Goal: Task Accomplishment & Management: Use online tool/utility

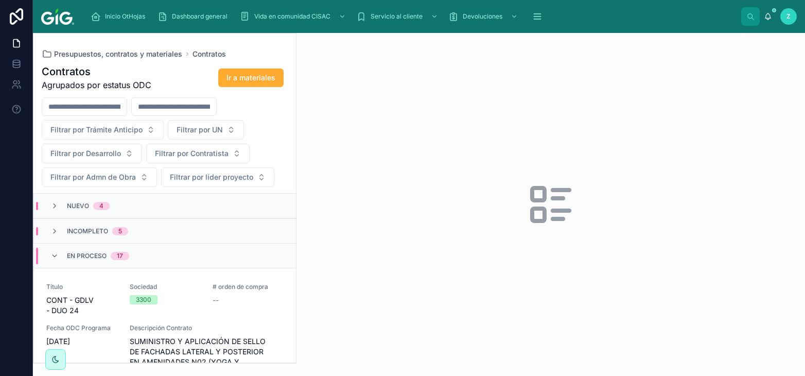
click at [84, 208] on span "Nuevo" at bounding box center [78, 206] width 22 height 8
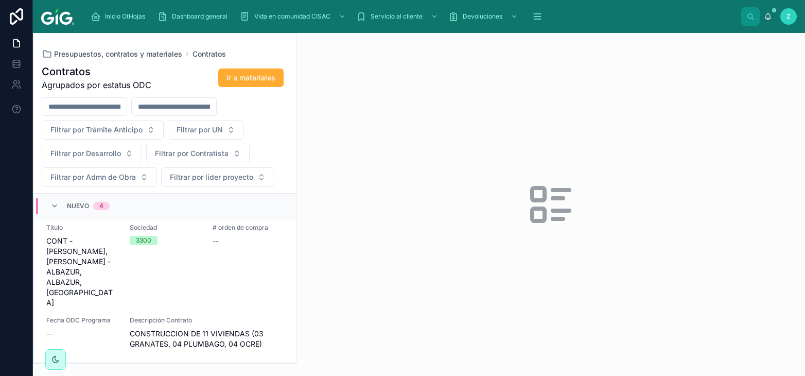
scroll to position [398, 0]
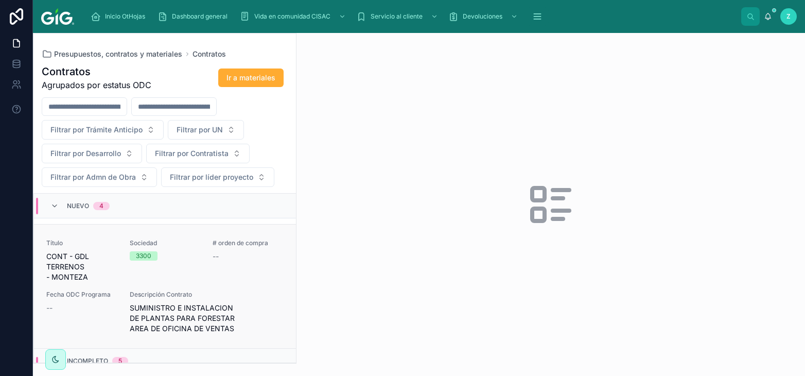
click at [185, 303] on span "SUMINISTRO E INSTALACION DE PLANTAS PARA FORESTAR AREA DE OFICINA DE VENTAS" at bounding box center [207, 318] width 154 height 31
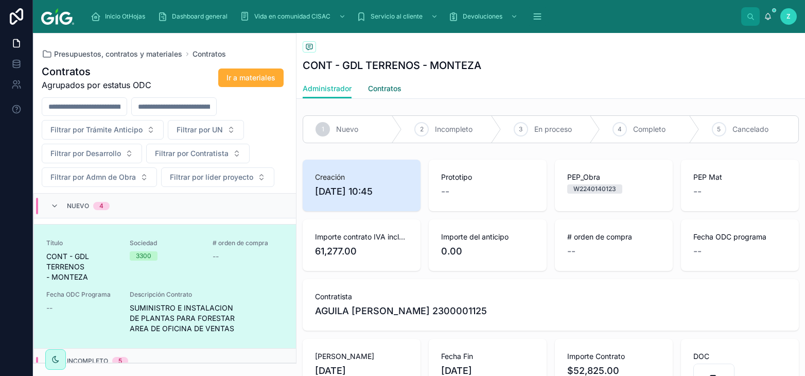
click at [390, 91] on span "Contratos" at bounding box center [384, 88] width 33 height 10
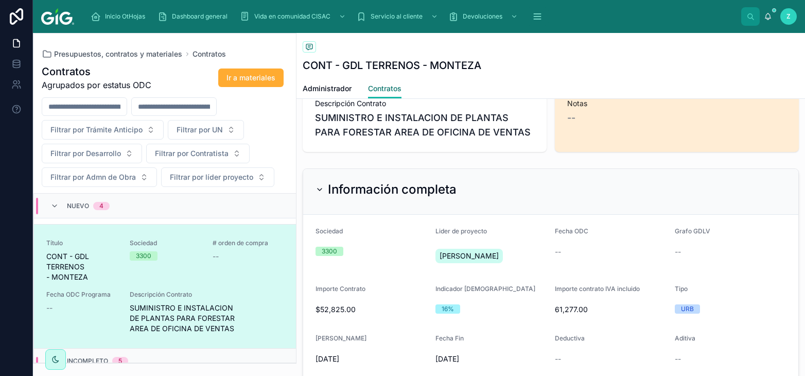
scroll to position [398, 0]
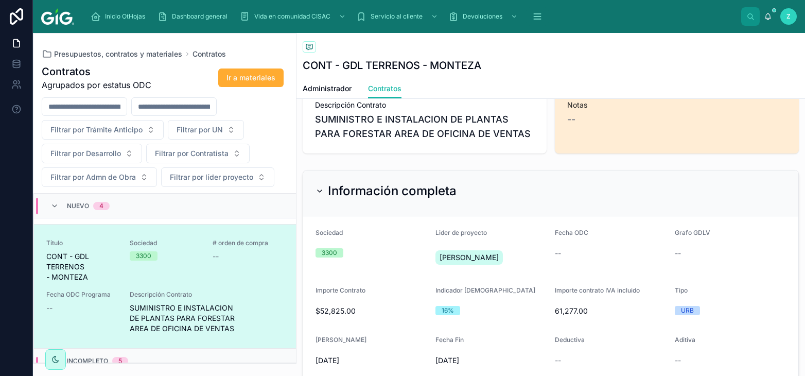
click at [353, 181] on div "Información completa" at bounding box center [550, 193] width 495 height 46
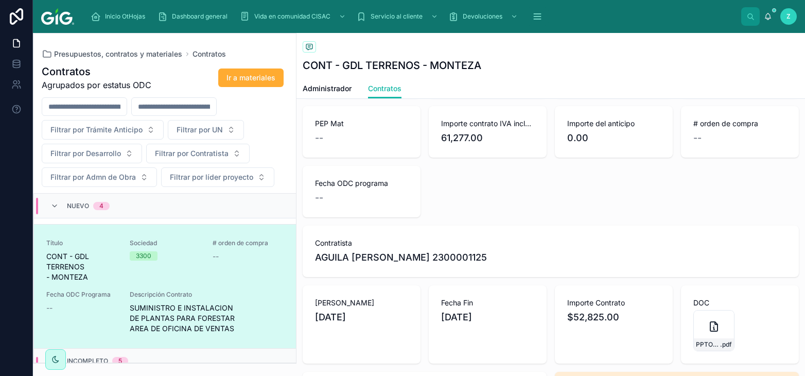
scroll to position [57, 0]
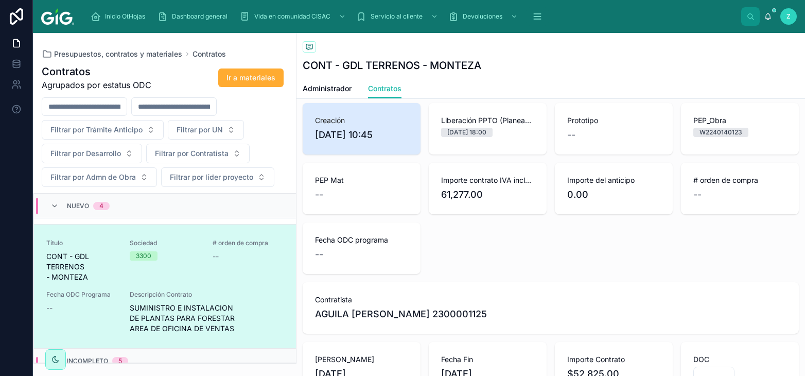
drag, startPoint x: 390, startPoint y: 133, endPoint x: 304, endPoint y: 133, distance: 86.0
click at [315, 133] on span "26/9/2025 10:45" at bounding box center [361, 135] width 93 height 14
copy span "26/9/2025 10:45"
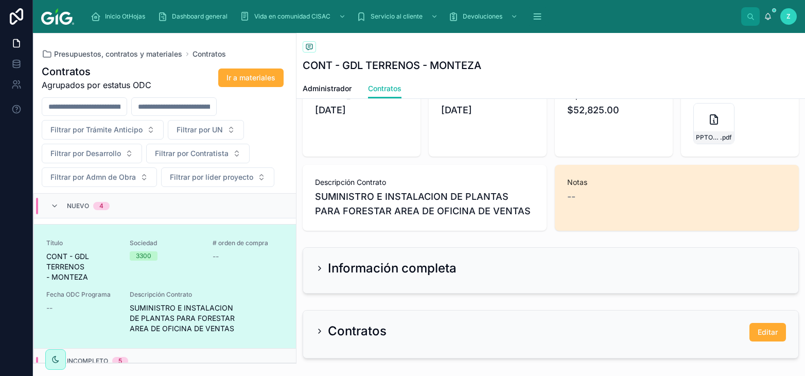
scroll to position [341, 0]
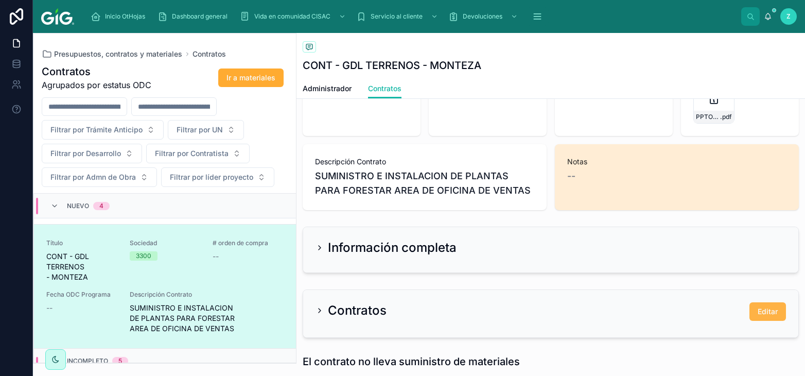
click at [764, 312] on span "Editar" at bounding box center [768, 311] width 20 height 10
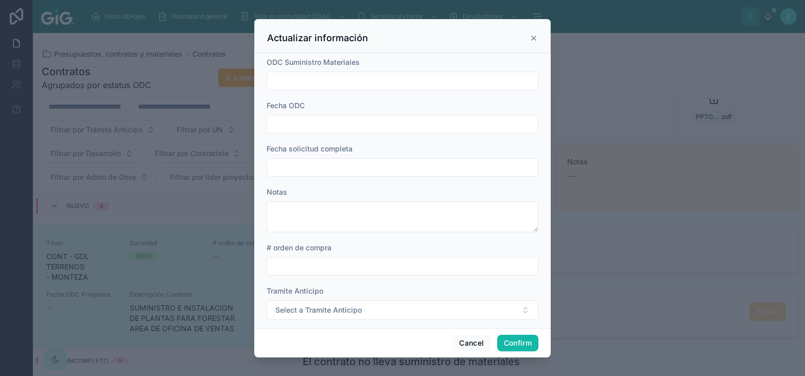
click at [328, 164] on input "text" at bounding box center [402, 167] width 271 height 14
paste input "**********"
type input "**********"
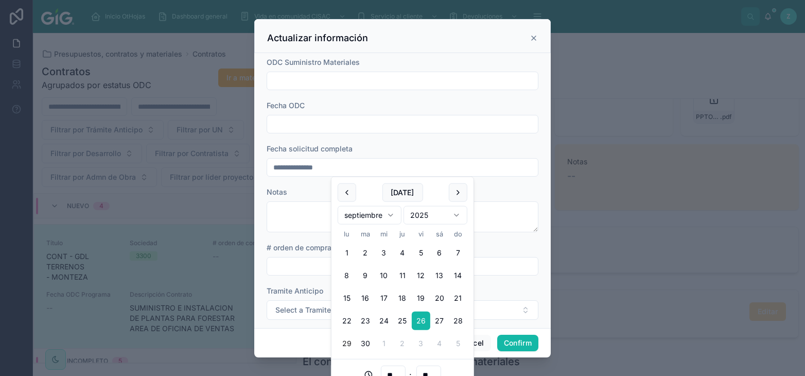
type input "**"
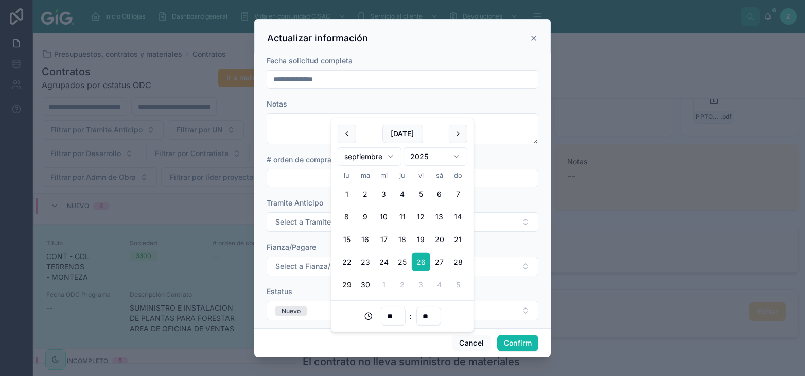
scroll to position [99, 0]
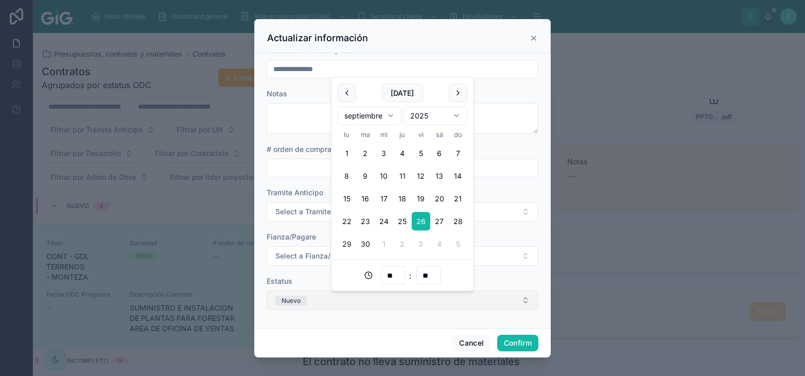
type input "**********"
click at [296, 299] on div "Nuevo" at bounding box center [291, 300] width 19 height 9
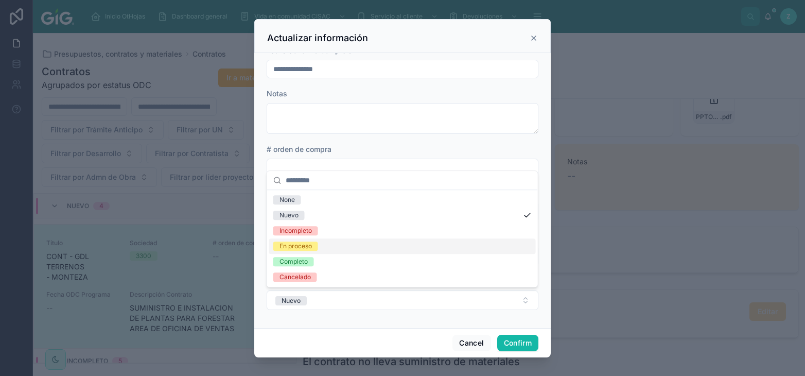
click at [293, 245] on div "En proceso" at bounding box center [296, 246] width 32 height 9
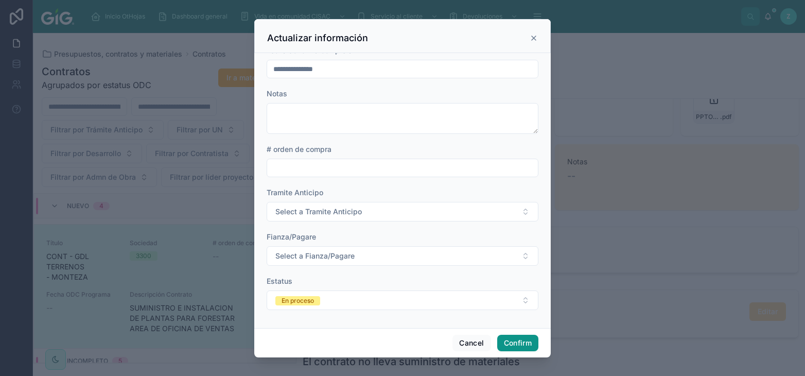
click at [521, 340] on button "Confirm" at bounding box center [517, 343] width 41 height 16
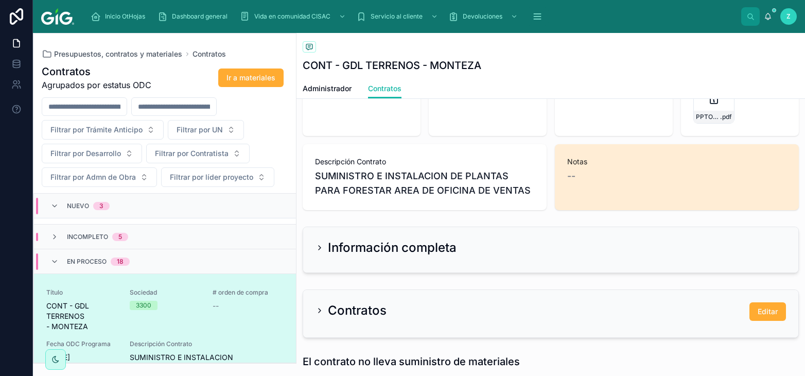
click at [79, 253] on div "En proceso 18" at bounding box center [98, 261] width 63 height 16
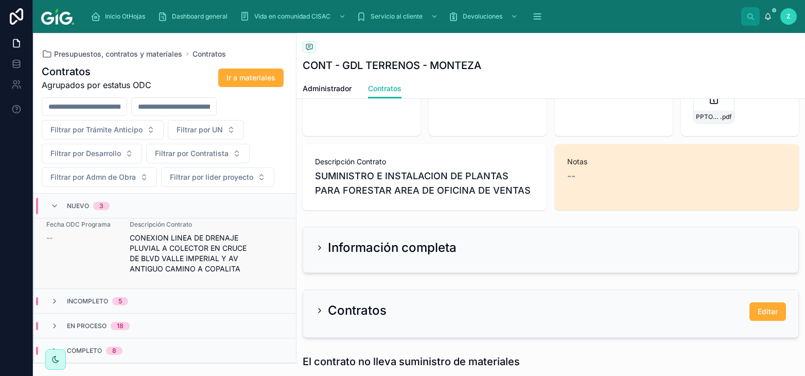
scroll to position [282, 0]
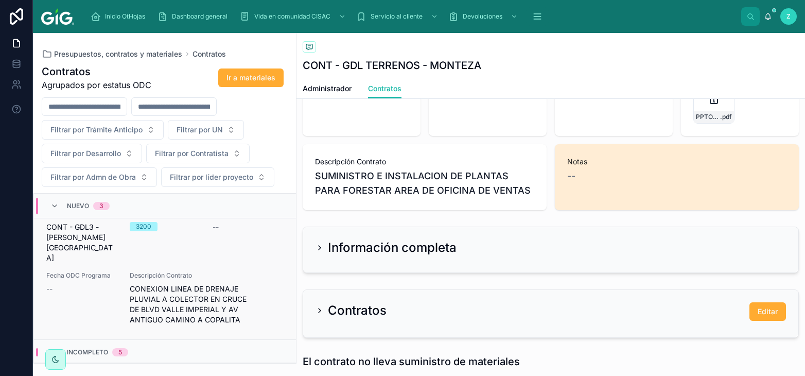
click at [180, 284] on span "CONEXION LINEA DE DRENAJE PLUVIAL A COLECTOR EN CRUCE DE BLVD VALLE IMPERIAL Y …" at bounding box center [207, 304] width 154 height 41
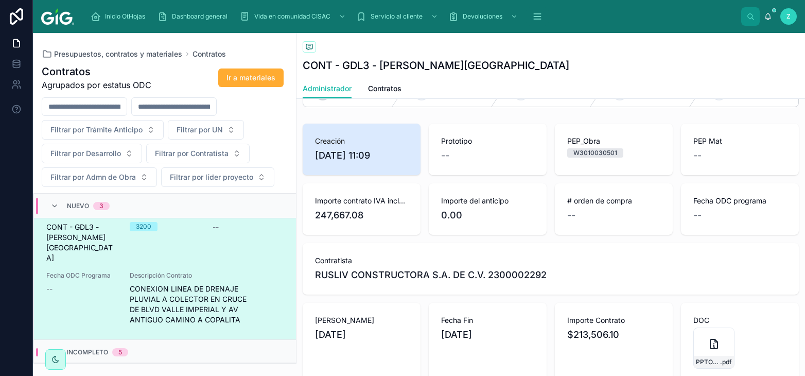
scroll to position [57, 0]
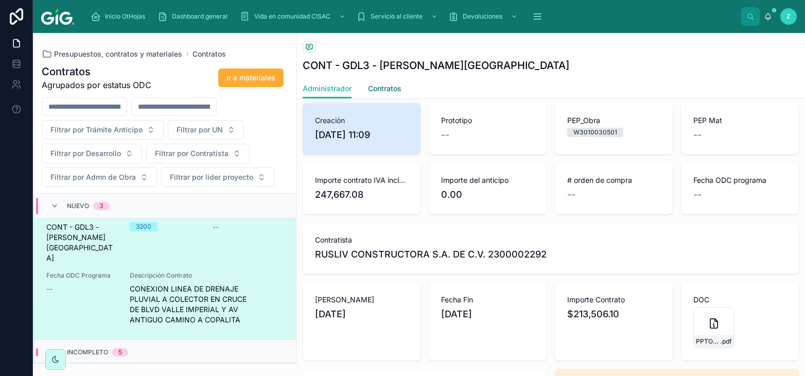
click at [378, 90] on span "Contratos" at bounding box center [384, 88] width 33 height 10
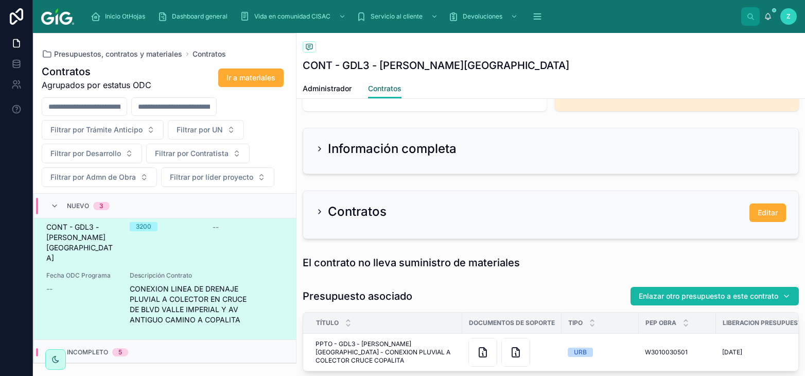
scroll to position [455, 0]
click at [420, 145] on h2 "Información completa" at bounding box center [392, 148] width 129 height 16
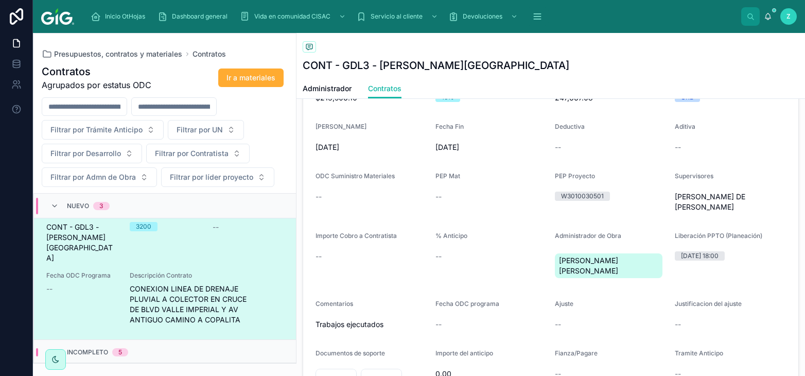
scroll to position [398, 0]
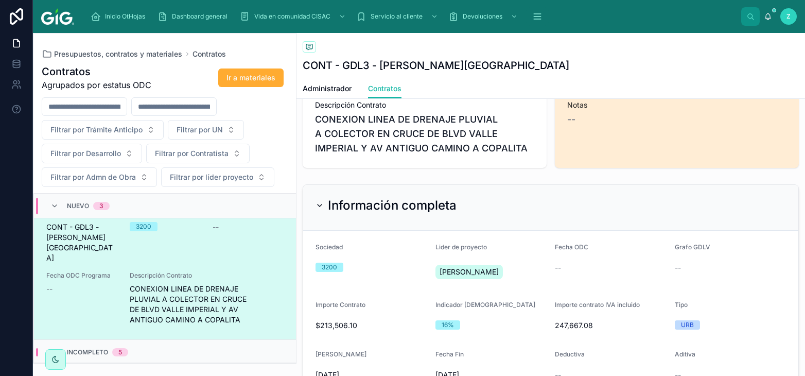
click at [390, 215] on div "Información completa" at bounding box center [550, 208] width 495 height 46
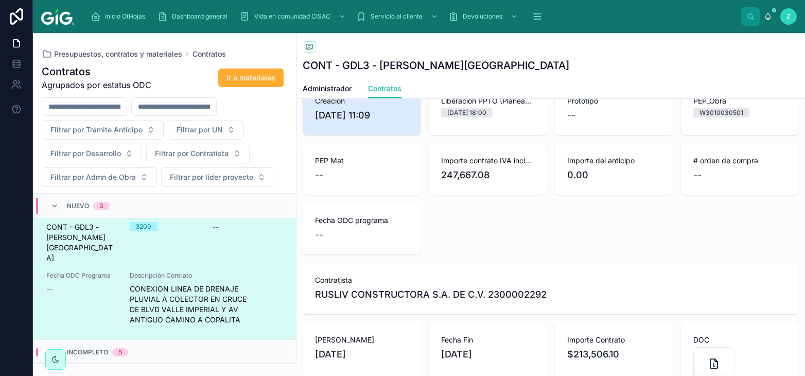
scroll to position [0, 0]
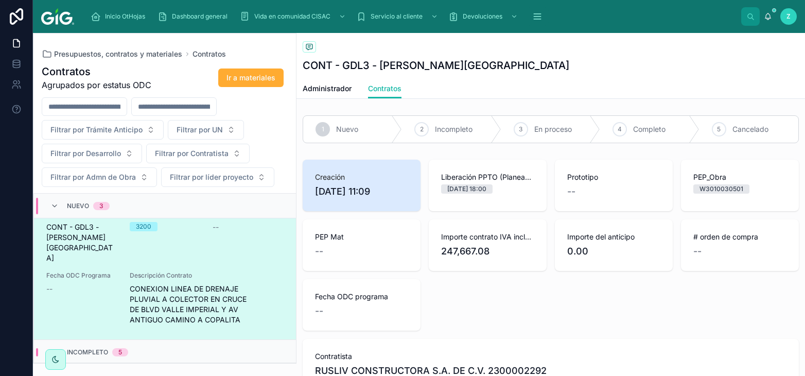
drag, startPoint x: 390, startPoint y: 188, endPoint x: 301, endPoint y: 188, distance: 88.6
click at [315, 188] on span "26/9/2025 11:09" at bounding box center [361, 191] width 93 height 14
copy span "26/9/2025 11:09"
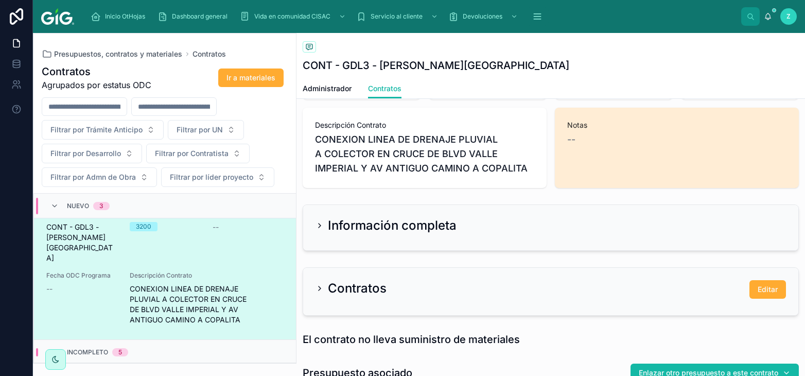
scroll to position [398, 0]
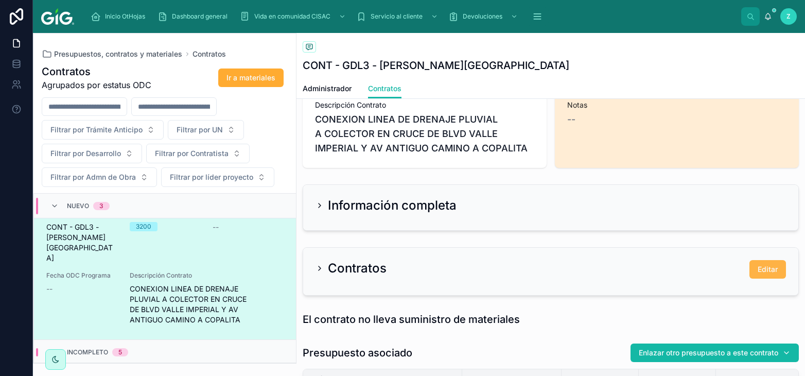
click at [768, 269] on span "Editar" at bounding box center [768, 269] width 20 height 10
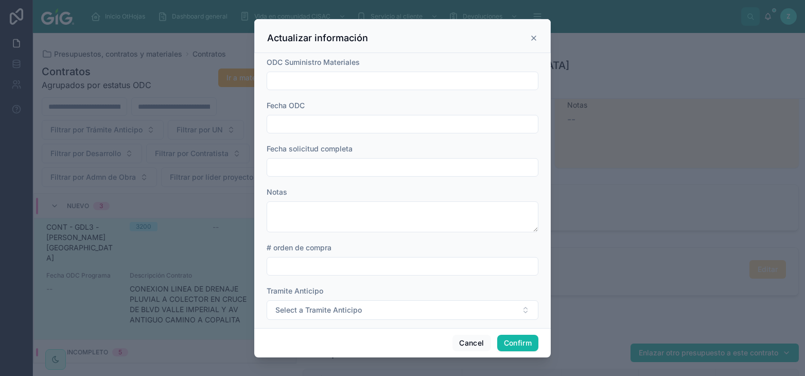
click at [315, 166] on input "text" at bounding box center [402, 167] width 271 height 14
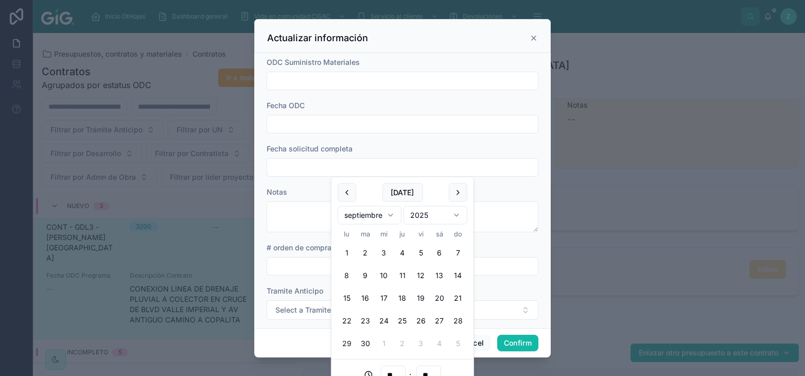
paste input "**********"
type input "**********"
type input "**"
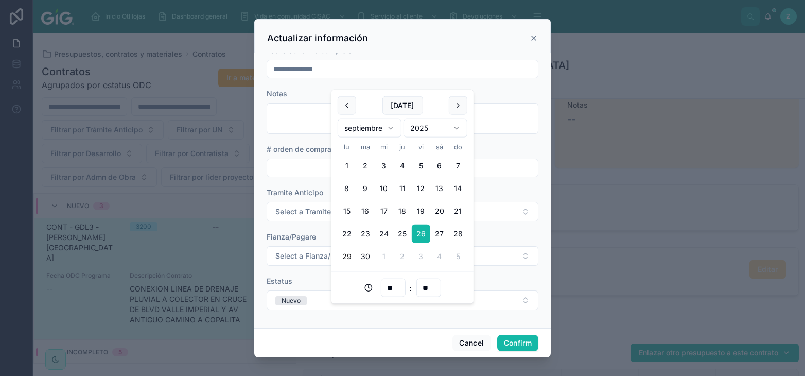
scroll to position [99, 0]
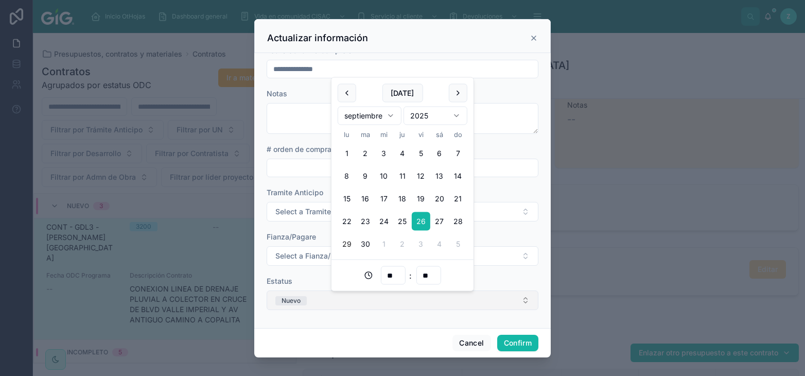
type input "**********"
click at [305, 300] on span "Nuevo" at bounding box center [290, 300] width 31 height 9
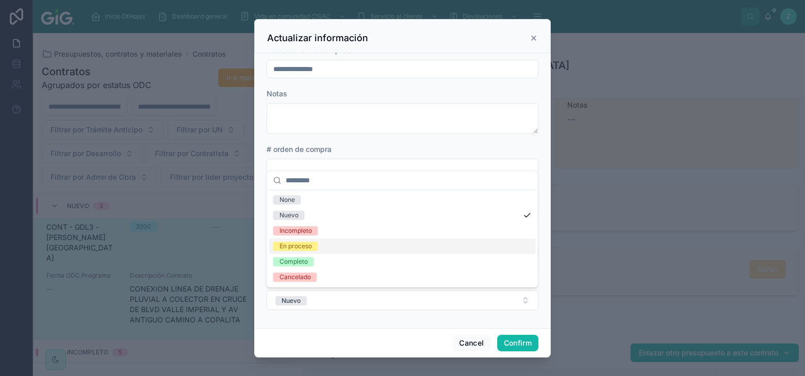
click at [297, 248] on div "En proceso" at bounding box center [296, 246] width 32 height 9
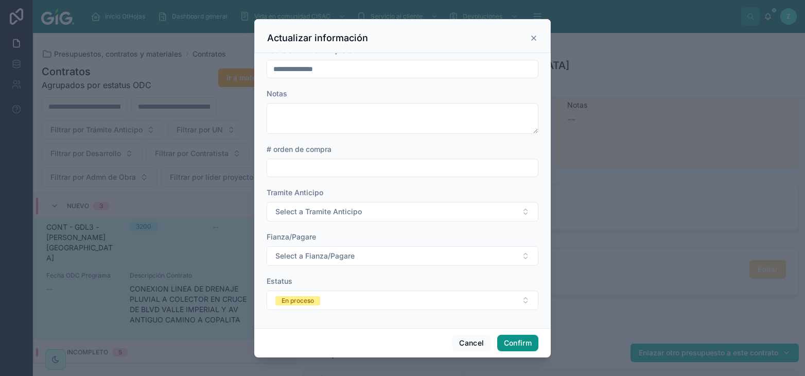
click at [521, 346] on button "Confirm" at bounding box center [517, 343] width 41 height 16
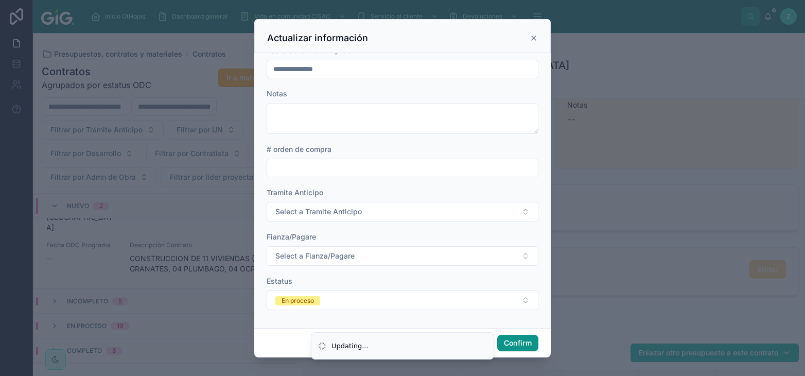
scroll to position [159, 0]
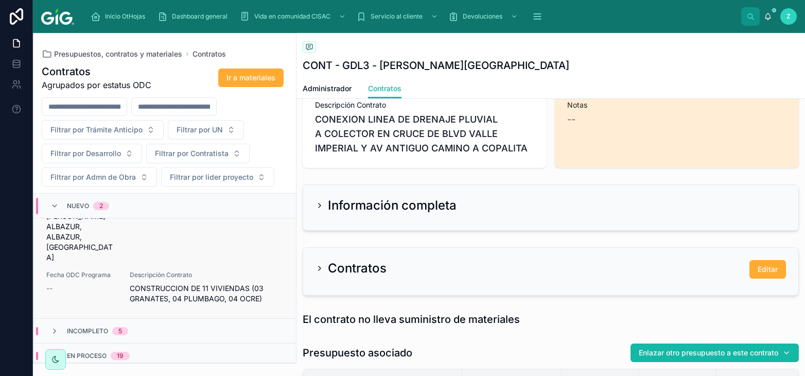
click at [145, 283] on span "CONSTRUCCION DE 11 VIVIENDAS (03 GRANATES, 04 PLUMBAGO, 04 OCRE)" at bounding box center [207, 293] width 154 height 21
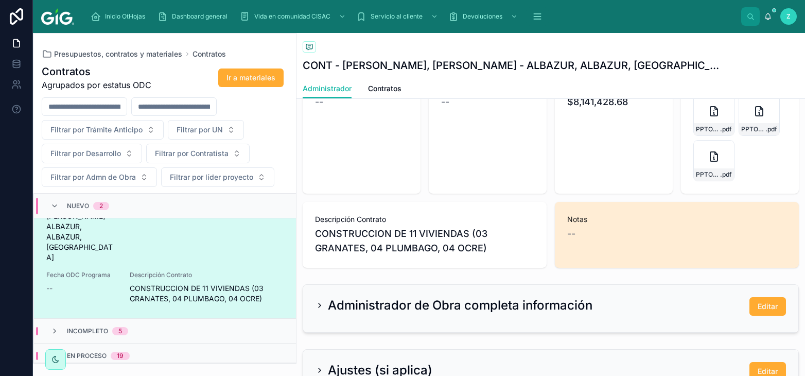
scroll to position [227, 0]
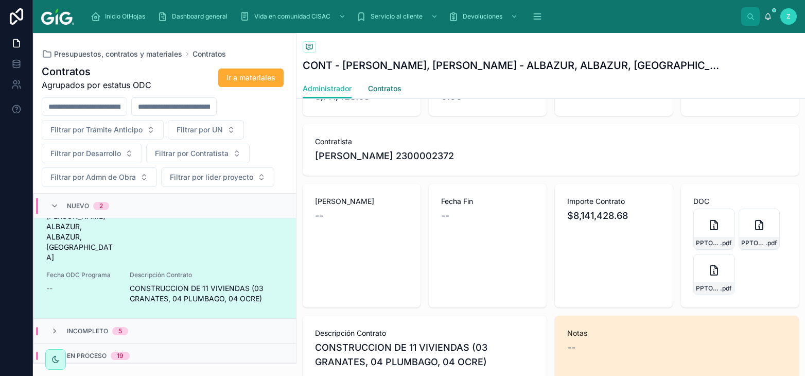
click at [384, 88] on span "Contratos" at bounding box center [384, 88] width 33 height 10
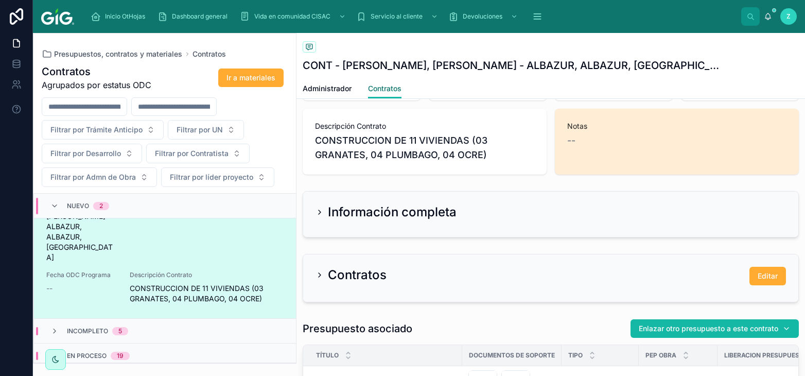
scroll to position [568, 0]
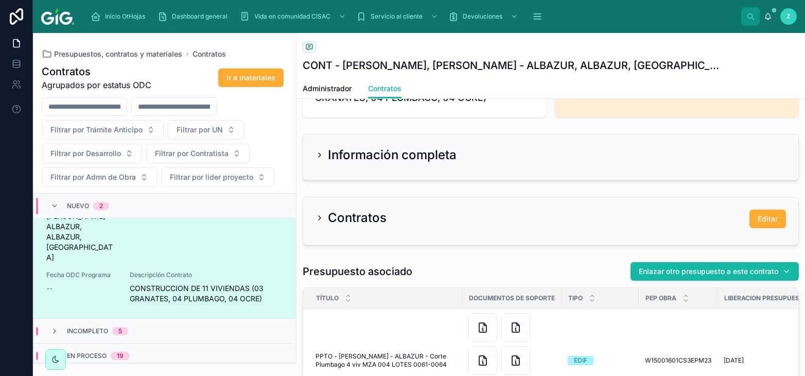
click at [421, 167] on div "Información completa" at bounding box center [550, 156] width 495 height 45
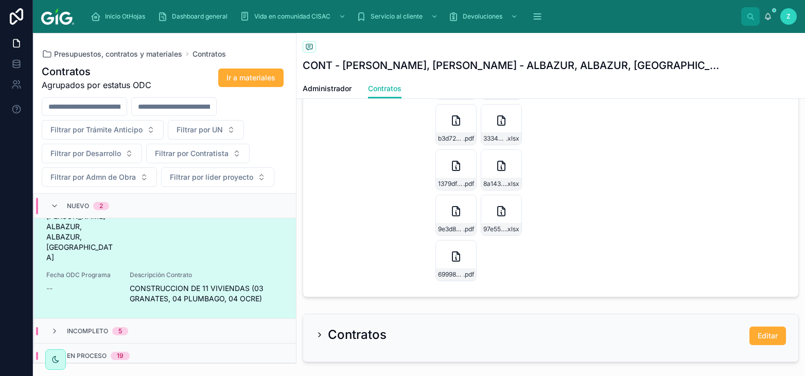
scroll to position [1535, 0]
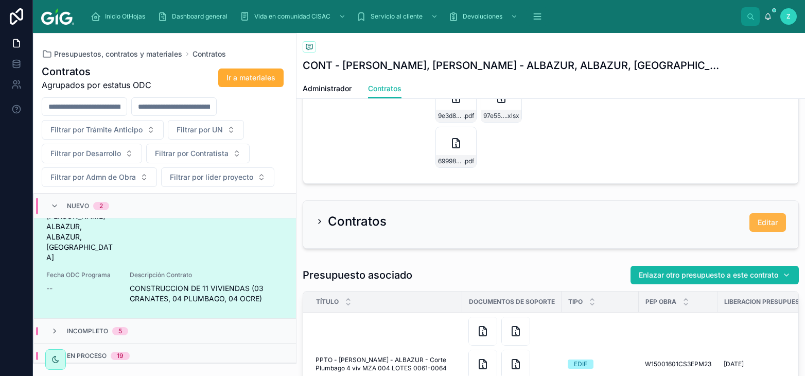
click at [762, 228] on button "Editar" at bounding box center [768, 222] width 37 height 19
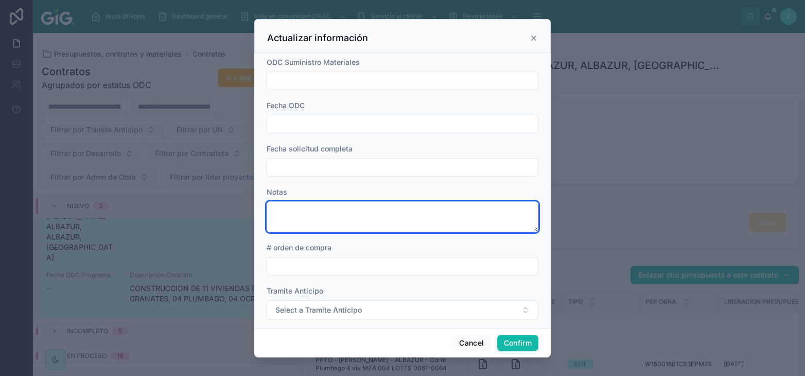
click at [355, 217] on textarea at bounding box center [403, 216] width 272 height 31
paste textarea "**********"
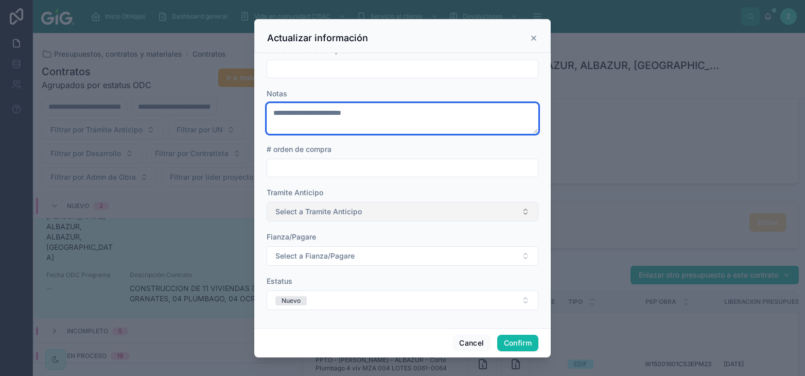
scroll to position [99, 0]
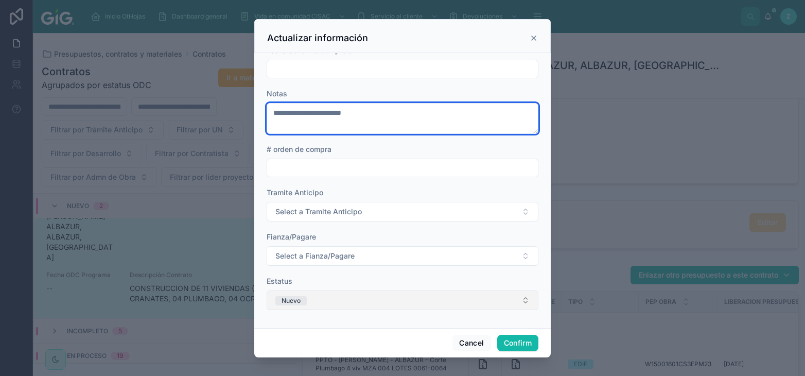
type textarea "**********"
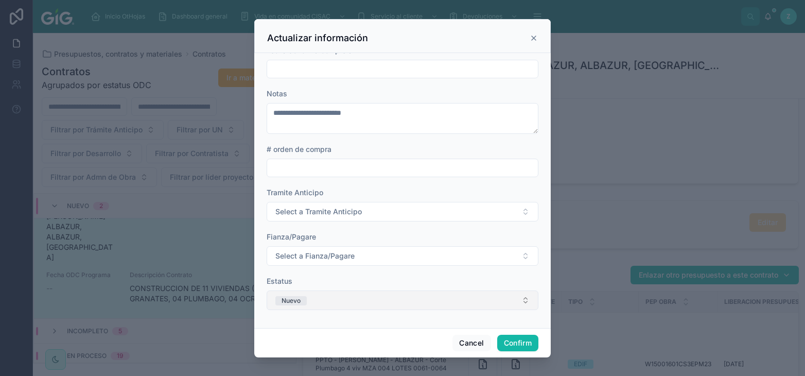
click at [328, 298] on button "Nuevo" at bounding box center [403, 300] width 272 height 20
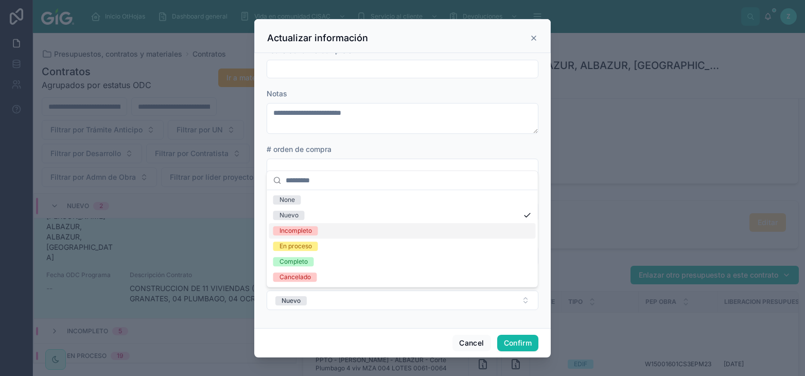
click at [305, 228] on div "Incompleto" at bounding box center [296, 230] width 32 height 9
click at [514, 340] on button "Confirm" at bounding box center [517, 343] width 41 height 16
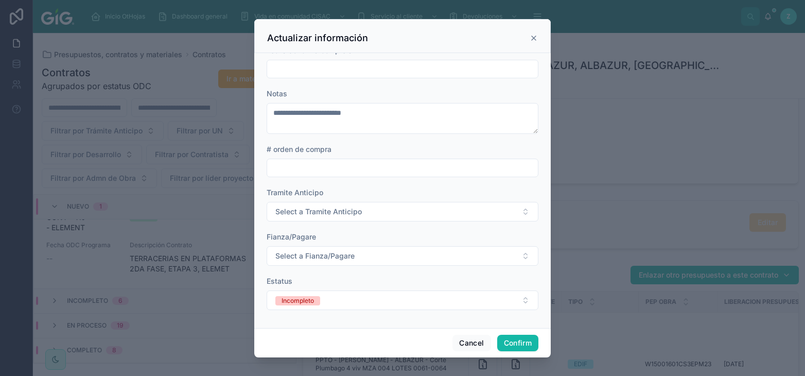
scroll to position [36, 0]
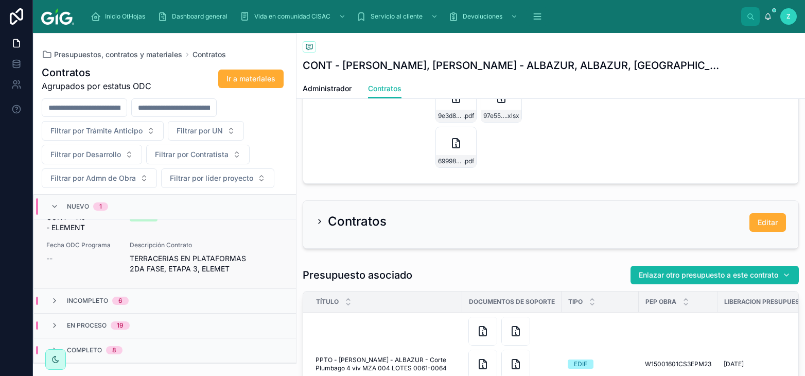
click at [169, 261] on span "TERRACERIAS EN PLATAFORMAS 2DA FASE, ETAPA 3, ELEMET" at bounding box center [207, 263] width 154 height 21
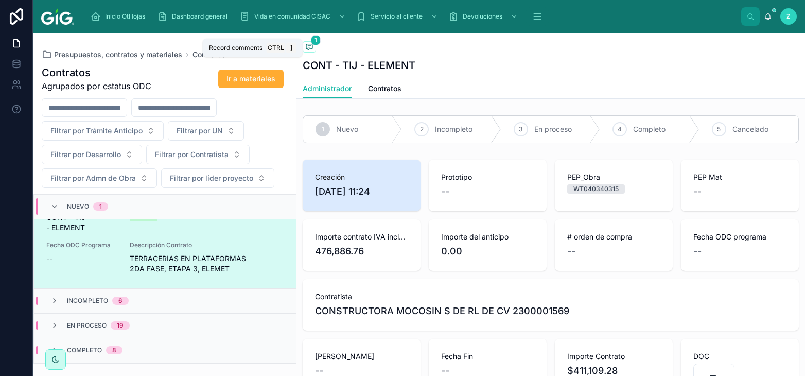
click at [307, 44] on icon at bounding box center [309, 47] width 8 height 8
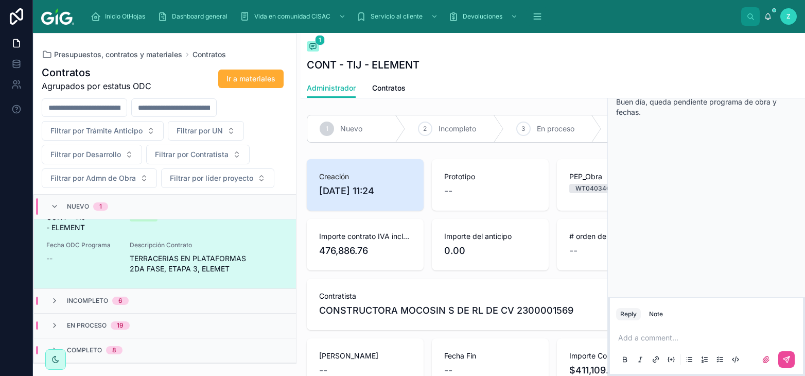
drag, startPoint x: 641, startPoint y: 104, endPoint x: 623, endPoint y: 75, distance: 33.7
click at [623, 75] on div "L LARA LIMON GLORIA ISABEL Lara Anteayer Buen día, queda pendiente programa de …" at bounding box center [706, 95] width 193 height 58
click at [671, 111] on div "L LARA LIMON GLORIA ISABEL Lara Anteayer Buen día, queda pendiente programa de …" at bounding box center [706, 95] width 193 height 58
click at [316, 46] on icon at bounding box center [313, 47] width 6 height 6
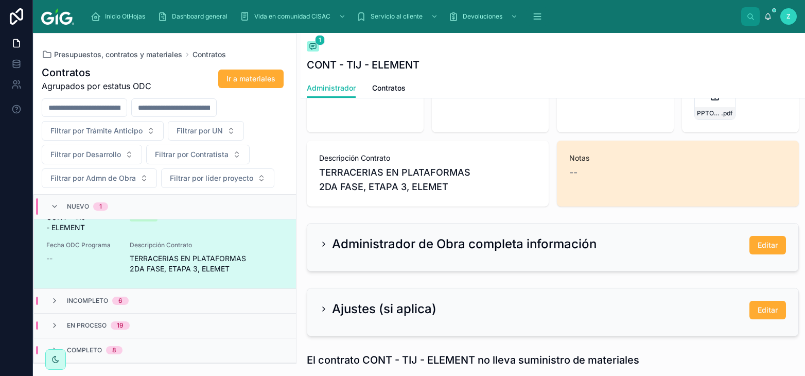
scroll to position [341, 0]
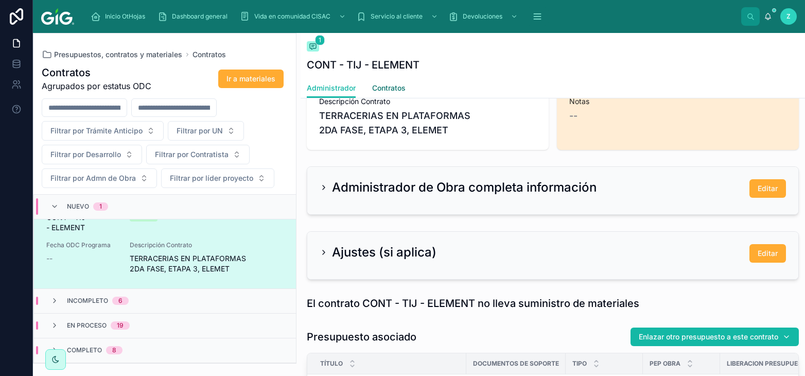
click at [398, 87] on span "Contratos" at bounding box center [388, 88] width 33 height 10
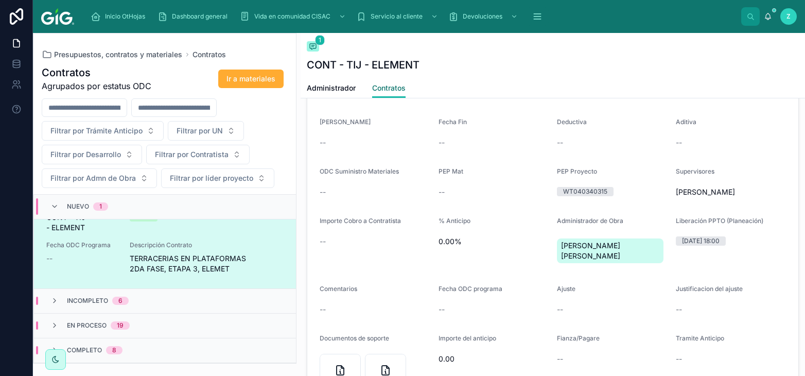
scroll to position [455, 0]
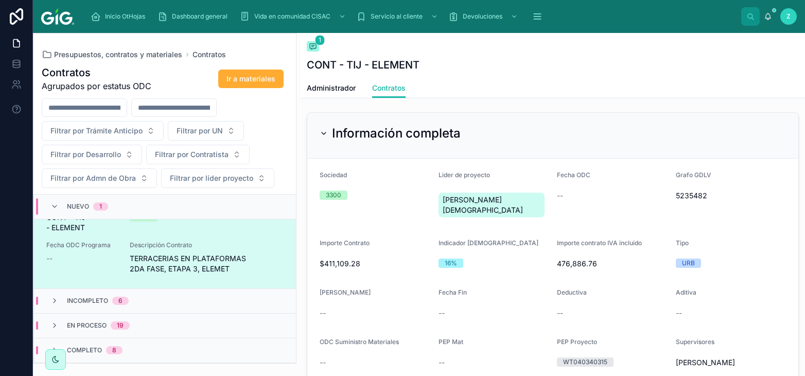
click at [378, 142] on div "Información completa" at bounding box center [552, 136] width 491 height 46
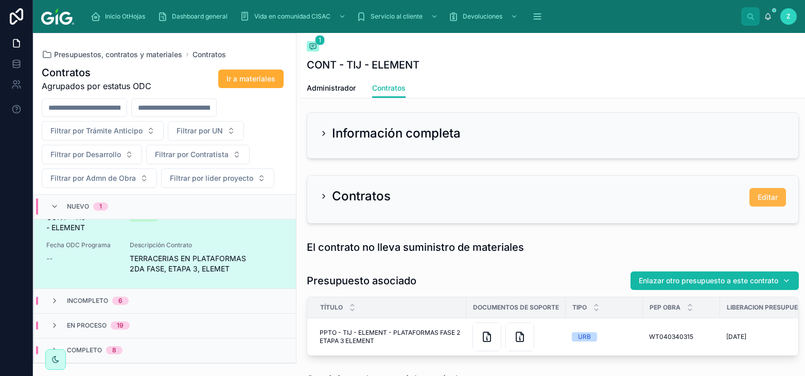
click at [755, 200] on button "Editar" at bounding box center [768, 197] width 37 height 19
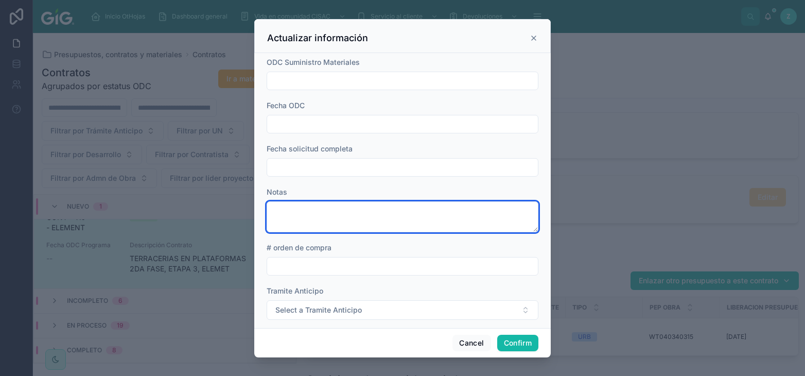
click at [325, 230] on textarea at bounding box center [403, 216] width 272 height 31
paste textarea "**********"
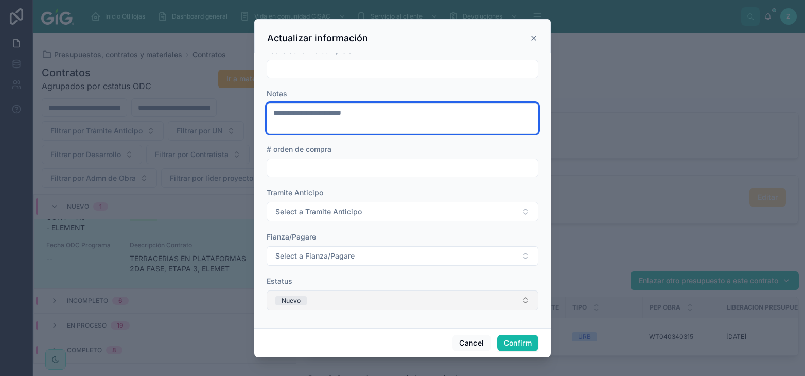
type textarea "**********"
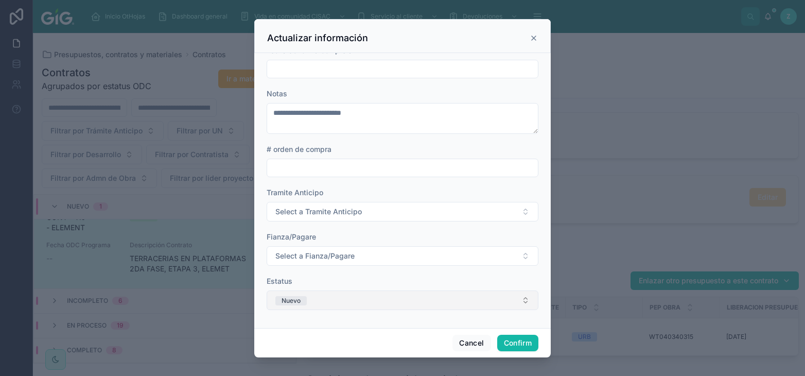
click at [353, 298] on button "Nuevo" at bounding box center [403, 300] width 272 height 20
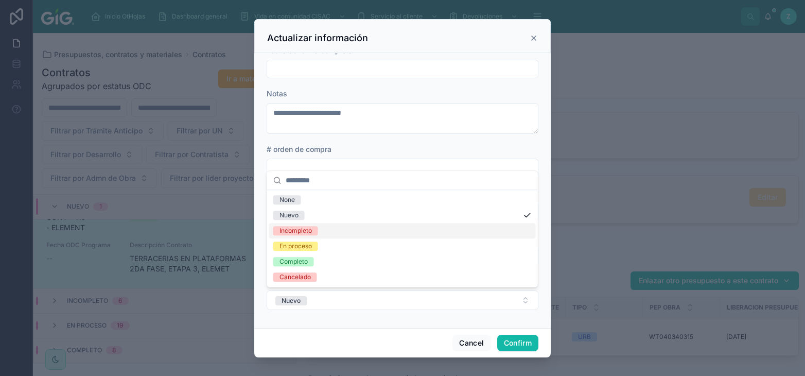
click at [302, 232] on div "Incompleto" at bounding box center [296, 230] width 32 height 9
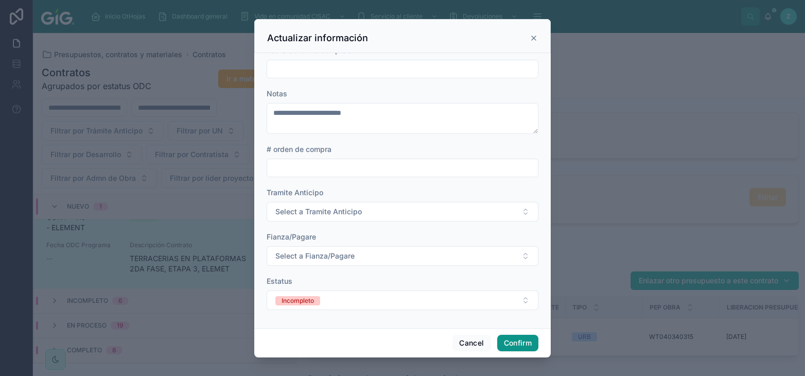
click at [524, 342] on button "Confirm" at bounding box center [517, 343] width 41 height 16
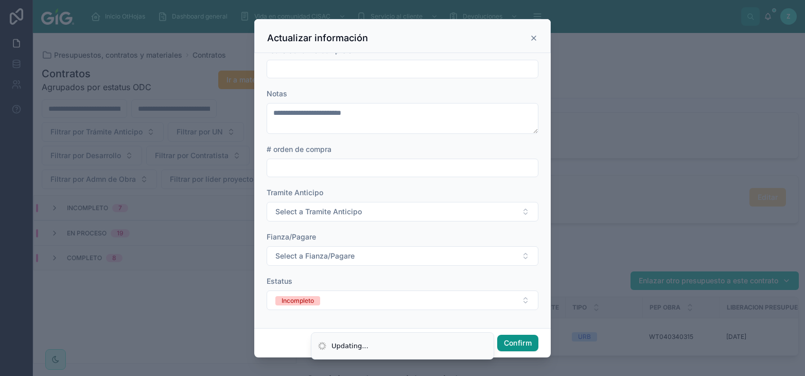
scroll to position [0, 0]
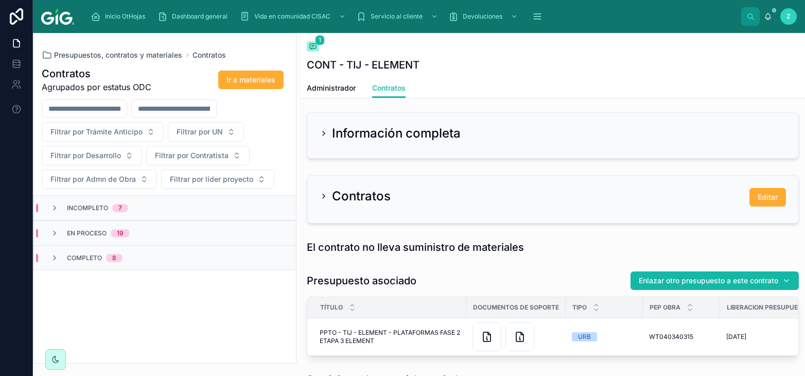
click at [158, 239] on div "En proceso 19" at bounding box center [165, 232] width 262 height 25
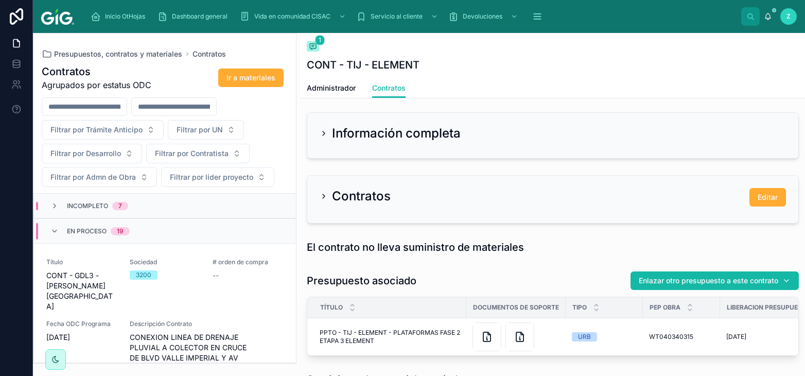
click at [158, 238] on div "En proceso 19" at bounding box center [165, 230] width 262 height 25
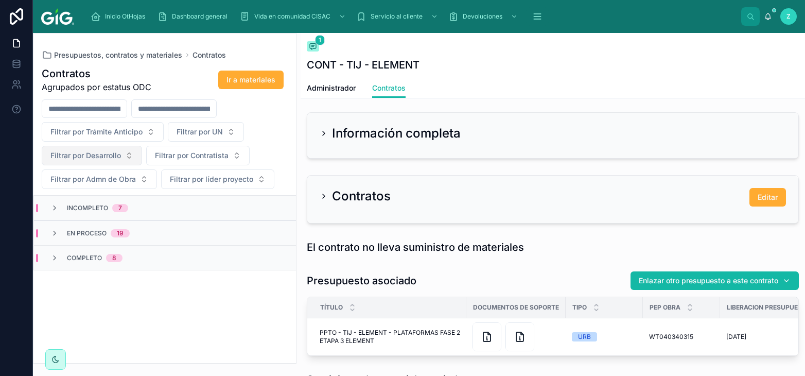
click at [114, 157] on span "Filtrar por Desarrollo" at bounding box center [85, 155] width 71 height 10
type input "****"
click at [90, 197] on div "BLUU" at bounding box center [92, 197] width 124 height 16
click at [62, 209] on div "En proceso 1" at bounding box center [87, 208] width 75 height 8
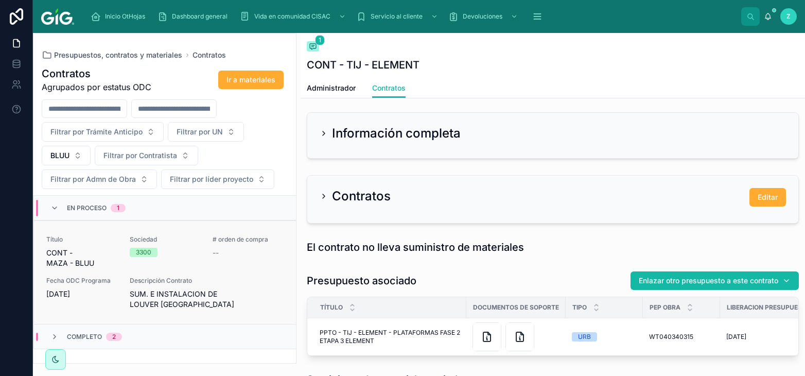
click at [195, 259] on div "Sociedad 3300" at bounding box center [165, 251] width 71 height 33
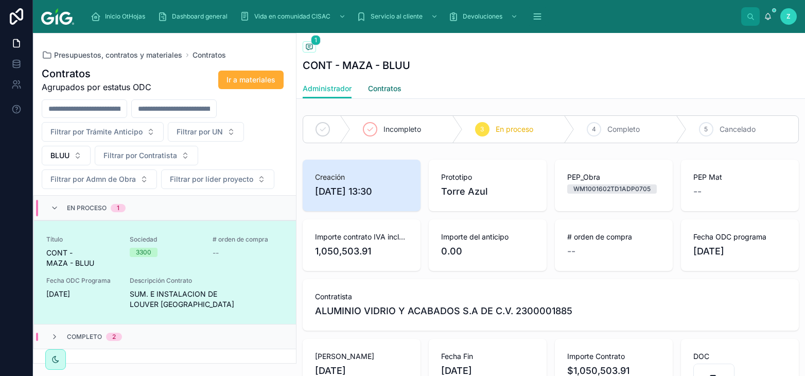
click at [386, 89] on span "Contratos" at bounding box center [384, 88] width 33 height 10
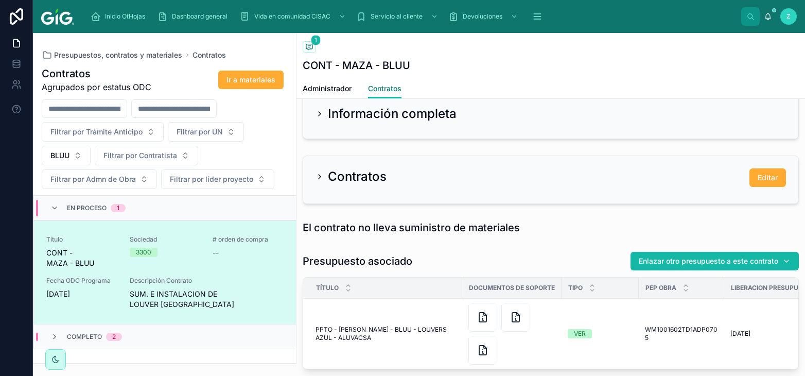
scroll to position [455, 0]
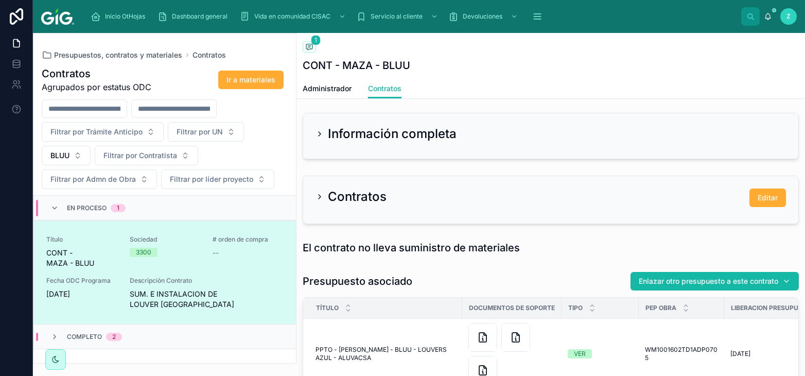
click at [338, 126] on h2 "Información completa" at bounding box center [392, 134] width 129 height 16
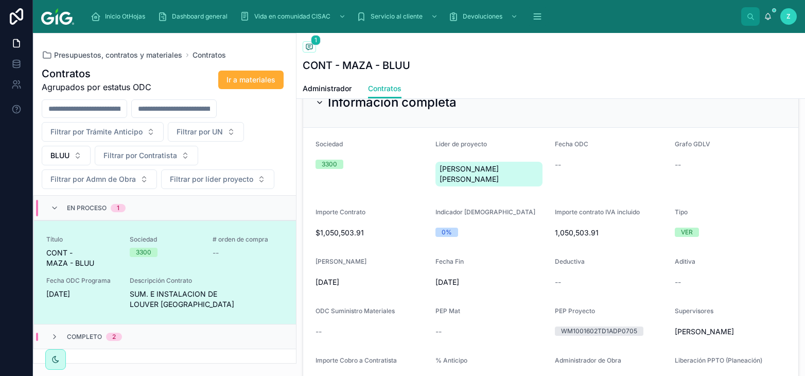
scroll to position [511, 0]
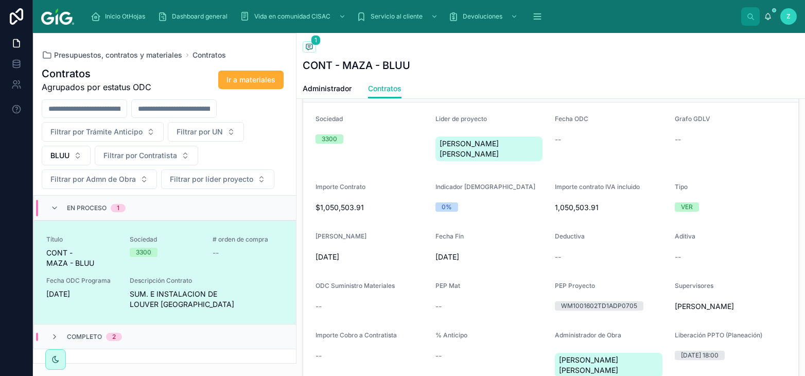
drag, startPoint x: 313, startPoint y: 244, endPoint x: 476, endPoint y: 244, distance: 163.2
copy form "1/9/2025 Fecha Fin 26/10/2025"
click at [321, 131] on div "3300" at bounding box center [372, 138] width 112 height 15
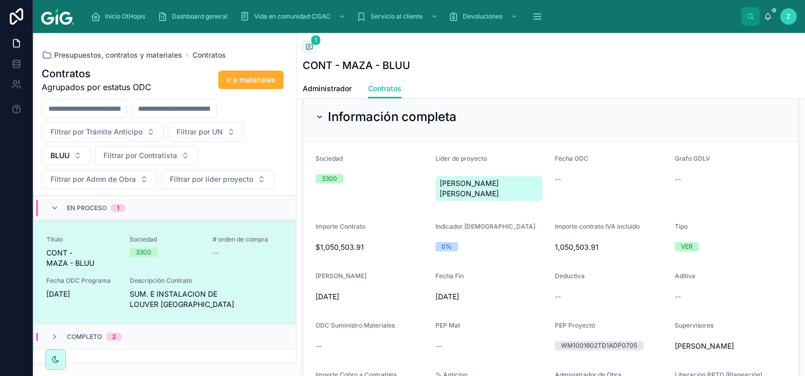
scroll to position [455, 0]
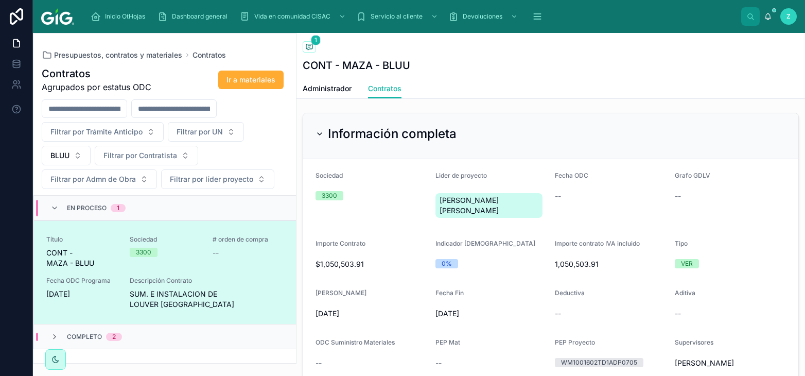
click at [335, 126] on h2 "Información completa" at bounding box center [392, 134] width 129 height 16
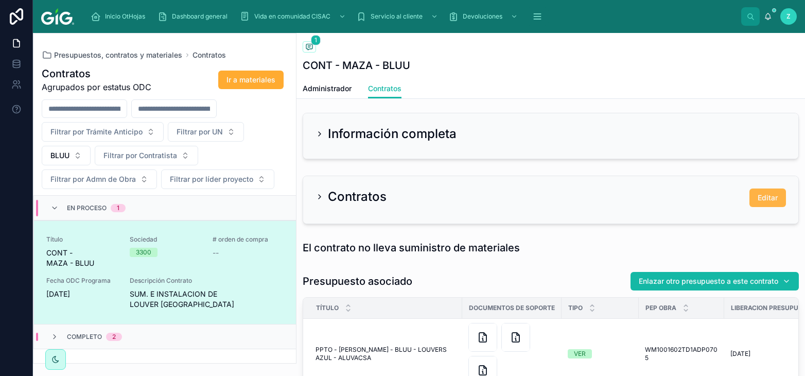
click at [760, 188] on button "Editar" at bounding box center [768, 197] width 37 height 19
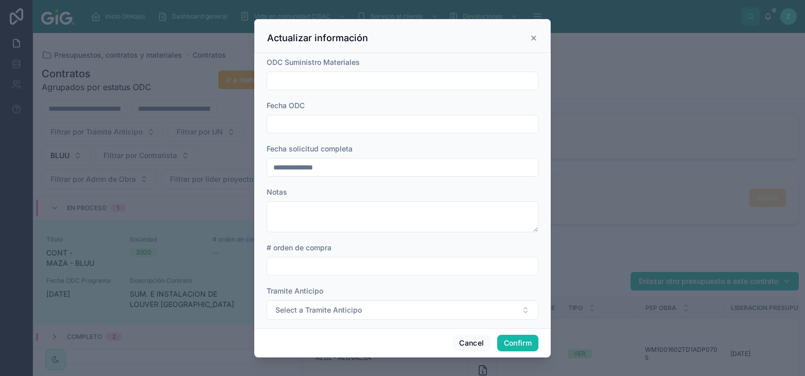
click at [323, 127] on input "text" at bounding box center [402, 124] width 271 height 14
click at [401, 277] on button "25" at bounding box center [402, 277] width 19 height 19
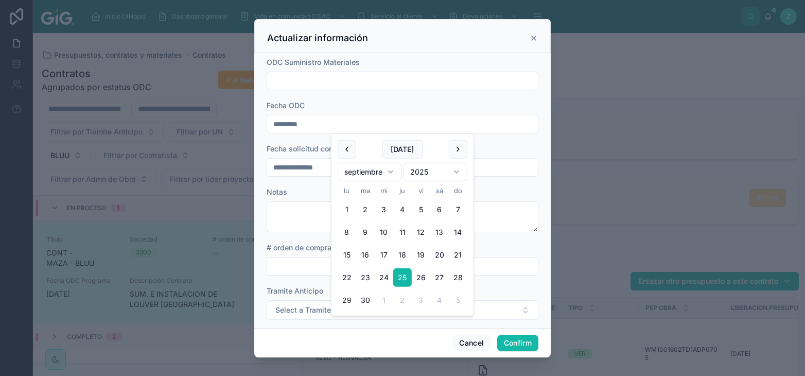
type input "*********"
click at [273, 283] on form "**********" at bounding box center [403, 237] width 272 height 361
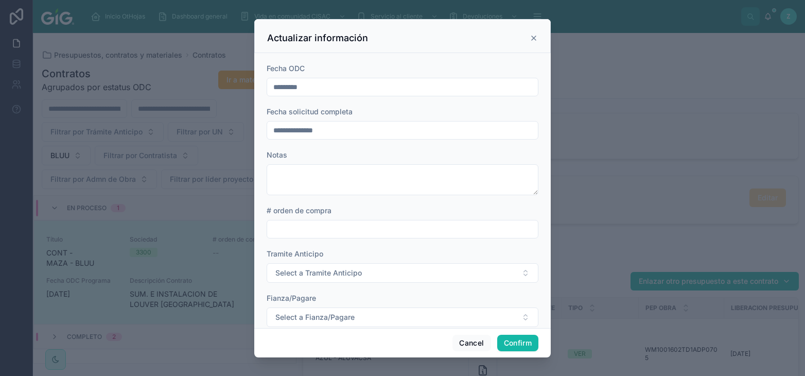
scroll to position [57, 0]
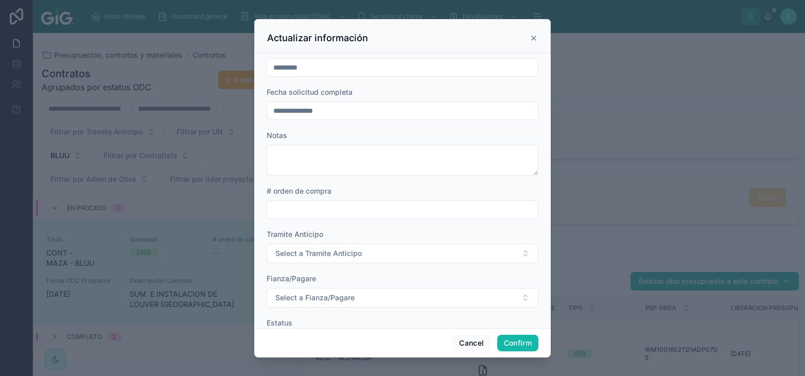
click at [303, 208] on input "text" at bounding box center [402, 209] width 271 height 14
paste input "**********"
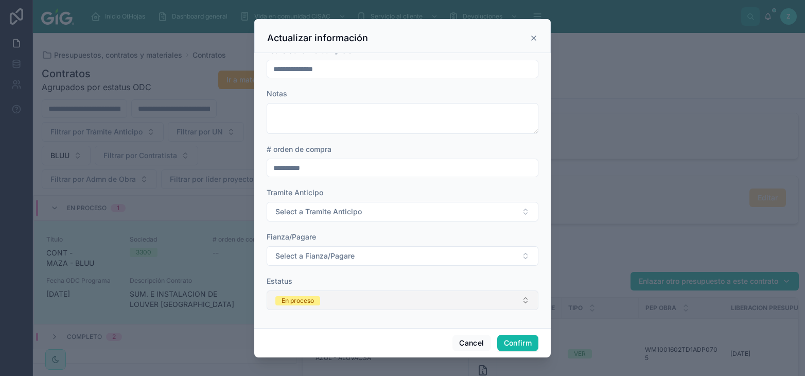
type input "**********"
click at [317, 306] on button "En proceso" at bounding box center [403, 300] width 272 height 20
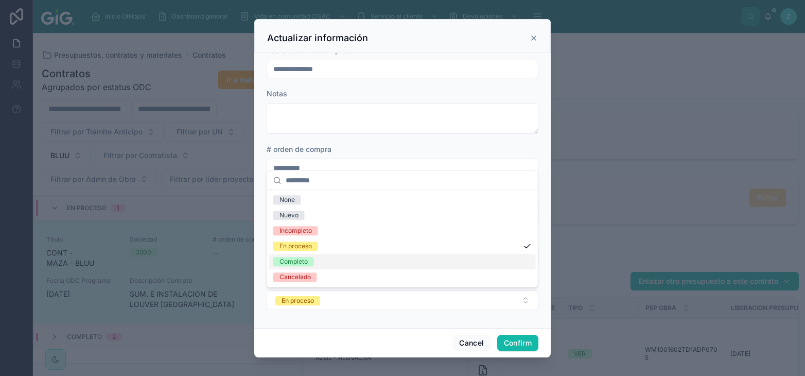
click at [300, 259] on div "Completo" at bounding box center [294, 261] width 28 height 9
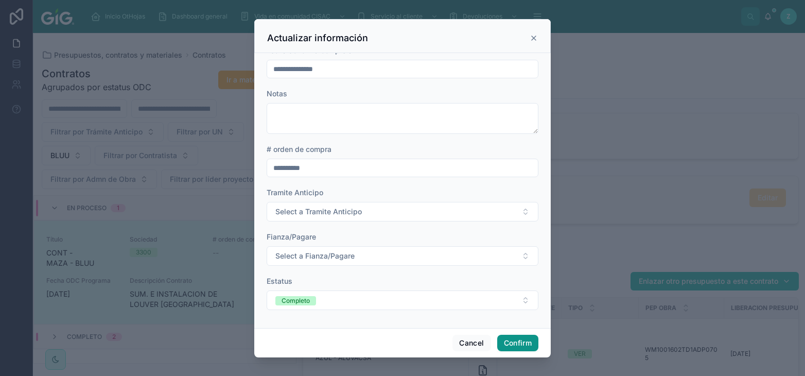
click at [505, 338] on button "Confirm" at bounding box center [517, 343] width 41 height 16
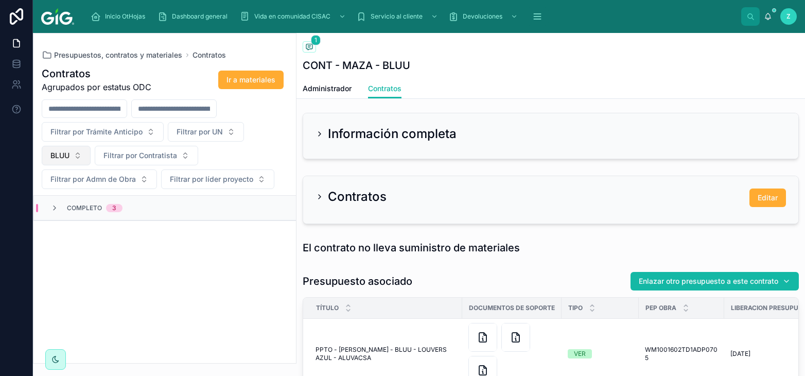
click at [68, 155] on span "BLUU" at bounding box center [59, 155] width 19 height 10
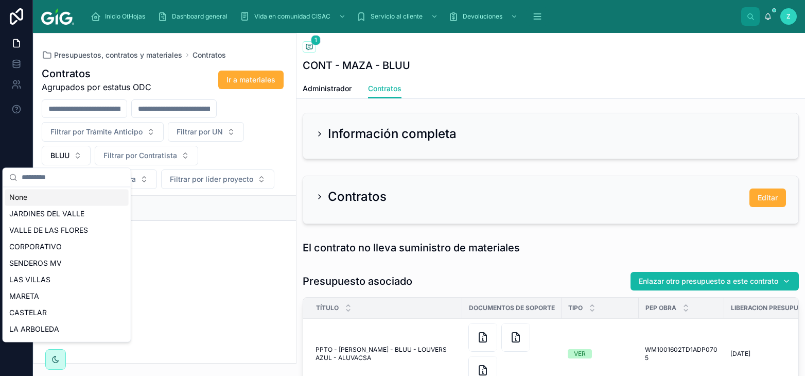
click at [51, 196] on div "None" at bounding box center [67, 197] width 124 height 16
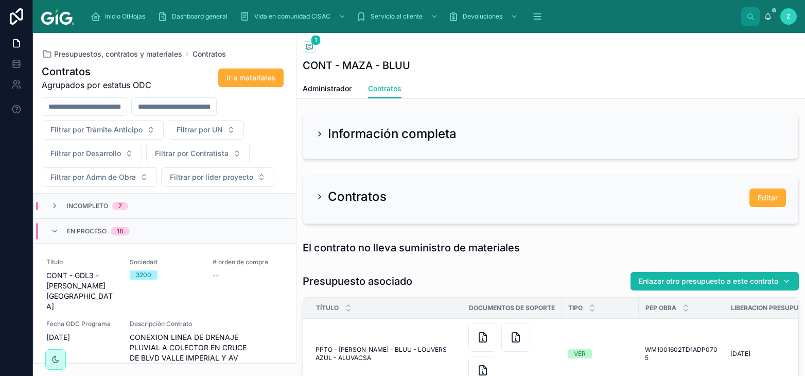
click at [119, 228] on div "18" at bounding box center [120, 231] width 7 height 8
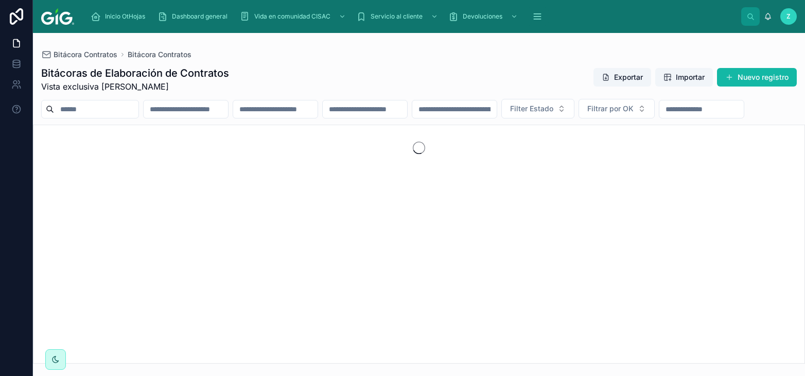
click at [137, 104] on input "text" at bounding box center [96, 109] width 84 height 14
paste input "**********"
type input "**********"
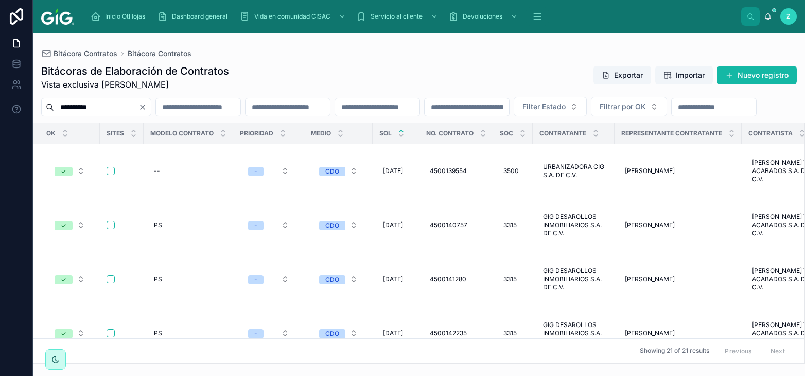
click at [326, 77] on div "Bitácoras de Elaboración de Contratos Vista exclusiva Mariel Carolina Zamora Cr…" at bounding box center [419, 77] width 756 height 27
click at [324, 109] on input "text" at bounding box center [288, 107] width 84 height 14
paste input "**********"
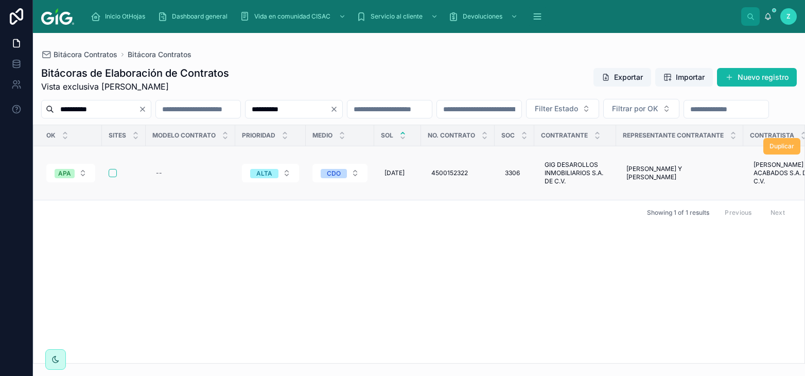
type input "**********"
click at [777, 150] on span "Duplicar" at bounding box center [782, 146] width 25 height 8
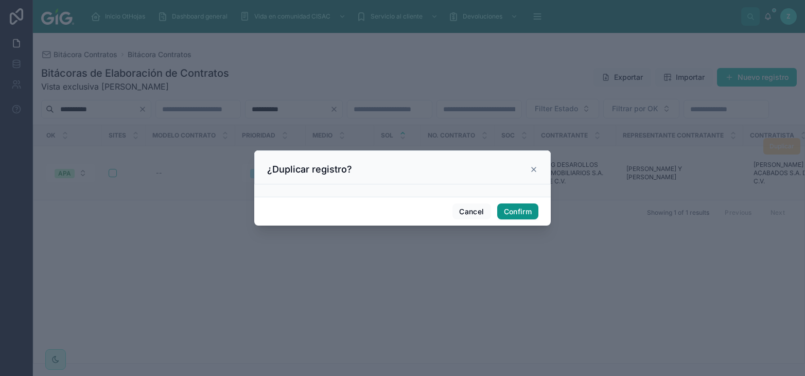
click at [528, 213] on button "Confirm" at bounding box center [517, 211] width 41 height 16
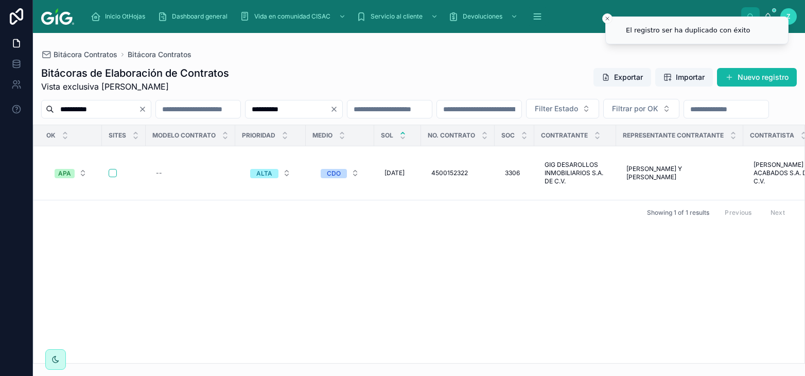
click at [338, 110] on icon "Clear" at bounding box center [334, 109] width 8 height 8
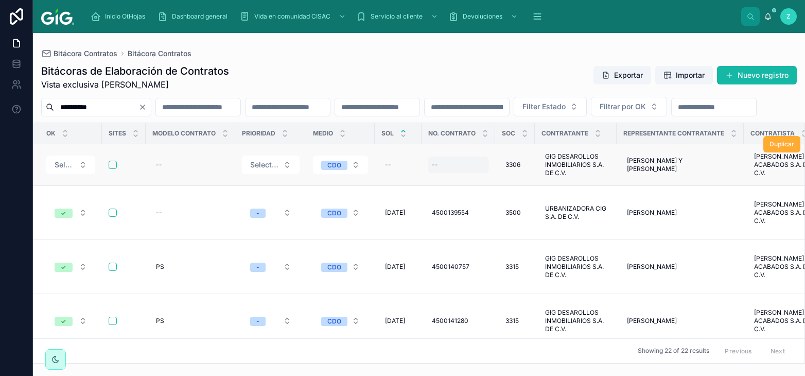
click at [459, 173] on div "--" at bounding box center [458, 165] width 61 height 16
type input "**********"
click at [561, 201] on button "submit" at bounding box center [565, 203] width 12 height 12
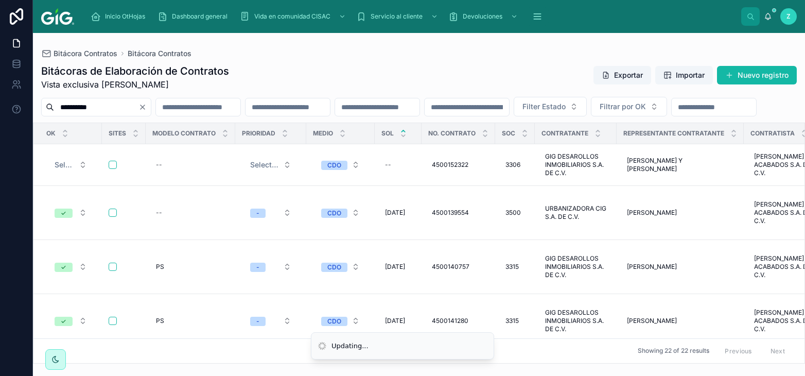
click at [330, 110] on input "text" at bounding box center [288, 107] width 84 height 14
paste input "**********"
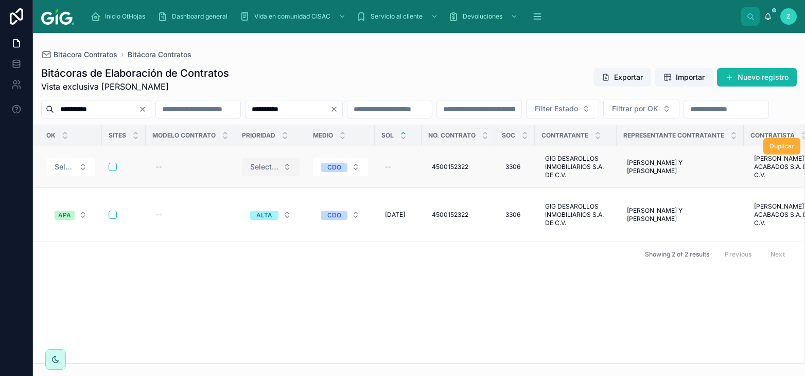
click at [269, 172] on span "Select a Prioridad" at bounding box center [264, 167] width 29 height 10
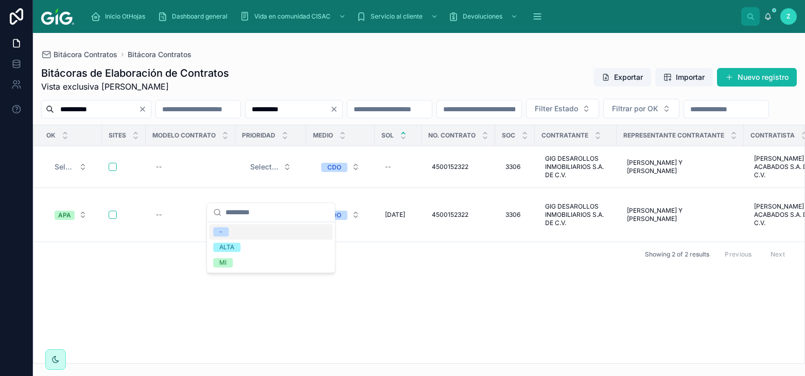
click at [238, 234] on div "-" at bounding box center [271, 231] width 124 height 15
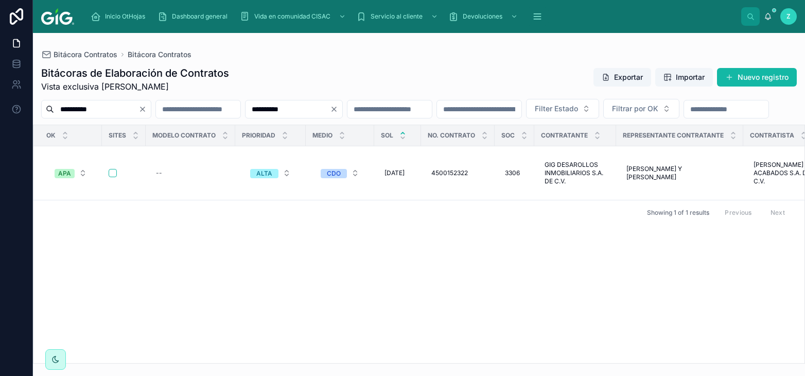
click at [330, 108] on input "**********" at bounding box center [288, 109] width 84 height 14
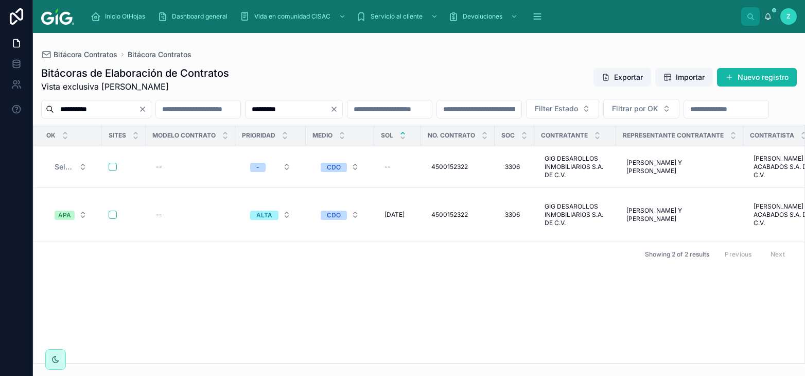
type input "*********"
drag, startPoint x: 105, startPoint y: 364, endPoint x: 125, endPoint y: 363, distance: 19.6
click at [125, 363] on div "OK Sites Modelo contrato Prioridad Medio SOL No. Contrato Soc Contratante Repre…" at bounding box center [419, 244] width 772 height 239
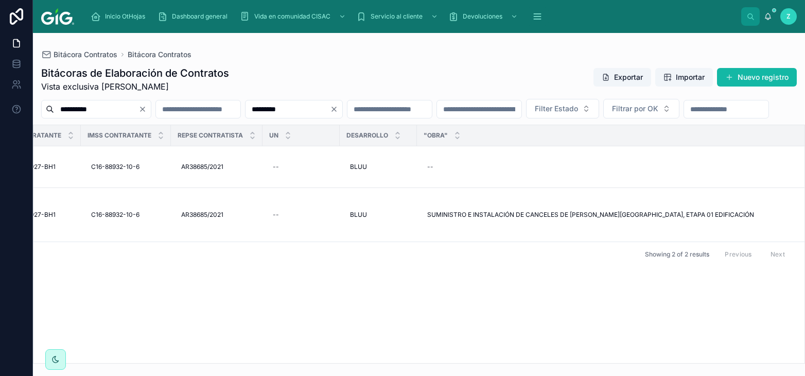
scroll to position [0, 1080]
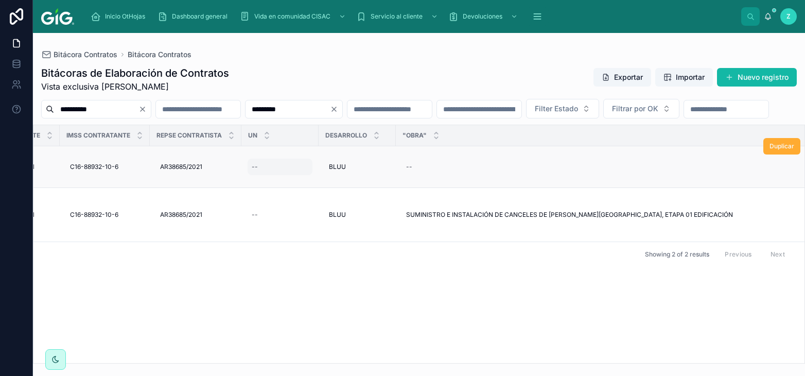
click at [262, 175] on div "--" at bounding box center [280, 167] width 65 height 16
type input "***"
click button "submit" at bounding box center [382, 205] width 12 height 12
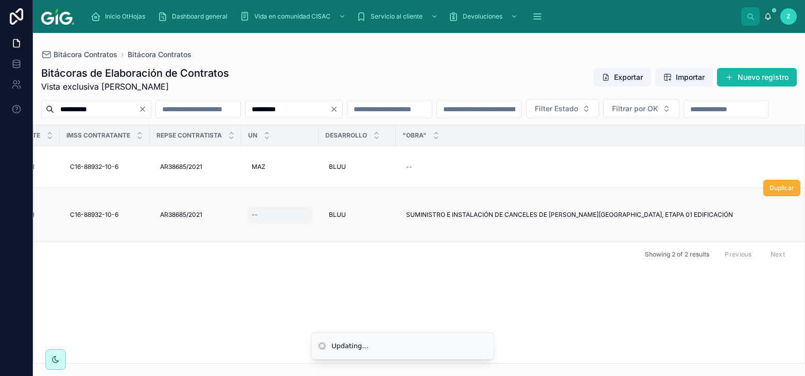
click at [270, 223] on div "--" at bounding box center [280, 214] width 65 height 16
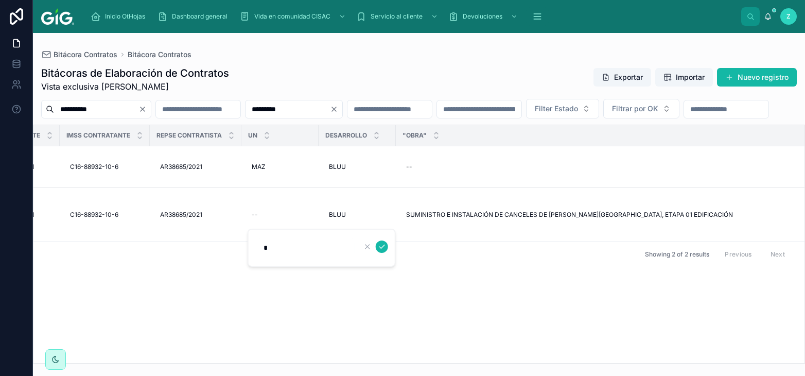
type input "**"
click at [283, 223] on div "--" at bounding box center [280, 214] width 65 height 16
type input "***"
click button "submit" at bounding box center [382, 246] width 12 height 12
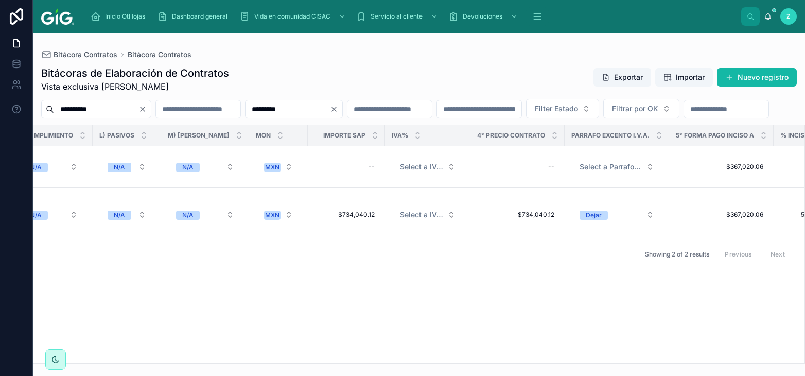
scroll to position [0, 2567]
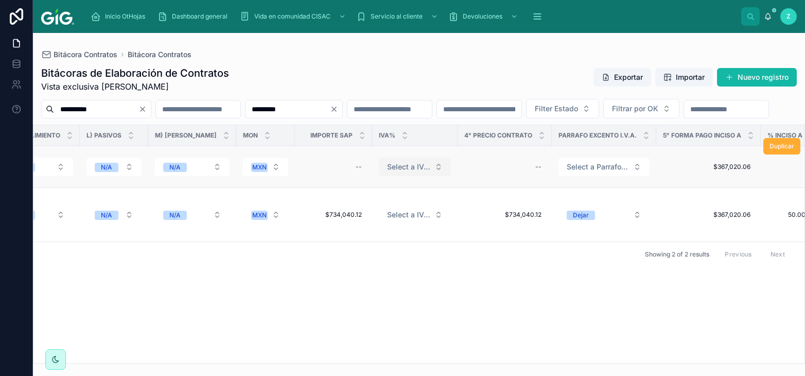
click at [402, 176] on button "Select a IVA_%" at bounding box center [415, 167] width 72 height 19
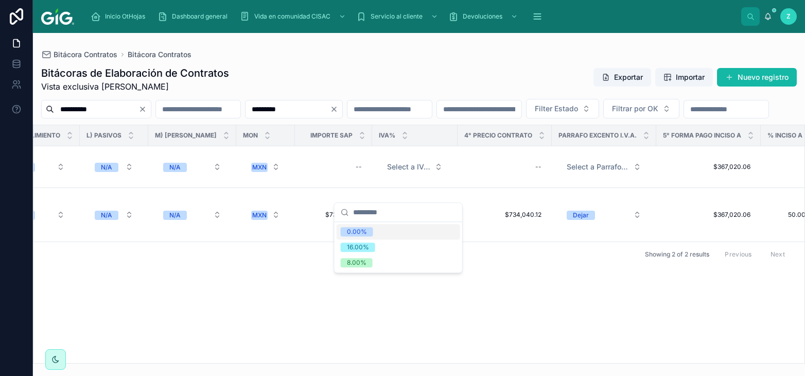
click at [381, 232] on div "0.00%" at bounding box center [399, 231] width 124 height 15
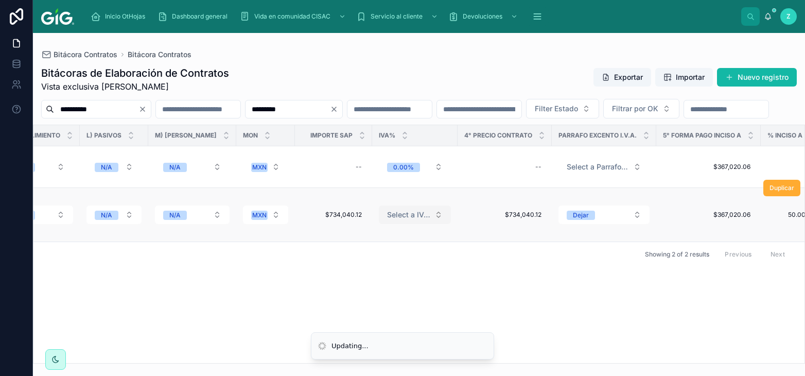
click at [405, 220] on span "Select a IVA_%" at bounding box center [408, 215] width 43 height 10
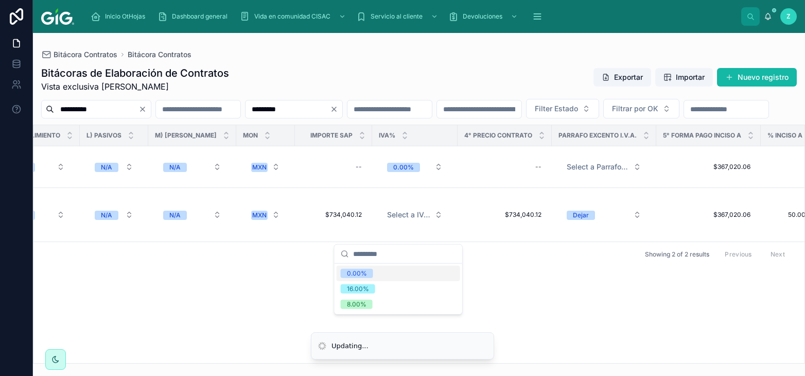
click at [383, 274] on div "0.00%" at bounding box center [399, 273] width 124 height 15
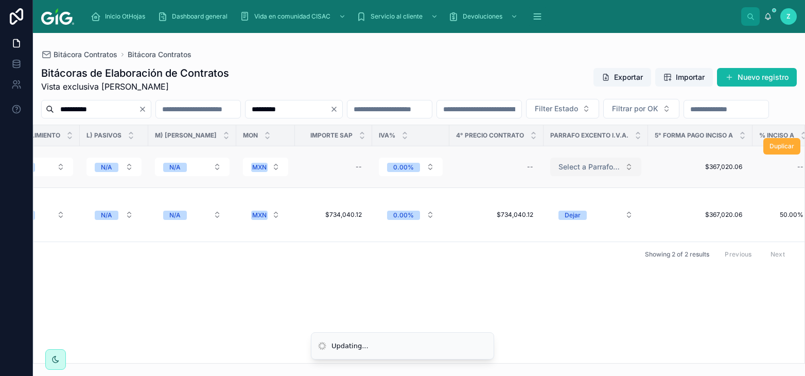
click at [563, 176] on button "Select a Parrafo I.V.A." at bounding box center [595, 167] width 91 height 19
click at [559, 220] on span "Dejar" at bounding box center [573, 215] width 28 height 9
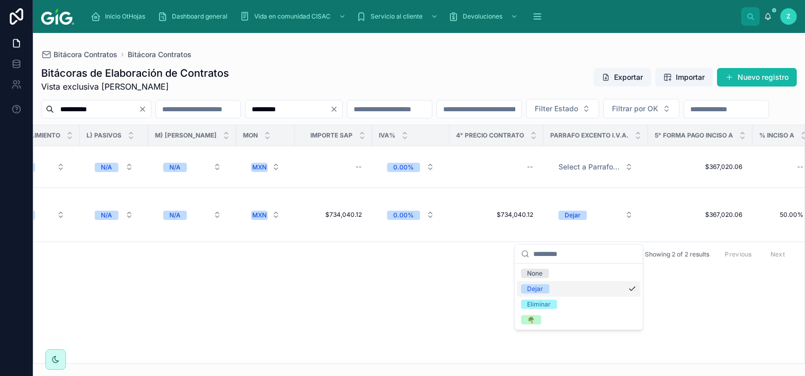
click at [537, 285] on div "Dejar" at bounding box center [535, 288] width 16 height 9
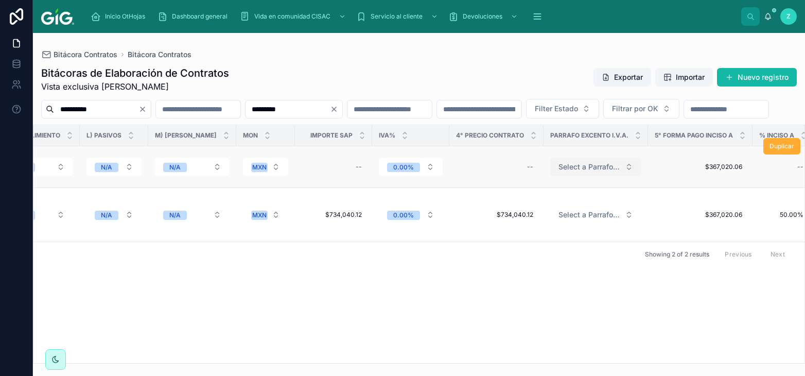
click at [565, 172] on span "Select a Parrafo I.V.A." at bounding box center [590, 167] width 62 height 10
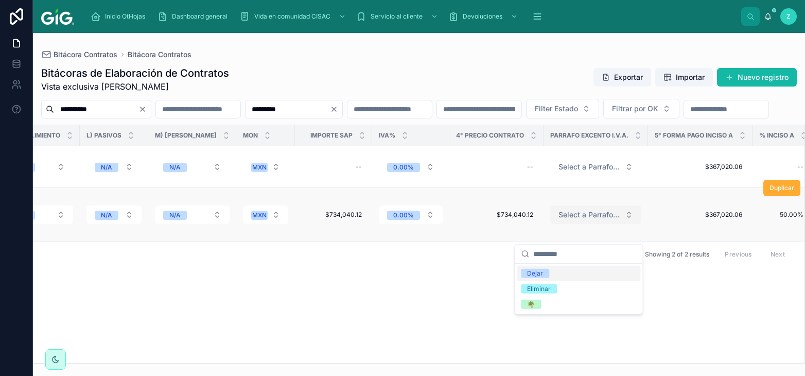
click at [563, 220] on span "Select a Parrafo I.V.A." at bounding box center [590, 215] width 62 height 10
click at [567, 220] on span "Select a Parrafo I.V.A." at bounding box center [590, 215] width 62 height 10
click at [545, 273] on span "Dejar" at bounding box center [535, 273] width 28 height 9
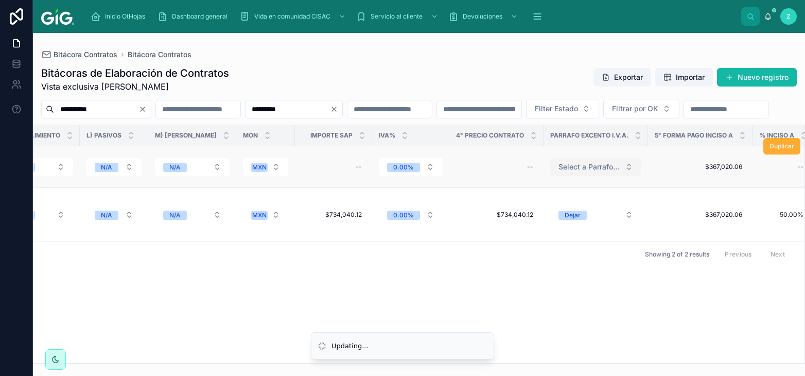
click at [570, 176] on button "Select a Parrafo I.V.A." at bounding box center [595, 167] width 91 height 19
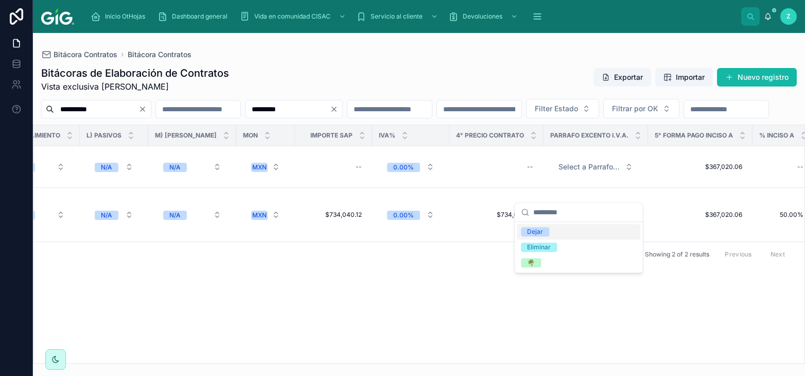
click at [542, 230] on div "Dejar" at bounding box center [535, 231] width 16 height 9
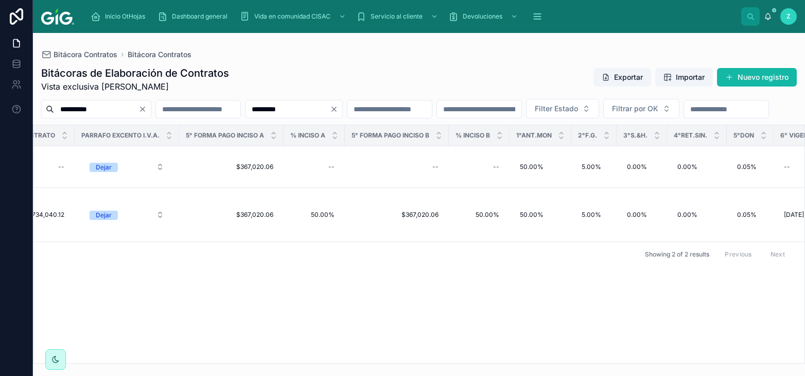
scroll to position [0, 3049]
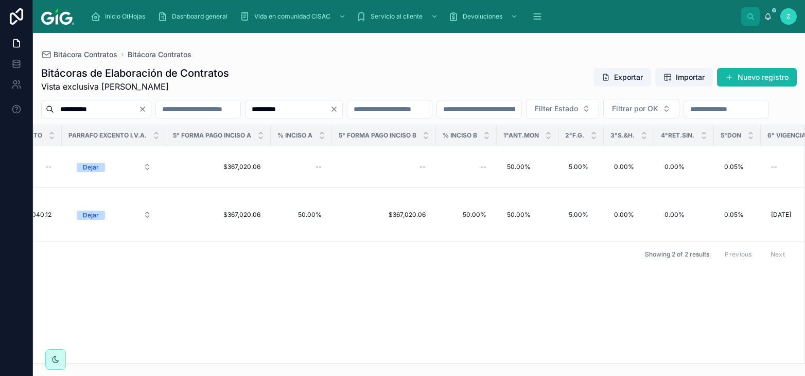
drag, startPoint x: 301, startPoint y: 186, endPoint x: 370, endPoint y: 279, distance: 115.6
click at [304, 175] on div "--" at bounding box center [301, 167] width 49 height 16
type input "*****"
click button "submit" at bounding box center [426, 205] width 12 height 12
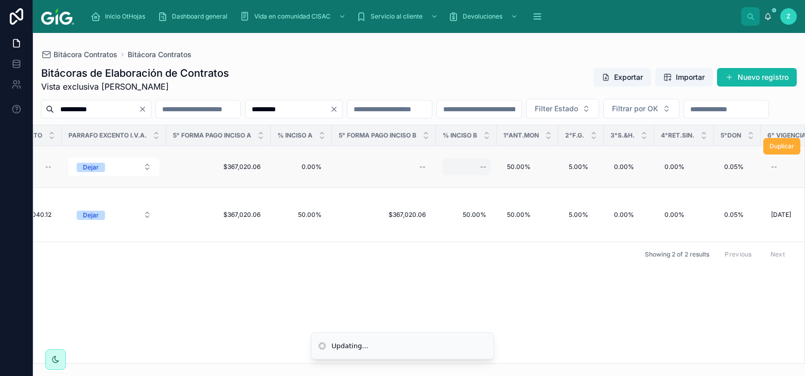
click at [462, 175] on div "--" at bounding box center [466, 167] width 48 height 16
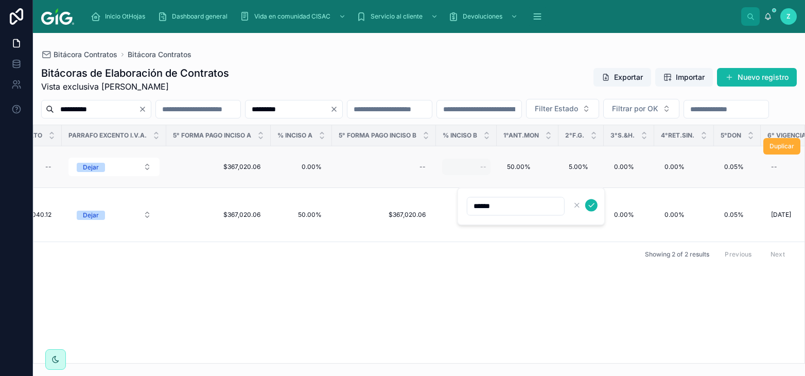
type input "*******"
click button "submit" at bounding box center [591, 205] width 12 height 12
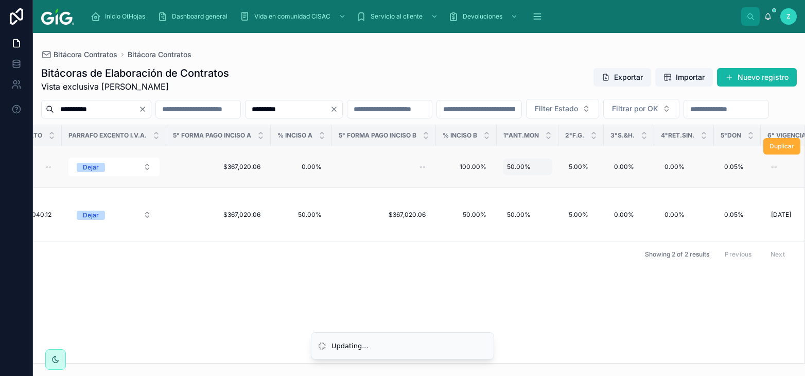
click at [507, 171] on span "50.00%" at bounding box center [519, 167] width 24 height 8
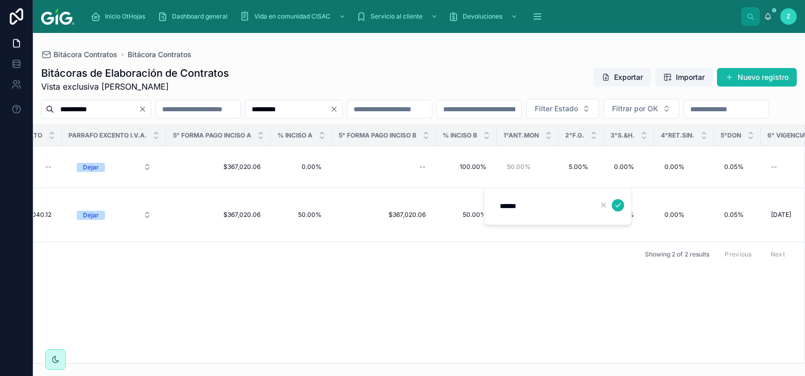
drag, startPoint x: 502, startPoint y: 206, endPoint x: 460, endPoint y: 215, distance: 42.6
click at [494, 213] on input "******" at bounding box center [543, 206] width 98 height 14
type input "*****"
click button "submit" at bounding box center [618, 205] width 12 height 12
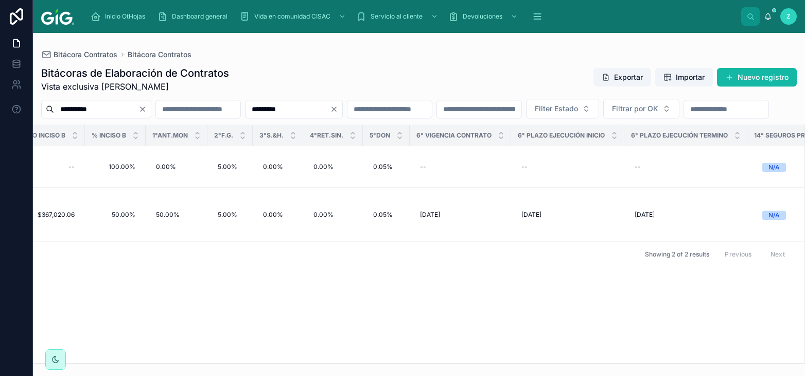
scroll to position [0, 3439]
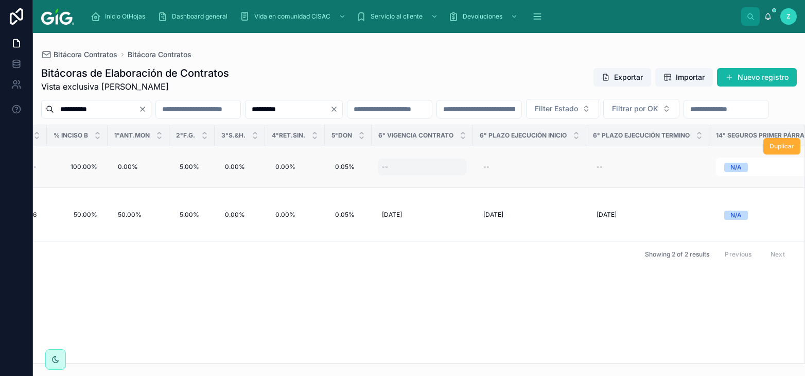
click at [396, 175] on div "--" at bounding box center [422, 167] width 89 height 16
type input "**********"
click at [493, 203] on icon "submit" at bounding box center [492, 205] width 8 height 8
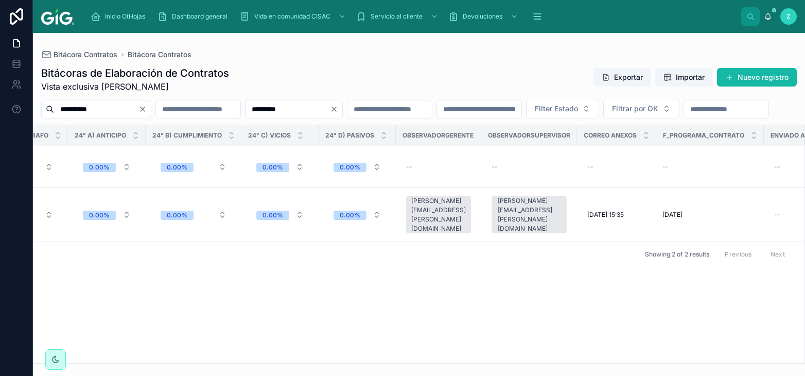
scroll to position [0, 4331]
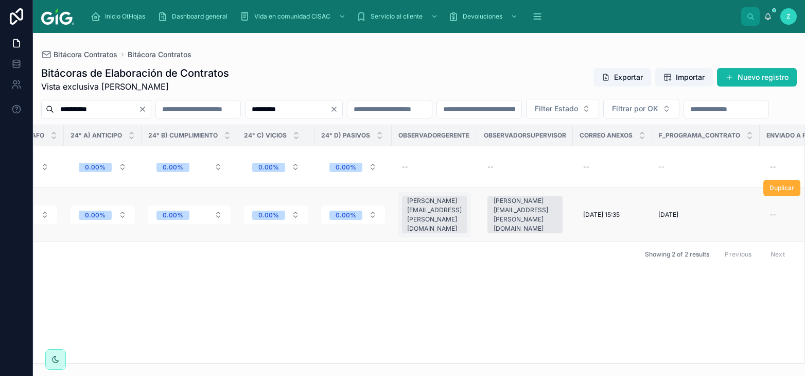
click at [443, 233] on div "rafael.osuna@gig.mx" at bounding box center [434, 214] width 55 height 37
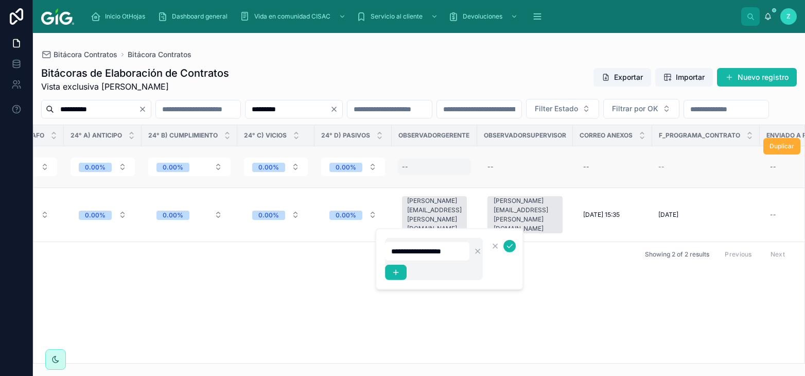
click at [423, 175] on div "--" at bounding box center [434, 167] width 73 height 16
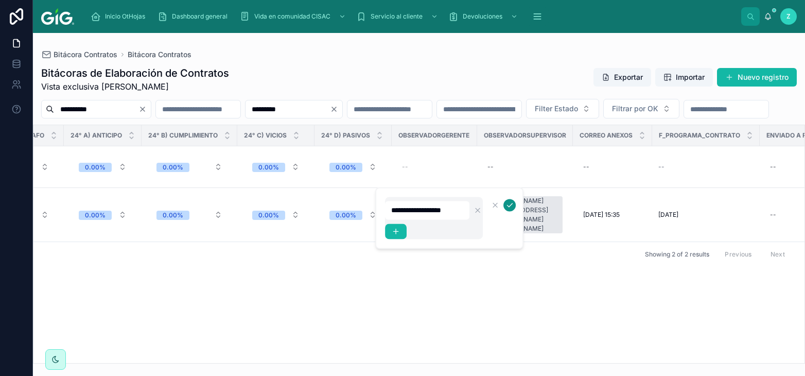
type input "**********"
click at [512, 204] on icon "submit" at bounding box center [510, 205] width 8 height 8
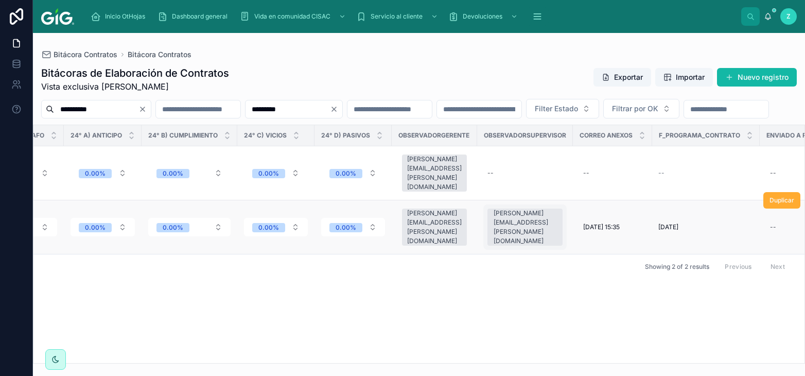
click at [513, 230] on div "ana.mendoza@gig.mx" at bounding box center [525, 227] width 63 height 37
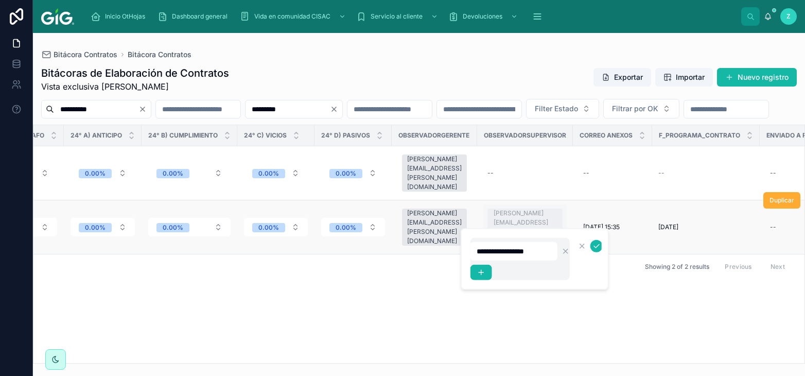
scroll to position [0, 0]
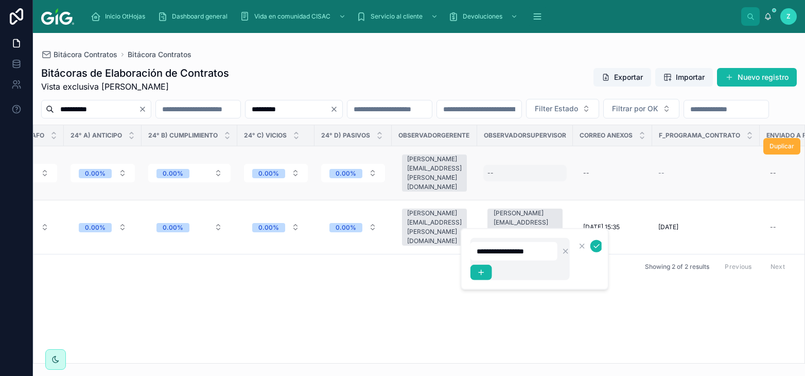
click at [495, 181] on div "--" at bounding box center [525, 173] width 83 height 16
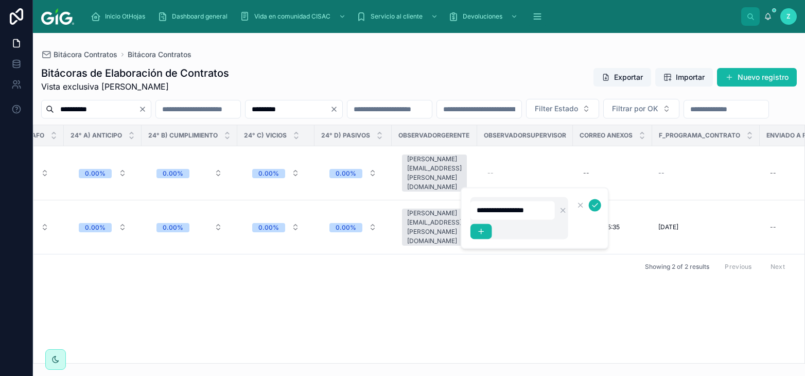
scroll to position [0, 1]
type input "**********"
click at [593, 202] on icon "submit" at bounding box center [597, 205] width 8 height 8
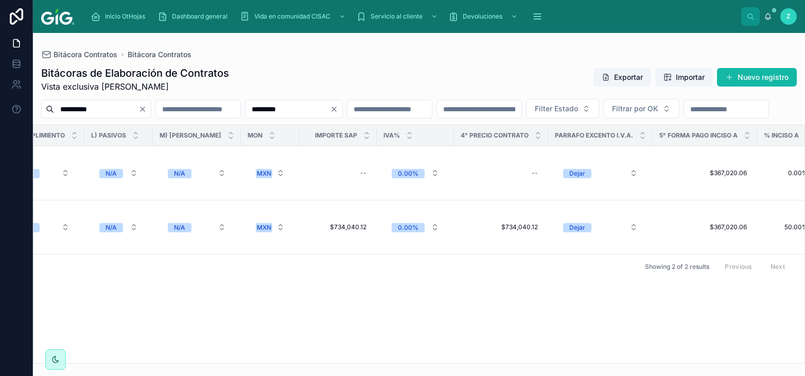
scroll to position [0, 2538]
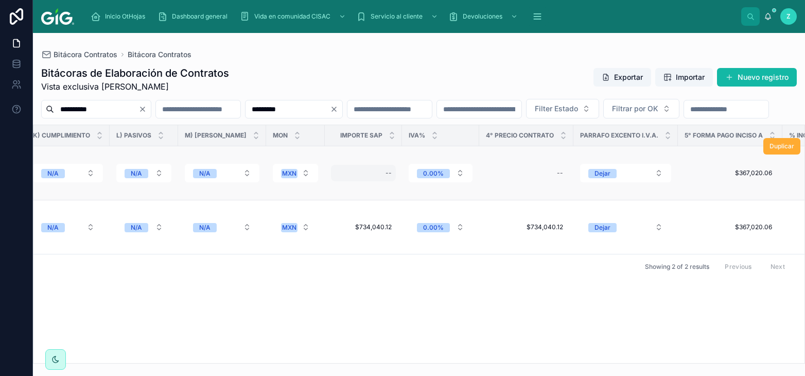
click at [365, 181] on div "--" at bounding box center [363, 173] width 65 height 16
type input "**********"
click at [497, 201] on icon "submit" at bounding box center [495, 205] width 8 height 8
click at [515, 181] on div "--" at bounding box center [527, 173] width 82 height 16
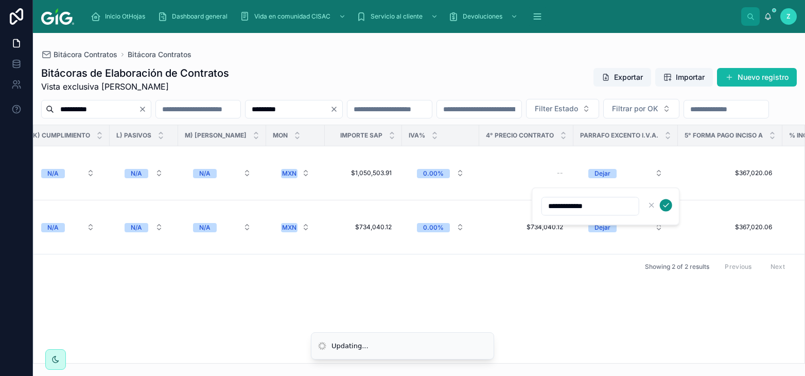
type input "**********"
click at [672, 204] on form "**********" at bounding box center [607, 206] width 132 height 20
click at [667, 204] on icon "submit" at bounding box center [666, 205] width 5 height 4
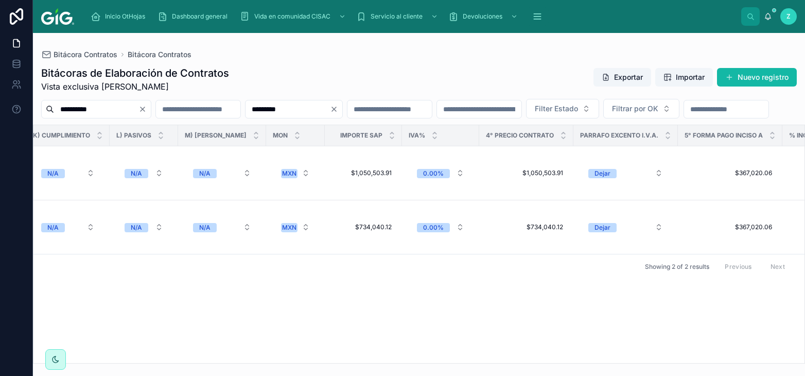
drag, startPoint x: 461, startPoint y: 361, endPoint x: 498, endPoint y: 355, distance: 37.1
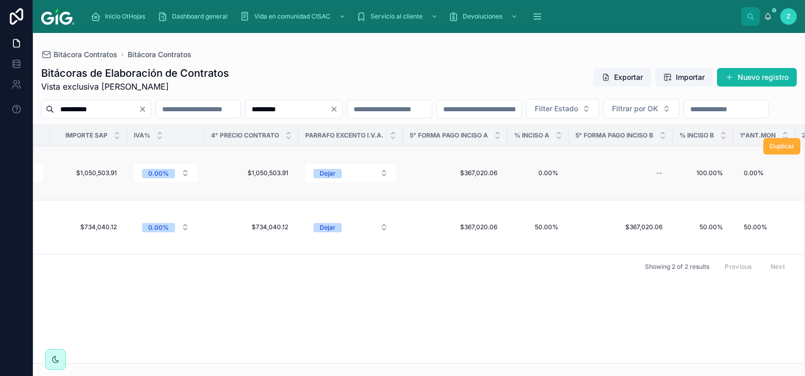
scroll to position [0, 2982]
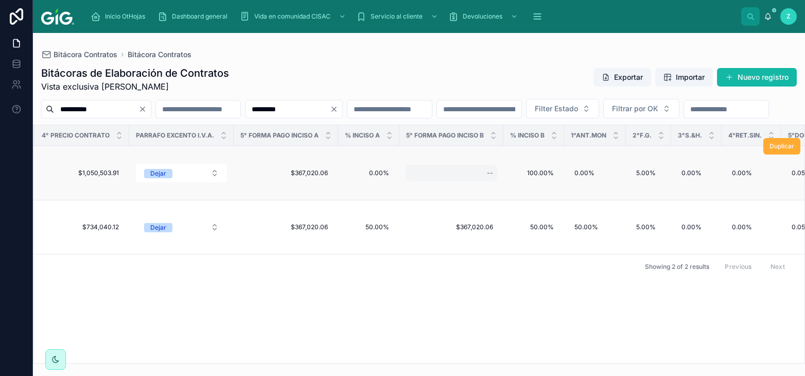
click at [472, 181] on div "--" at bounding box center [452, 173] width 92 height 16
type input "**********"
click at [597, 206] on icon "submit" at bounding box center [598, 205] width 5 height 4
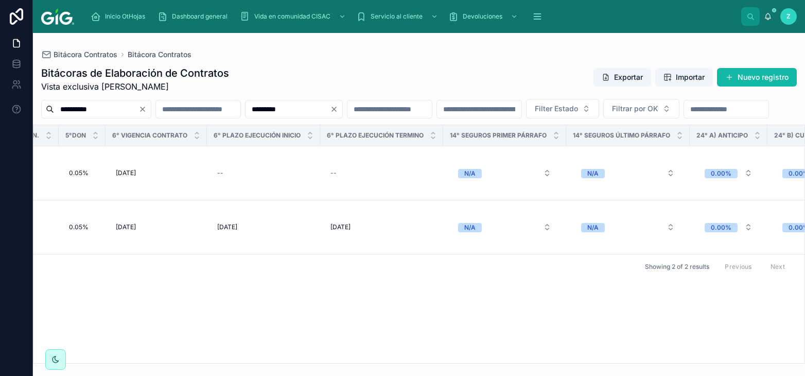
scroll to position [0, 3693]
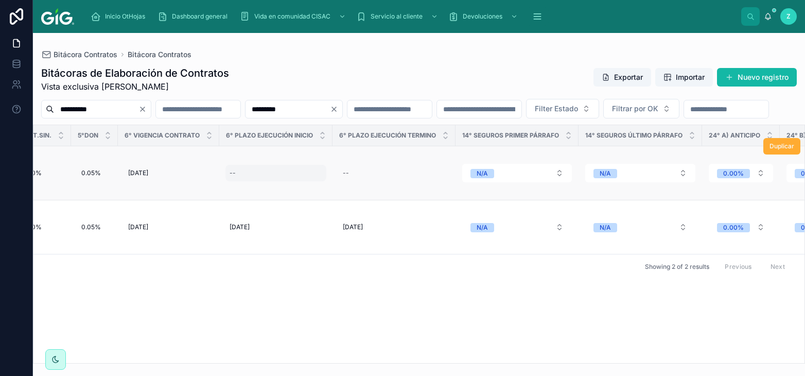
click at [230, 177] on div "--" at bounding box center [233, 173] width 6 height 8
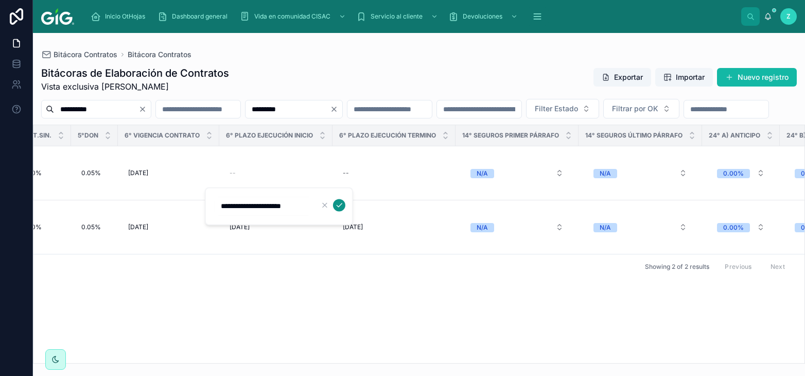
type input "**********"
click at [338, 205] on icon "submit" at bounding box center [339, 205] width 8 height 8
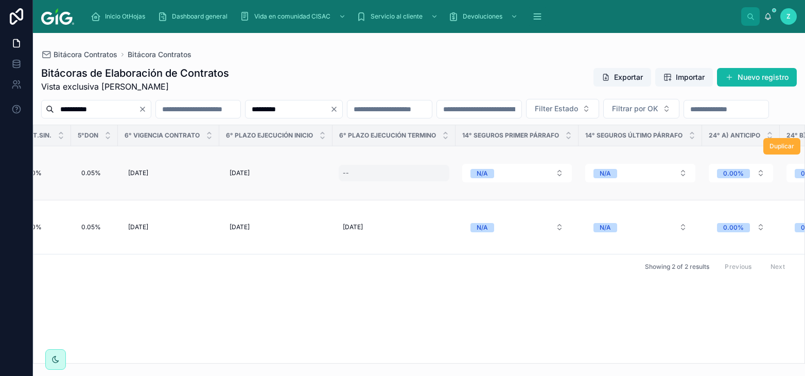
click at [348, 181] on div "--" at bounding box center [394, 173] width 111 height 16
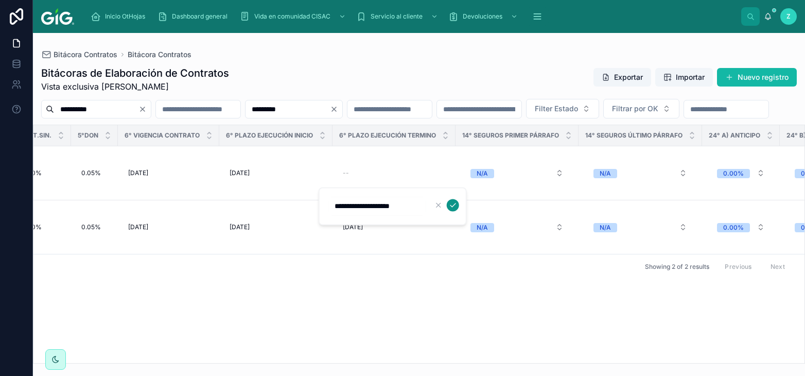
type input "**********"
click at [456, 205] on icon "submit" at bounding box center [453, 205] width 8 height 8
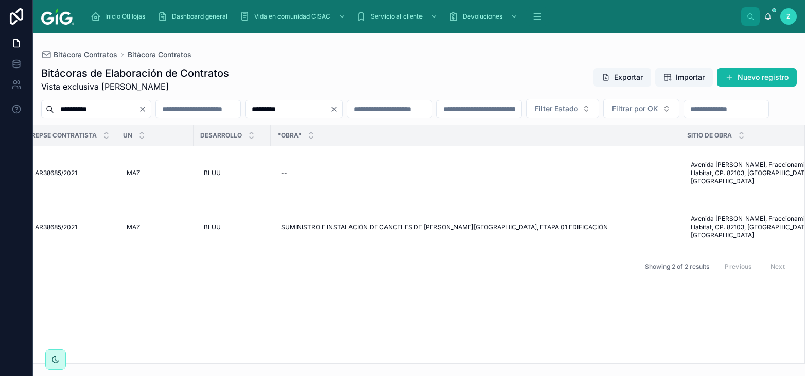
scroll to position [0, 1222]
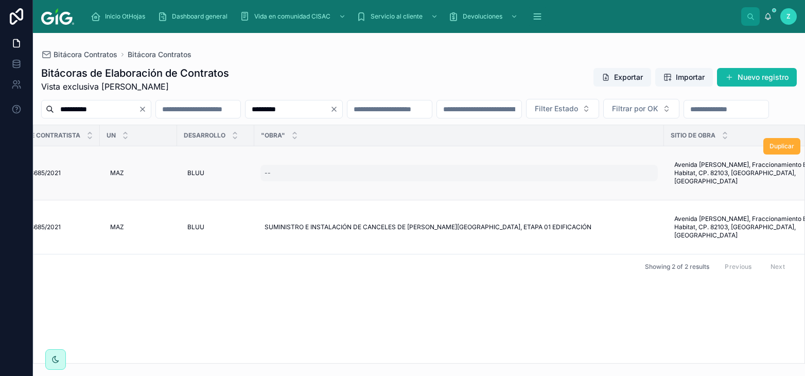
click at [348, 181] on div "--" at bounding box center [460, 173] width 398 height 16
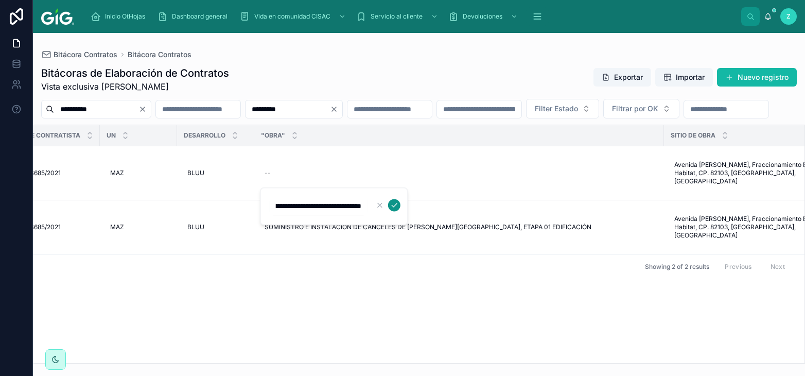
type input "**********"
click at [396, 208] on icon "submit" at bounding box center [394, 205] width 8 height 8
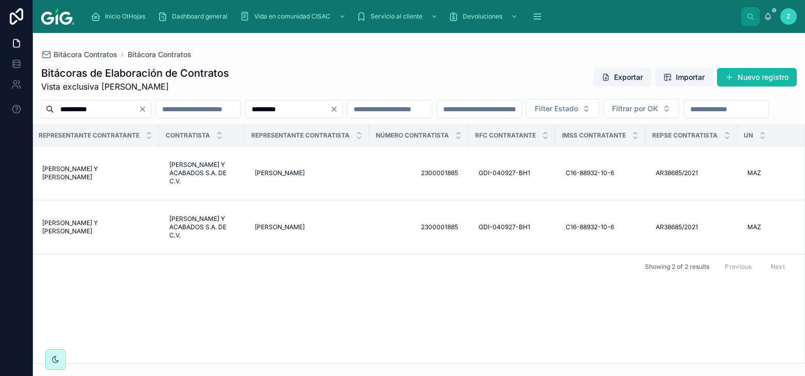
scroll to position [0, 0]
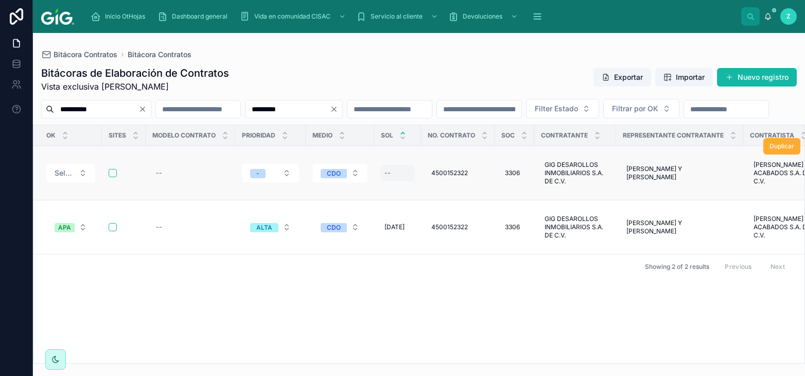
click at [393, 181] on div "--" at bounding box center [398, 173] width 35 height 16
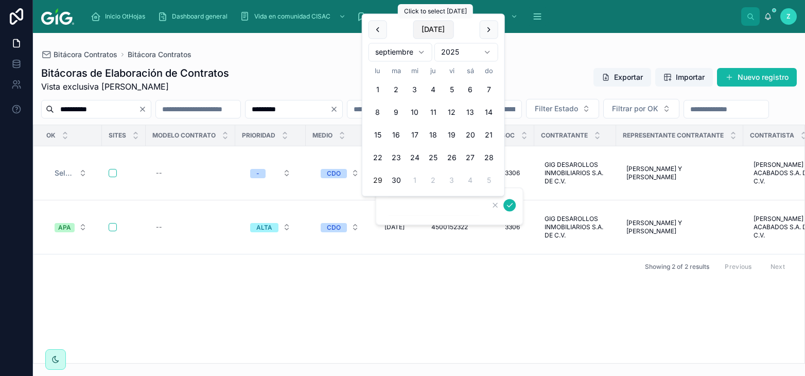
click at [429, 28] on button "[DATE]" at bounding box center [433, 29] width 41 height 19
type input "*********"
click at [512, 209] on icon "submit" at bounding box center [510, 205] width 8 height 8
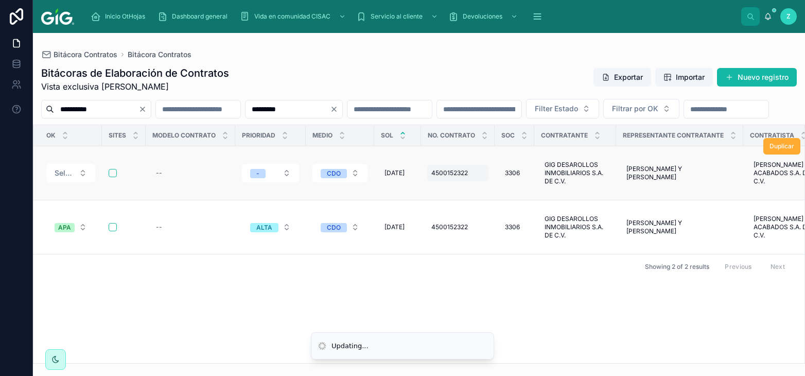
click at [462, 177] on span "4500152322" at bounding box center [450, 173] width 37 height 8
type input "**********"
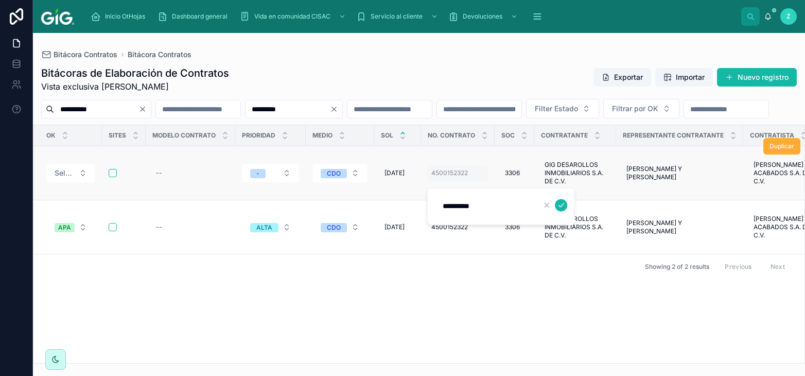
click button "submit" at bounding box center [561, 205] width 12 height 12
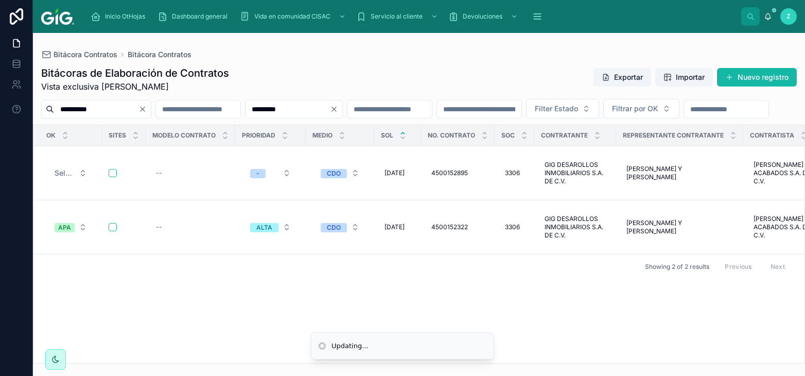
drag, startPoint x: 357, startPoint y: 105, endPoint x: 272, endPoint y: 111, distance: 85.2
click at [272, 111] on input "*********" at bounding box center [288, 109] width 84 height 14
paste input "*"
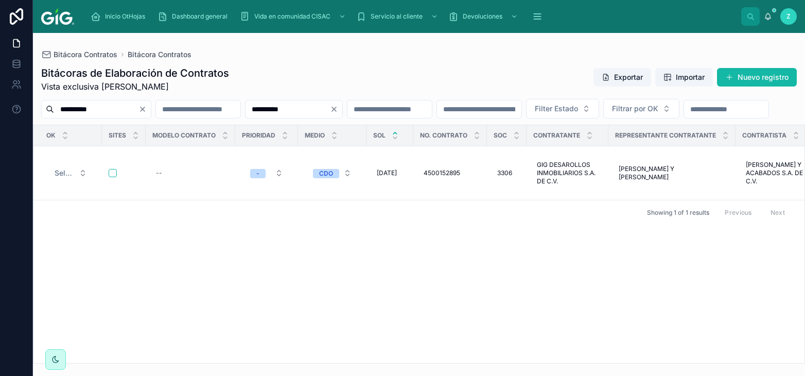
type input "**********"
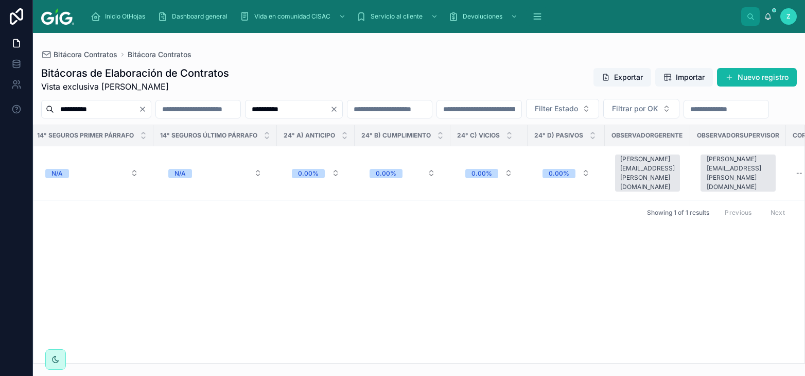
scroll to position [0, 4790]
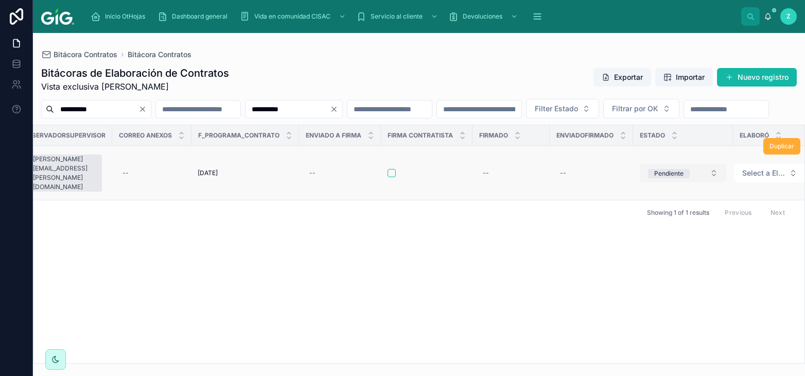
click at [654, 178] on div "Pendiente" at bounding box center [668, 173] width 29 height 9
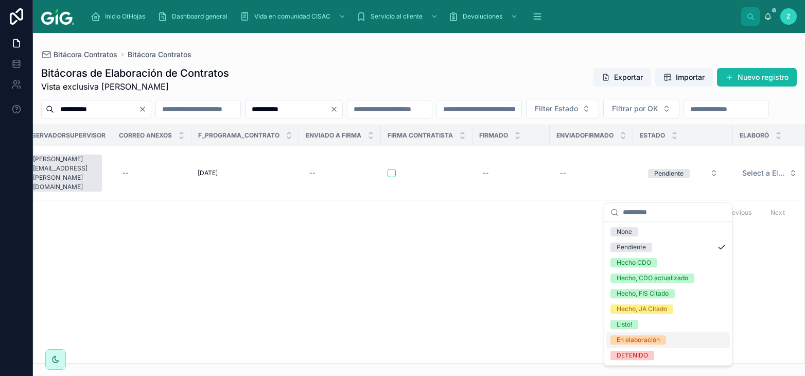
click at [635, 341] on div "En elaboración" at bounding box center [638, 339] width 43 height 9
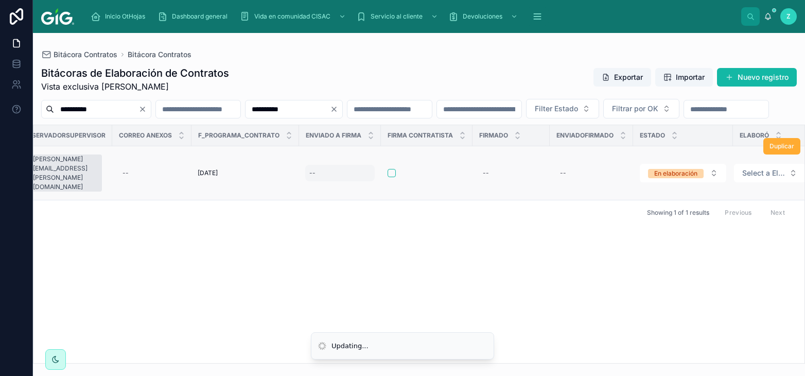
click at [305, 181] on div "--" at bounding box center [340, 173] width 70 height 16
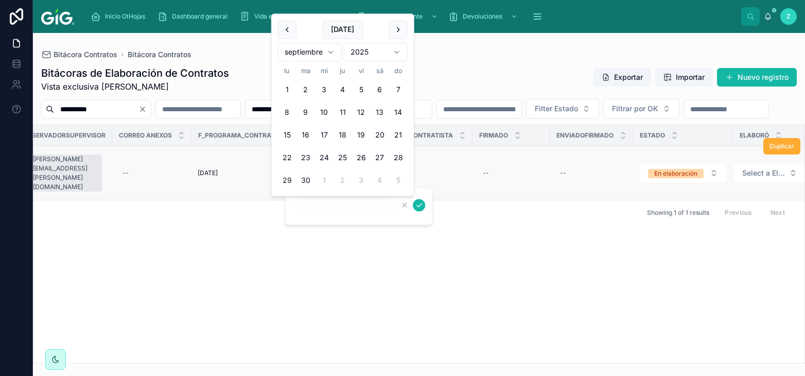
click at [305, 193] on div "Today septiembre 2025 lu ma mi ju vi sá do 1 2 3 4 5 6 7 8 9 10 11 12 13 14 15 …" at bounding box center [343, 105] width 142 height 182
click at [129, 181] on div "--" at bounding box center [151, 173] width 67 height 16
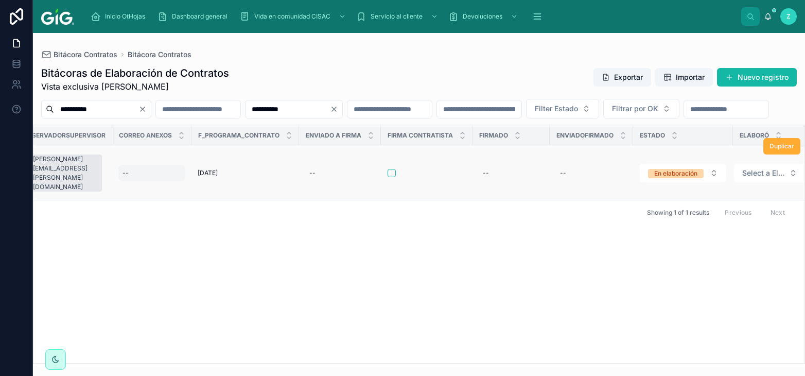
click at [133, 181] on div "--" at bounding box center [151, 173] width 67 height 16
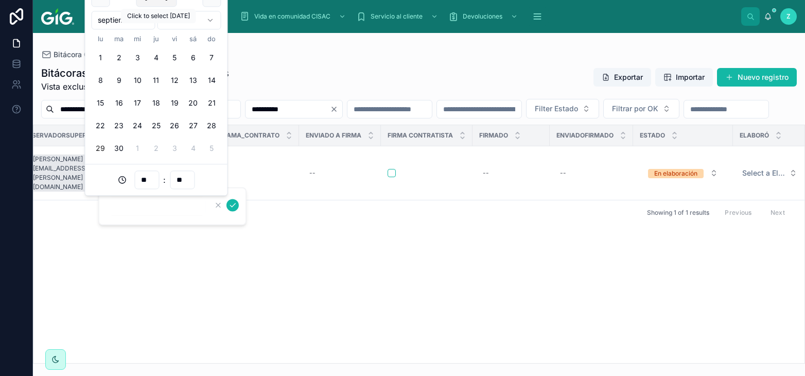
click at [140, 184] on input "**" at bounding box center [147, 180] width 24 height 14
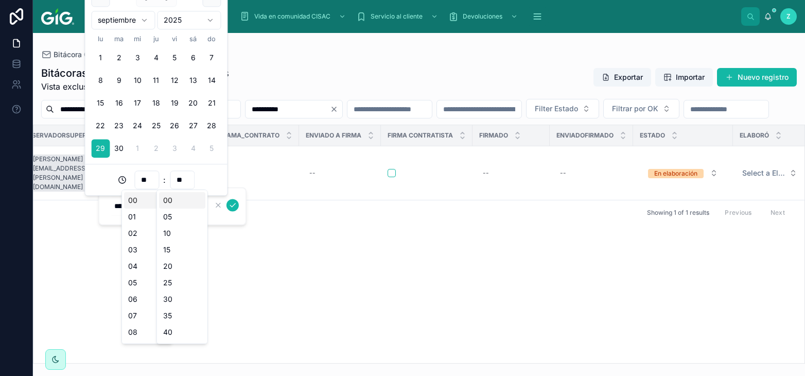
type input "**********"
type input "**"
type input "**********"
type input "**"
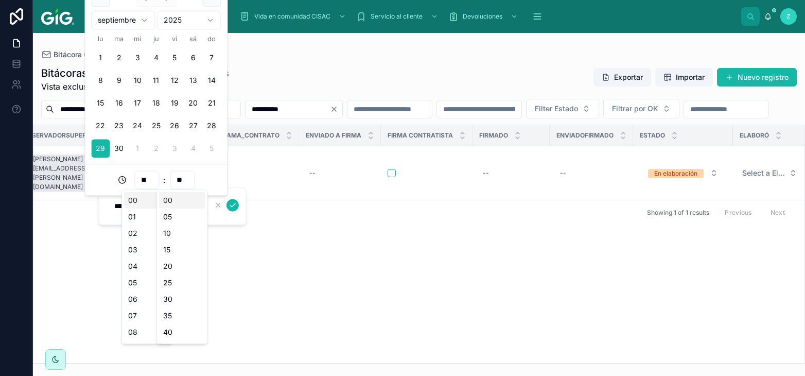
type input "**********"
drag, startPoint x: 174, startPoint y: 182, endPoint x: 187, endPoint y: 182, distance: 13.4
click at [187, 182] on input "**" at bounding box center [182, 180] width 24 height 14
type input "**"
type input "**********"
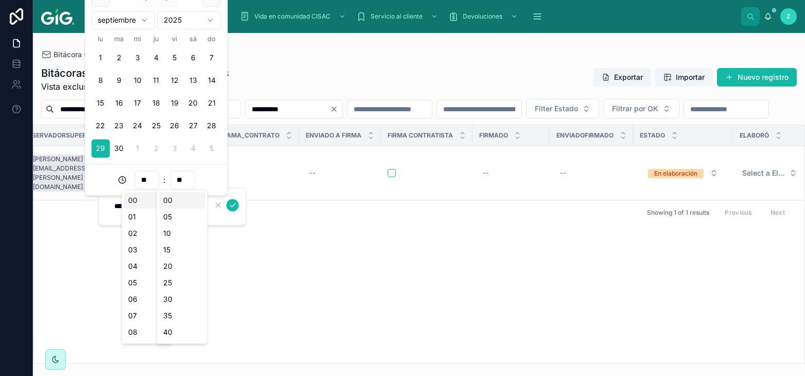
type input "**"
click at [228, 206] on button "submit" at bounding box center [233, 205] width 12 height 12
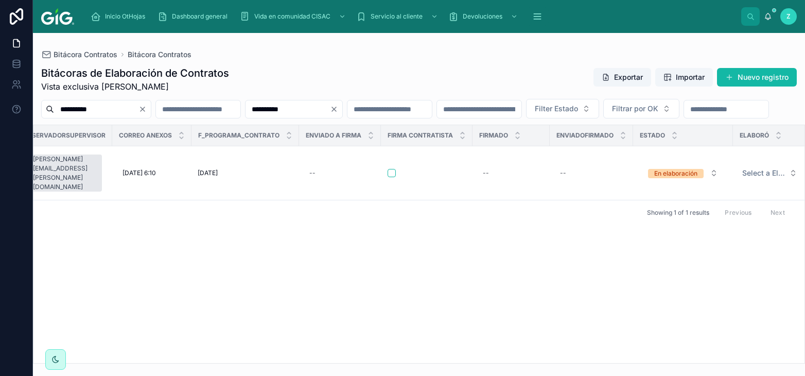
click at [336, 111] on icon "Clear" at bounding box center [334, 109] width 4 height 4
click at [566, 110] on span "Filter Estado" at bounding box center [544, 109] width 43 height 10
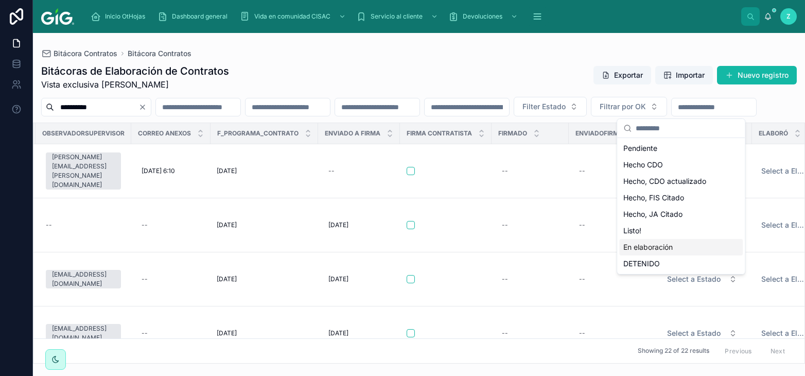
click at [658, 249] on div "En elaboración" at bounding box center [681, 247] width 124 height 16
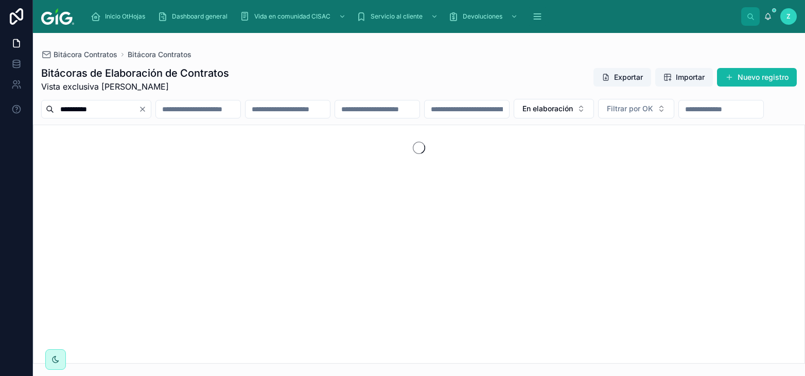
click at [145, 108] on icon "Clear" at bounding box center [143, 109] width 4 height 4
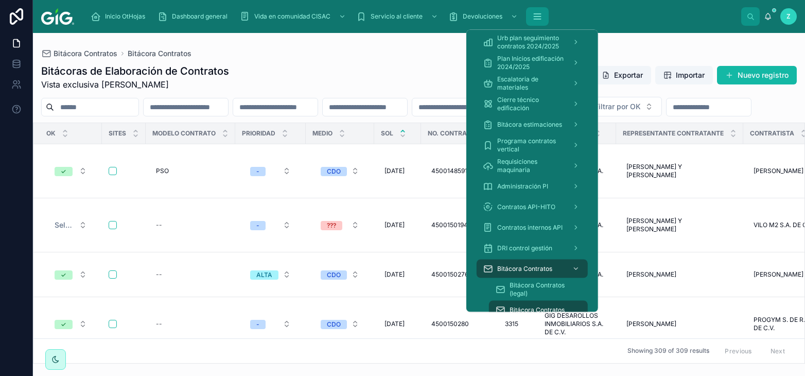
click at [541, 19] on icon "scrollable content" at bounding box center [537, 16] width 10 height 10
click at [542, 227] on span "Contratos internos API" at bounding box center [529, 227] width 65 height 8
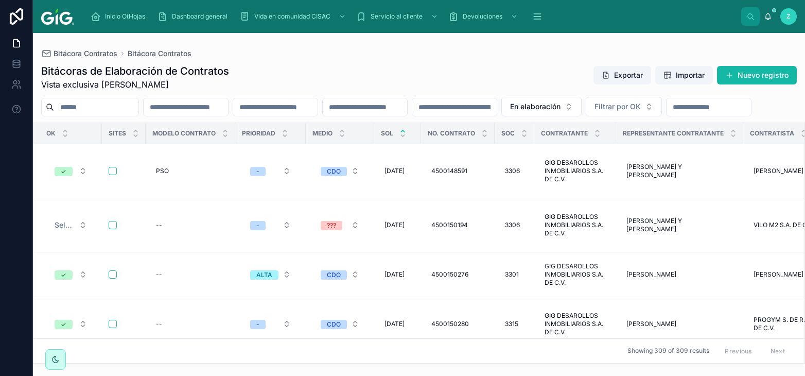
click at [497, 105] on input "text" at bounding box center [454, 107] width 84 height 14
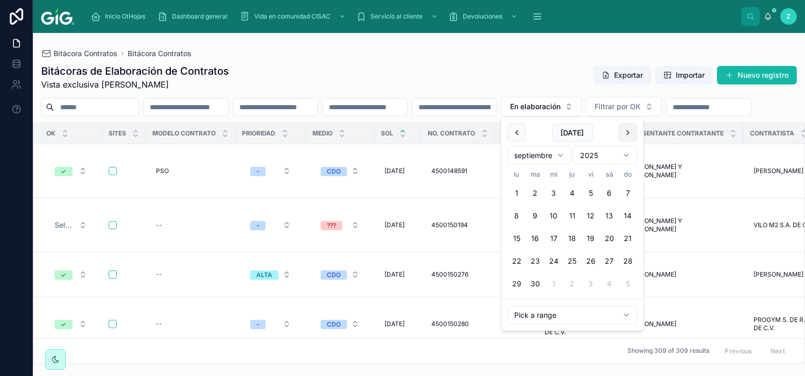
click at [628, 137] on button at bounding box center [628, 133] width 19 height 19
click at [611, 191] on button "4" at bounding box center [609, 193] width 19 height 19
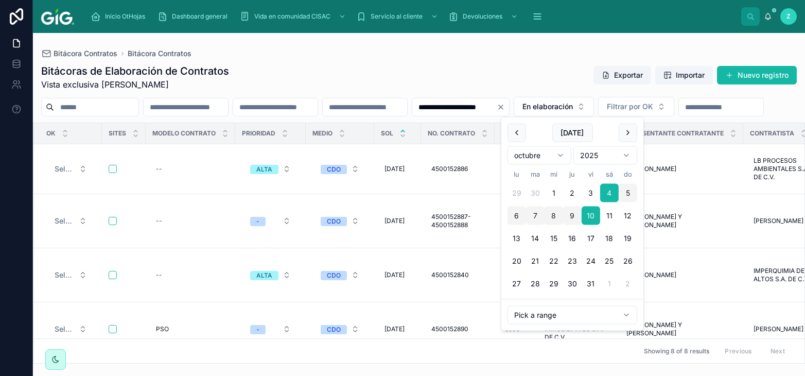
click at [512, 72] on div "Bitácoras de Elaboración de Contratos Vista exclusiva Mariel Carolina Zamora Cr…" at bounding box center [419, 77] width 756 height 27
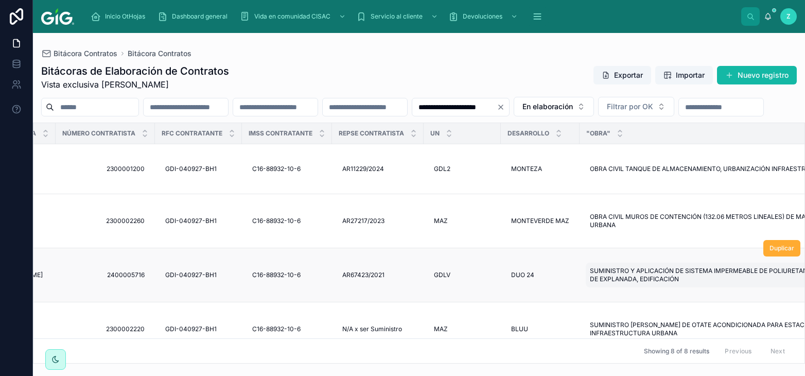
scroll to position [171, 898]
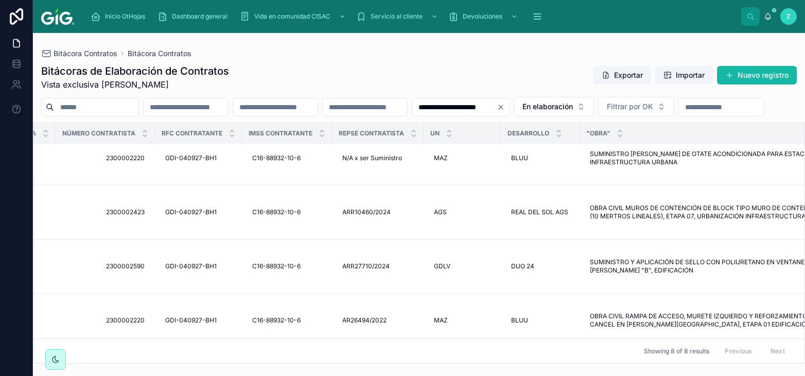
click at [757, 116] on div "**********" at bounding box center [419, 107] width 772 height 20
click at [497, 107] on input "**********" at bounding box center [454, 107] width 84 height 14
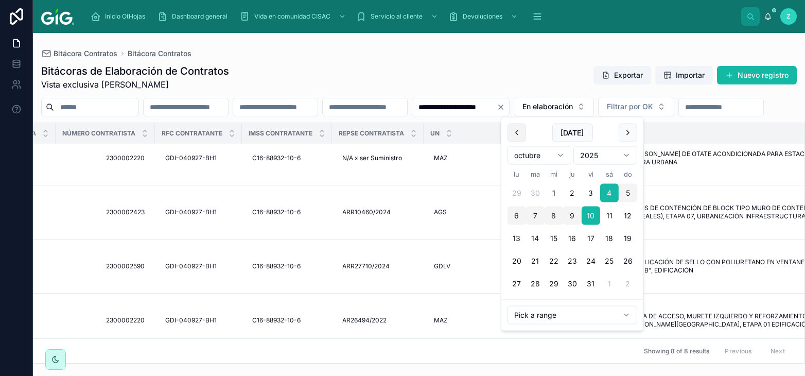
click at [516, 135] on button at bounding box center [517, 133] width 19 height 19
click at [514, 191] on button "1" at bounding box center [517, 193] width 19 height 19
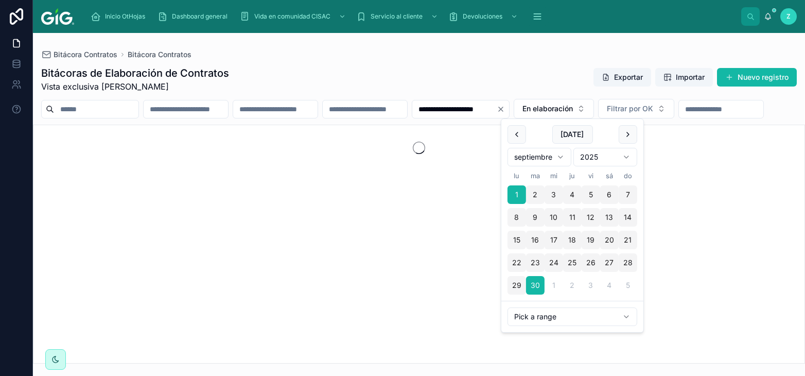
type input "**********"
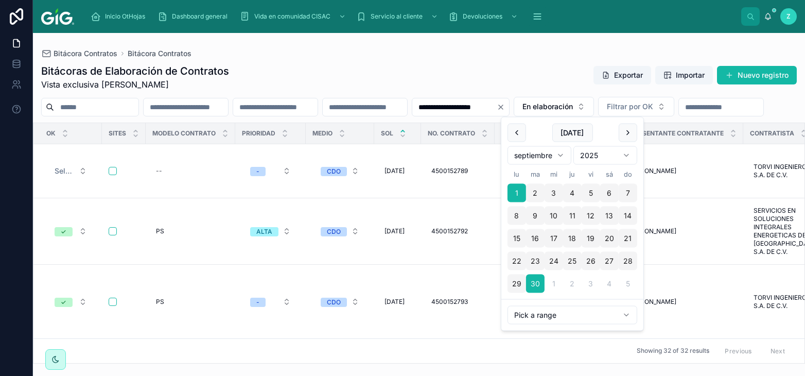
click at [522, 63] on div "**********" at bounding box center [419, 211] width 772 height 306
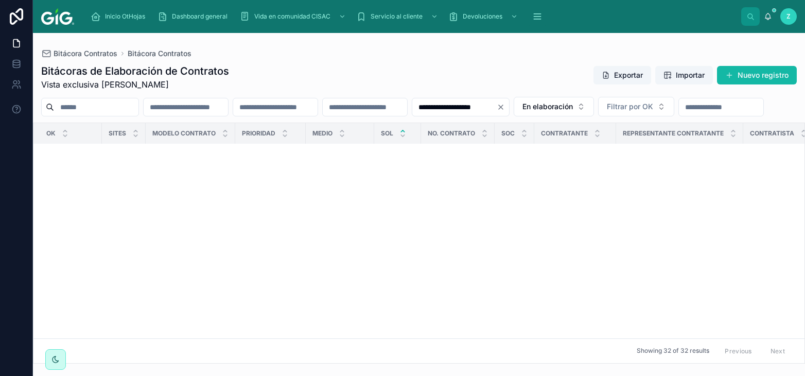
scroll to position [192, 0]
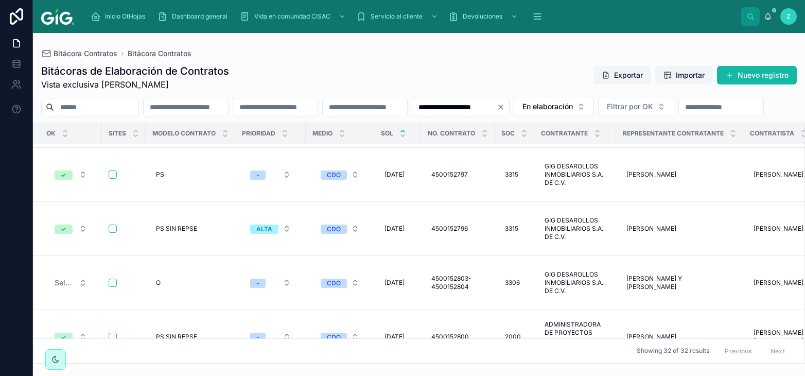
click at [503, 106] on icon "Clear" at bounding box center [501, 107] width 4 height 4
click at [582, 104] on button "En elaboración" at bounding box center [542, 107] width 80 height 20
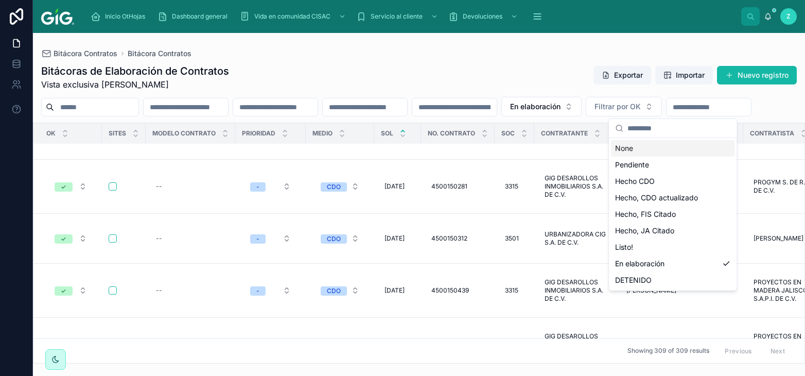
scroll to position [150, 0]
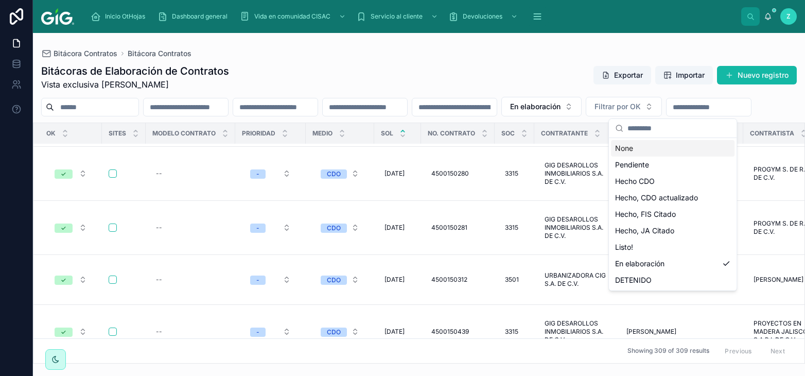
click at [629, 146] on div "None" at bounding box center [673, 148] width 124 height 16
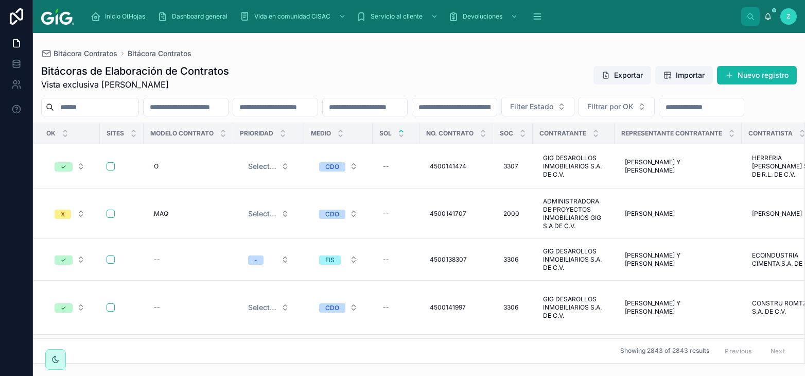
click at [318, 105] on input "text" at bounding box center [275, 107] width 84 height 14
paste input "**********"
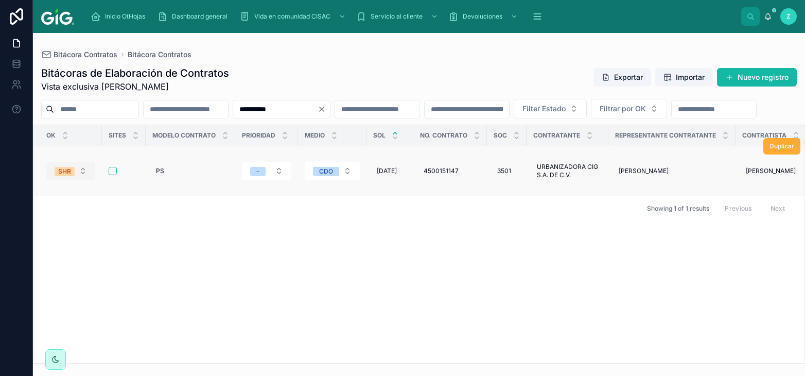
type input "**********"
click at [72, 176] on span "SHR" at bounding box center [65, 171] width 20 height 9
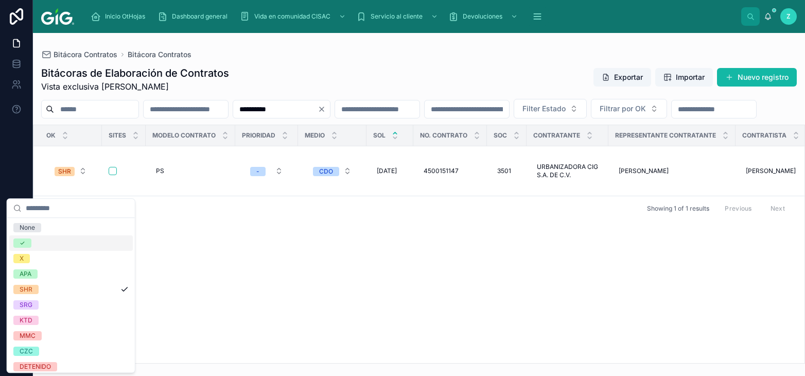
click at [47, 242] on div "✓" at bounding box center [71, 242] width 124 height 15
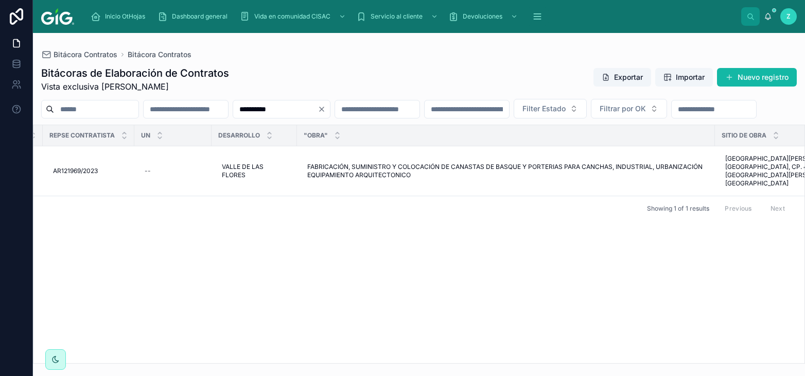
scroll to position [0, 4803]
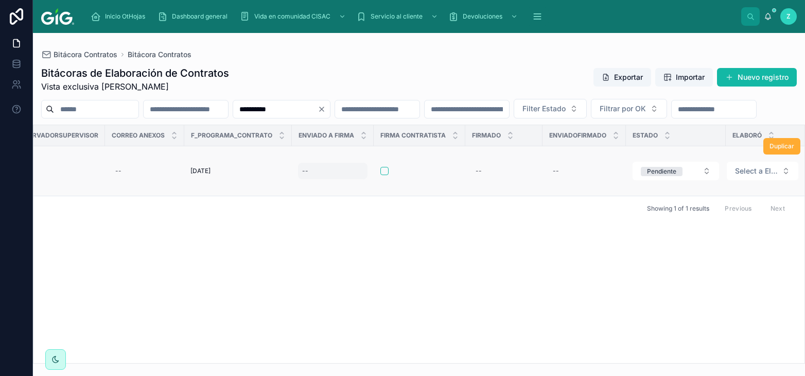
click at [320, 179] on div "--" at bounding box center [333, 171] width 70 height 16
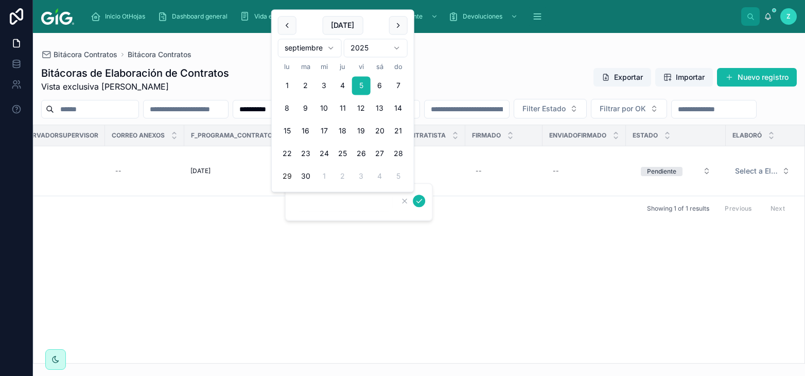
type input "********"
click at [420, 201] on icon "submit" at bounding box center [419, 201] width 5 height 4
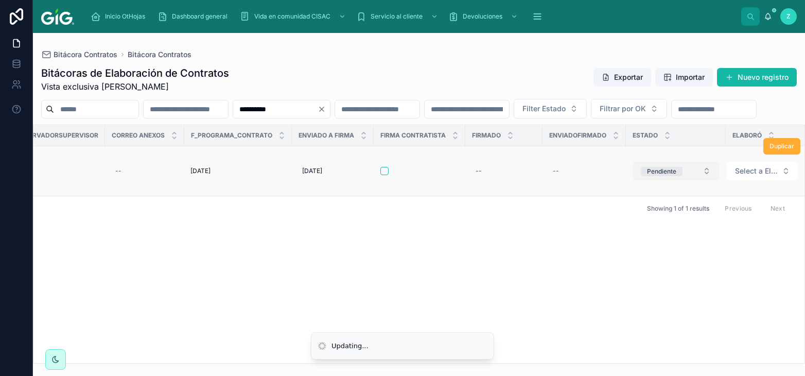
click at [648, 176] on div "Pendiente" at bounding box center [661, 171] width 29 height 9
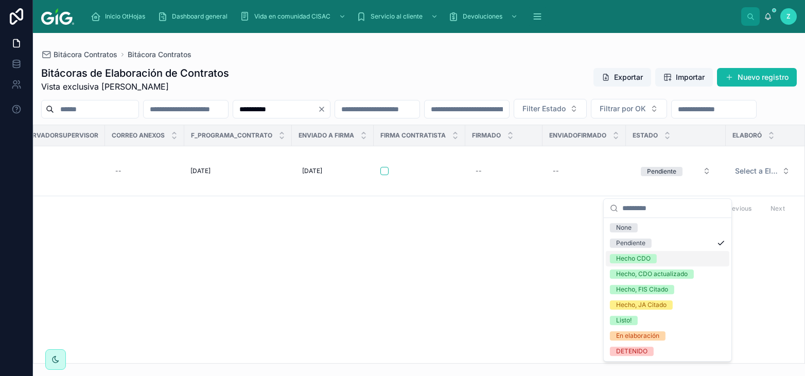
click at [647, 262] on div "Hecho CDO" at bounding box center [633, 258] width 35 height 9
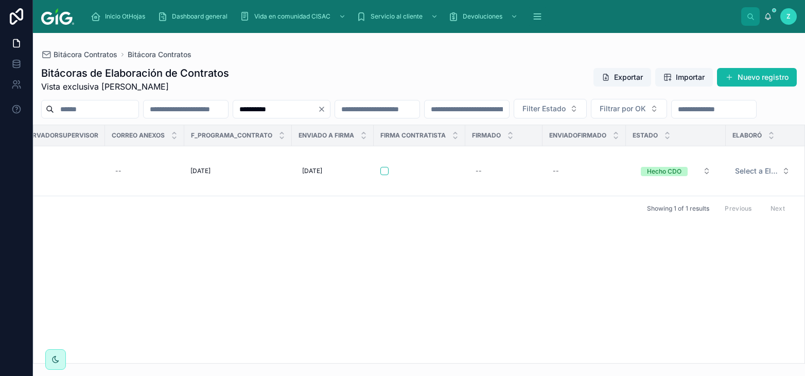
click at [244, 113] on input "**********" at bounding box center [275, 109] width 84 height 14
paste input "text"
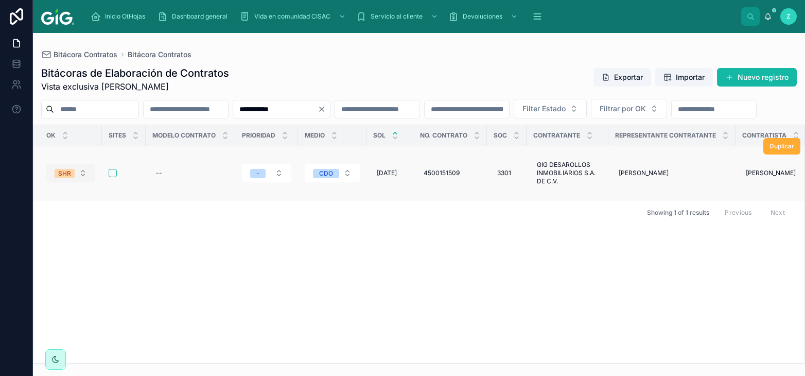
type input "**********"
click at [63, 178] on div "SHR" at bounding box center [64, 173] width 13 height 9
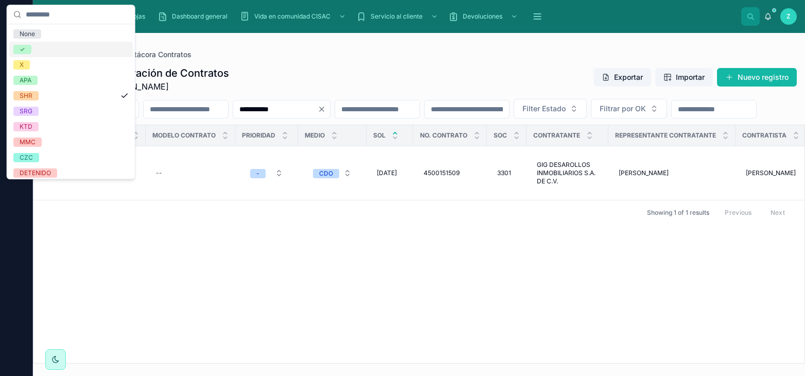
click at [40, 51] on div "✓" at bounding box center [71, 49] width 124 height 15
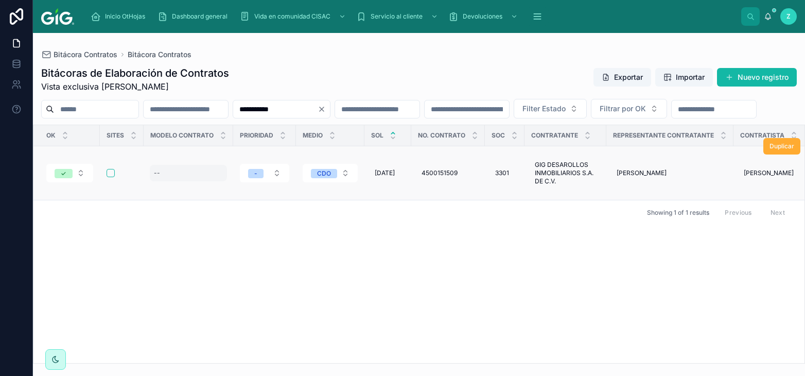
click at [166, 181] on div "--" at bounding box center [188, 173] width 77 height 16
type input "**"
click button "submit" at bounding box center [279, 205] width 12 height 12
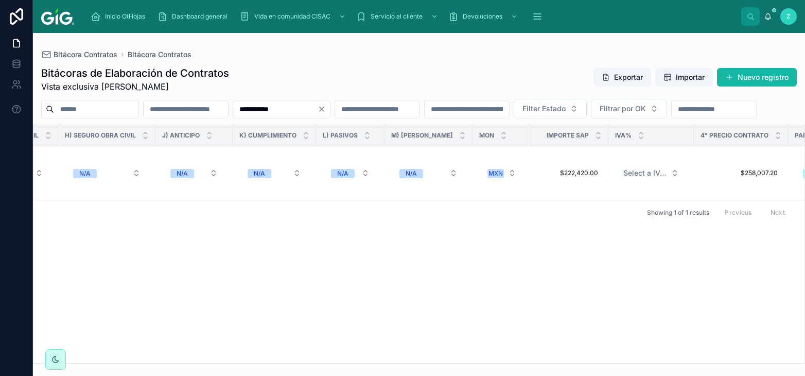
scroll to position [0, 4791]
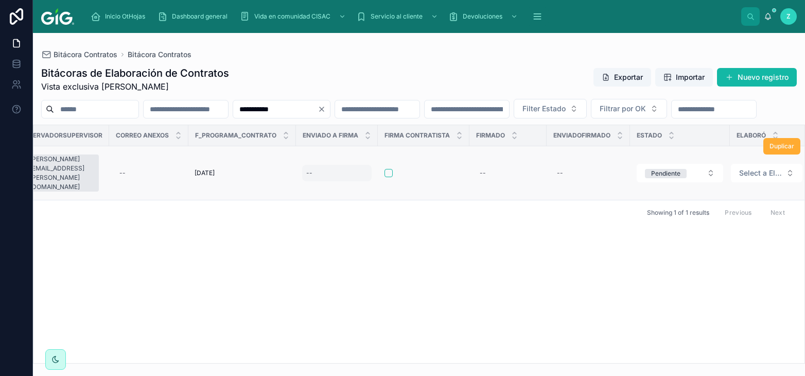
click at [317, 181] on div "--" at bounding box center [337, 173] width 70 height 16
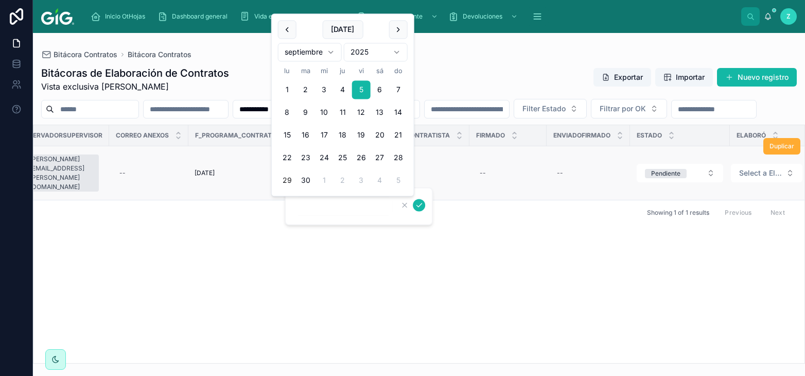
type input "********"
click at [418, 205] on icon "submit" at bounding box center [419, 205] width 8 height 8
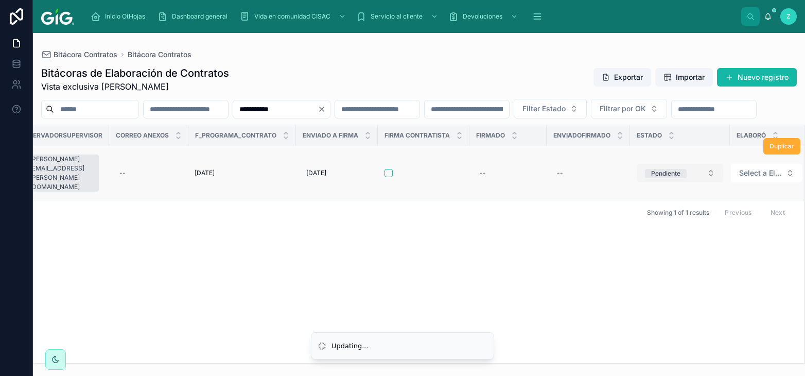
click at [651, 178] on div "Pendiente" at bounding box center [665, 173] width 29 height 9
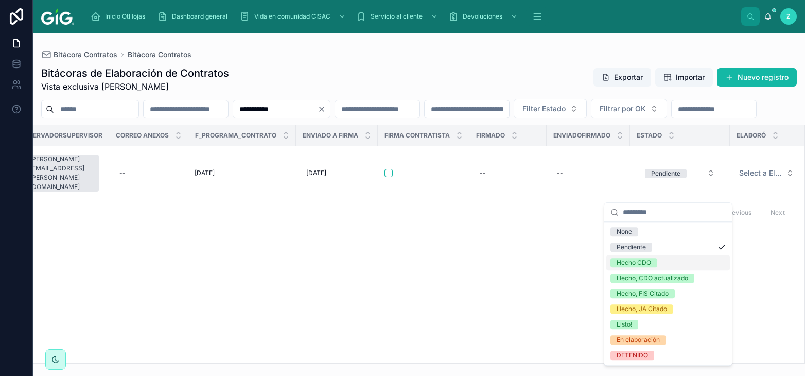
click at [644, 261] on div "Hecho CDO" at bounding box center [634, 262] width 35 height 9
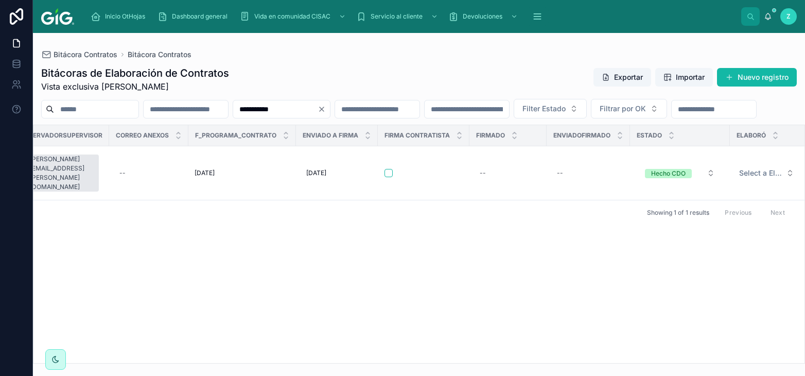
click at [318, 107] on input "**********" at bounding box center [275, 109] width 84 height 14
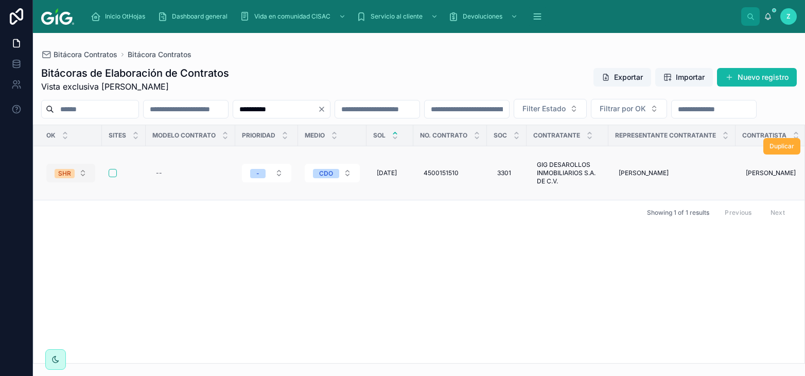
type input "**********"
click at [68, 182] on button "SHR" at bounding box center [70, 173] width 49 height 19
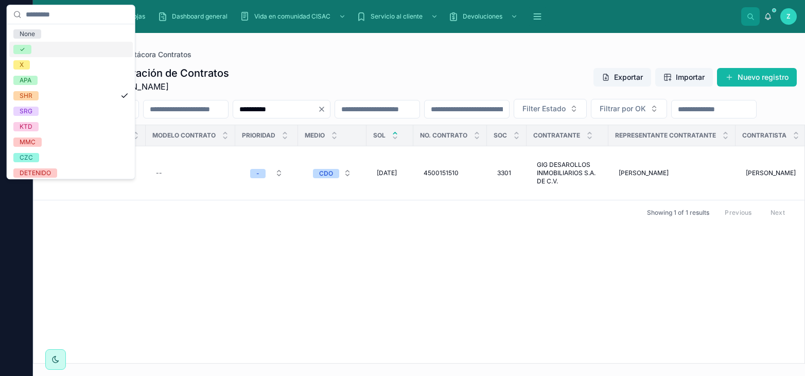
click at [31, 48] on div "✓" at bounding box center [71, 49] width 124 height 15
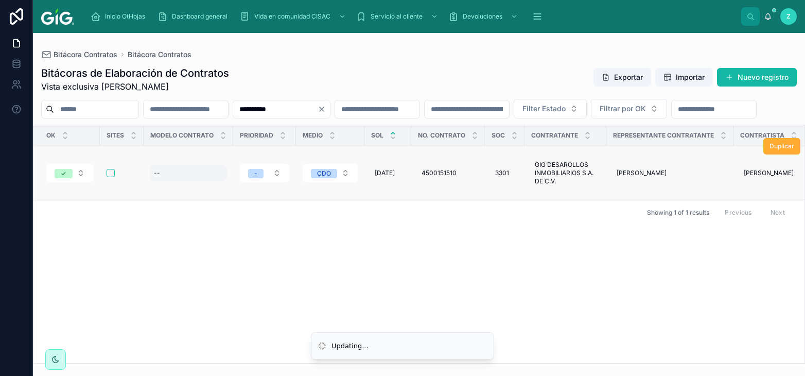
click at [178, 181] on div "--" at bounding box center [188, 173] width 77 height 16
type input "**"
click button "submit" at bounding box center [279, 205] width 12 height 12
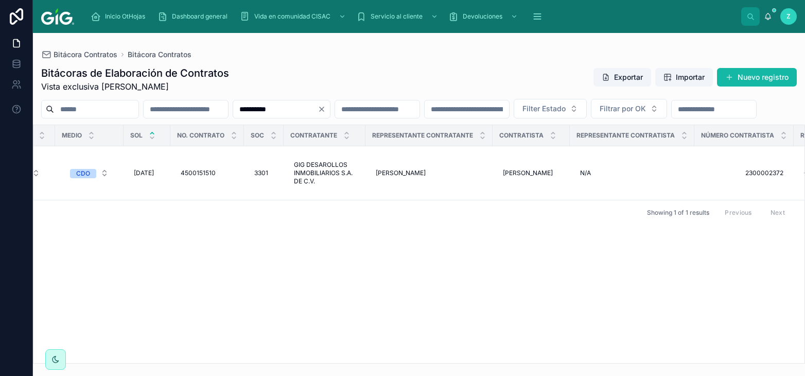
scroll to position [0, 4791]
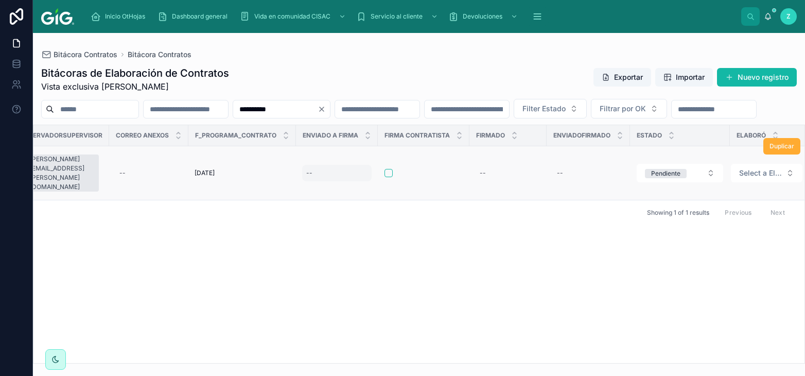
click at [308, 181] on div "--" at bounding box center [337, 173] width 70 height 16
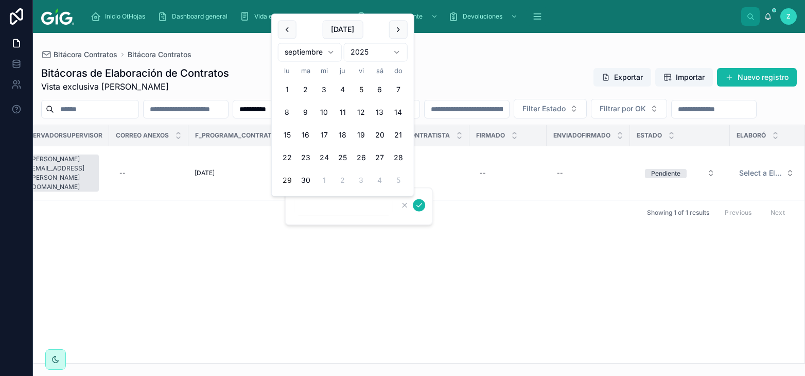
click at [363, 92] on button "5" at bounding box center [361, 90] width 19 height 19
type input "********"
click at [421, 205] on icon "submit" at bounding box center [419, 205] width 8 height 8
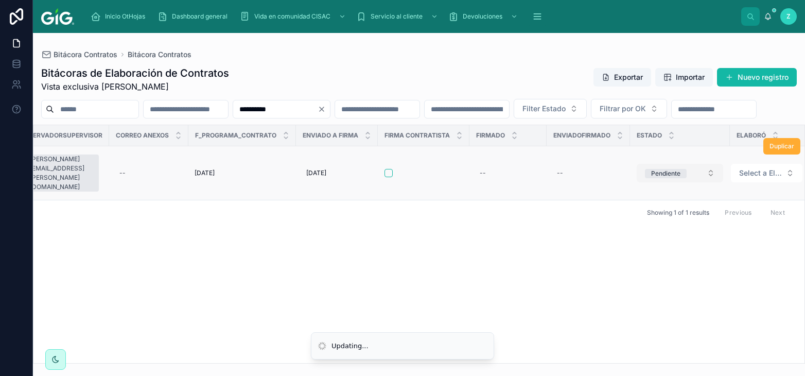
click at [671, 178] on span "Pendiente" at bounding box center [666, 173] width 42 height 9
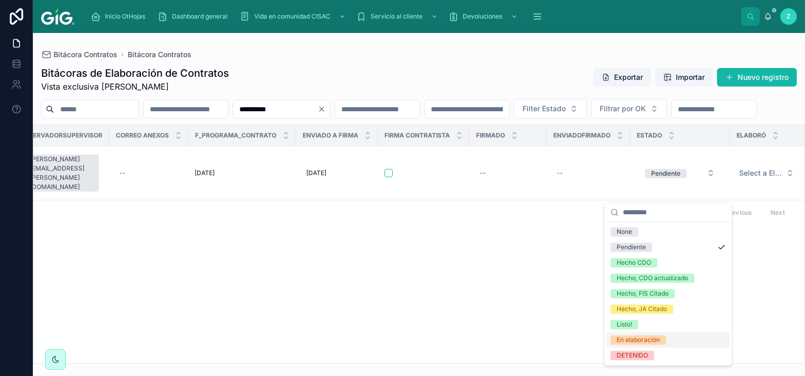
click at [652, 338] on div "En elaboración" at bounding box center [638, 339] width 43 height 9
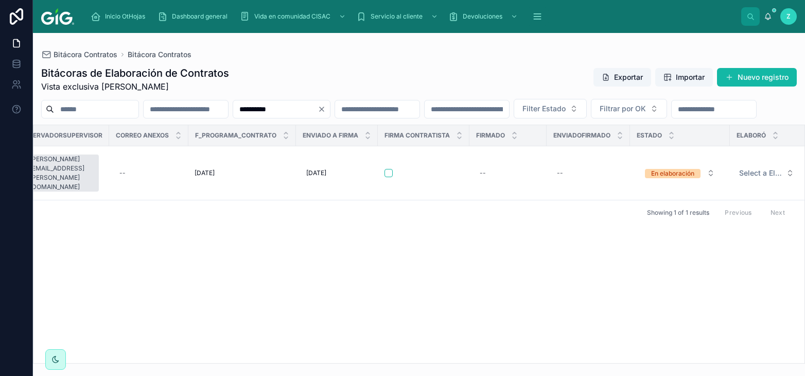
click at [318, 104] on input "**********" at bounding box center [275, 109] width 84 height 14
type input "**********"
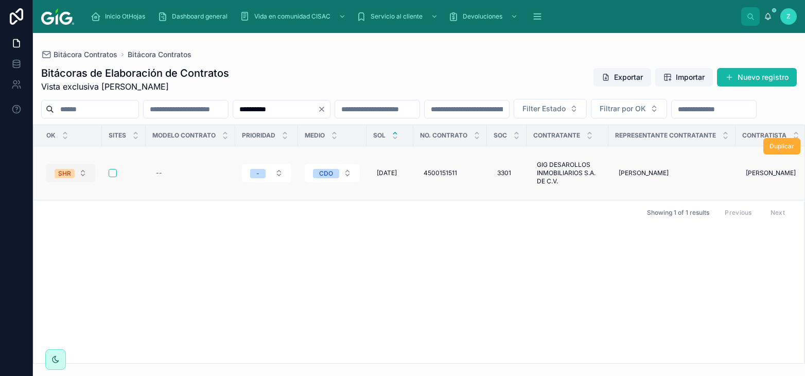
click at [60, 178] on div "SHR" at bounding box center [64, 173] width 13 height 9
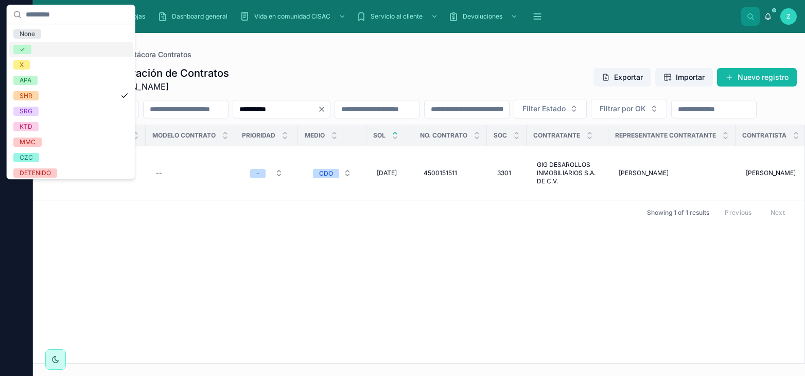
click at [30, 48] on span "✓" at bounding box center [22, 49] width 18 height 9
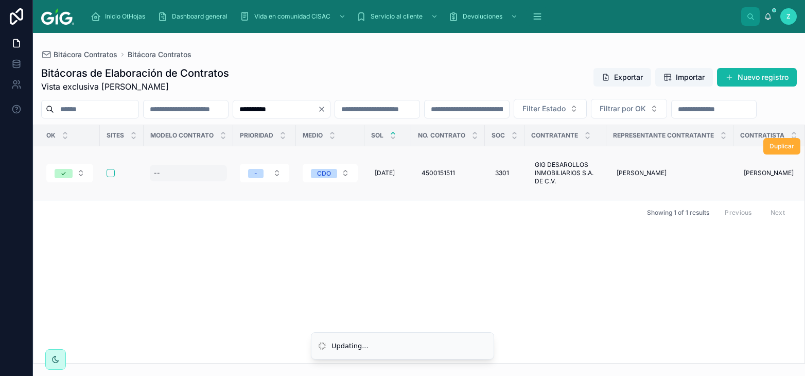
click at [181, 181] on div "--" at bounding box center [188, 173] width 77 height 16
type input "**"
click button "submit" at bounding box center [279, 205] width 12 height 12
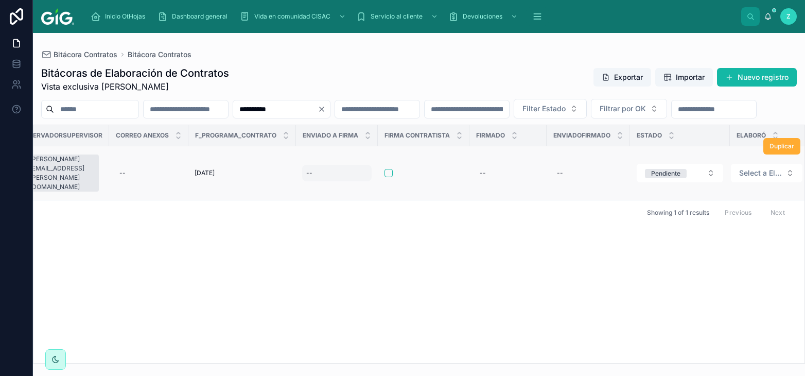
click at [313, 181] on div "--" at bounding box center [337, 173] width 70 height 16
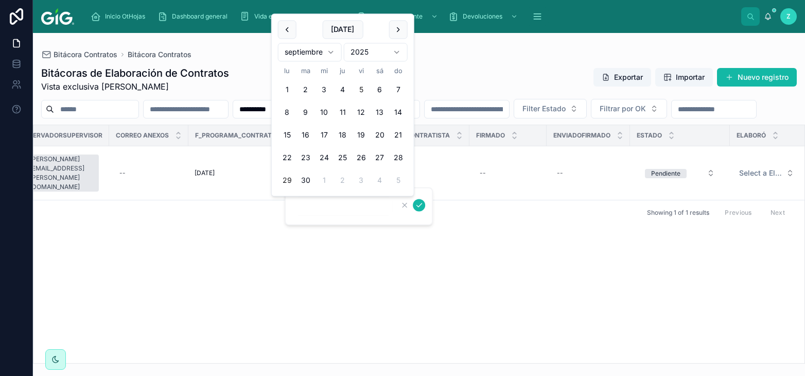
click at [360, 91] on button "5" at bounding box center [361, 90] width 19 height 19
type input "********"
click at [416, 202] on icon "submit" at bounding box center [419, 205] width 8 height 8
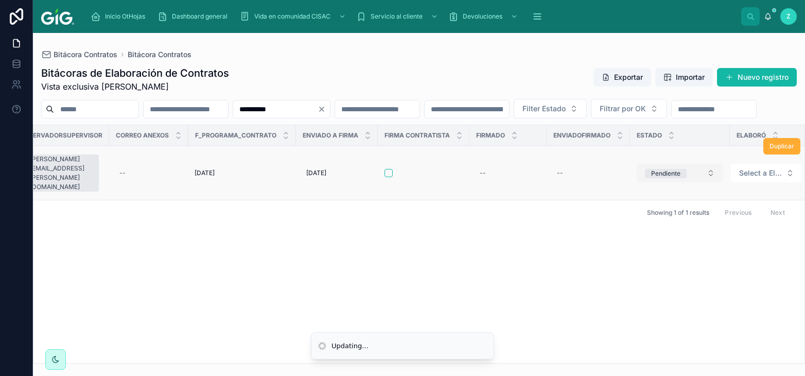
click at [653, 178] on div "Pendiente" at bounding box center [665, 173] width 29 height 9
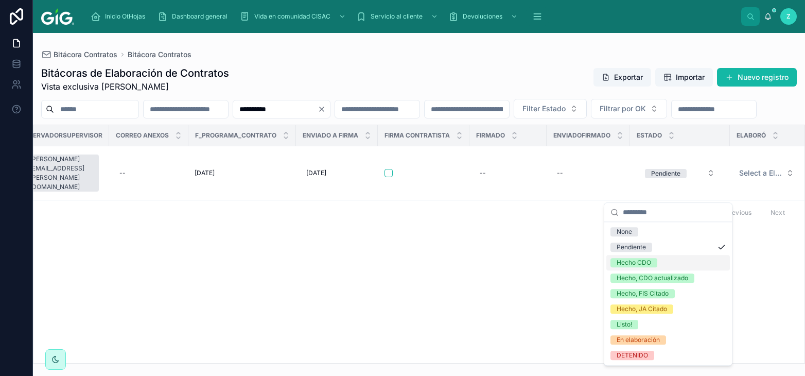
click at [656, 265] on span "Hecho CDO" at bounding box center [634, 262] width 47 height 9
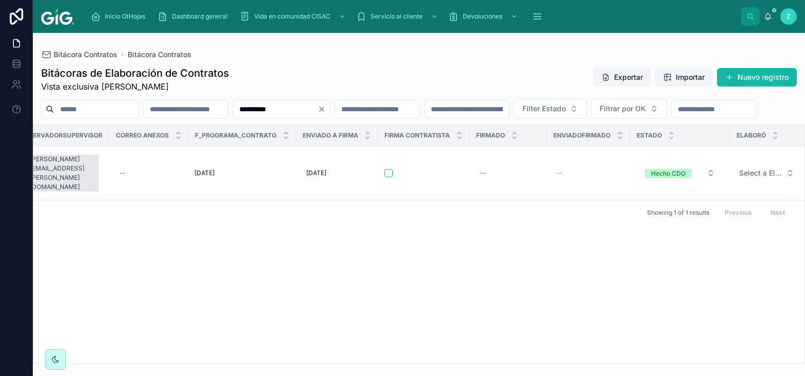
click at [318, 106] on input "**********" at bounding box center [275, 109] width 84 height 14
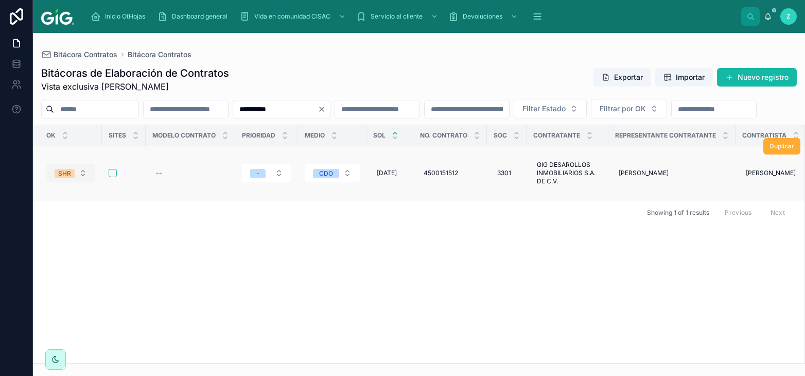
type input "**********"
click at [68, 178] on div "SHR" at bounding box center [64, 173] width 13 height 9
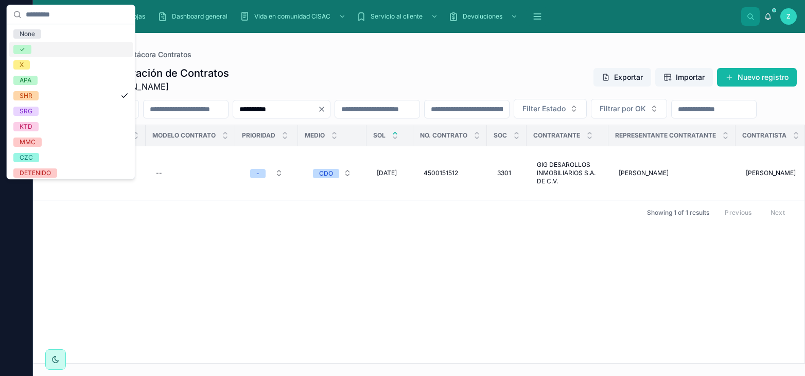
click at [36, 50] on div "✓" at bounding box center [71, 49] width 124 height 15
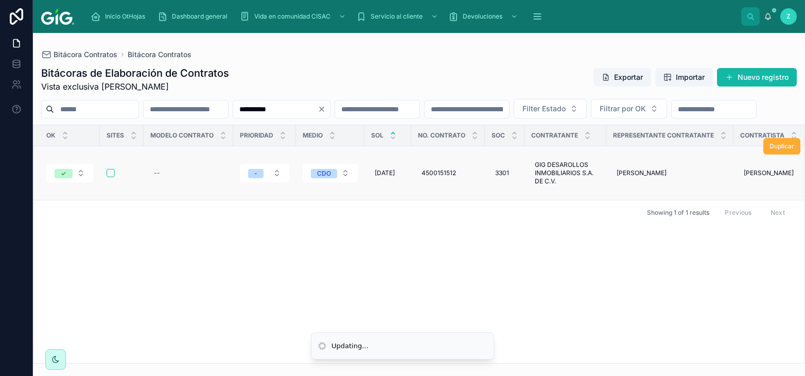
click at [167, 200] on td "--" at bounding box center [189, 173] width 90 height 54
click at [167, 181] on div "--" at bounding box center [188, 173] width 77 height 16
type input "**"
click button "submit" at bounding box center [279, 205] width 12 height 12
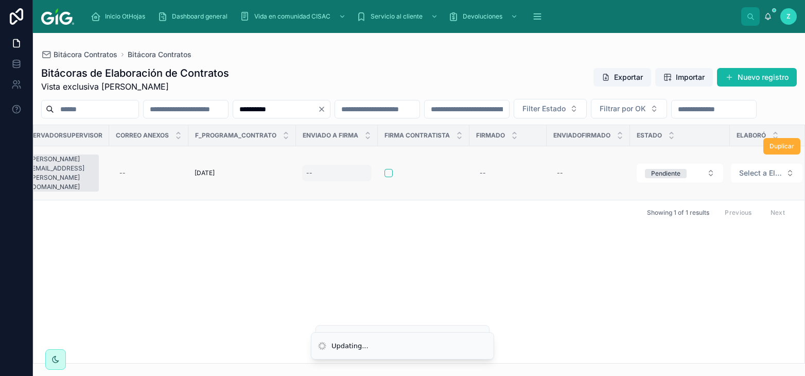
click at [329, 181] on div "--" at bounding box center [337, 173] width 70 height 16
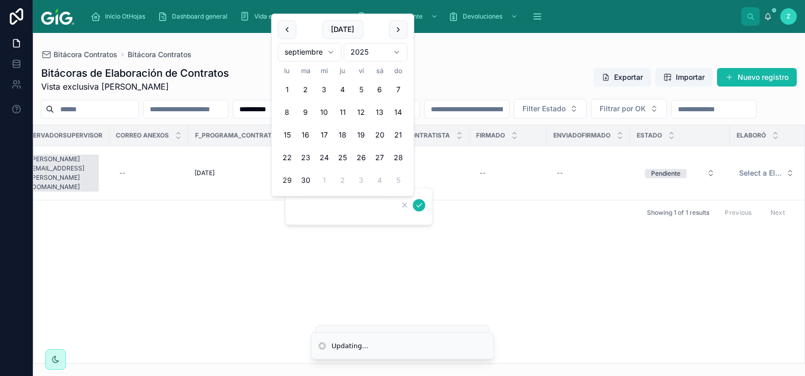
click at [362, 87] on button "5" at bounding box center [361, 90] width 19 height 19
type input "********"
click at [422, 206] on icon "submit" at bounding box center [419, 205] width 8 height 8
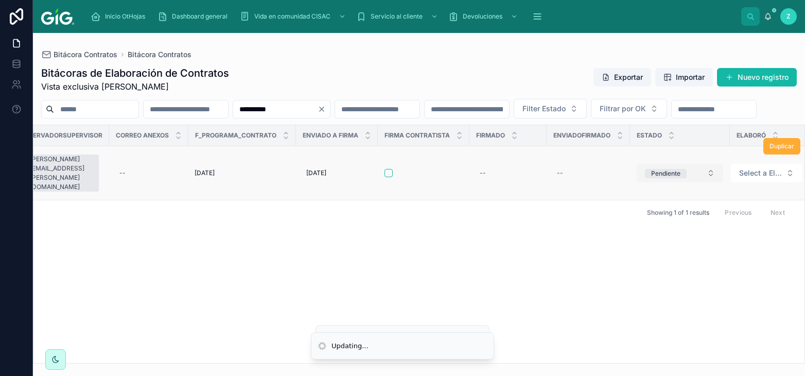
click at [667, 178] on div "Pendiente" at bounding box center [665, 173] width 29 height 9
click at [663, 178] on div "Pendiente" at bounding box center [665, 173] width 29 height 9
click at [658, 178] on div "Pendiente" at bounding box center [665, 173] width 29 height 9
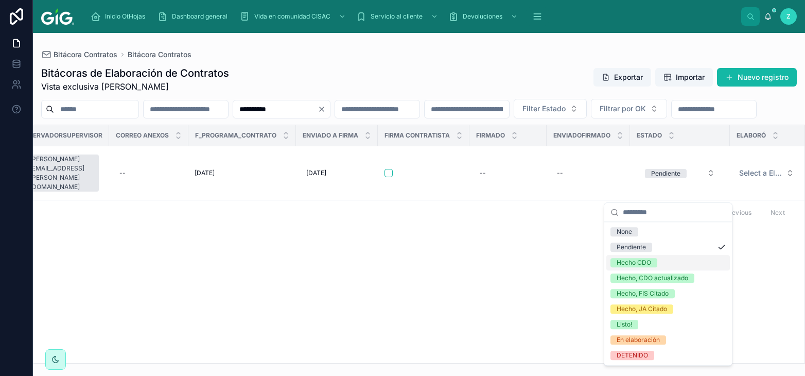
click at [647, 262] on div "Hecho CDO" at bounding box center [634, 262] width 35 height 9
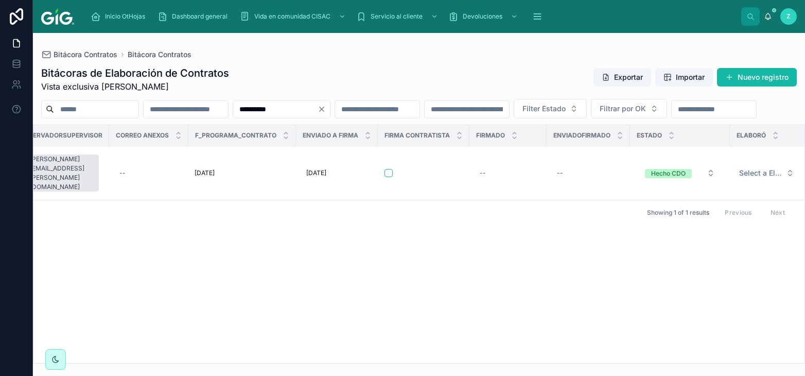
drag, startPoint x: 346, startPoint y: 107, endPoint x: 202, endPoint y: 107, distance: 143.7
click at [233, 107] on input "**********" at bounding box center [275, 109] width 84 height 14
paste input "text"
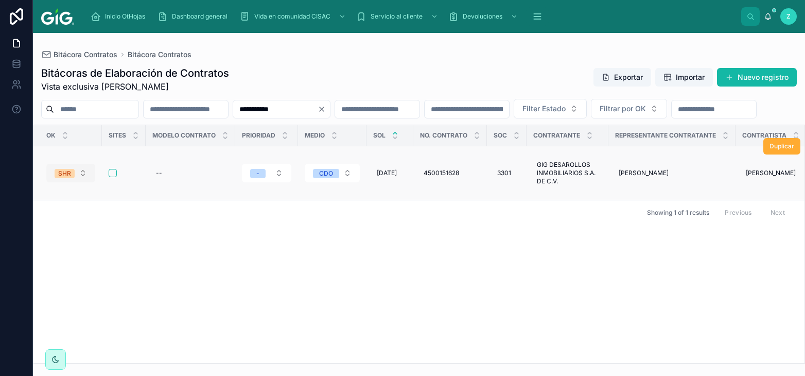
type input "**********"
click at [78, 182] on button "SHR" at bounding box center [70, 173] width 49 height 19
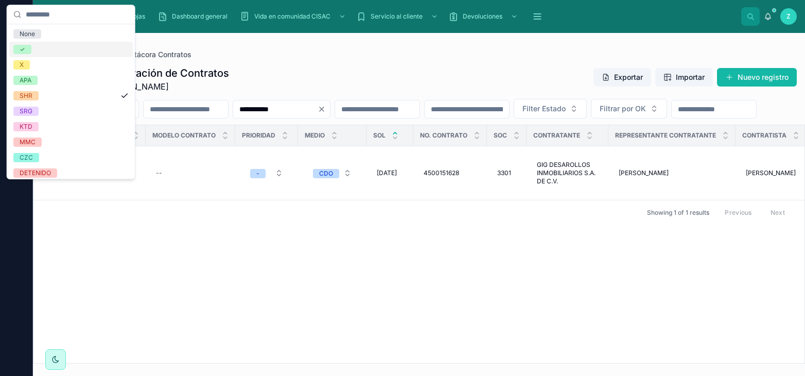
click at [39, 50] on div "✓" at bounding box center [71, 49] width 124 height 15
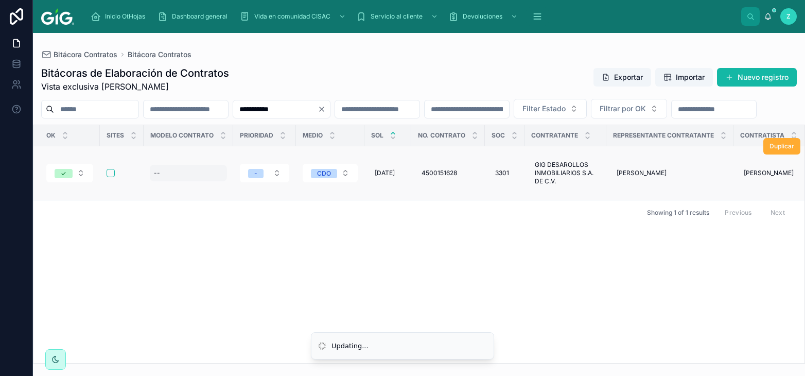
click at [170, 181] on div "--" at bounding box center [188, 173] width 77 height 16
type input "*"
click at [179, 181] on div "--" at bounding box center [188, 173] width 77 height 16
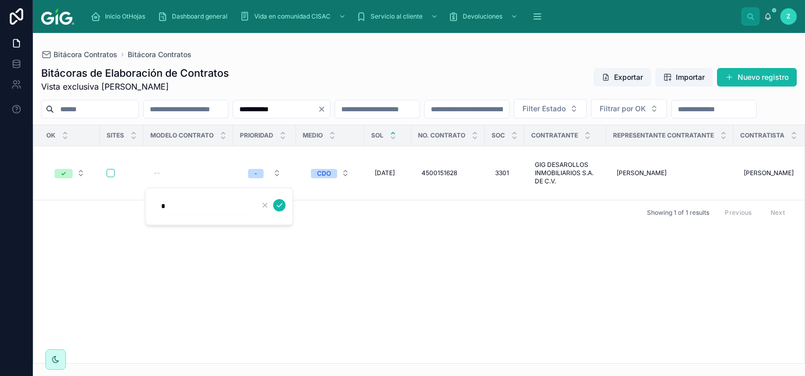
drag, startPoint x: 161, startPoint y: 208, endPoint x: 76, endPoint y: 208, distance: 84.5
click at [155, 208] on input "*" at bounding box center [204, 206] width 98 height 14
type input "**"
click button "submit" at bounding box center [279, 205] width 12 height 12
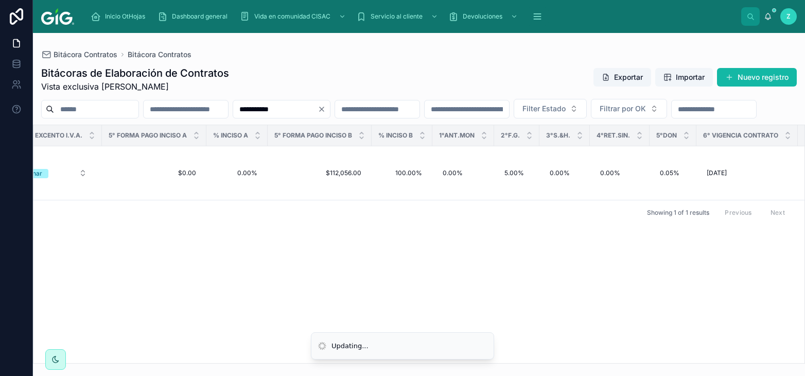
scroll to position [0, 4791]
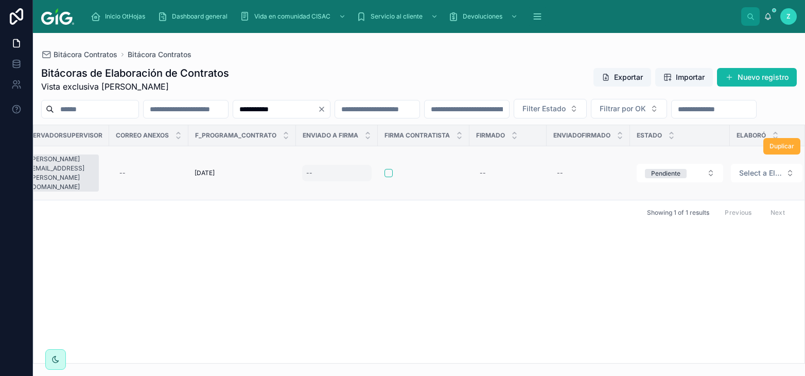
click at [307, 181] on div "--" at bounding box center [337, 173] width 70 height 16
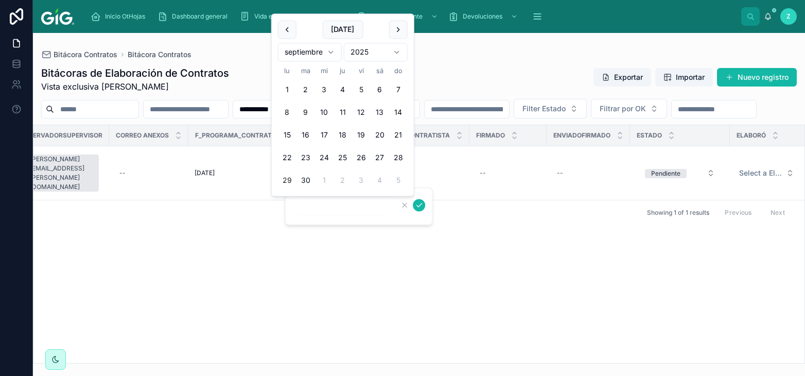
click at [364, 88] on button "5" at bounding box center [361, 90] width 19 height 19
type input "********"
click at [421, 202] on icon "submit" at bounding box center [419, 205] width 8 height 8
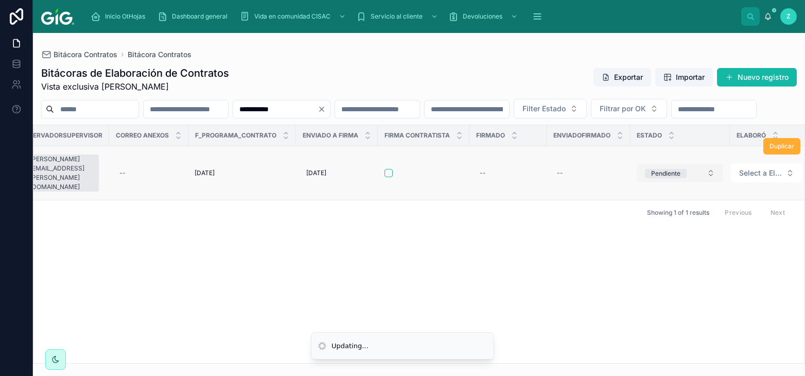
click at [656, 178] on div "Pendiente" at bounding box center [665, 173] width 29 height 9
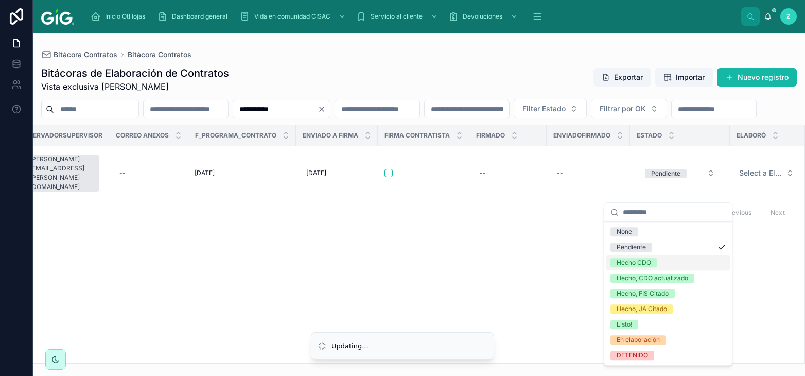
click at [633, 261] on div "Hecho CDO" at bounding box center [634, 262] width 35 height 9
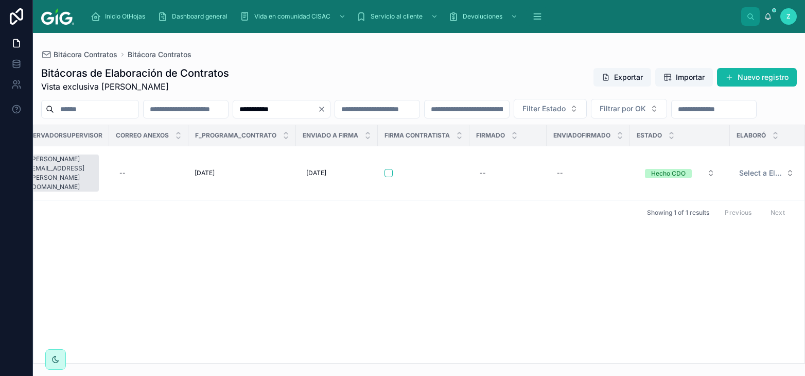
drag, startPoint x: 335, startPoint y: 109, endPoint x: 257, endPoint y: 108, distance: 78.3
click at [257, 108] on input "**********" at bounding box center [275, 109] width 84 height 14
paste input "text"
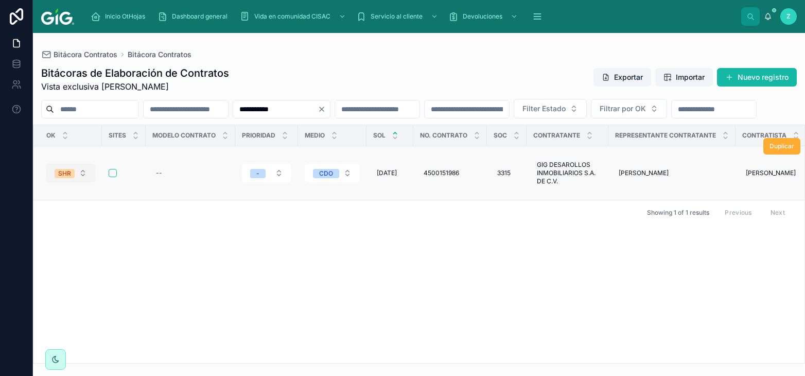
type input "**********"
click at [75, 182] on button "SHR" at bounding box center [70, 173] width 49 height 19
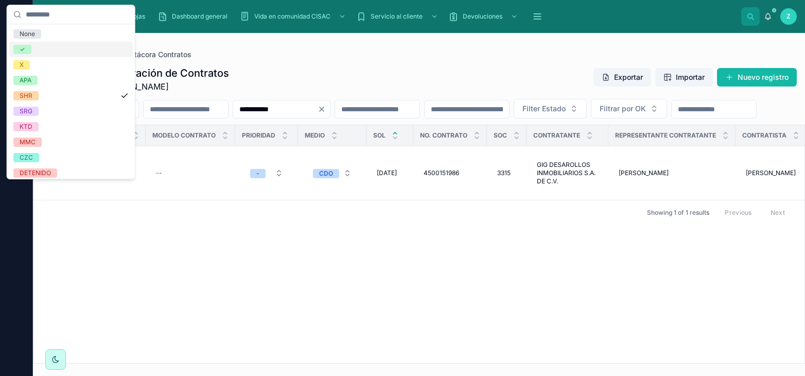
click at [38, 49] on div "✓" at bounding box center [71, 49] width 124 height 15
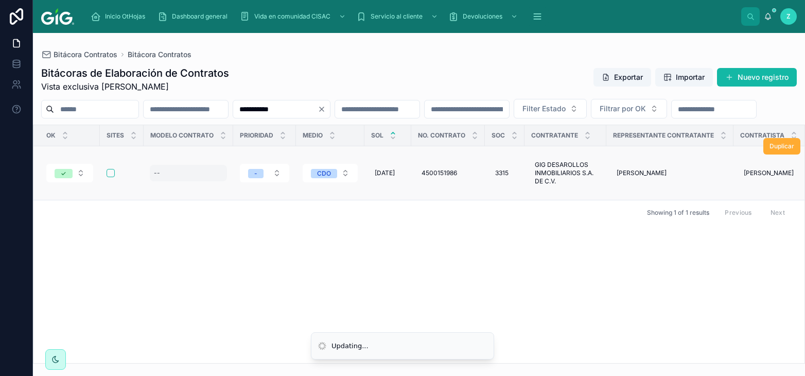
click at [193, 181] on div "--" at bounding box center [188, 173] width 77 height 16
type input "*"
click button "submit" at bounding box center [279, 205] width 12 height 12
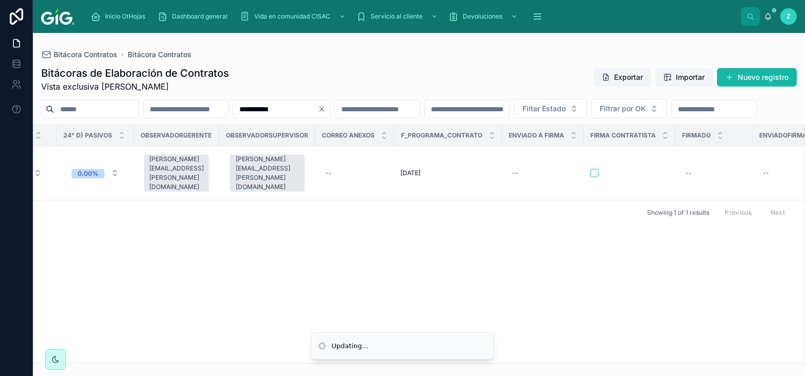
scroll to position [0, 4785]
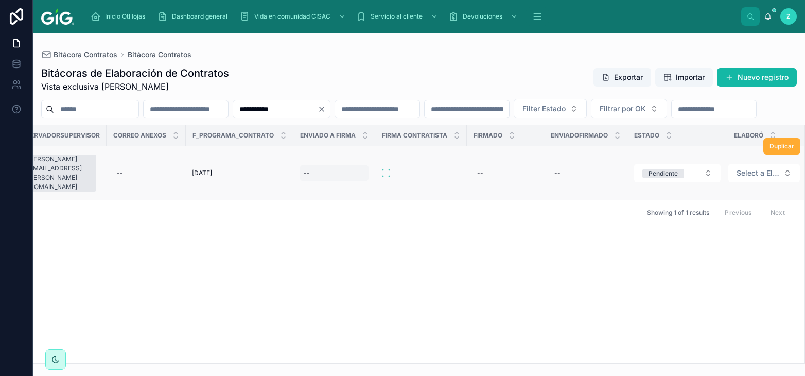
click at [320, 181] on div "--" at bounding box center [335, 173] width 70 height 16
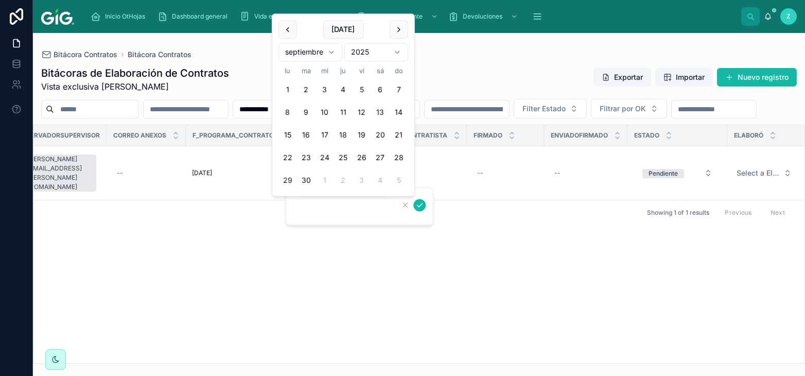
click at [362, 87] on button "5" at bounding box center [362, 90] width 19 height 19
type input "********"
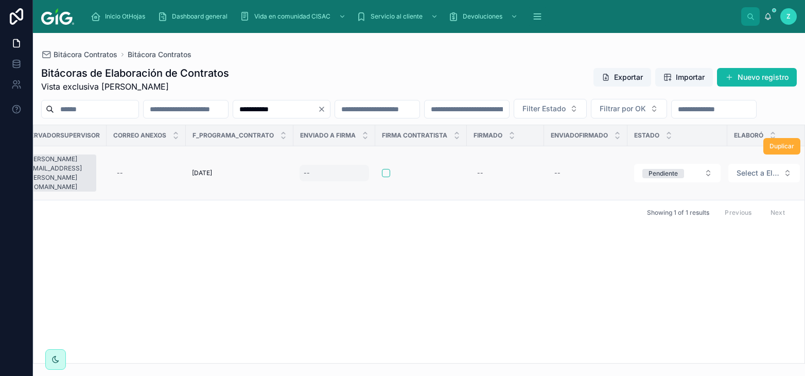
click at [340, 181] on div "--" at bounding box center [335, 173] width 70 height 16
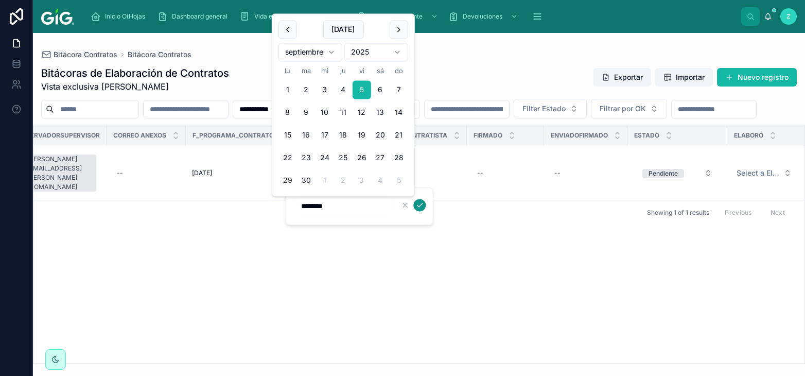
click at [419, 209] on icon "submit" at bounding box center [420, 205] width 8 height 8
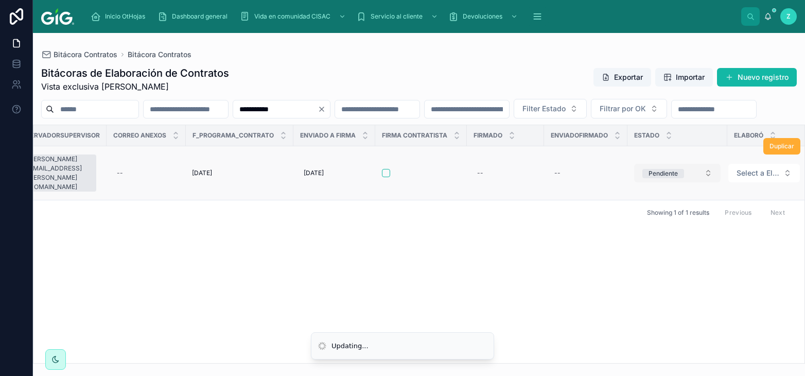
click at [665, 178] on div "Pendiente" at bounding box center [663, 173] width 29 height 9
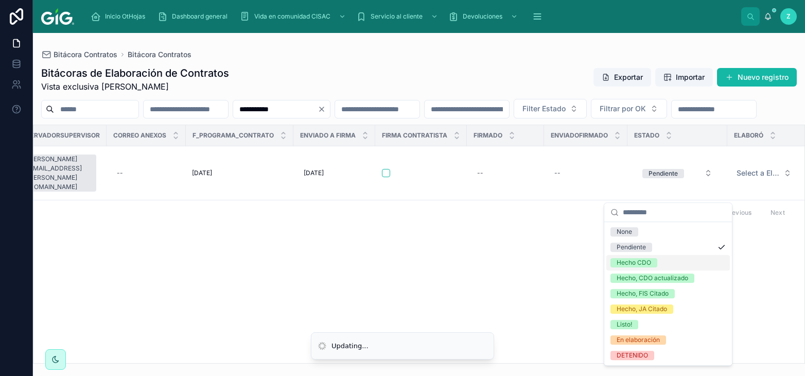
click at [638, 262] on div "Hecho CDO" at bounding box center [634, 262] width 35 height 9
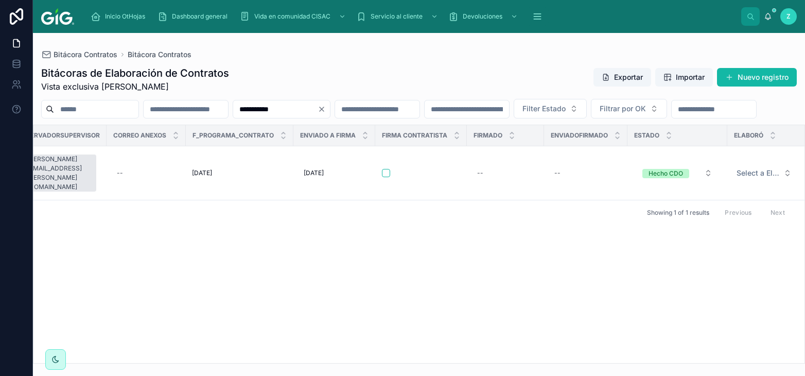
drag, startPoint x: 338, startPoint y: 107, endPoint x: 236, endPoint y: 109, distance: 101.5
click at [236, 109] on input "**********" at bounding box center [275, 109] width 84 height 14
paste input "text"
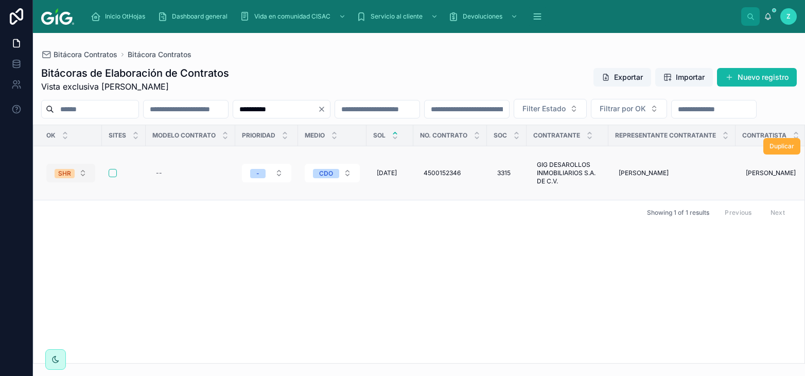
type input "**********"
click at [64, 178] on div "SHR" at bounding box center [64, 173] width 13 height 9
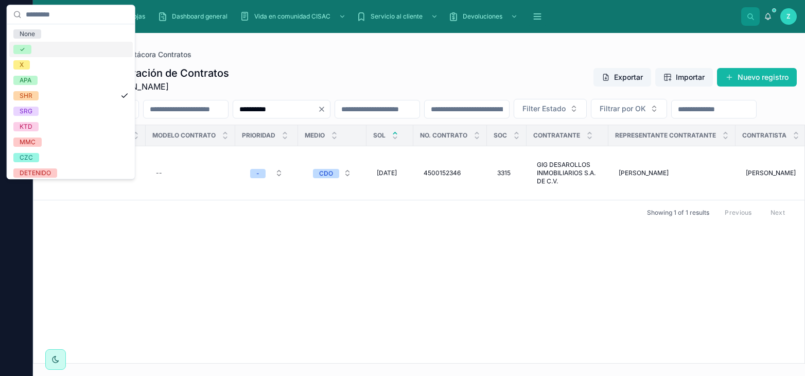
click at [42, 45] on div "✓" at bounding box center [71, 49] width 124 height 15
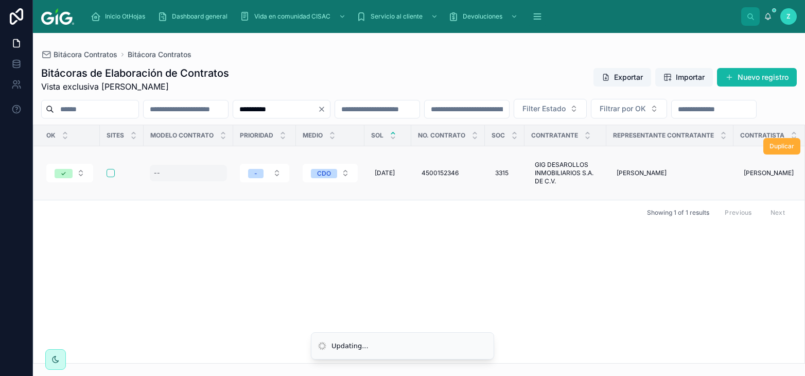
click at [166, 181] on div "--" at bounding box center [188, 173] width 77 height 16
type input "*"
click button "submit" at bounding box center [279, 205] width 12 height 12
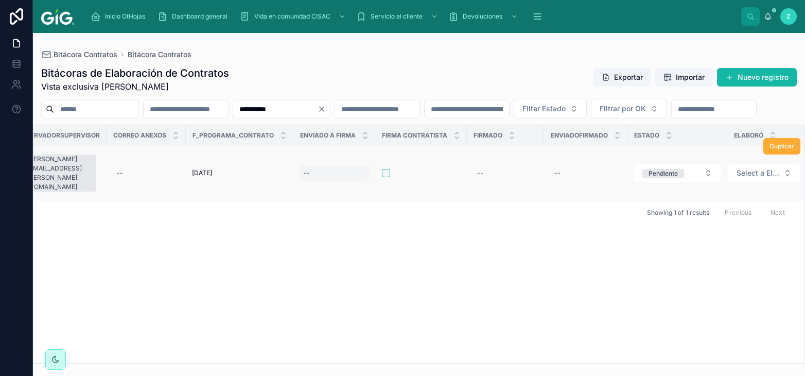
click at [304, 177] on div "--" at bounding box center [307, 173] width 6 height 8
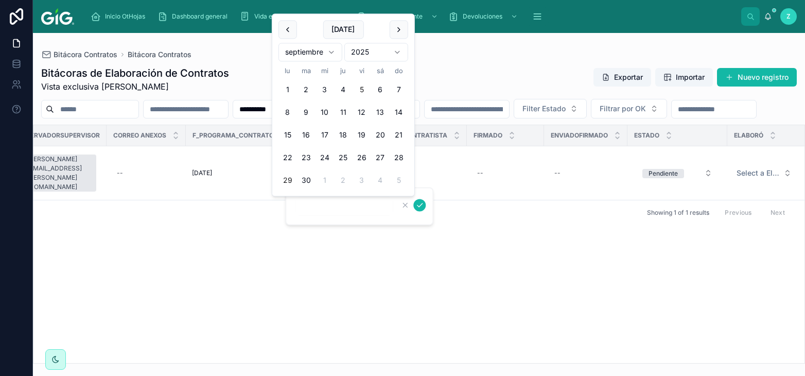
click at [364, 84] on button "5" at bounding box center [362, 90] width 19 height 19
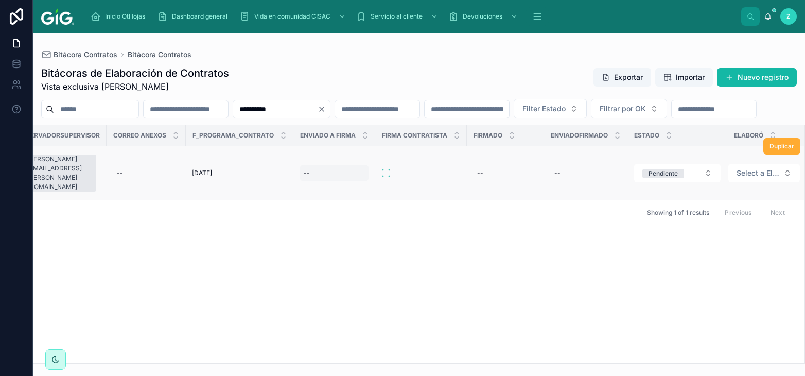
click at [342, 181] on div "--" at bounding box center [335, 173] width 70 height 16
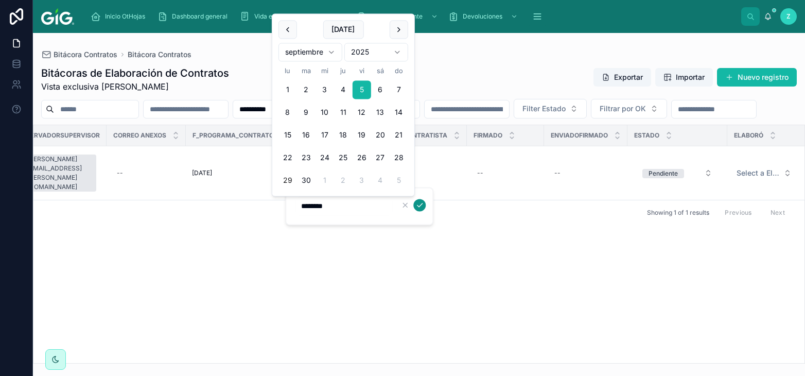
click at [418, 205] on icon "submit" at bounding box center [420, 205] width 8 height 8
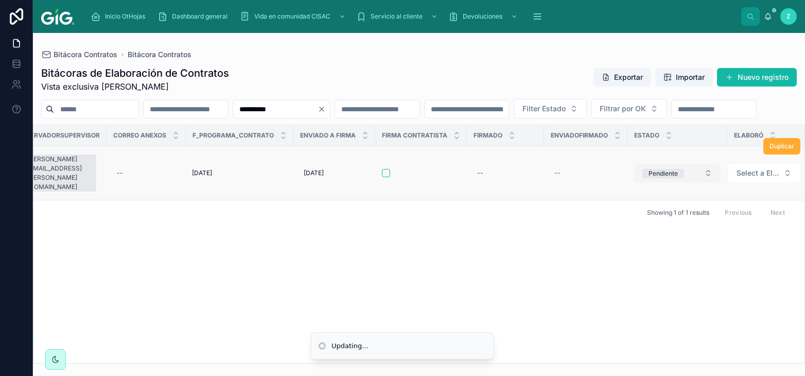
click at [643, 178] on span "Pendiente" at bounding box center [664, 173] width 42 height 9
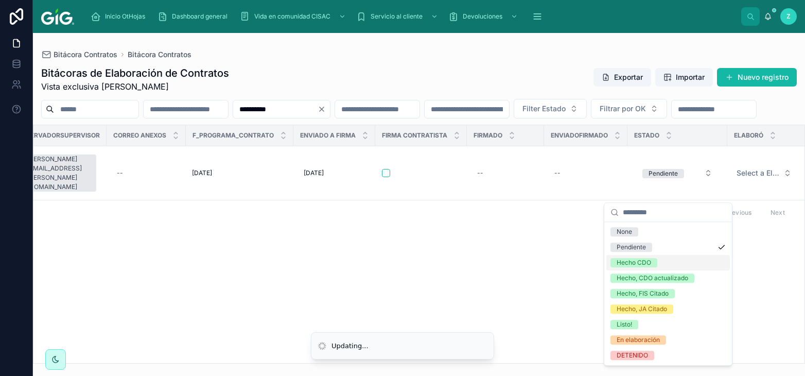
click at [640, 261] on div "Hecho CDO" at bounding box center [634, 262] width 35 height 9
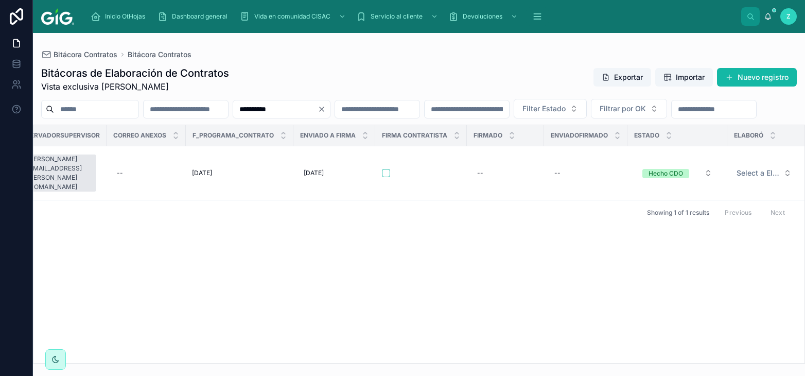
drag, startPoint x: 344, startPoint y: 108, endPoint x: 262, endPoint y: 108, distance: 82.9
click at [262, 108] on input "**********" at bounding box center [275, 109] width 84 height 14
paste input "text"
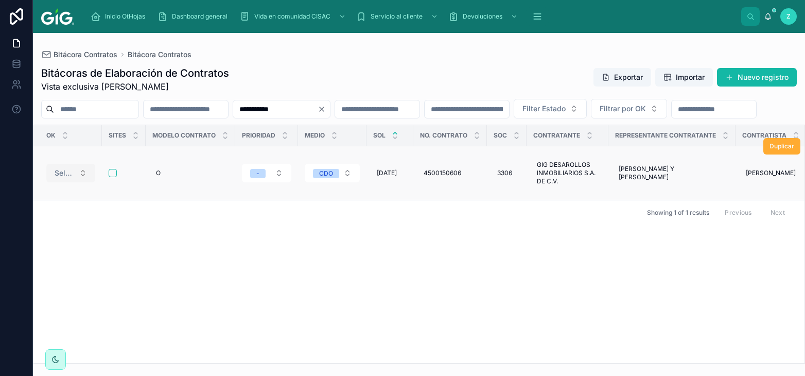
type input "**********"
click at [70, 178] on span "Select a OK" at bounding box center [65, 173] width 20 height 10
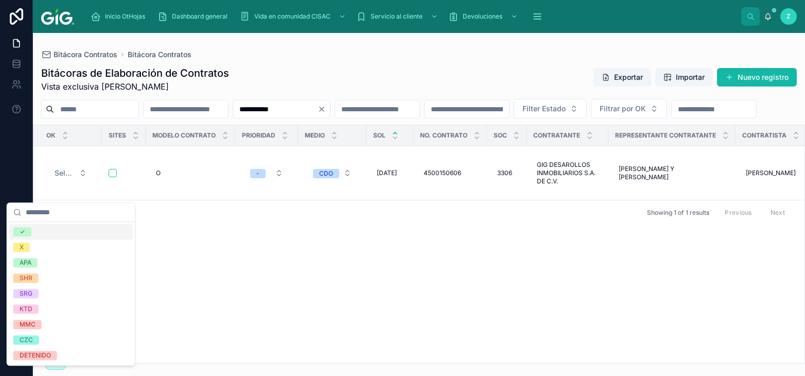
click at [56, 232] on div "✓" at bounding box center [71, 231] width 124 height 15
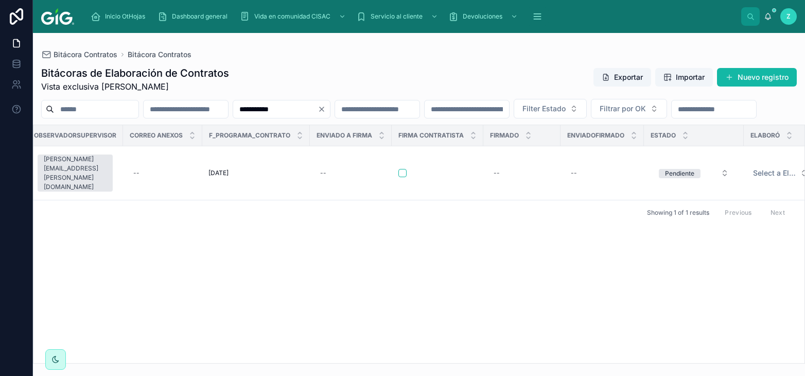
scroll to position [0, 4791]
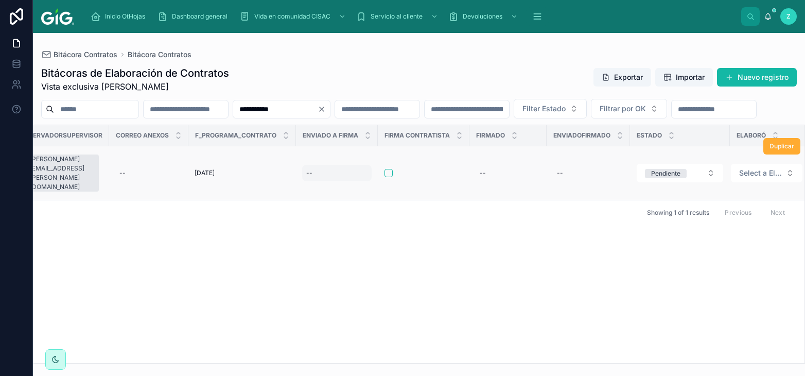
click at [323, 181] on div "--" at bounding box center [337, 173] width 70 height 16
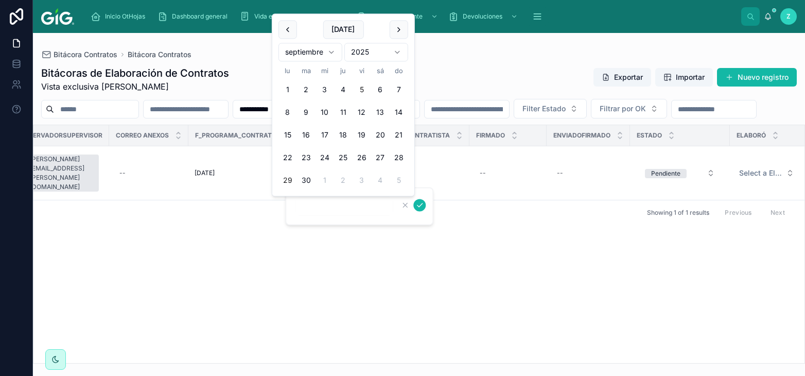
click at [363, 90] on button "5" at bounding box center [362, 90] width 19 height 19
type input "********"
click at [418, 206] on icon "submit" at bounding box center [420, 205] width 8 height 8
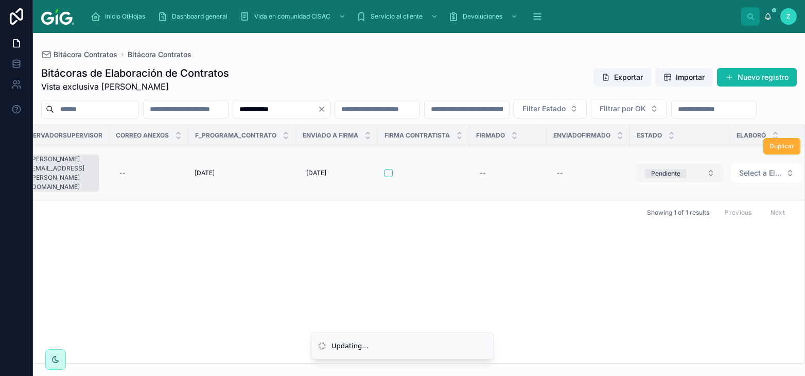
click at [664, 178] on div "Pendiente" at bounding box center [665, 173] width 29 height 9
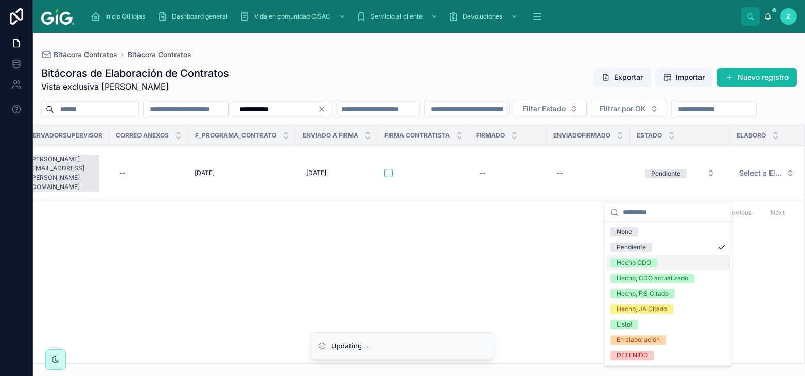
click at [644, 259] on div "Hecho CDO" at bounding box center [634, 262] width 35 height 9
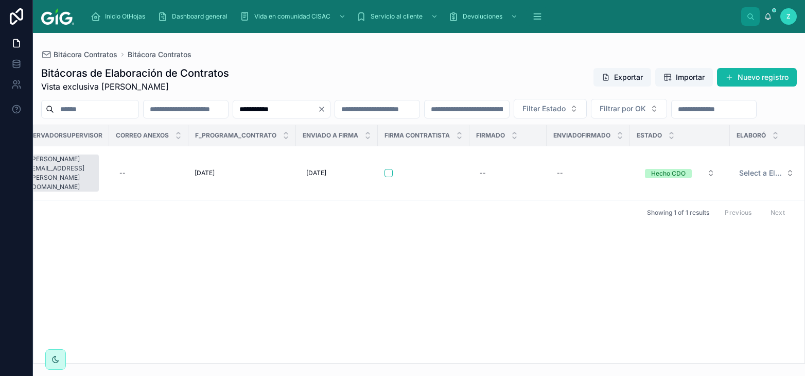
drag, startPoint x: 337, startPoint y: 108, endPoint x: 239, endPoint y: 115, distance: 97.6
click at [239, 115] on input "**********" at bounding box center [275, 109] width 84 height 14
paste input "text"
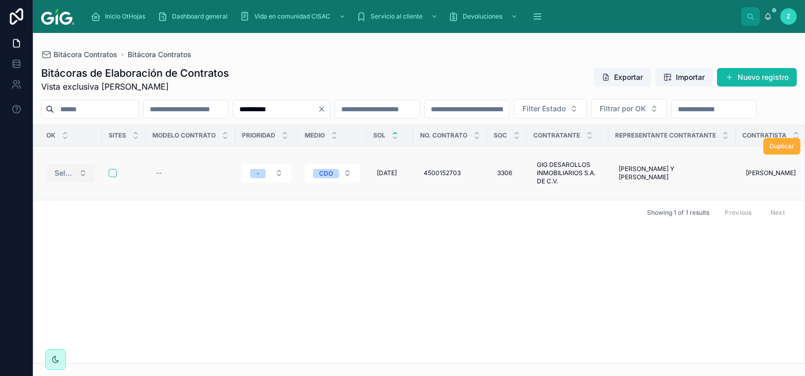
type input "**********"
click at [75, 182] on button "Select a OK" at bounding box center [70, 173] width 49 height 19
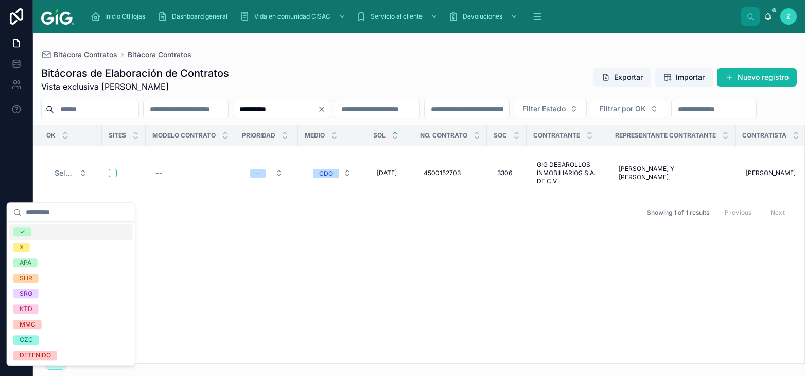
click at [43, 229] on div "✓" at bounding box center [71, 231] width 124 height 15
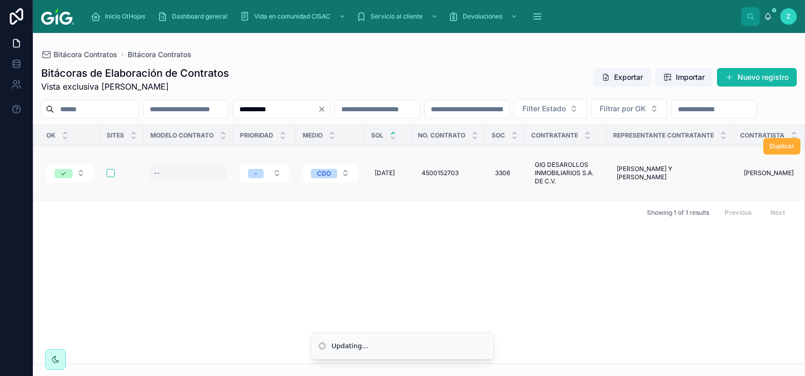
click at [168, 181] on div "--" at bounding box center [188, 173] width 77 height 16
type input "*"
click button "submit" at bounding box center [279, 205] width 12 height 12
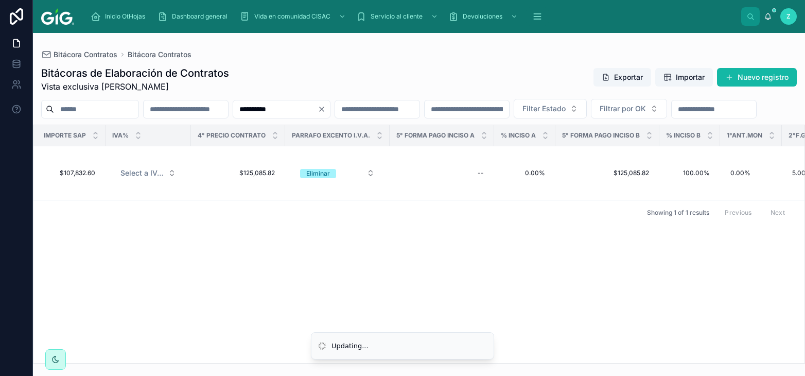
scroll to position [0, 4791]
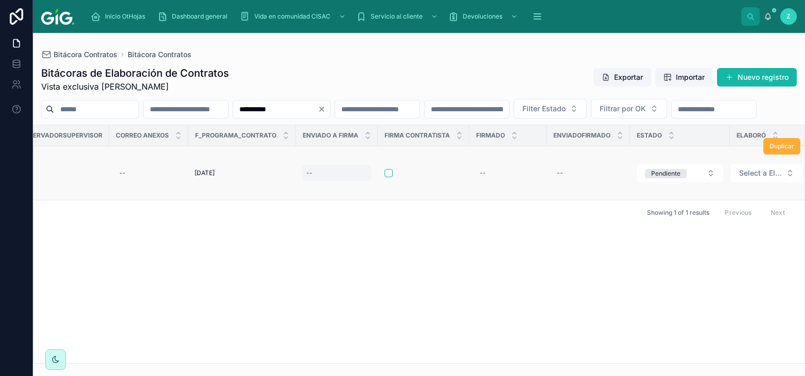
click at [320, 181] on div "--" at bounding box center [337, 173] width 70 height 16
click at [330, 181] on div "--" at bounding box center [337, 173] width 70 height 16
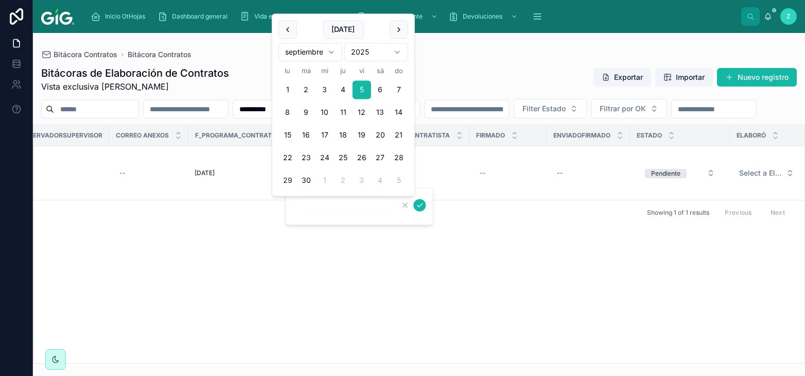
type input "********"
click at [416, 205] on icon "submit" at bounding box center [420, 205] width 8 height 8
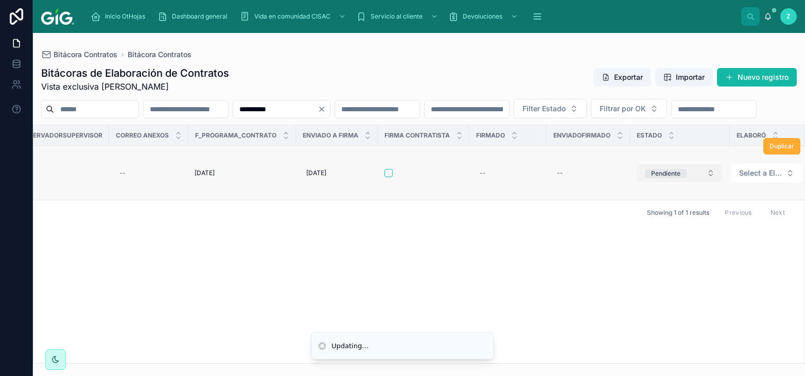
click at [651, 178] on div "Pendiente" at bounding box center [665, 173] width 29 height 9
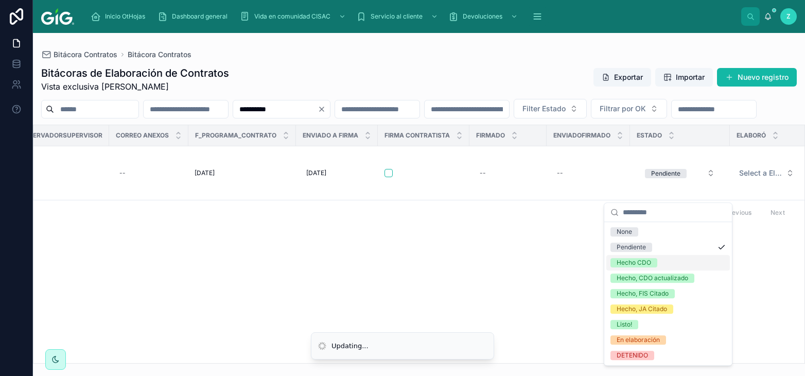
click at [643, 260] on div "Hecho CDO" at bounding box center [634, 262] width 35 height 9
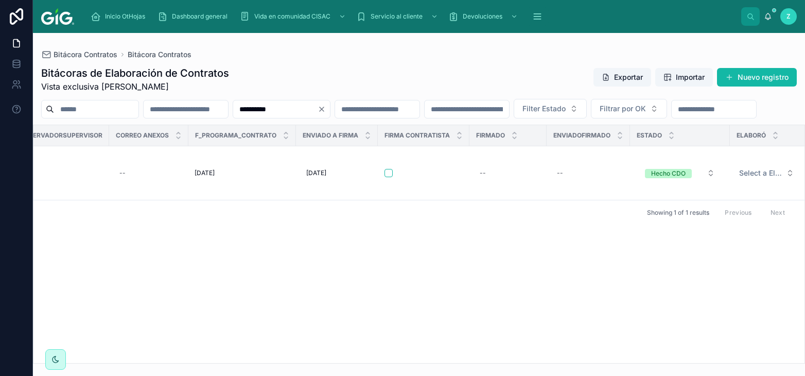
drag, startPoint x: 340, startPoint y: 107, endPoint x: 201, endPoint y: 110, distance: 139.1
click at [233, 110] on input "**********" at bounding box center [275, 109] width 84 height 14
paste input "text"
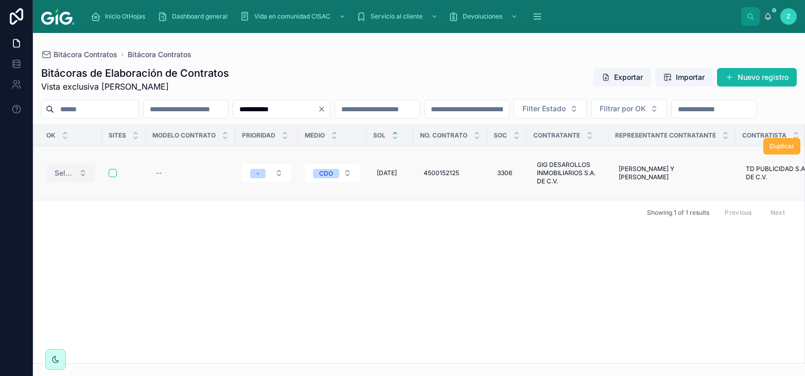
type input "**********"
click at [83, 182] on button "Select a OK" at bounding box center [70, 173] width 49 height 19
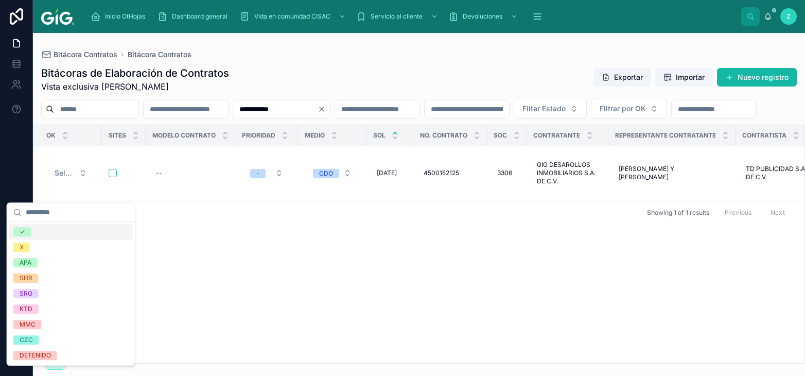
click at [60, 228] on div "✓" at bounding box center [71, 231] width 124 height 15
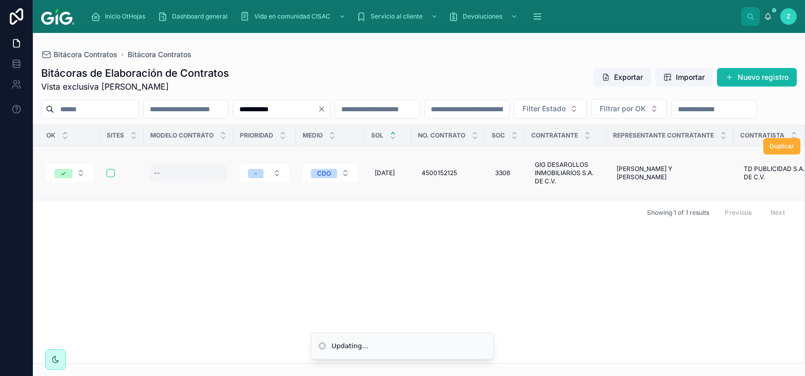
click at [196, 181] on div "--" at bounding box center [188, 173] width 77 height 16
type input "**"
click button "submit" at bounding box center [279, 205] width 12 height 12
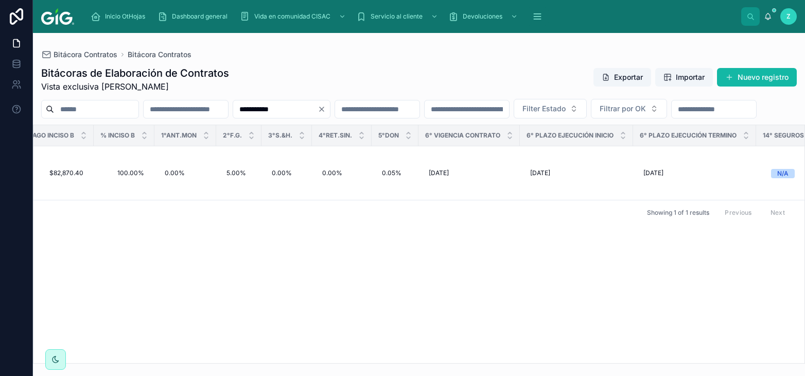
scroll to position [0, 4783]
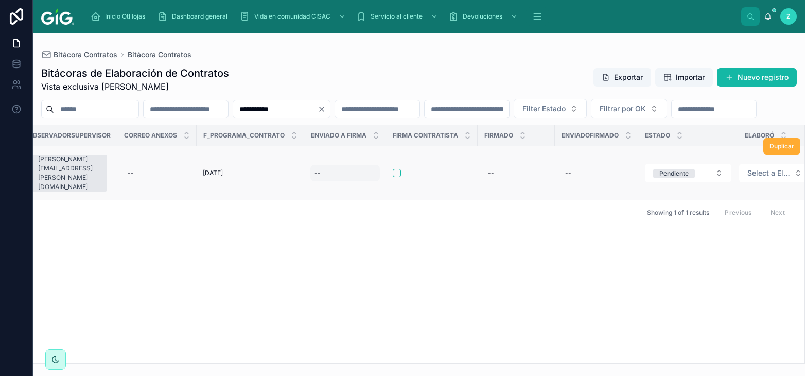
click at [311, 181] on div "--" at bounding box center [346, 173] width 70 height 16
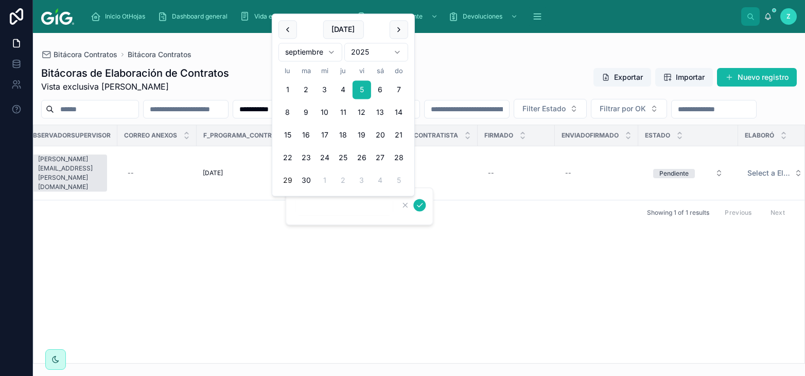
type input "********"
click at [415, 197] on div "**********" at bounding box center [419, 188] width 772 height 376
click at [418, 202] on icon "submit" at bounding box center [420, 205] width 8 height 8
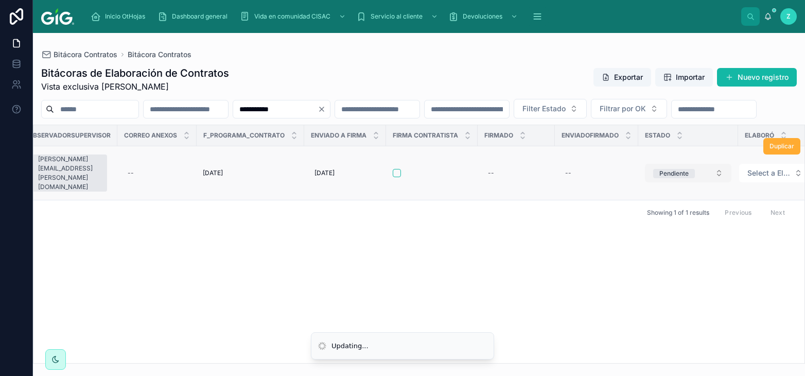
click at [654, 178] on span "Pendiente" at bounding box center [674, 173] width 42 height 10
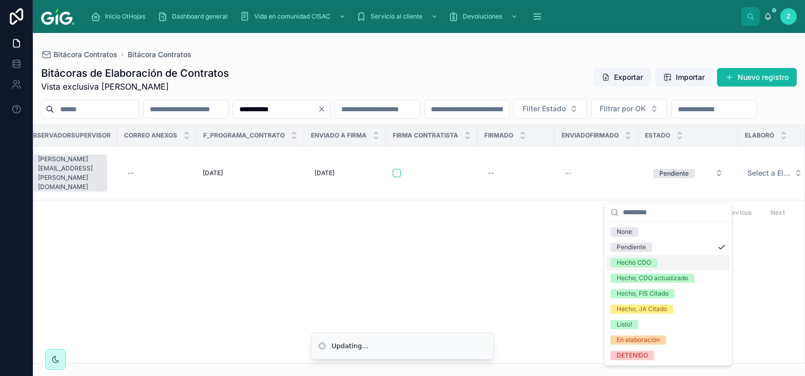
click at [645, 264] on div "Hecho CDO" at bounding box center [634, 262] width 35 height 9
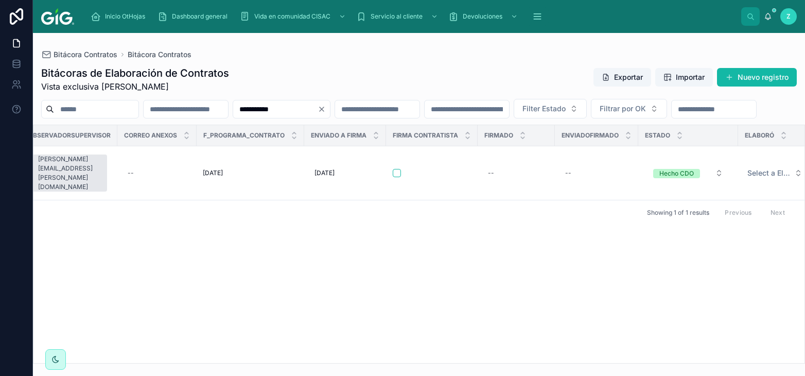
click at [318, 106] on input "**********" at bounding box center [275, 109] width 84 height 14
drag, startPoint x: 355, startPoint y: 110, endPoint x: 266, endPoint y: 111, distance: 89.1
click at [266, 111] on input "**********" at bounding box center [275, 109] width 84 height 14
paste input "text"
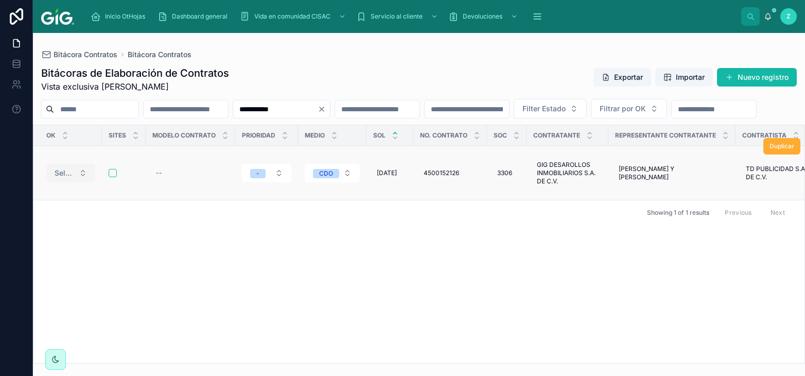
type input "**********"
click at [72, 178] on span "Select a OK" at bounding box center [65, 173] width 20 height 10
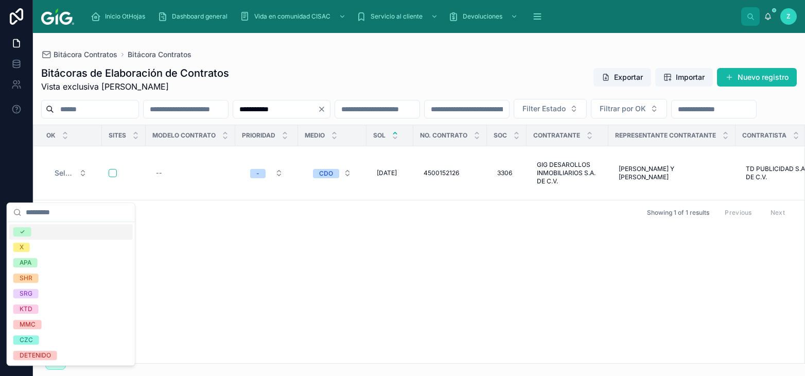
click at [58, 234] on div "✓" at bounding box center [71, 231] width 124 height 15
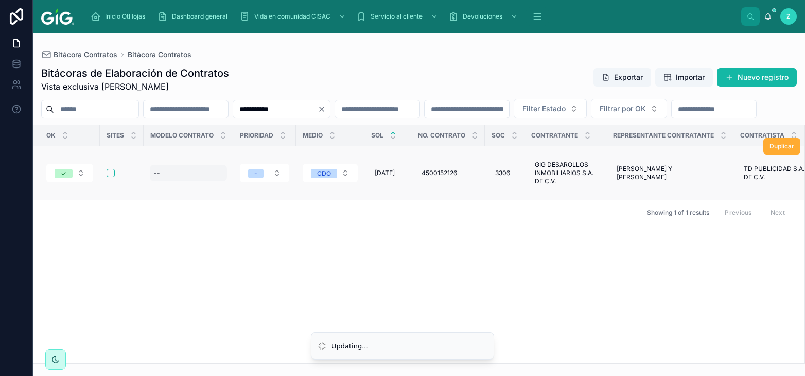
click at [179, 181] on div "--" at bounding box center [188, 173] width 77 height 16
type input "**"
click button "submit" at bounding box center [279, 205] width 12 height 12
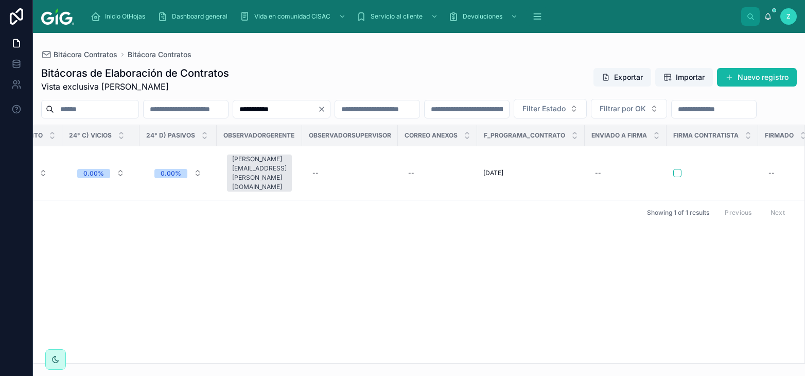
scroll to position [0, 4791]
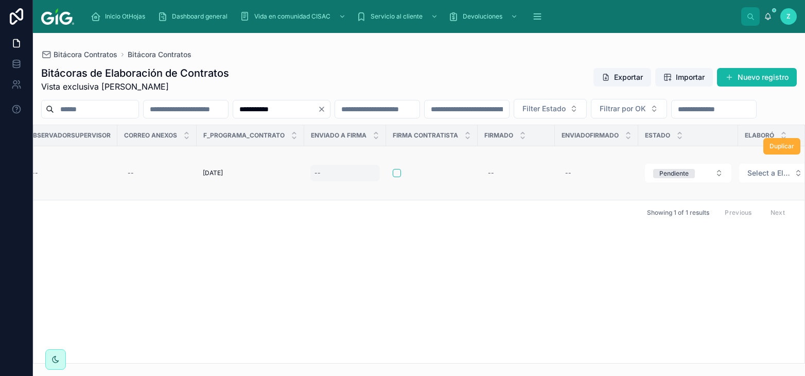
click at [311, 181] on div "--" at bounding box center [346, 173] width 70 height 16
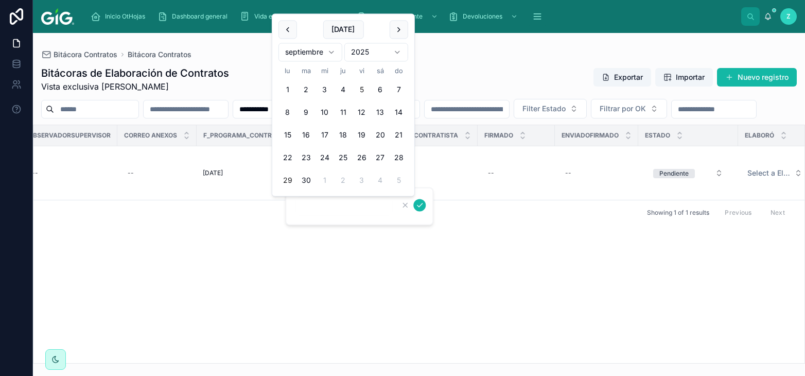
click at [364, 87] on button "5" at bounding box center [362, 90] width 19 height 19
type input "********"
click at [419, 205] on icon "submit" at bounding box center [420, 205] width 8 height 8
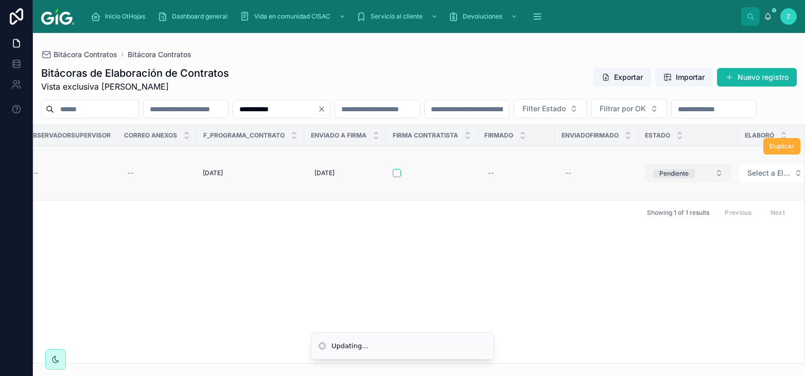
click at [662, 178] on div "Pendiente" at bounding box center [674, 173] width 29 height 9
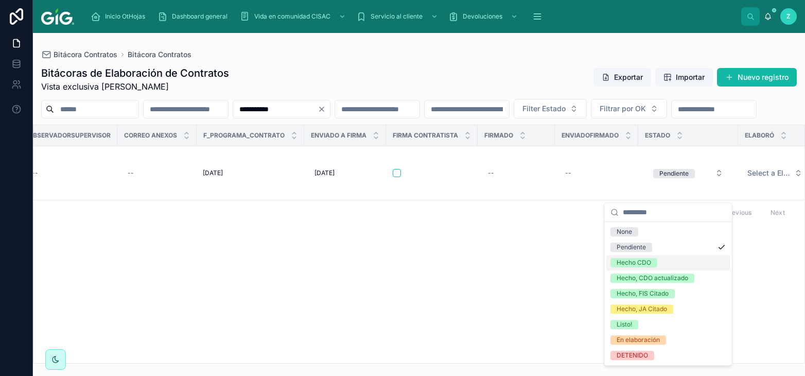
click at [650, 257] on div "Hecho CDO" at bounding box center [669, 262] width 124 height 15
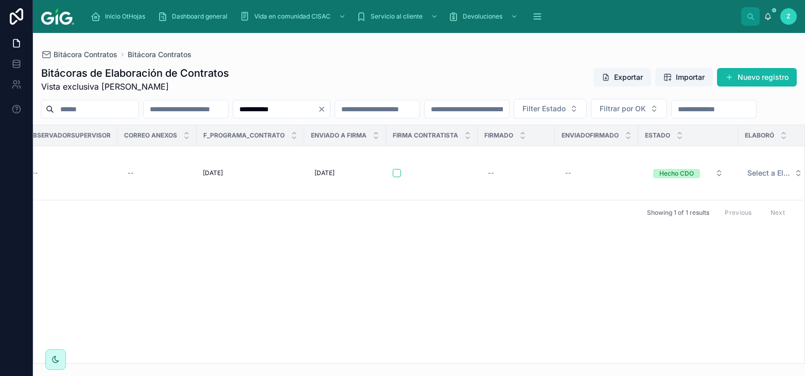
click at [318, 110] on input "**********" at bounding box center [275, 109] width 84 height 14
drag, startPoint x: 271, startPoint y: 107, endPoint x: 268, endPoint y: 127, distance: 20.8
click at [251, 108] on input "**********" at bounding box center [275, 109] width 84 height 14
paste input "text"
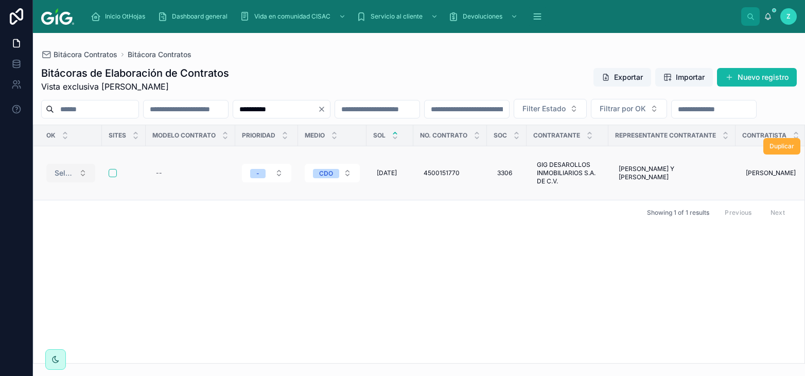
type input "**********"
click at [61, 178] on span "Select a OK" at bounding box center [65, 173] width 20 height 10
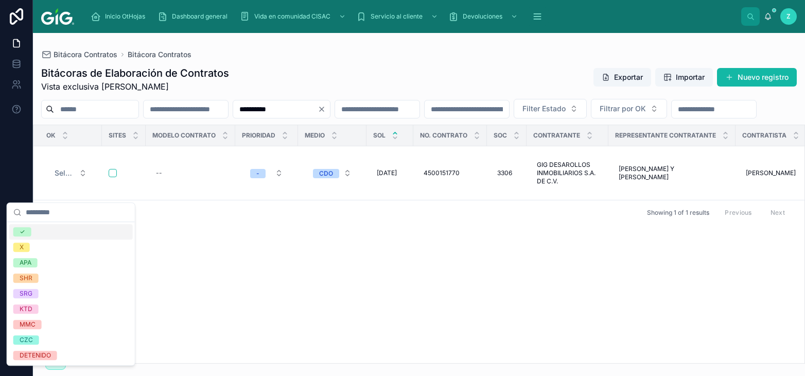
click at [48, 232] on div "✓" at bounding box center [71, 231] width 124 height 15
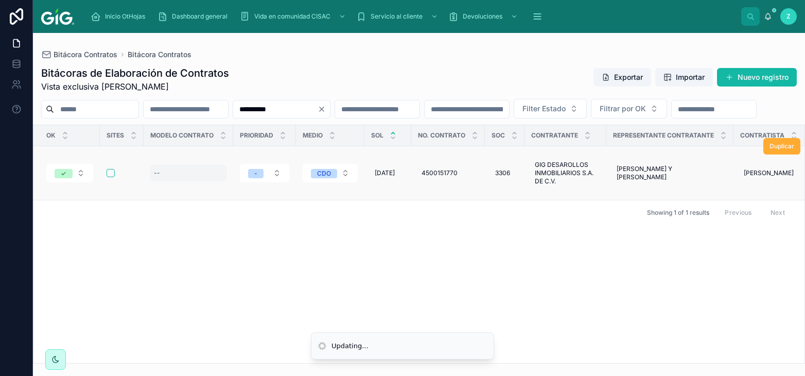
click at [170, 181] on div "--" at bounding box center [188, 173] width 77 height 16
type input "**"
click button "submit" at bounding box center [279, 205] width 12 height 12
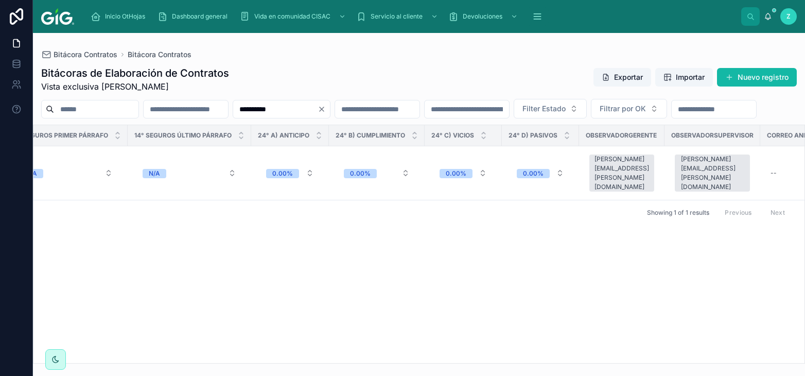
scroll to position [0, 4796]
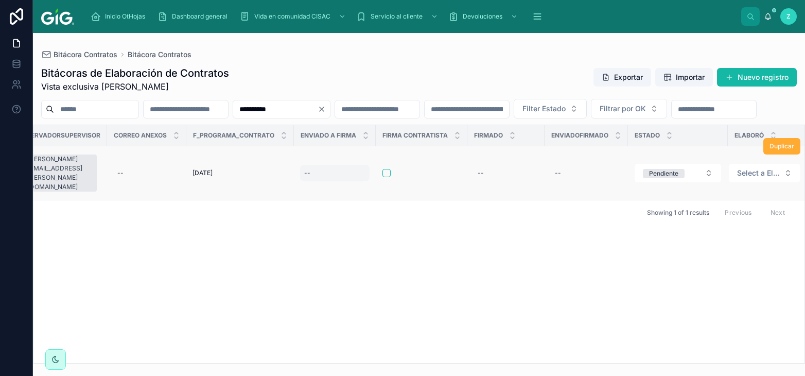
click at [327, 181] on div "--" at bounding box center [335, 173] width 70 height 16
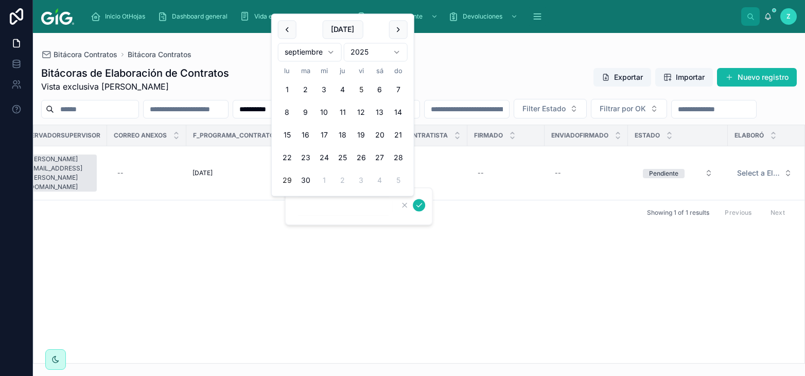
click at [363, 87] on button "5" at bounding box center [361, 90] width 19 height 19
type input "********"
click at [416, 204] on icon "submit" at bounding box center [419, 205] width 8 height 8
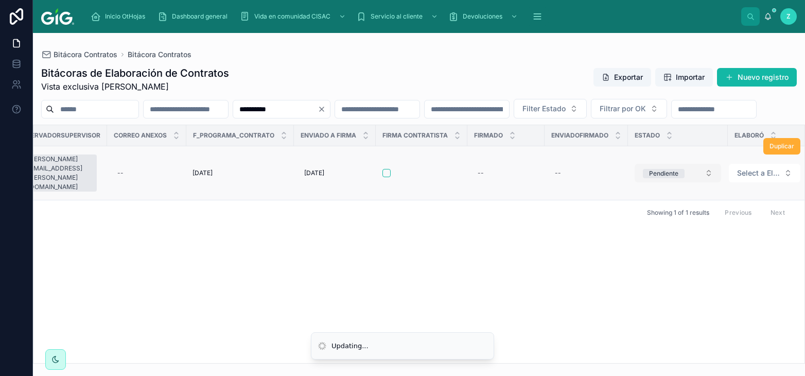
click at [656, 178] on span "Pendiente" at bounding box center [664, 173] width 42 height 10
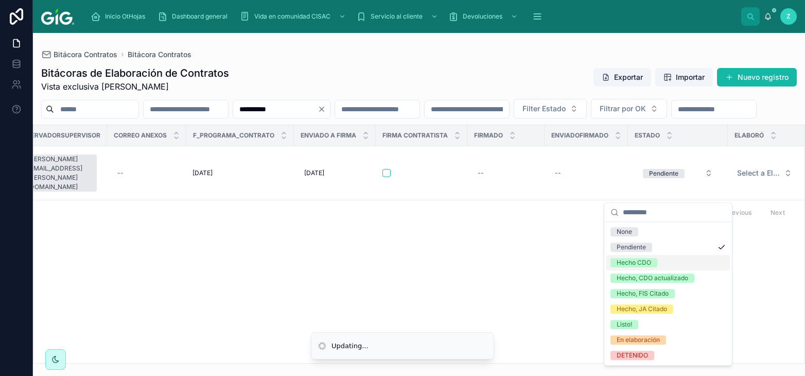
click at [640, 260] on div "Hecho CDO" at bounding box center [634, 262] width 35 height 9
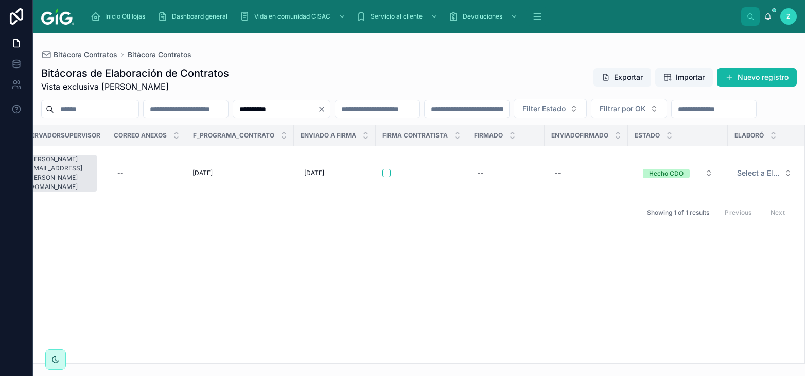
drag, startPoint x: 339, startPoint y: 108, endPoint x: 269, endPoint y: 142, distance: 77.6
click at [255, 110] on input "**********" at bounding box center [275, 109] width 84 height 14
paste input "text"
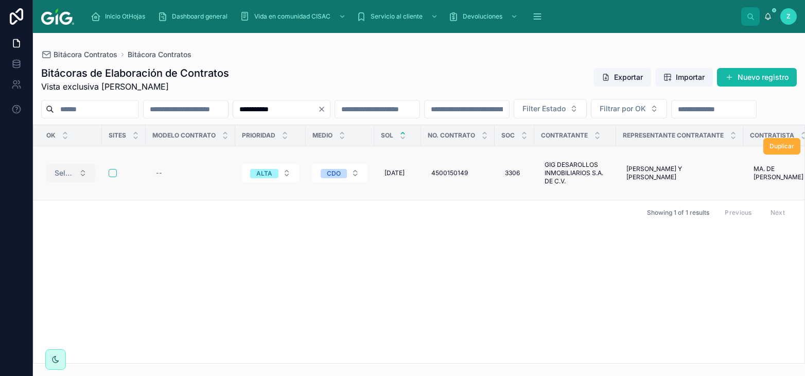
type input "**********"
click at [64, 178] on span "Select a OK" at bounding box center [65, 173] width 20 height 10
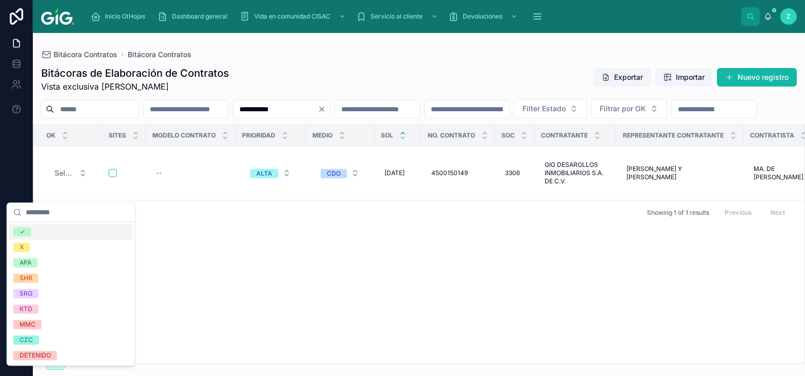
click at [45, 233] on div "✓" at bounding box center [71, 231] width 124 height 15
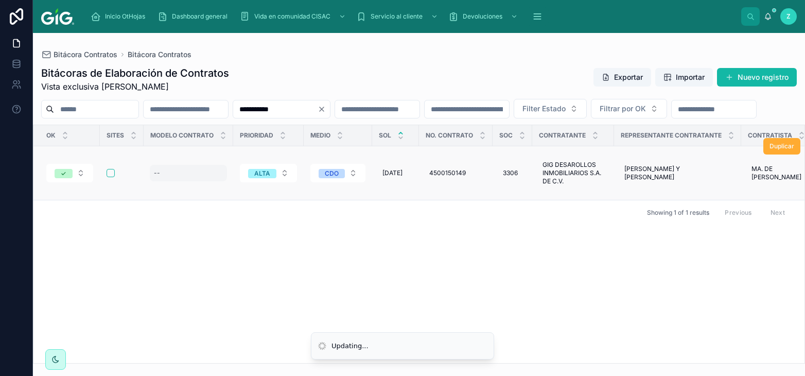
click at [181, 181] on div "--" at bounding box center [188, 173] width 77 height 16
type input "**"
click button "submit" at bounding box center [279, 205] width 12 height 12
click at [253, 178] on span "ALTA" at bounding box center [262, 173] width 28 height 9
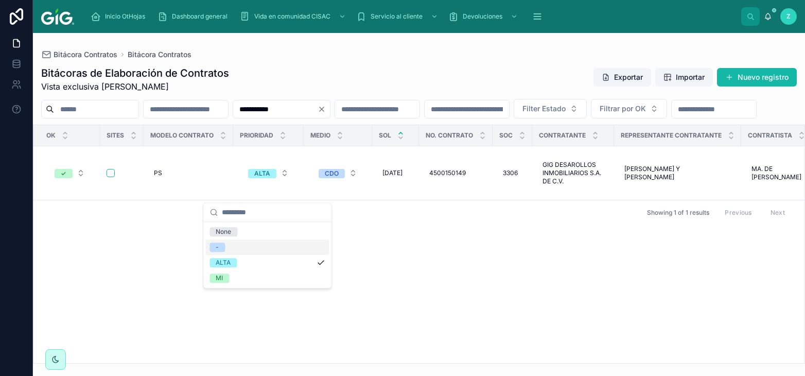
click at [229, 248] on div "-" at bounding box center [267, 246] width 124 height 15
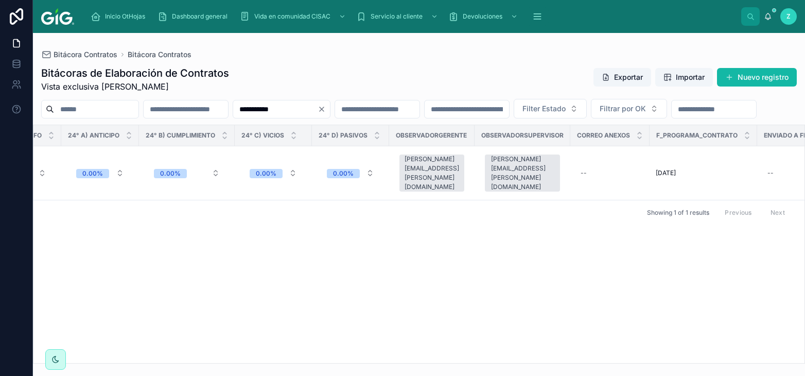
scroll to position [0, 4789]
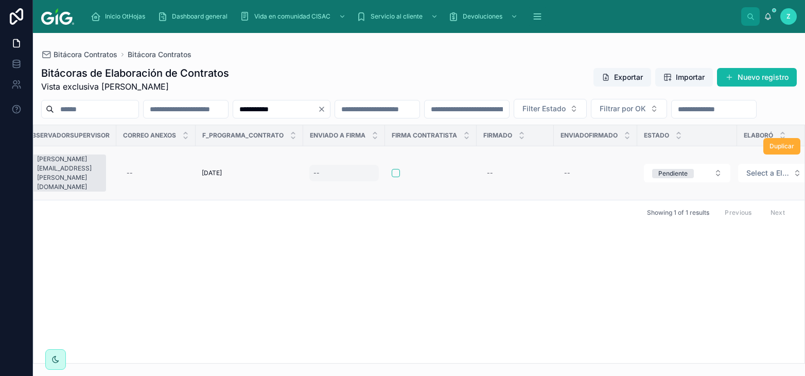
click at [314, 181] on div "--" at bounding box center [344, 173] width 70 height 16
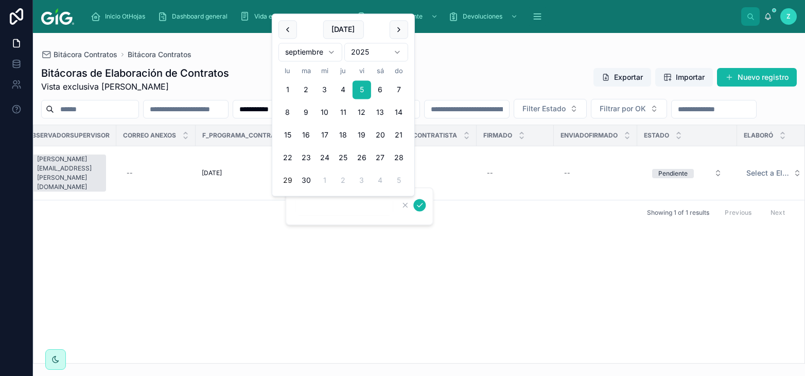
type input "********"
click at [421, 208] on icon "submit" at bounding box center [420, 205] width 8 height 8
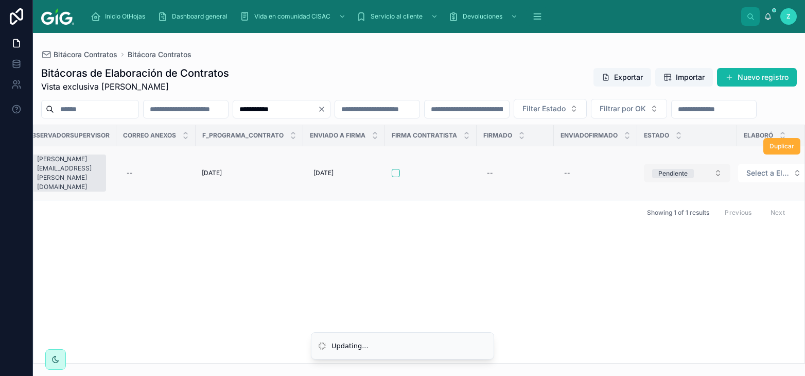
click at [661, 178] on div "Pendiente" at bounding box center [673, 173] width 29 height 9
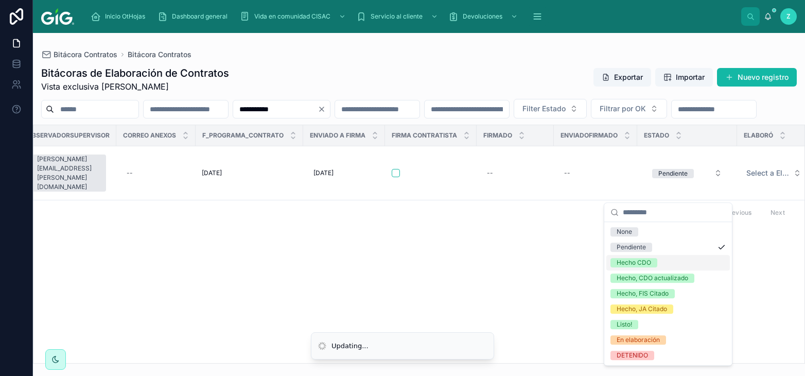
click at [651, 264] on div "Hecho CDO" at bounding box center [634, 262] width 35 height 9
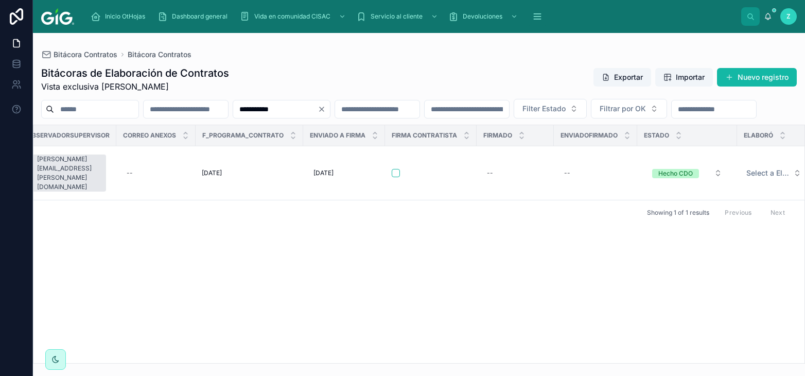
drag, startPoint x: 342, startPoint y: 106, endPoint x: 412, endPoint y: 233, distance: 145.6
click at [257, 105] on input "**********" at bounding box center [275, 109] width 84 height 14
paste input "text"
type input "**********"
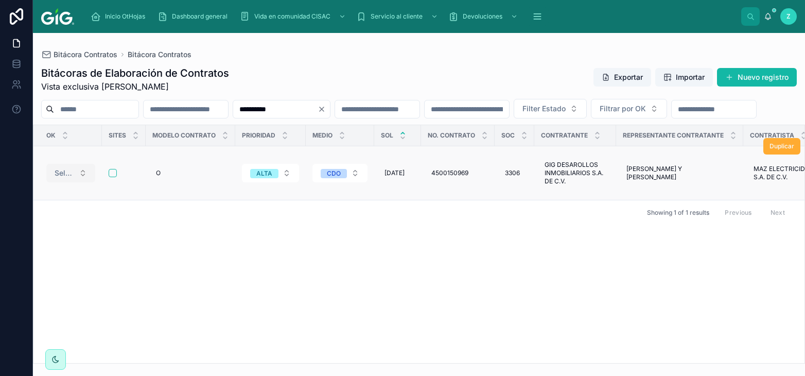
click at [71, 178] on span "Select a OK" at bounding box center [65, 173] width 20 height 10
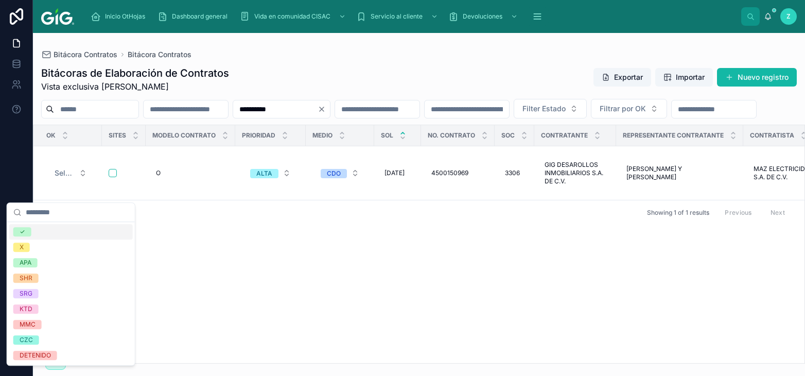
click at [43, 233] on div "✓" at bounding box center [71, 231] width 124 height 15
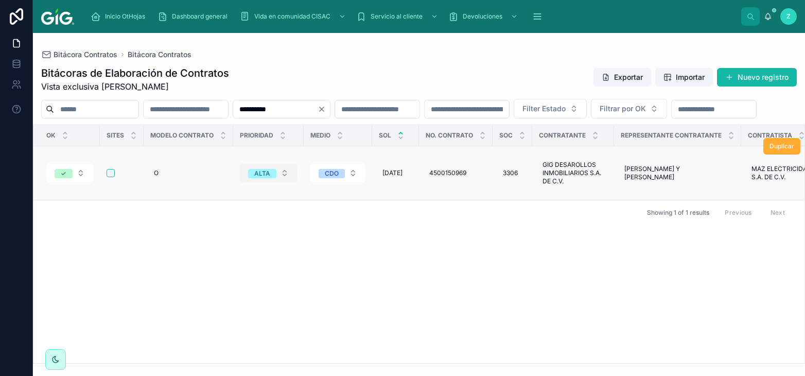
click at [263, 178] on div "ALTA" at bounding box center [262, 173] width 16 height 9
click at [230, 248] on div "OK Sites Modelo contrato Prioridad Medio SOL No. Contrato Soc Contratante Repre…" at bounding box center [418, 244] width 771 height 238
click at [265, 178] on div "ALTA" at bounding box center [262, 173] width 16 height 9
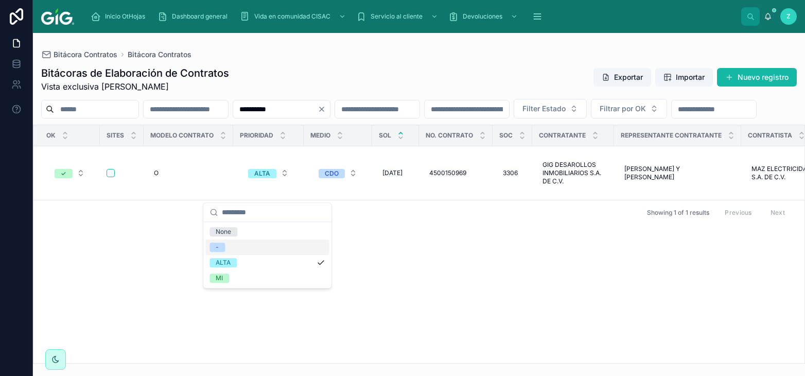
click at [226, 246] on div "-" at bounding box center [267, 246] width 124 height 15
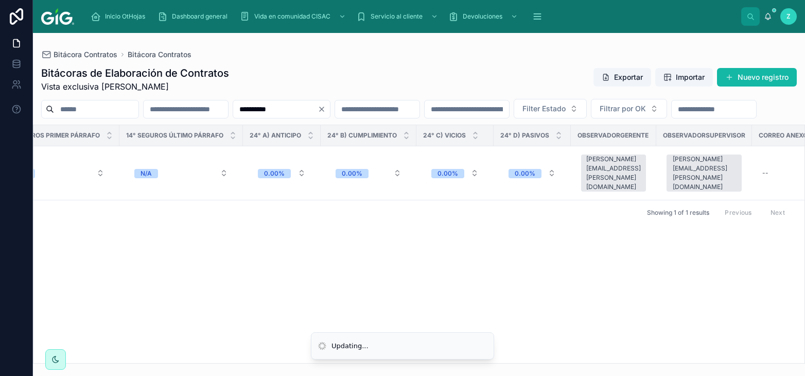
scroll to position [0, 4777]
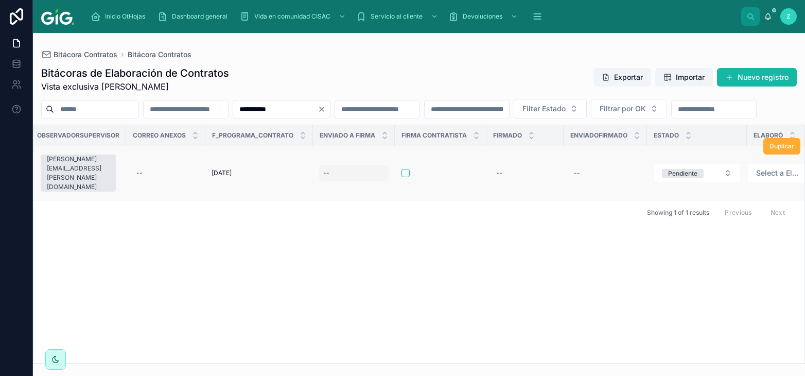
click at [319, 181] on div "--" at bounding box center [354, 173] width 70 height 16
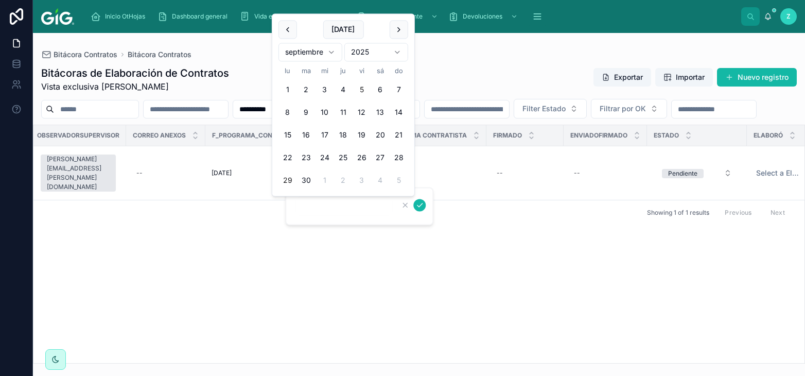
click at [363, 88] on button "5" at bounding box center [362, 90] width 19 height 19
type input "********"
click at [420, 206] on icon "submit" at bounding box center [420, 205] width 8 height 8
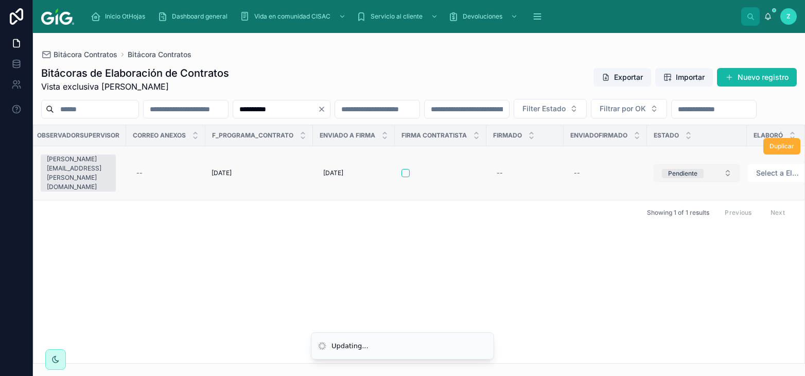
click at [672, 178] on span "Pendiente" at bounding box center [683, 173] width 42 height 9
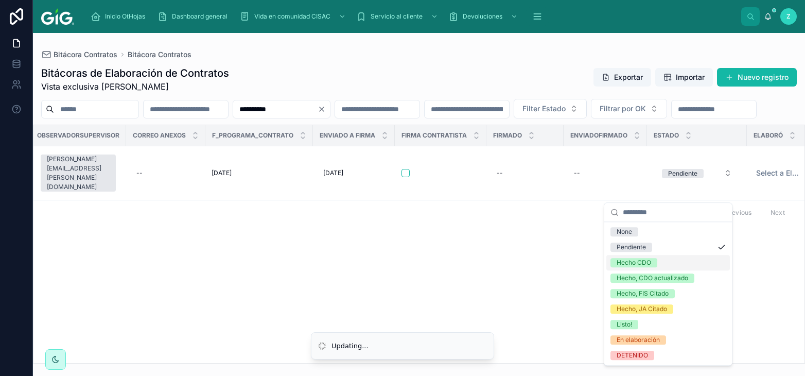
click at [642, 264] on div "Hecho CDO" at bounding box center [634, 262] width 35 height 9
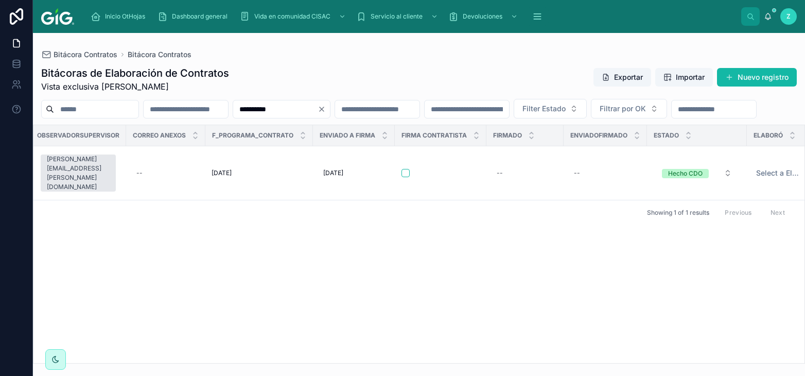
drag, startPoint x: 339, startPoint y: 106, endPoint x: 234, endPoint y: 110, distance: 104.6
click at [234, 110] on input "**********" at bounding box center [275, 109] width 84 height 14
paste input "text"
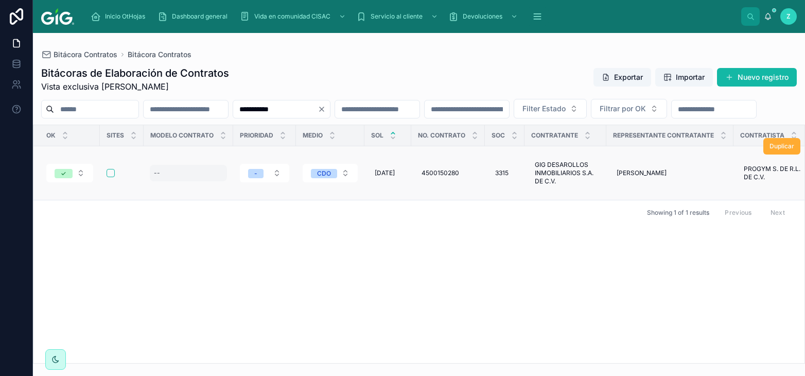
type input "**********"
click at [165, 181] on div "--" at bounding box center [188, 173] width 77 height 16
type input "**"
click button "submit" at bounding box center [279, 205] width 12 height 12
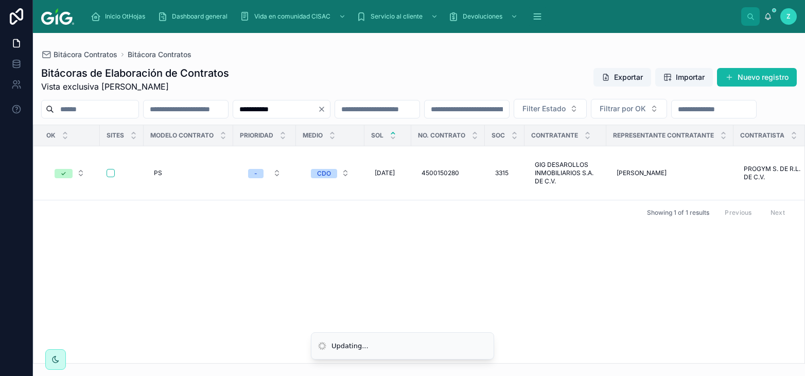
scroll to position [0, 4791]
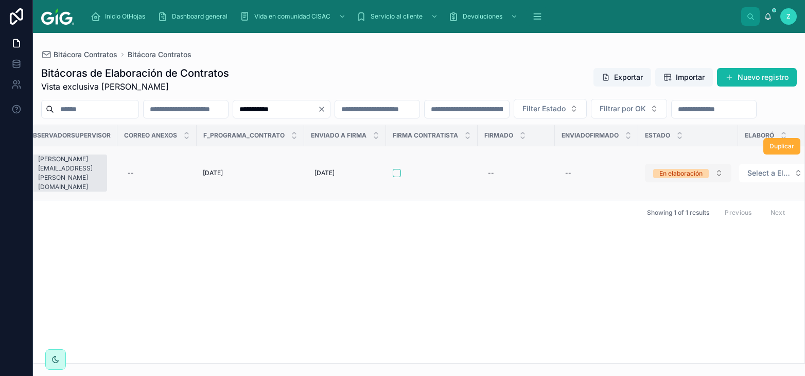
click at [679, 178] on div "En elaboración" at bounding box center [681, 173] width 43 height 9
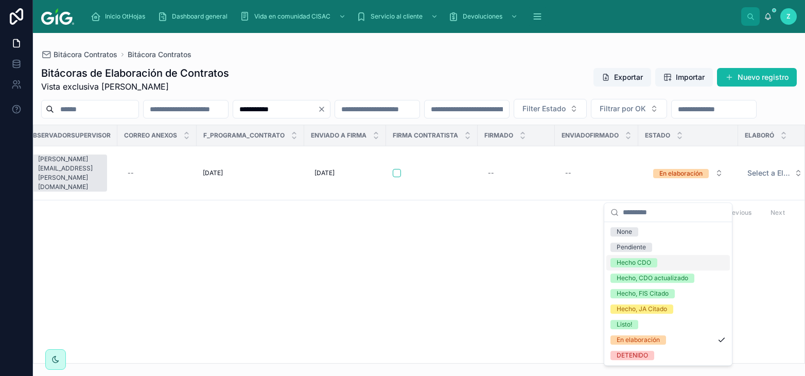
click at [651, 263] on div "Hecho CDO" at bounding box center [634, 262] width 35 height 9
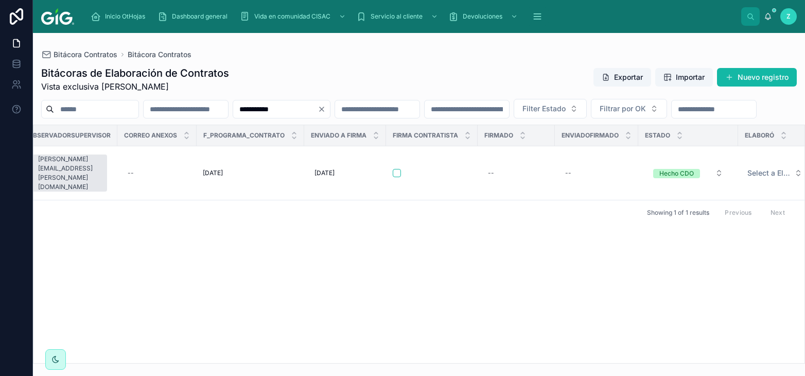
drag, startPoint x: 343, startPoint y: 108, endPoint x: 230, endPoint y: 113, distance: 113.4
click at [233, 113] on input "**********" at bounding box center [275, 109] width 84 height 14
paste input "text"
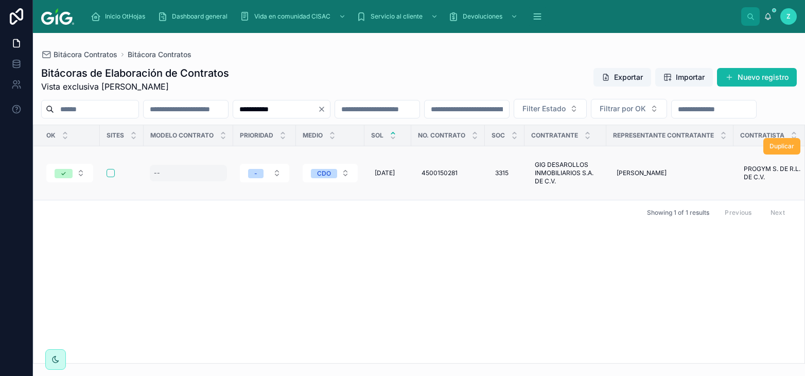
type input "**********"
click at [169, 181] on div "--" at bounding box center [188, 173] width 77 height 16
type input "**"
click button "submit" at bounding box center [279, 205] width 12 height 12
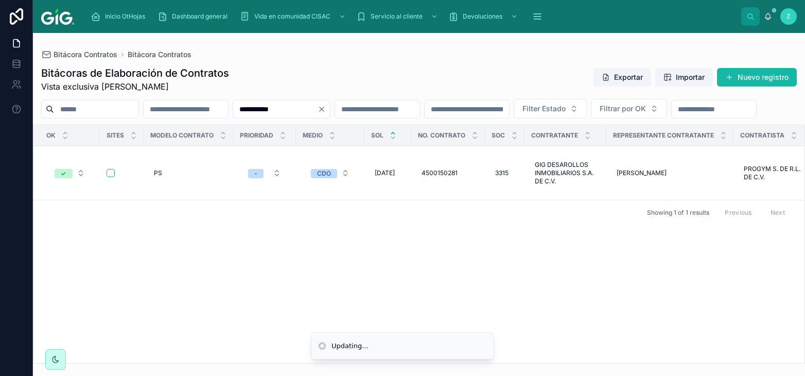
scroll to position [0, 4791]
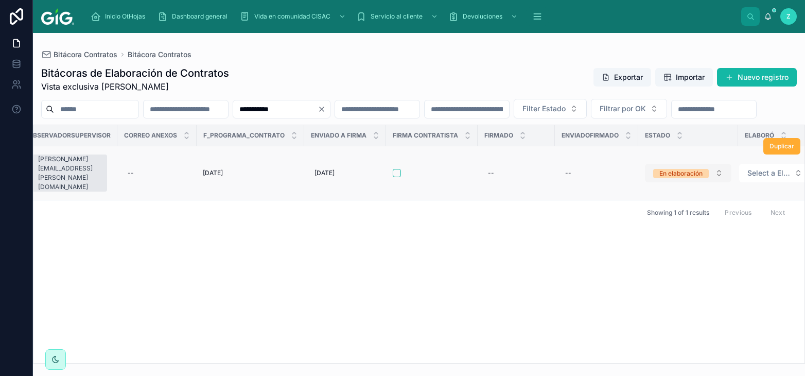
click at [681, 178] on div "En elaboración" at bounding box center [681, 173] width 43 height 9
click at [644, 260] on div "OK Sites Modelo contrato Prioridad Medio SOL No. Contrato Soc Contratante Repre…" at bounding box center [418, 244] width 771 height 238
click at [662, 178] on div "En elaboración" at bounding box center [681, 173] width 43 height 9
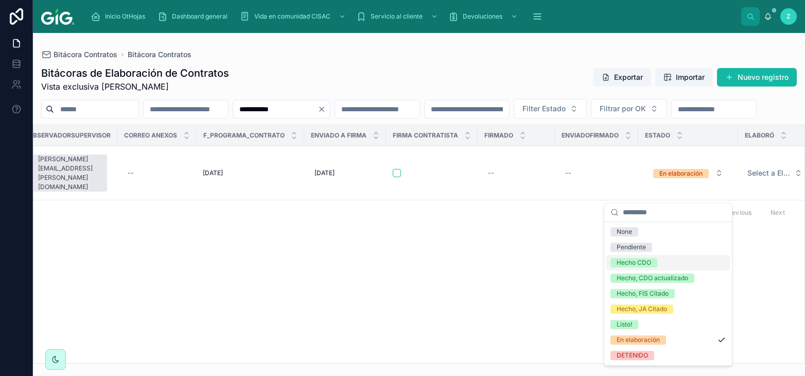
click at [634, 261] on div "Hecho CDO" at bounding box center [634, 262] width 35 height 9
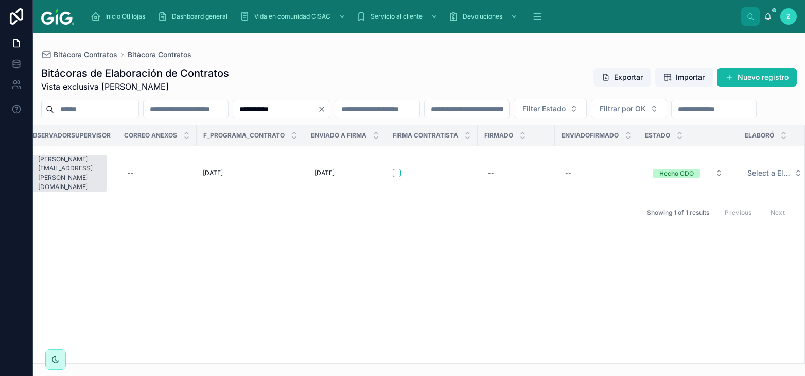
drag, startPoint x: 342, startPoint y: 110, endPoint x: 222, endPoint y: 110, distance: 120.0
click at [233, 110] on input "**********" at bounding box center [275, 109] width 84 height 14
paste input "text"
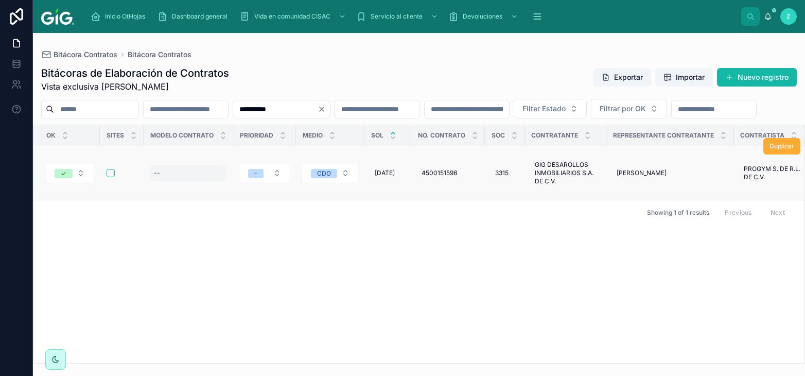
type input "**********"
click at [182, 181] on div "--" at bounding box center [188, 173] width 77 height 16
type input "**"
click button "submit" at bounding box center [279, 205] width 12 height 12
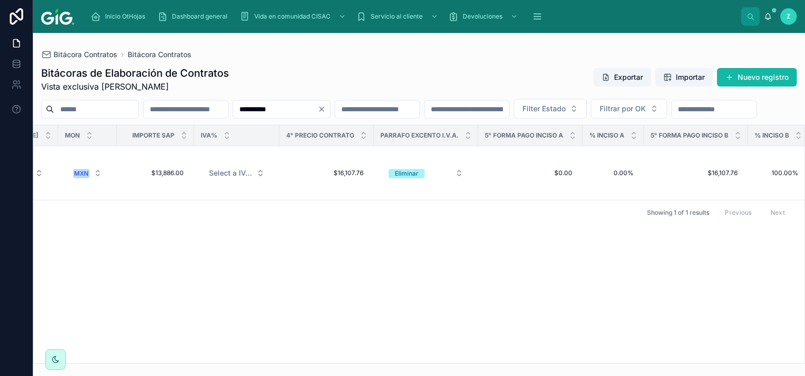
scroll to position [0, 4790]
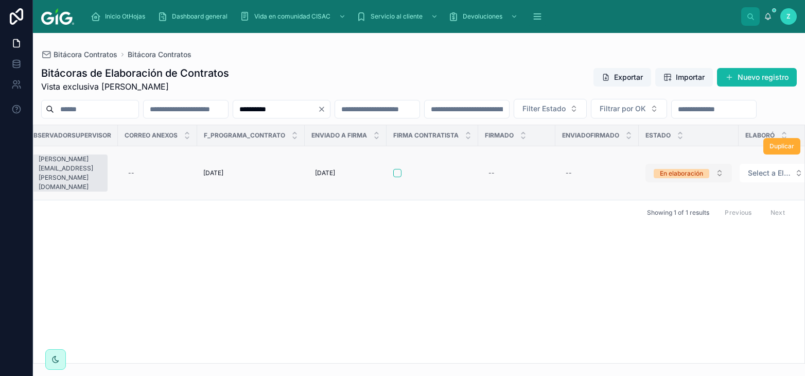
click at [674, 178] on div "En elaboración" at bounding box center [681, 173] width 43 height 9
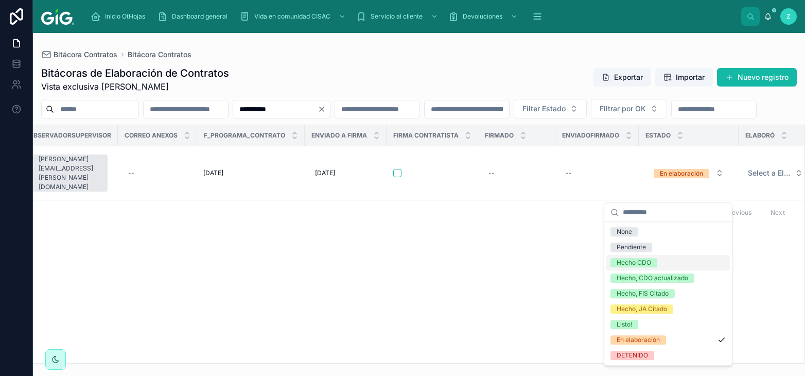
click at [652, 258] on div "Hecho CDO" at bounding box center [669, 262] width 124 height 15
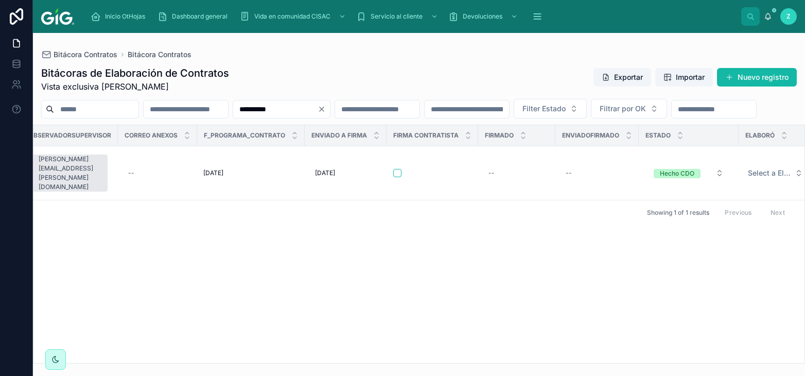
drag, startPoint x: 340, startPoint y: 111, endPoint x: 232, endPoint y: 119, distance: 109.0
click at [233, 116] on input "**********" at bounding box center [275, 109] width 84 height 14
paste input "text"
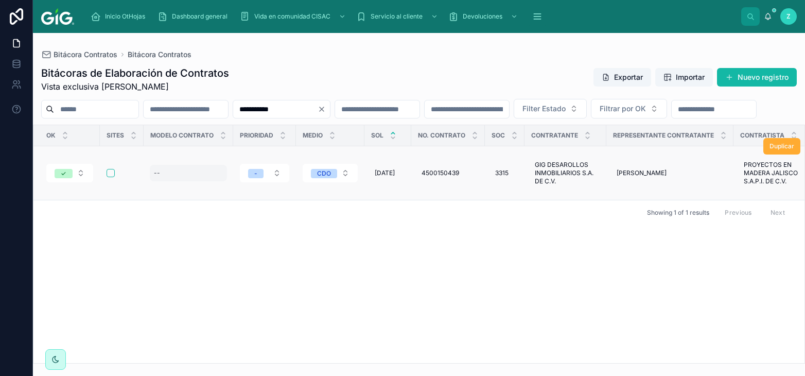
type input "**********"
click at [175, 181] on div "--" at bounding box center [188, 173] width 77 height 16
type input "**"
click button "submit" at bounding box center [279, 205] width 12 height 12
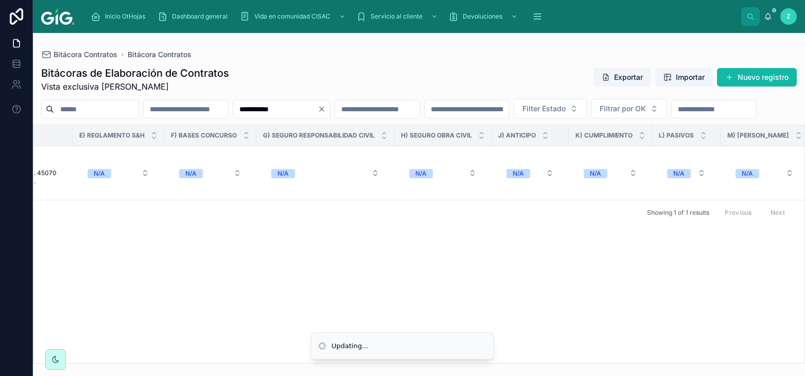
scroll to position [0, 4787]
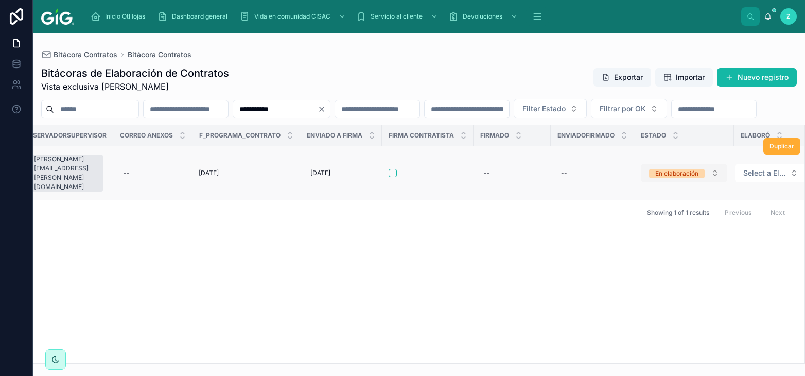
click at [656, 178] on div "En elaboración" at bounding box center [677, 173] width 43 height 9
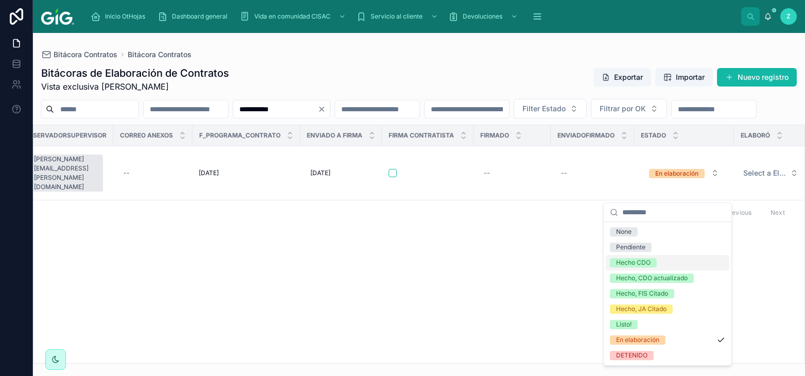
click at [639, 258] on div "Hecho CDO" at bounding box center [668, 262] width 124 height 15
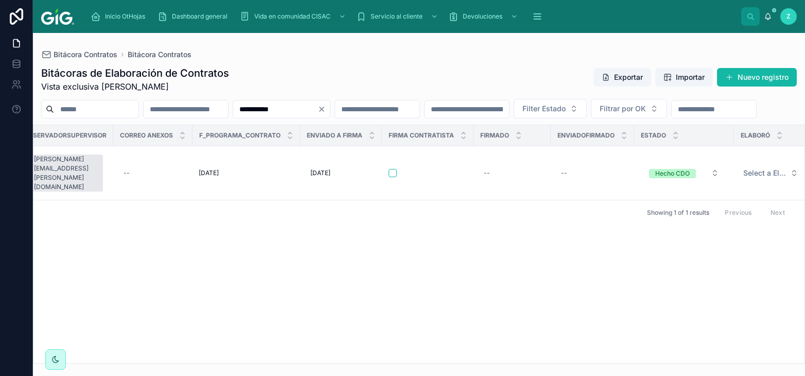
click at [318, 107] on input "**********" at bounding box center [275, 109] width 84 height 14
drag, startPoint x: 335, startPoint y: 111, endPoint x: 256, endPoint y: 119, distance: 79.3
click at [250, 115] on input "**********" at bounding box center [275, 109] width 84 height 14
paste input "text"
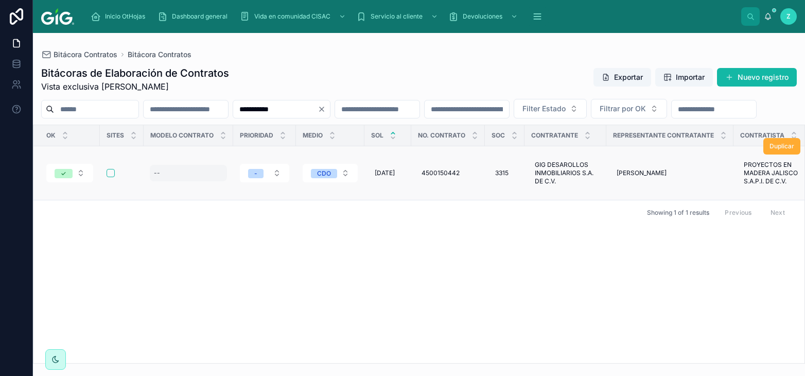
click at [158, 177] on div "--" at bounding box center [157, 173] width 6 height 8
click button "submit" at bounding box center [279, 205] width 12 height 12
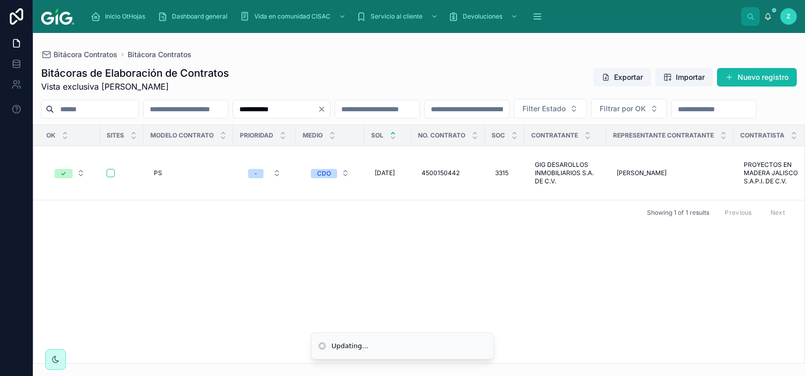
scroll to position [0, 4787]
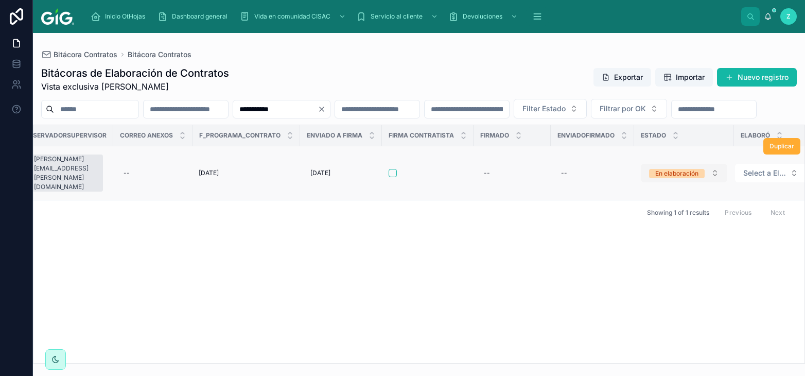
click at [671, 178] on div "En elaboración" at bounding box center [677, 173] width 43 height 9
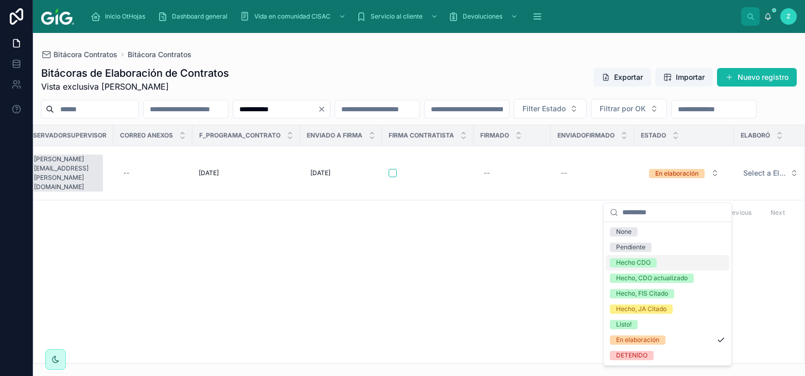
click at [639, 257] on div "Hecho CDO" at bounding box center [668, 262] width 124 height 15
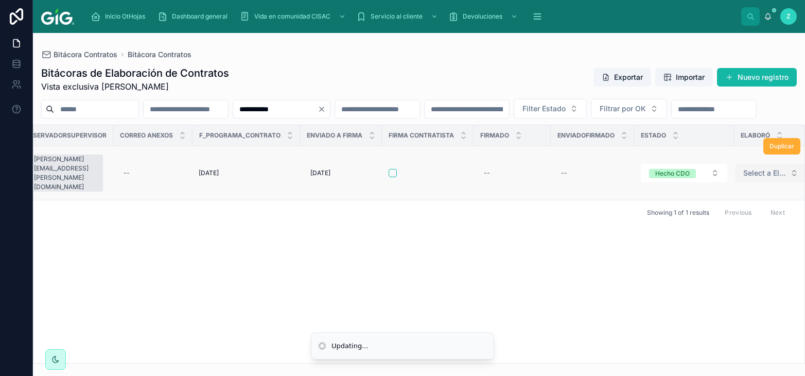
click at [750, 178] on span "Select a Elaboró" at bounding box center [765, 173] width 43 height 10
click at [754, 178] on span "Select a Elaboró" at bounding box center [765, 173] width 43 height 10
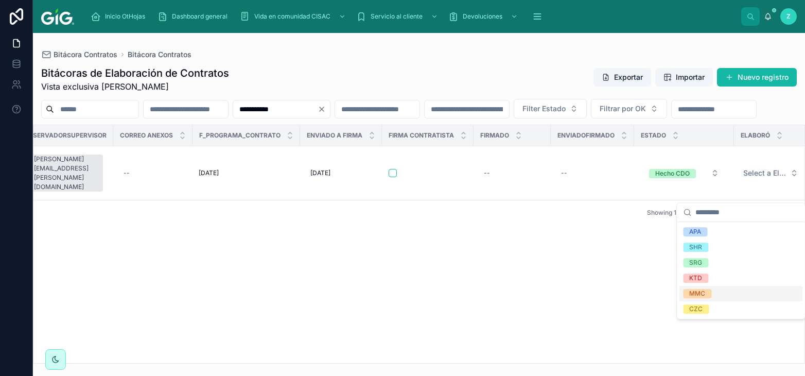
click at [710, 293] on span "MMC" at bounding box center [697, 293] width 28 height 9
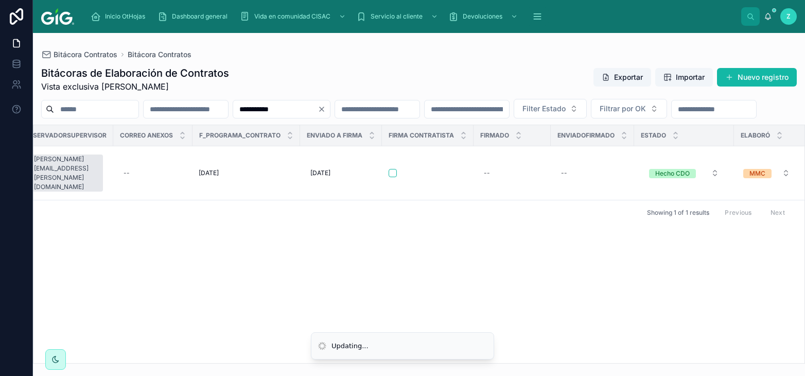
scroll to position [0, 4779]
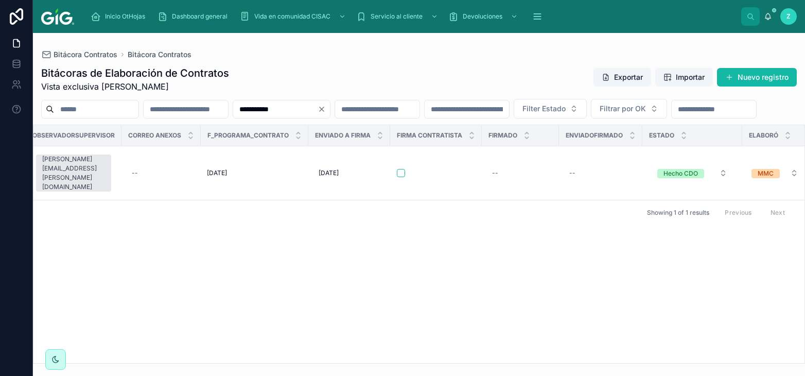
drag, startPoint x: 349, startPoint y: 110, endPoint x: 233, endPoint y: 110, distance: 115.9
click at [233, 110] on input "**********" at bounding box center [275, 109] width 84 height 14
paste input "text"
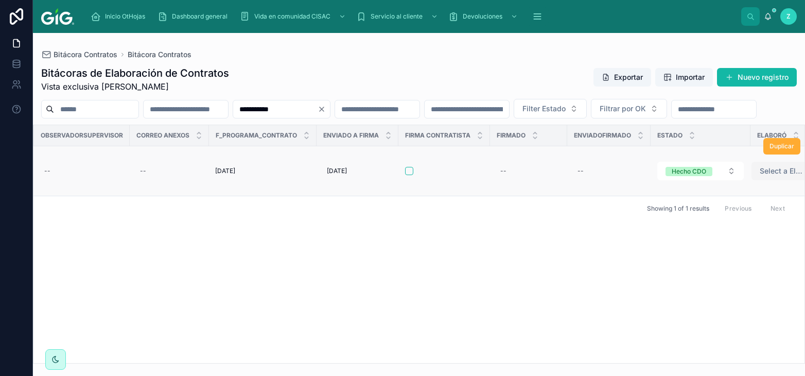
click at [766, 180] on button "Select a Elaboró" at bounding box center [788, 171] width 72 height 19
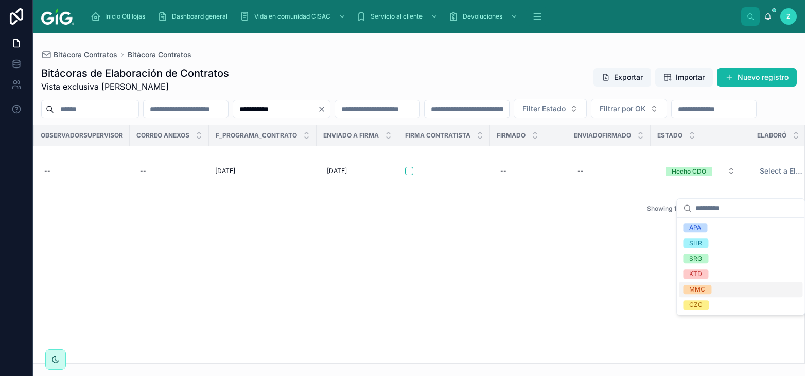
click at [712, 289] on div "MMC" at bounding box center [741, 289] width 124 height 15
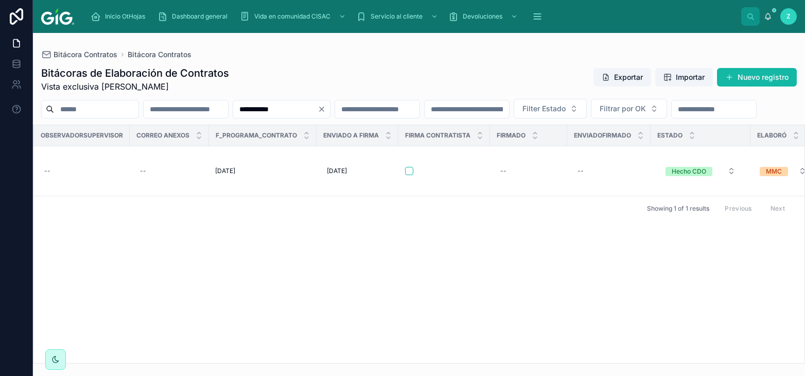
drag, startPoint x: 342, startPoint y: 109, endPoint x: 275, endPoint y: 114, distance: 66.6
click at [249, 109] on input "**********" at bounding box center [275, 109] width 84 height 14
paste input "text"
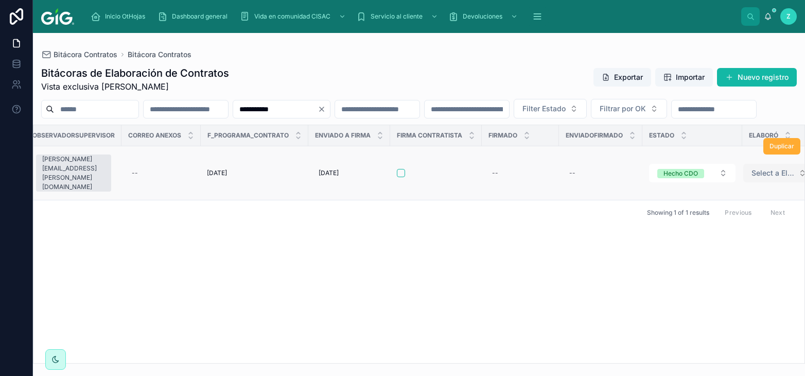
click at [774, 178] on span "Select a Elaboró" at bounding box center [773, 173] width 43 height 10
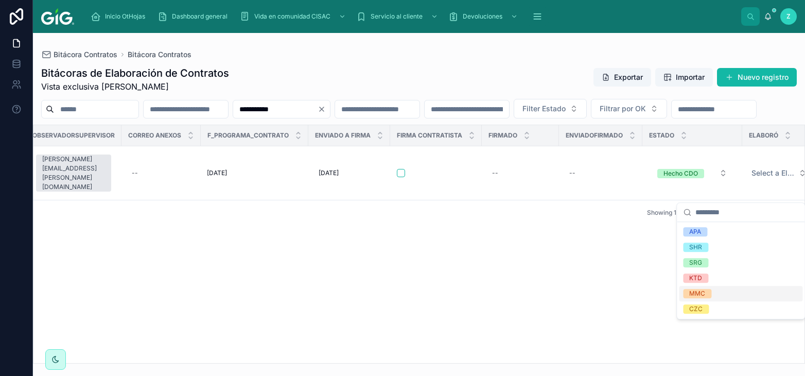
click at [714, 296] on div "MMC" at bounding box center [741, 293] width 124 height 15
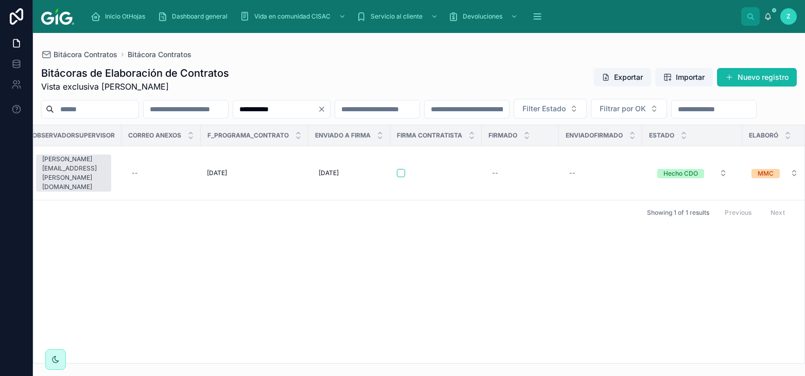
click at [318, 109] on input "**********" at bounding box center [275, 109] width 84 height 14
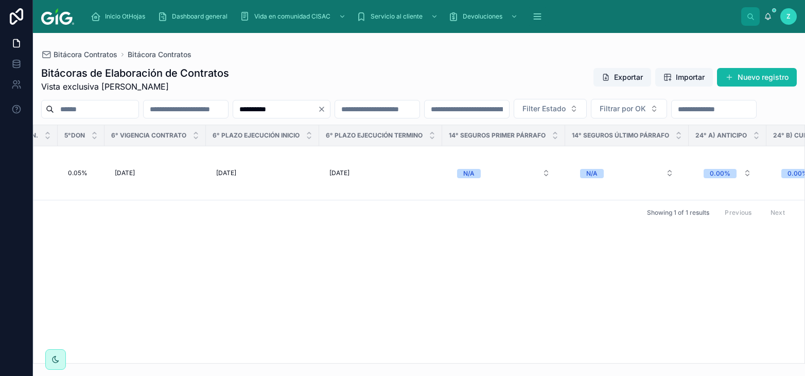
scroll to position [0, 4791]
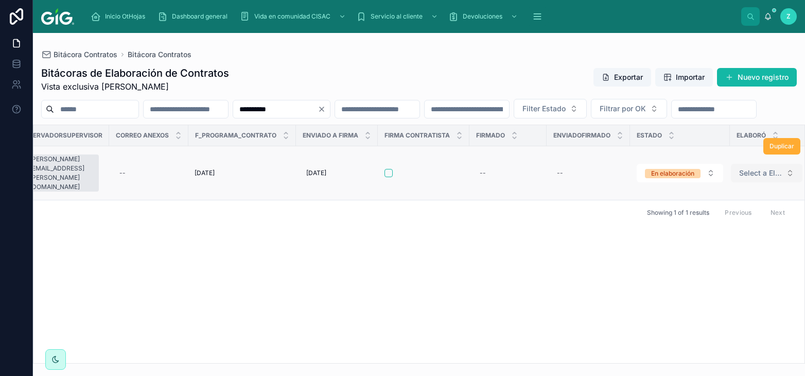
click at [750, 178] on span "Select a Elaboró" at bounding box center [760, 173] width 43 height 10
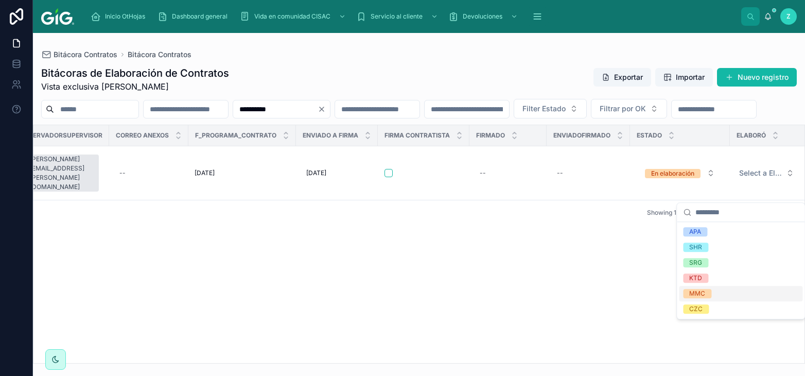
click at [702, 290] on div "MMC" at bounding box center [698, 293] width 16 height 9
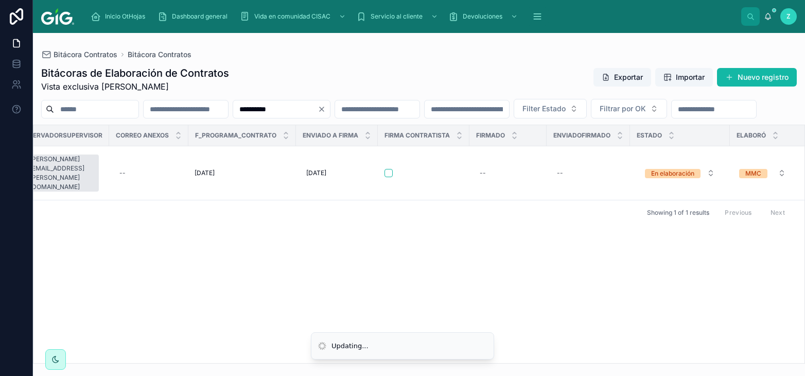
scroll to position [0, 4783]
click at [318, 108] on input "**********" at bounding box center [275, 109] width 84 height 14
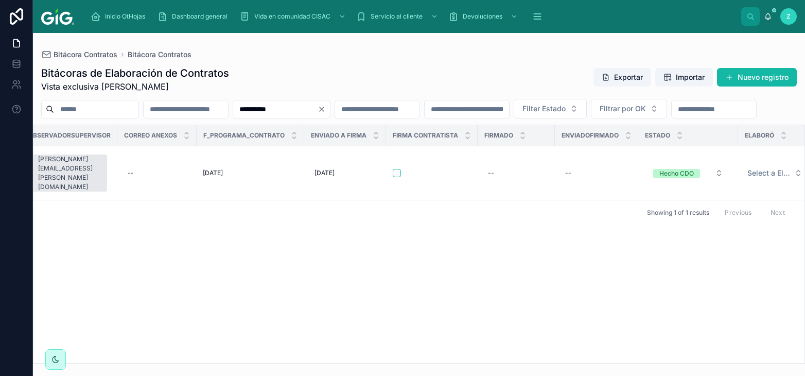
click at [318, 112] on input "**********" at bounding box center [275, 109] width 84 height 14
click at [678, 178] on div "En elaboración" at bounding box center [681, 173] width 43 height 9
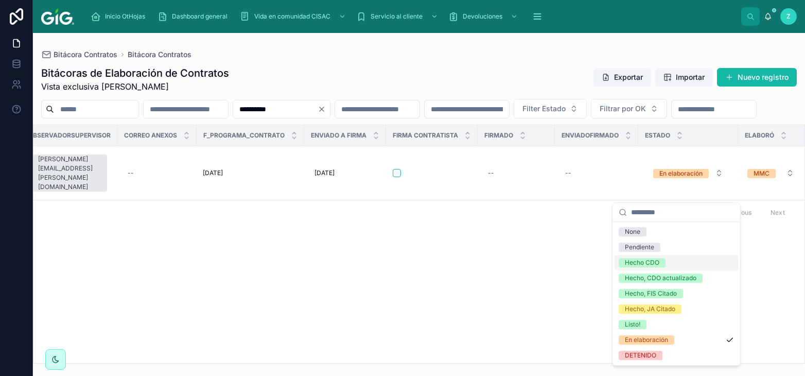
click at [649, 261] on div "Hecho CDO" at bounding box center [642, 262] width 35 height 9
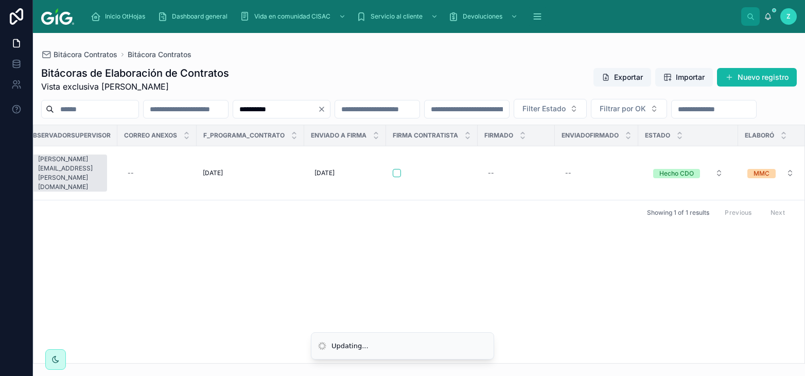
click at [318, 103] on input "**********" at bounding box center [275, 109] width 84 height 14
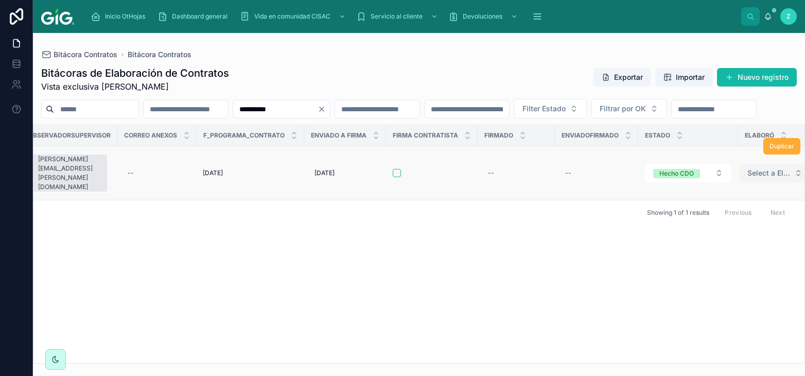
click at [748, 178] on span "Select a Elaboró" at bounding box center [769, 173] width 43 height 10
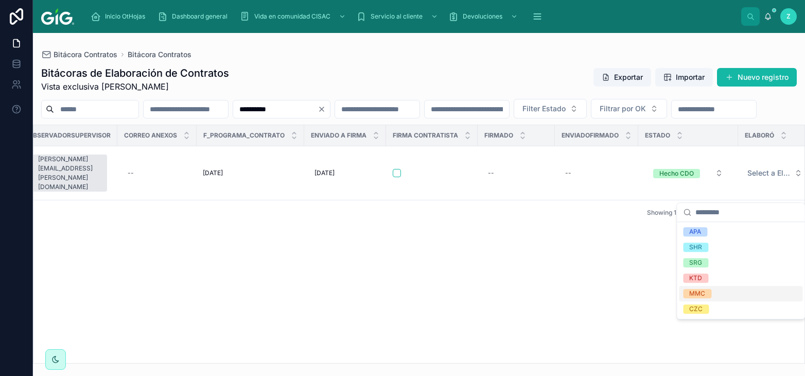
click at [717, 291] on div "MMC" at bounding box center [741, 293] width 124 height 15
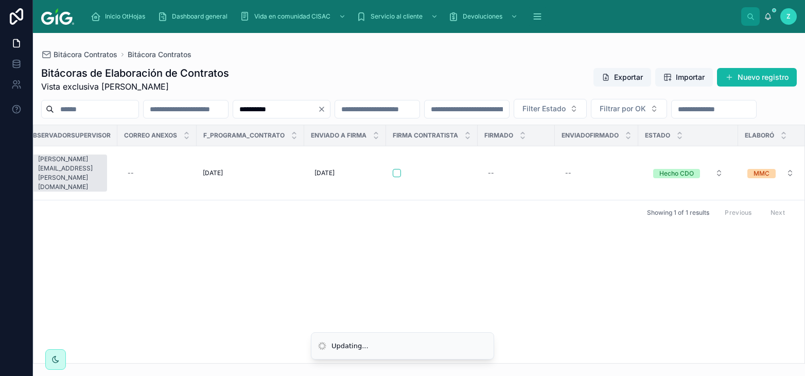
click at [318, 107] on input "**********" at bounding box center [275, 109] width 84 height 14
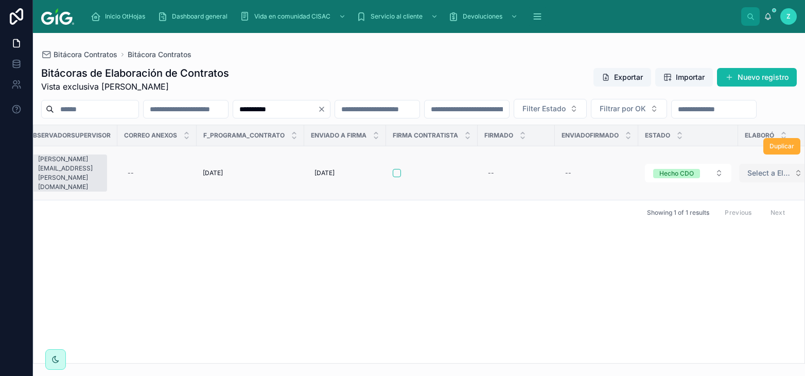
click at [748, 178] on span "Select a Elaboró" at bounding box center [769, 173] width 43 height 10
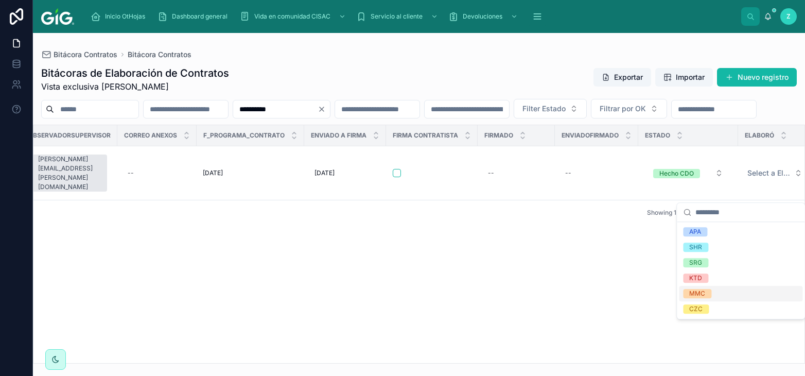
click at [701, 295] on div "MMC" at bounding box center [698, 293] width 16 height 9
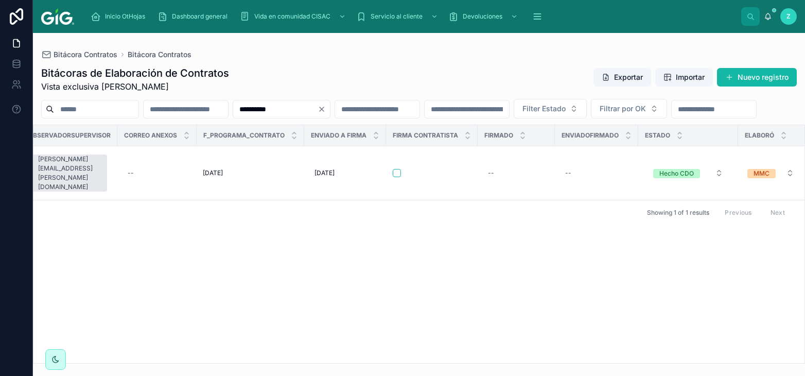
drag, startPoint x: 335, startPoint y: 108, endPoint x: 250, endPoint y: 111, distance: 85.0
click at [250, 111] on input "**********" at bounding box center [275, 109] width 84 height 14
paste input "text"
click at [753, 178] on span "Select a Elaboró" at bounding box center [769, 173] width 43 height 10
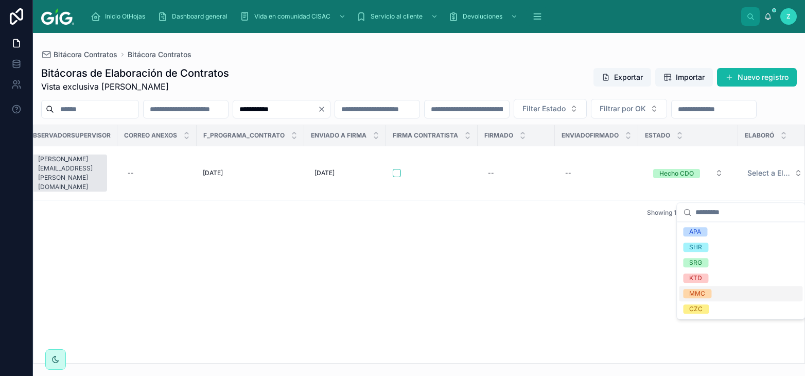
click at [717, 291] on div "MMC" at bounding box center [741, 293] width 124 height 15
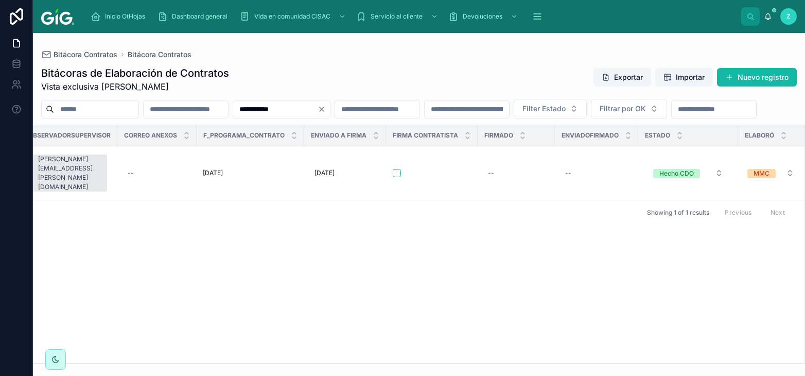
drag, startPoint x: 334, startPoint y: 110, endPoint x: 263, endPoint y: 111, distance: 71.1
click at [263, 111] on input "**********" at bounding box center [275, 109] width 84 height 14
paste input "text"
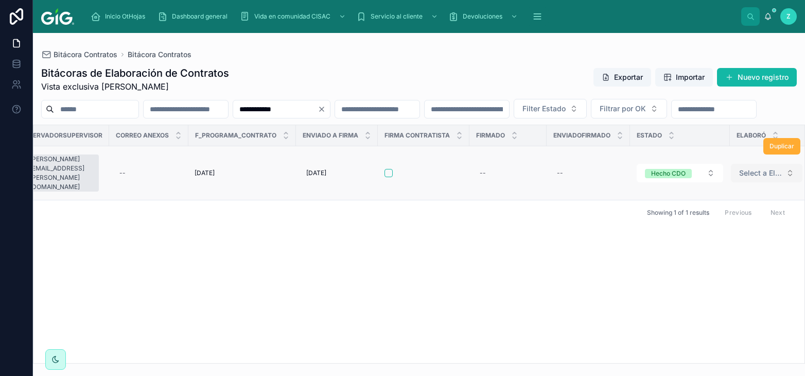
click at [746, 178] on span "Select a Elaboró" at bounding box center [760, 173] width 43 height 10
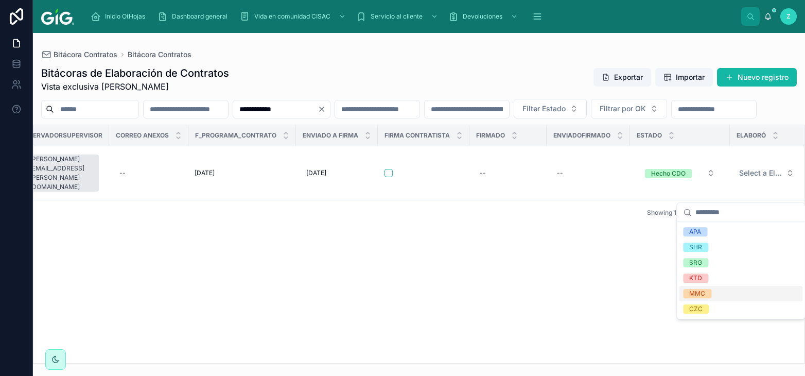
click at [711, 292] on span "MMC" at bounding box center [697, 293] width 28 height 9
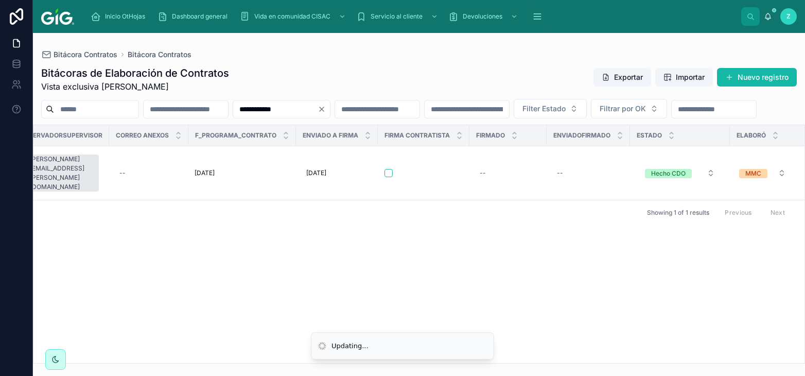
scroll to position [0, 4777]
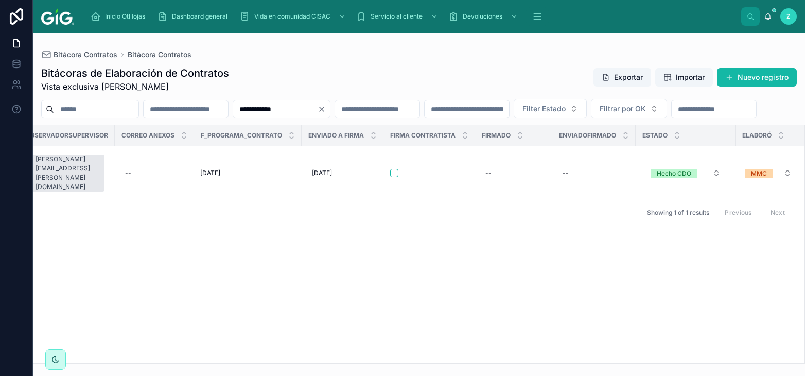
drag, startPoint x: 345, startPoint y: 105, endPoint x: 260, endPoint y: 112, distance: 85.7
click at [260, 112] on input "**********" at bounding box center [275, 109] width 84 height 14
paste input "text"
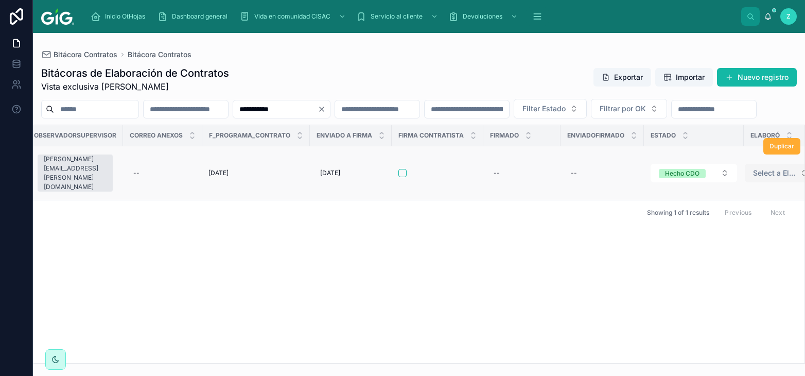
click at [757, 178] on span "Select a Elaboró" at bounding box center [774, 173] width 43 height 10
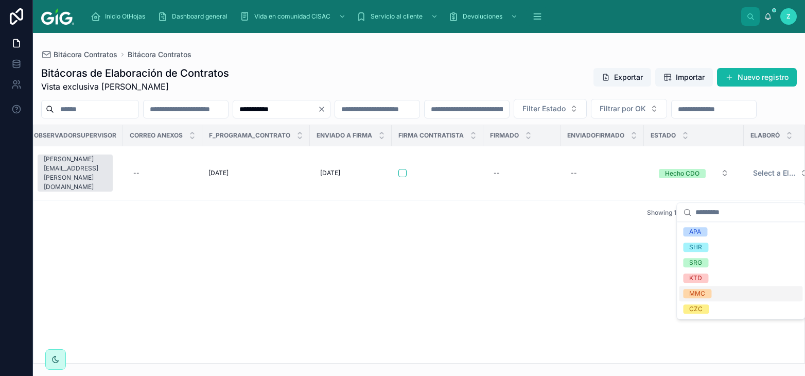
click at [711, 291] on span "MMC" at bounding box center [697, 293] width 28 height 9
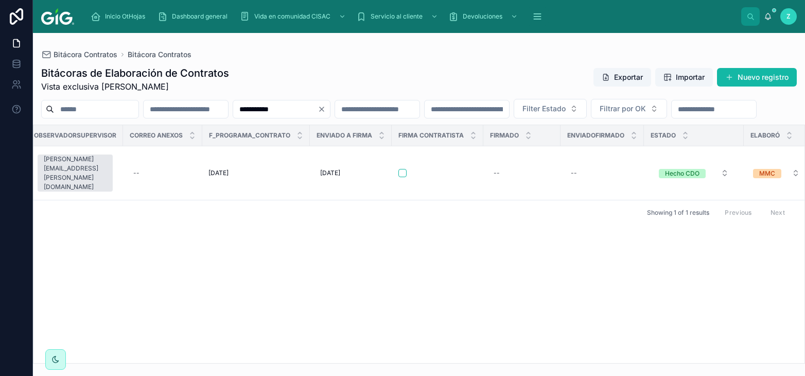
drag, startPoint x: 352, startPoint y: 110, endPoint x: 268, endPoint y: 109, distance: 83.4
click at [268, 109] on input "**********" at bounding box center [275, 109] width 84 height 14
paste input "text"
click at [757, 182] on button "Select a Elaboró" at bounding box center [781, 173] width 72 height 19
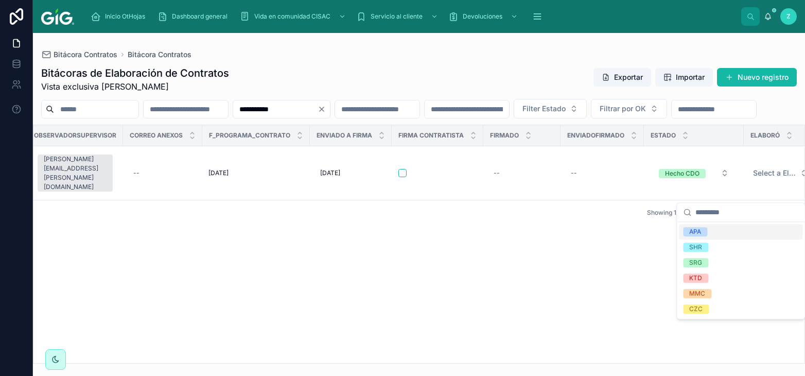
click at [716, 232] on div "APA" at bounding box center [741, 231] width 124 height 15
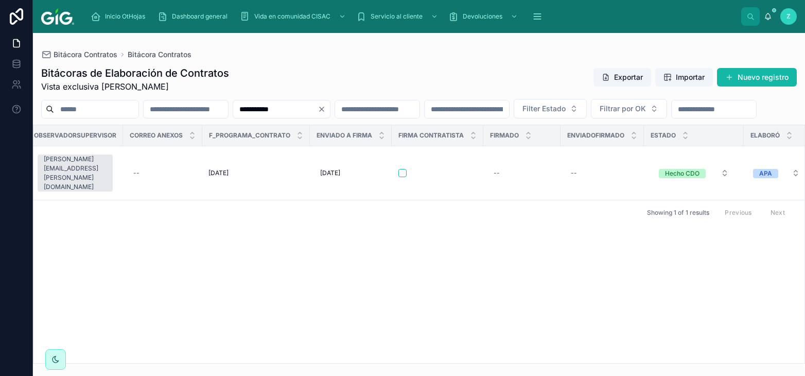
drag, startPoint x: 353, startPoint y: 109, endPoint x: 248, endPoint y: 113, distance: 104.6
click at [249, 111] on input "**********" at bounding box center [275, 109] width 84 height 14
paste input "text"
click at [0, 0] on div "Duplicar" at bounding box center [0, 0] width 0 height 0
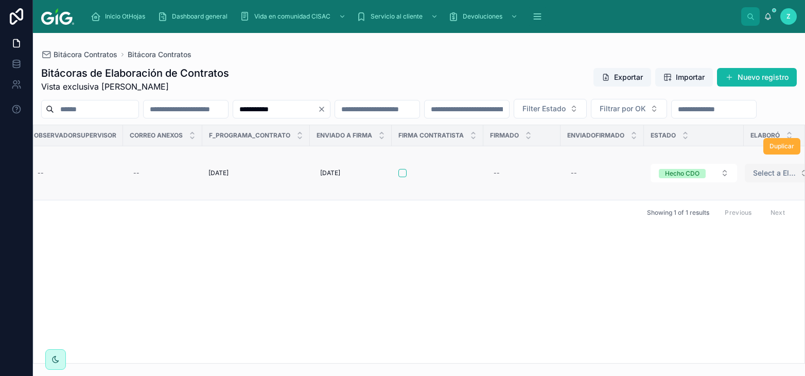
click at [759, 178] on span "Select a Elaboró" at bounding box center [774, 173] width 43 height 10
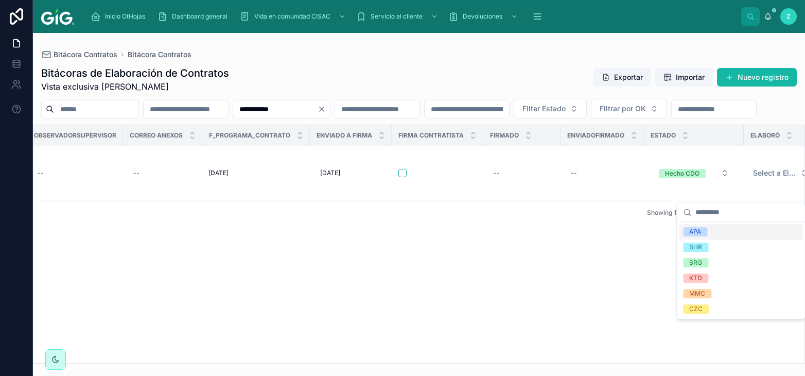
click at [701, 233] on div "APA" at bounding box center [696, 231] width 12 height 9
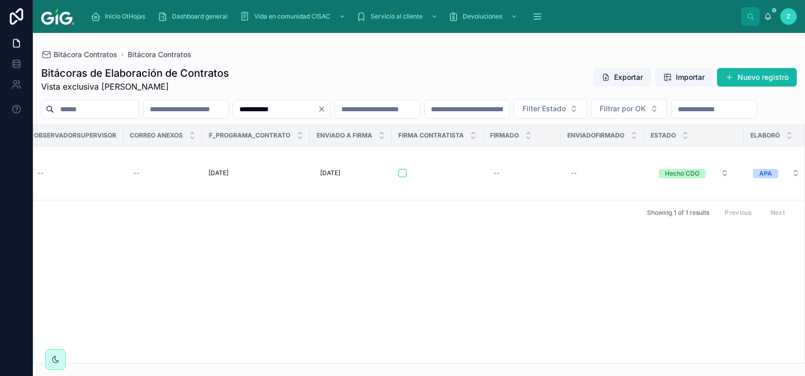
drag, startPoint x: 335, startPoint y: 109, endPoint x: 246, endPoint y: 109, distance: 89.6
click at [246, 109] on input "**********" at bounding box center [275, 109] width 84 height 14
paste input "text"
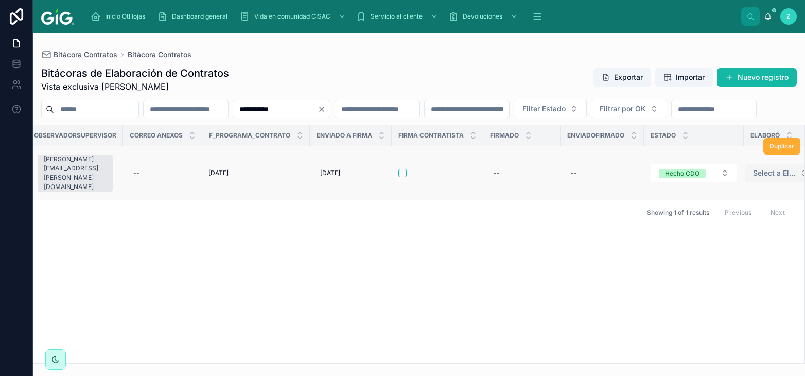
click at [755, 178] on span "Select a Elaboró" at bounding box center [774, 173] width 43 height 10
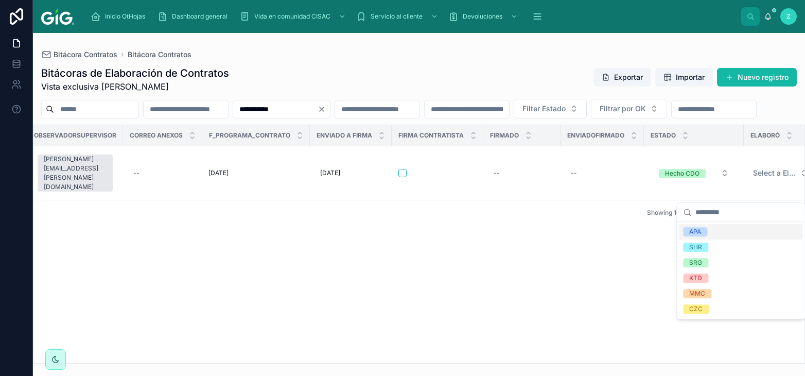
click at [703, 232] on span "APA" at bounding box center [695, 231] width 24 height 9
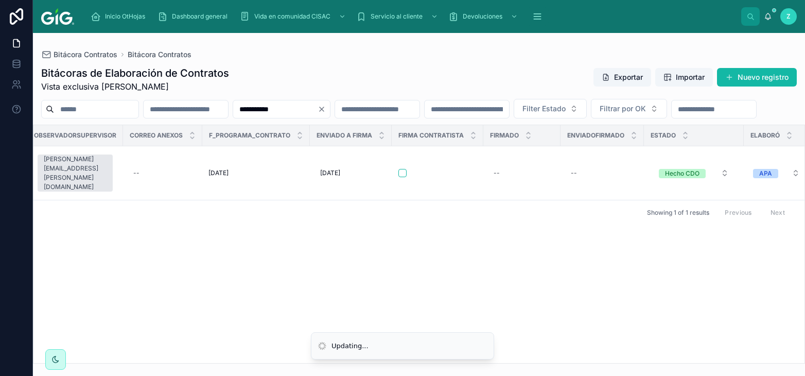
scroll to position [0, 4775]
click at [318, 110] on input "**********" at bounding box center [275, 109] width 84 height 14
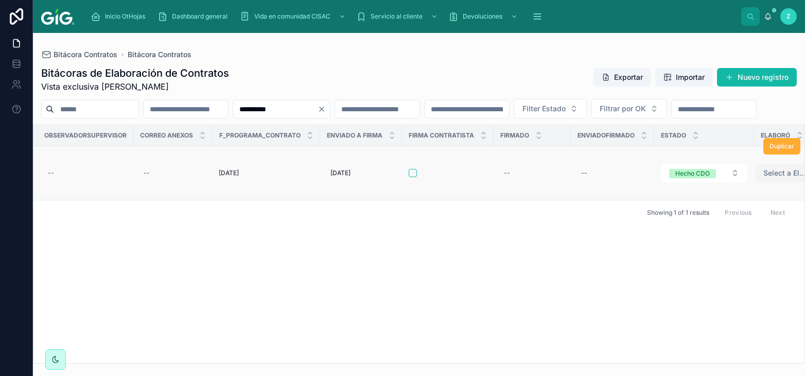
click at [764, 178] on span "Select a Elaboró" at bounding box center [785, 173] width 43 height 10
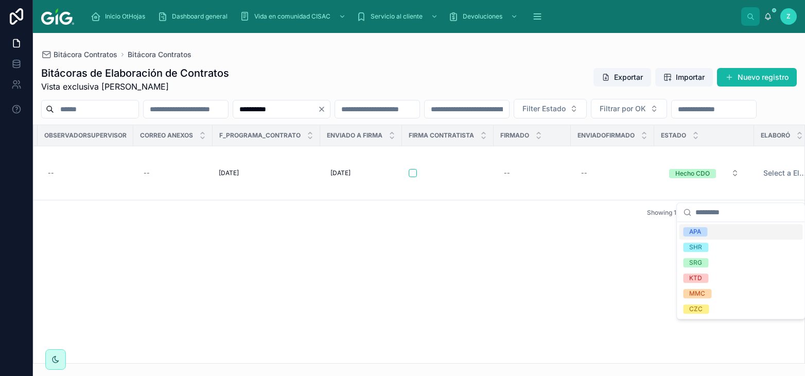
click at [705, 232] on span "APA" at bounding box center [695, 231] width 24 height 9
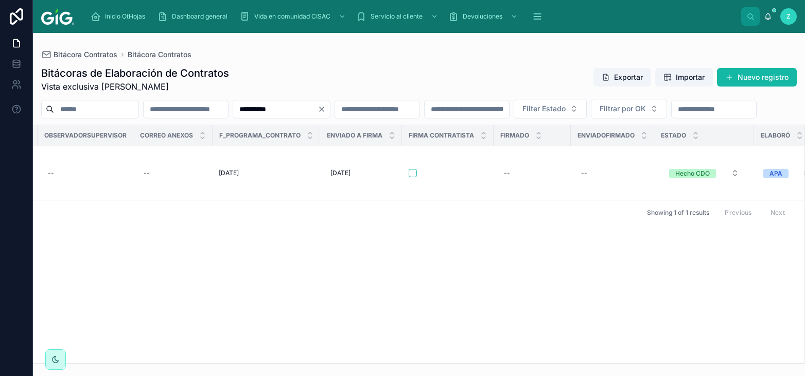
drag, startPoint x: 340, startPoint y: 111, endPoint x: 264, endPoint y: 111, distance: 75.7
click at [264, 111] on input "**********" at bounding box center [275, 109] width 84 height 14
paste input "text"
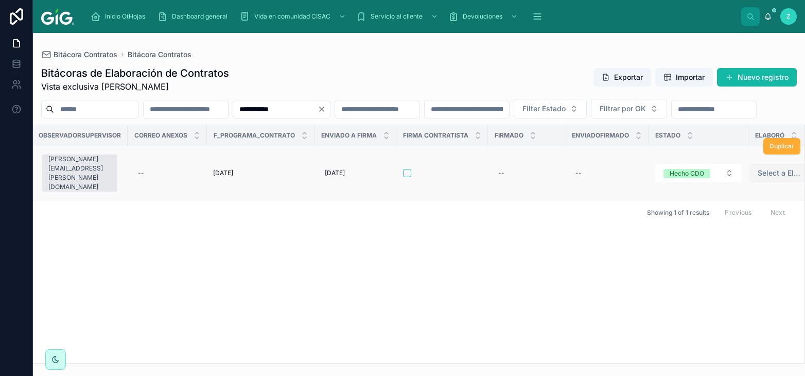
click at [762, 178] on span "Select a Elaboró" at bounding box center [779, 173] width 43 height 10
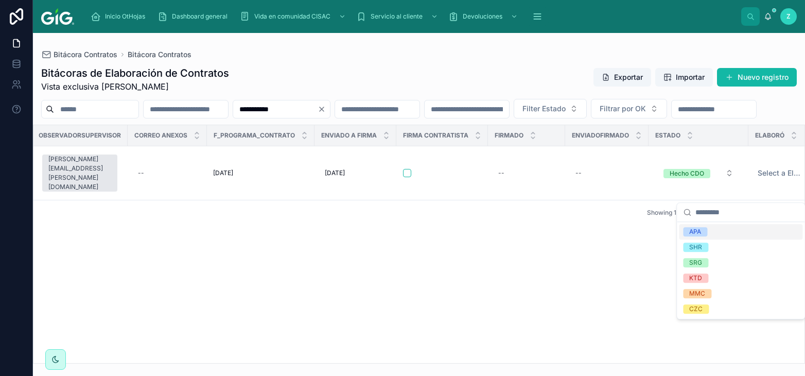
click at [716, 233] on div "APA" at bounding box center [741, 231] width 124 height 15
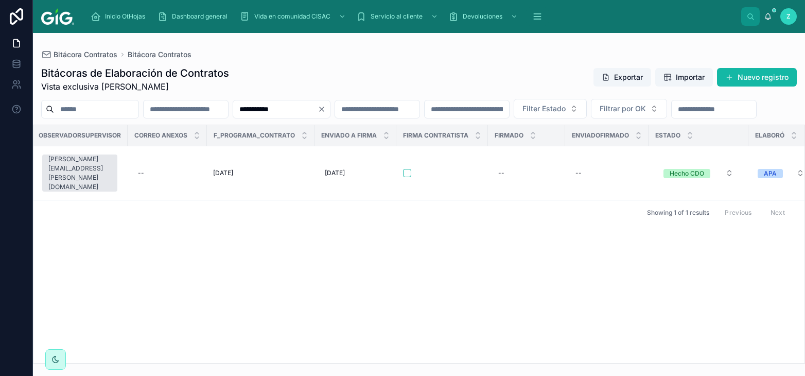
drag, startPoint x: 285, startPoint y: 107, endPoint x: 256, endPoint y: 109, distance: 28.9
click at [256, 108] on input "**********" at bounding box center [275, 109] width 84 height 14
paste input "text"
click at [761, 178] on span "Select a Elaboró" at bounding box center [782, 173] width 43 height 10
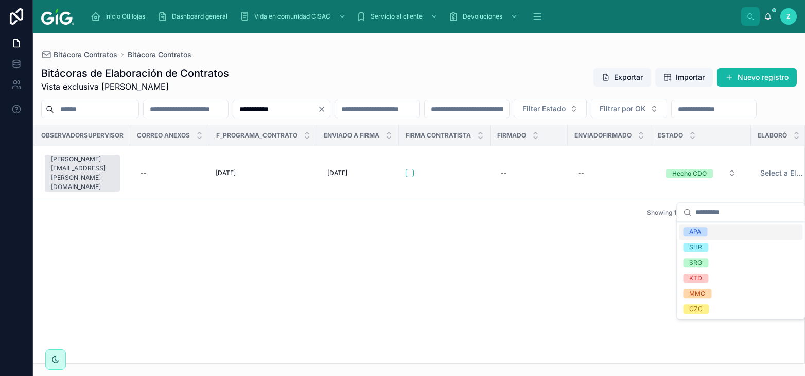
click at [713, 235] on div "APA" at bounding box center [741, 231] width 124 height 15
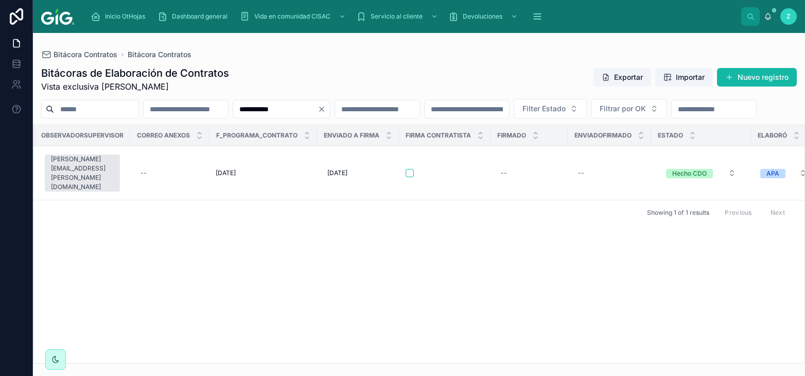
drag, startPoint x: 334, startPoint y: 109, endPoint x: 261, endPoint y: 127, distance: 75.3
click at [233, 109] on input "**********" at bounding box center [275, 109] width 84 height 14
paste input "text"
click at [766, 173] on div "Duplicar" at bounding box center [782, 146] width 37 height 54
click at [759, 178] on span "Select a Elaboró" at bounding box center [780, 173] width 43 height 10
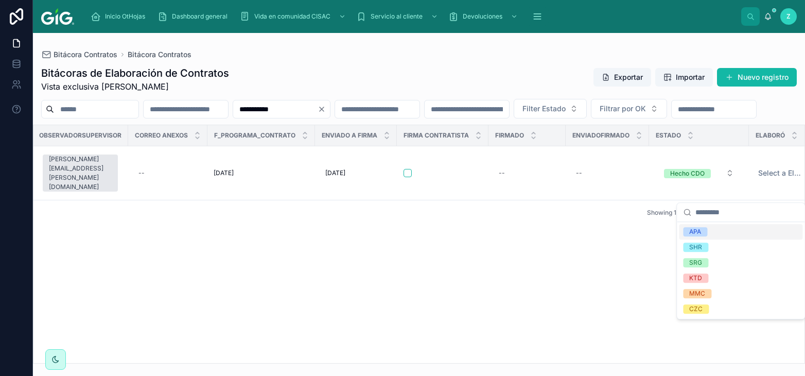
click at [702, 229] on span "APA" at bounding box center [695, 231] width 24 height 9
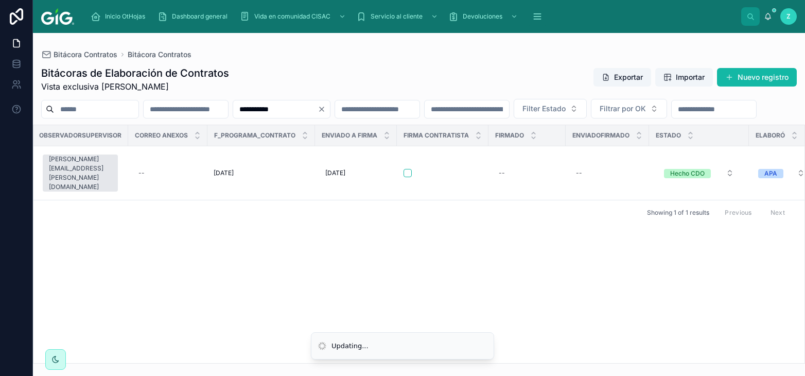
scroll to position [0, 4768]
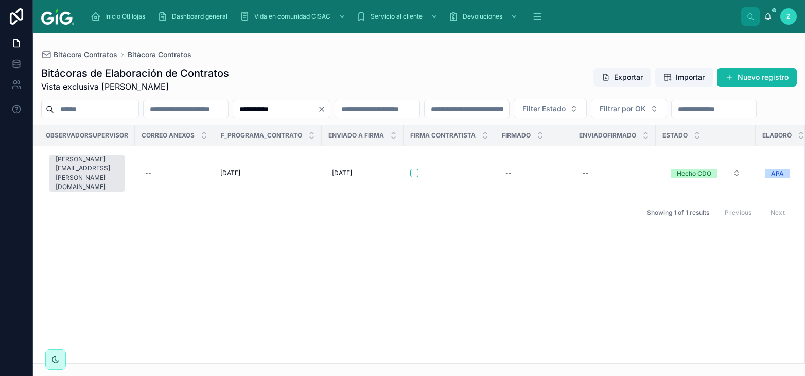
drag, startPoint x: 339, startPoint y: 109, endPoint x: 249, endPoint y: 109, distance: 90.1
click at [249, 109] on input "**********" at bounding box center [275, 109] width 84 height 14
paste input "text"
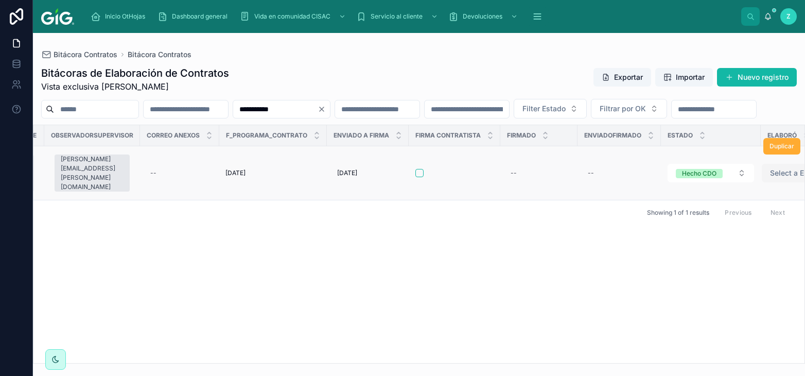
click at [770, 178] on span "Select a Elaboró" at bounding box center [791, 173] width 43 height 10
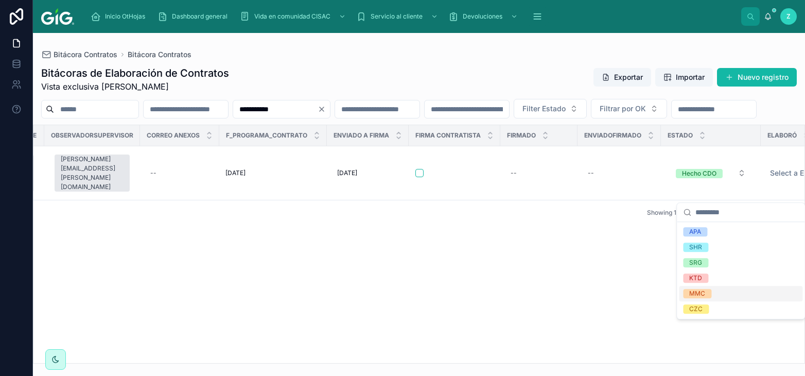
click at [708, 292] on span "MMC" at bounding box center [697, 293] width 28 height 9
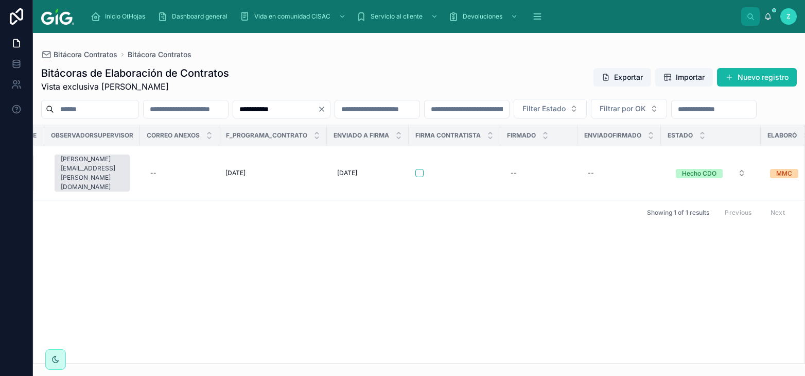
drag, startPoint x: 366, startPoint y: 110, endPoint x: 214, endPoint y: 112, distance: 151.9
click at [233, 110] on input "**********" at bounding box center [275, 109] width 84 height 14
paste input "text"
click at [770, 178] on span "Select a Elaboró" at bounding box center [791, 173] width 43 height 10
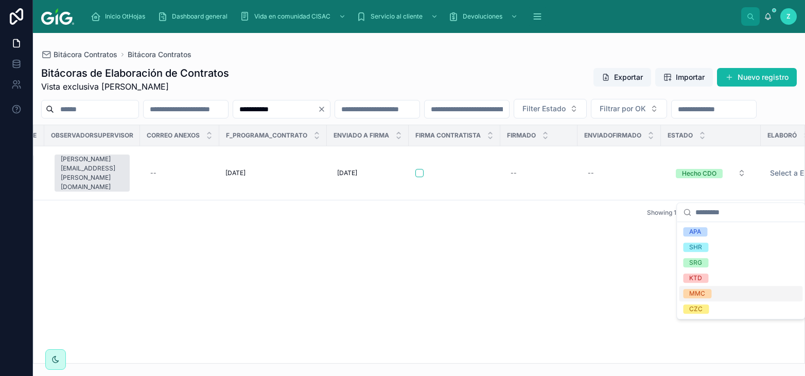
click at [691, 295] on div "MMC" at bounding box center [698, 293] width 16 height 9
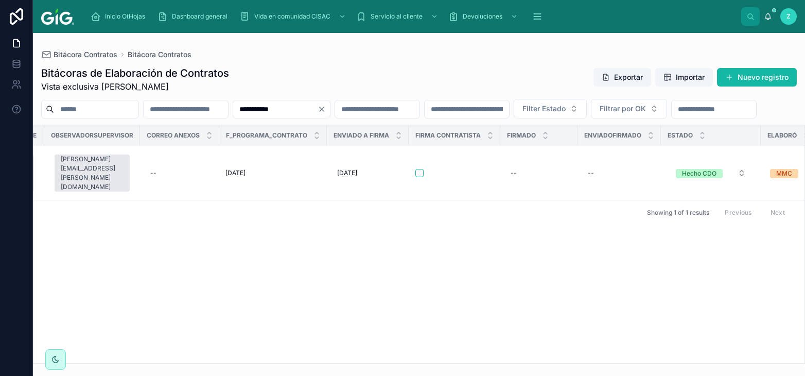
click at [233, 107] on input "**********" at bounding box center [275, 109] width 84 height 14
paste input "text"
click at [770, 178] on span "Select a Elaboró" at bounding box center [791, 173] width 43 height 10
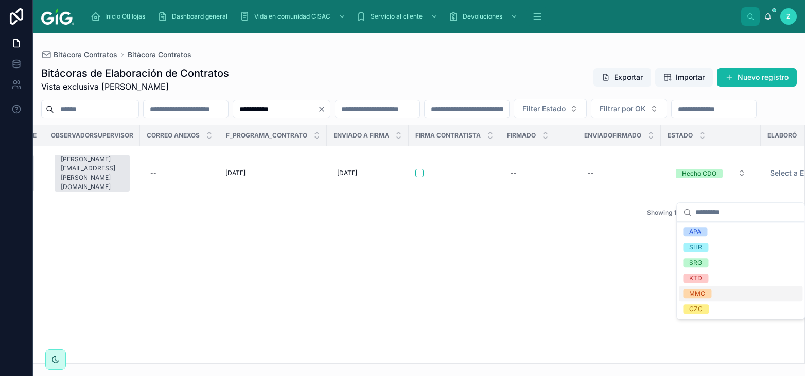
click at [707, 289] on span "MMC" at bounding box center [697, 293] width 28 height 9
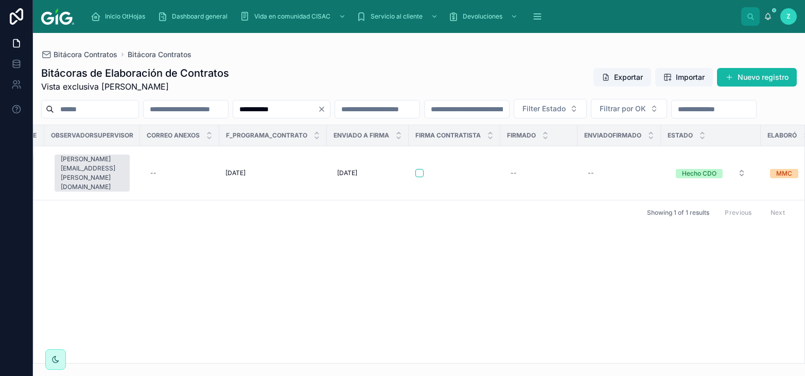
drag, startPoint x: 335, startPoint y: 111, endPoint x: 256, endPoint y: 119, distance: 79.3
click at [248, 116] on input "**********" at bounding box center [275, 109] width 84 height 14
paste input "text"
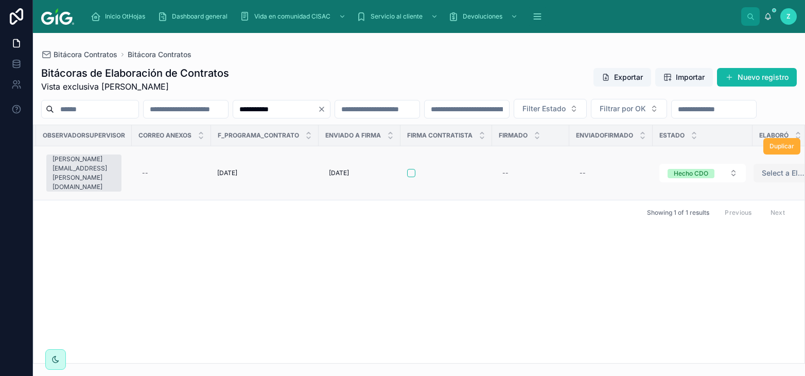
click at [762, 178] on span "Select a Elaboró" at bounding box center [783, 173] width 43 height 10
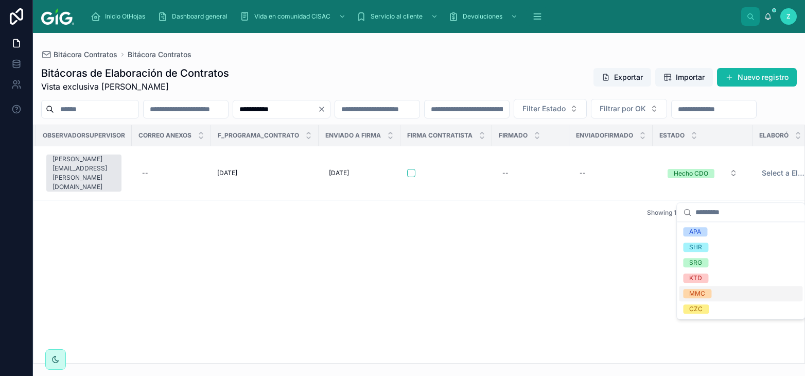
click at [700, 295] on div "MMC" at bounding box center [698, 293] width 16 height 9
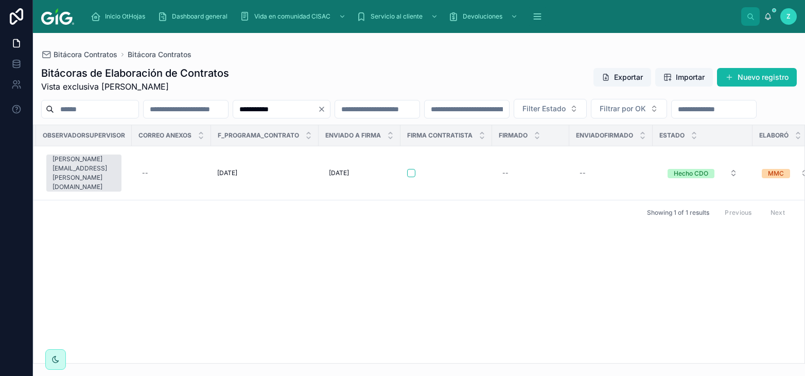
drag, startPoint x: 347, startPoint y: 103, endPoint x: 233, endPoint y: 108, distance: 113.9
click at [233, 108] on input "**********" at bounding box center [275, 109] width 84 height 14
paste input "text"
click at [233, 114] on input "**********" at bounding box center [275, 109] width 84 height 14
paste input "text"
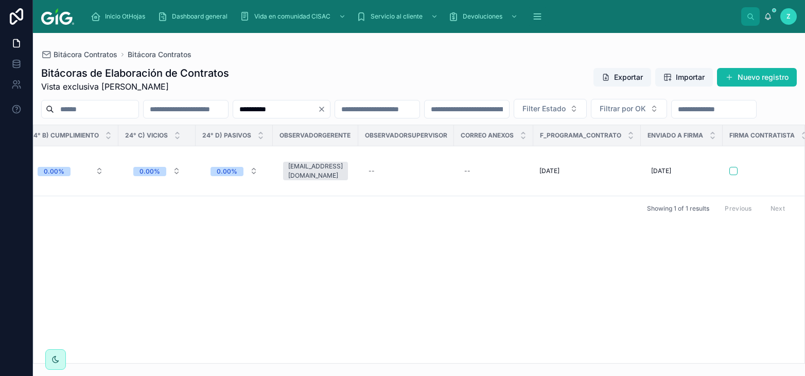
scroll to position [0, 4795]
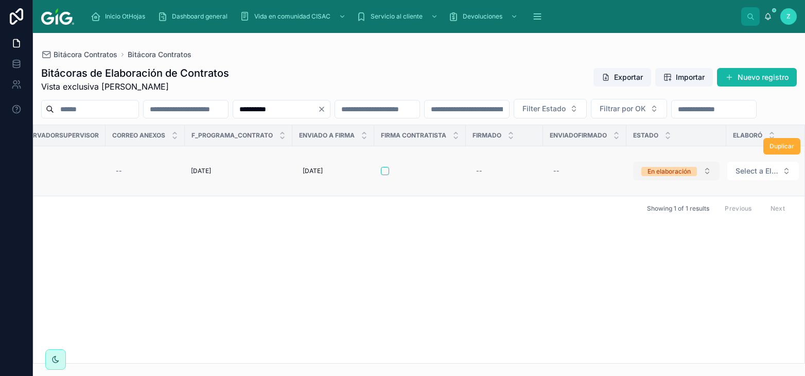
click at [649, 176] on div "En elaboración" at bounding box center [669, 171] width 43 height 9
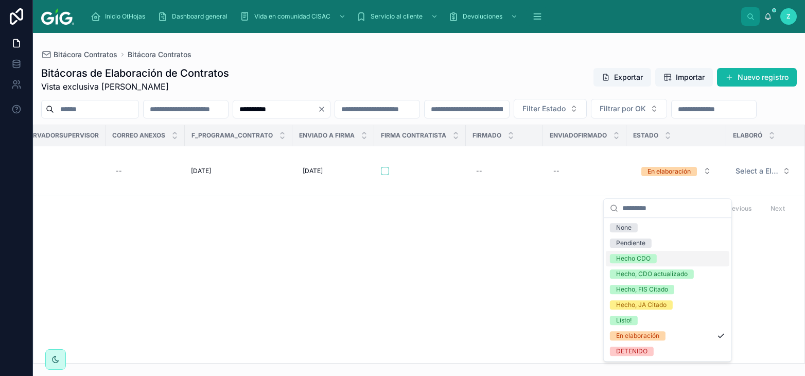
click at [630, 256] on div "Hecho CDO" at bounding box center [633, 258] width 35 height 9
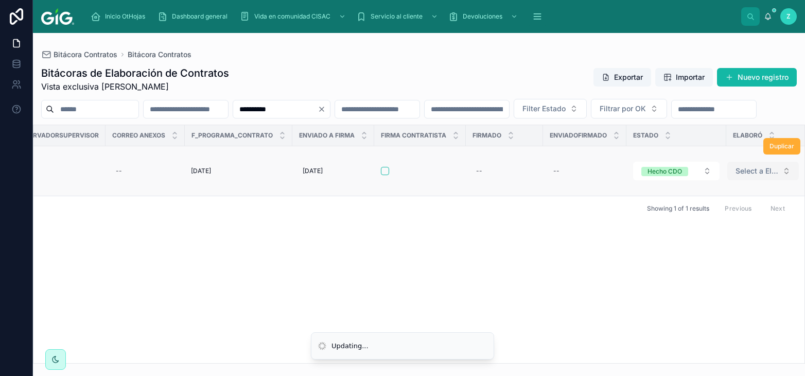
click at [742, 176] on span "Select a Elaboró" at bounding box center [757, 171] width 43 height 10
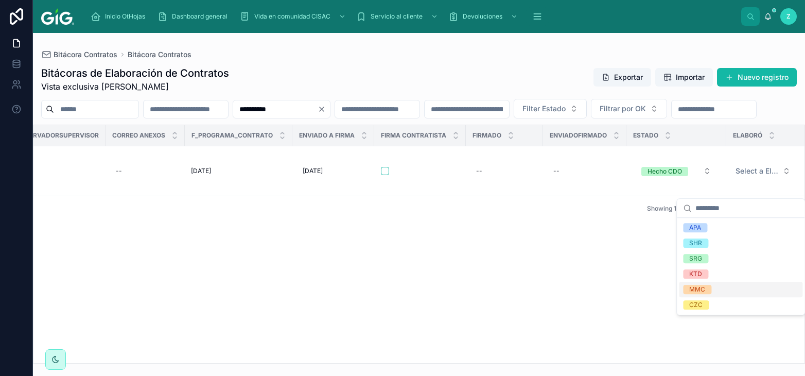
click at [708, 288] on span "MMC" at bounding box center [697, 289] width 28 height 9
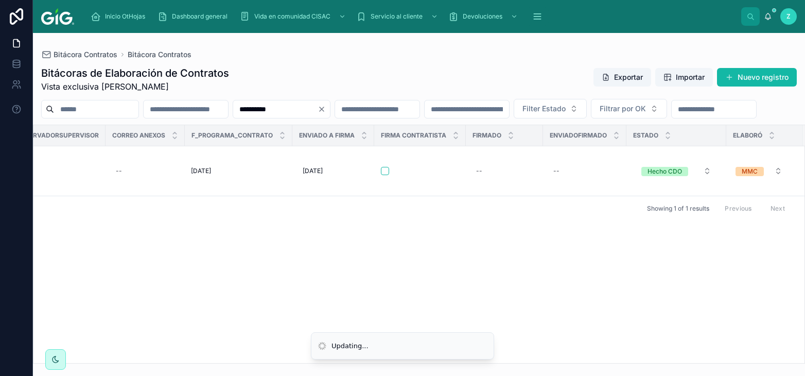
scroll to position [0, 4786]
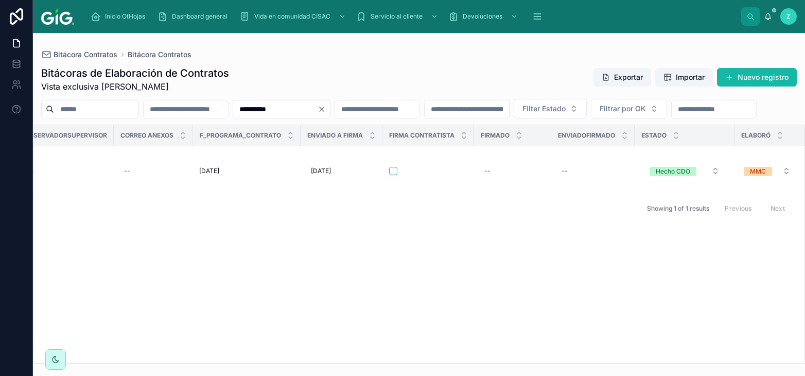
drag, startPoint x: 336, startPoint y: 109, endPoint x: 226, endPoint y: 109, distance: 110.2
click at [233, 109] on input "**********" at bounding box center [275, 109] width 84 height 14
paste input "text"
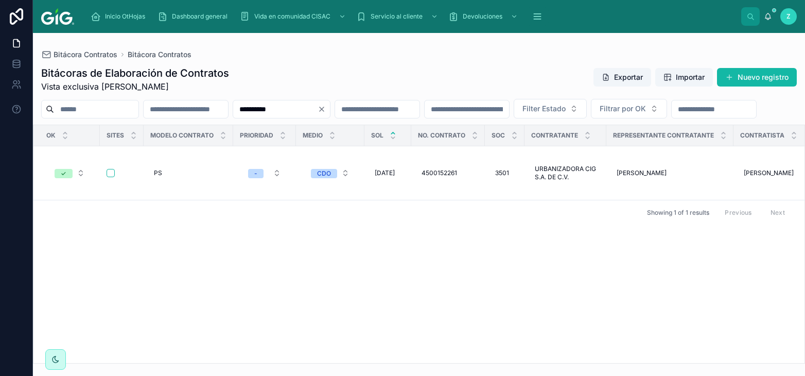
scroll to position [0, 4792]
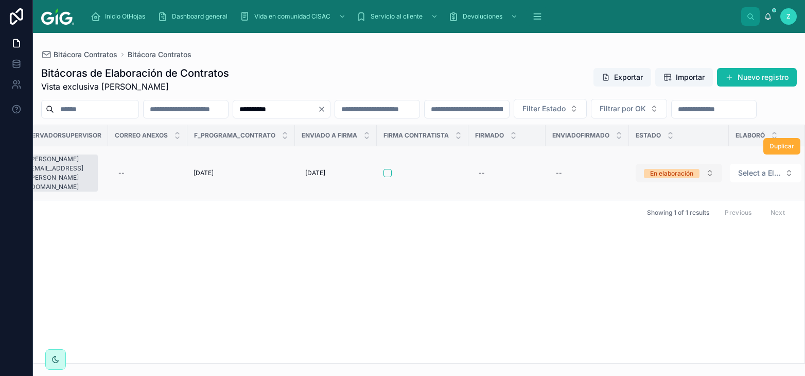
click at [673, 178] on div "En elaboración" at bounding box center [671, 173] width 43 height 9
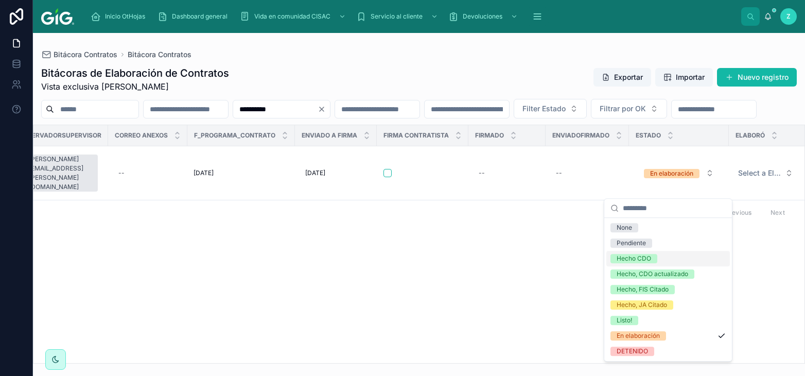
click at [637, 258] on div "Hecho CDO" at bounding box center [634, 258] width 35 height 9
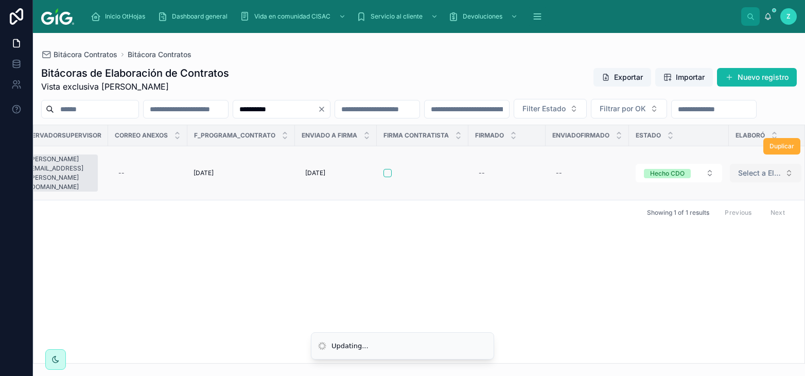
click at [738, 178] on span "Select a Elaboró" at bounding box center [759, 173] width 43 height 10
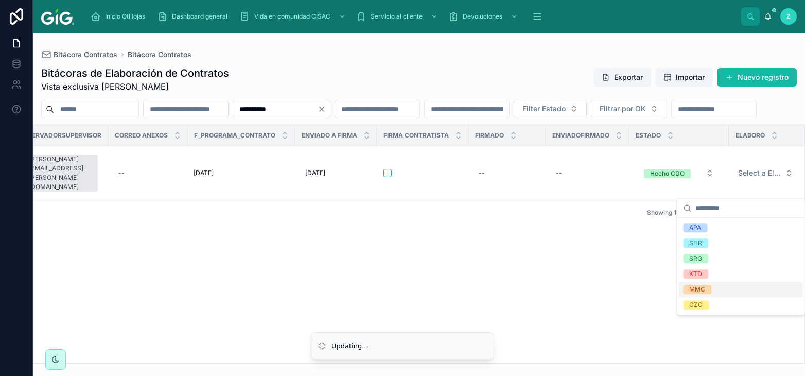
click at [700, 288] on div "MMC" at bounding box center [698, 289] width 16 height 9
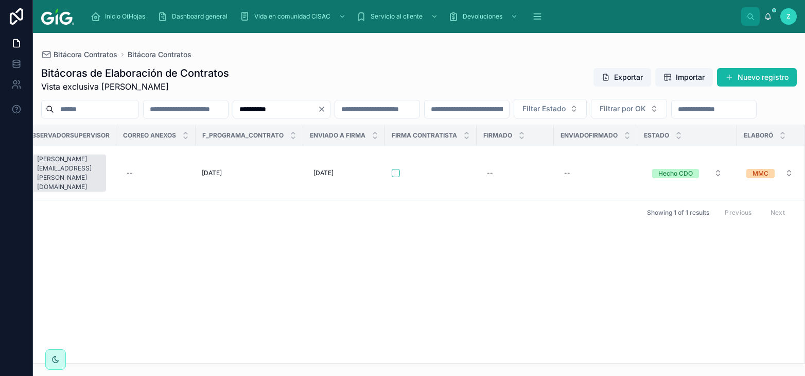
drag, startPoint x: 335, startPoint y: 111, endPoint x: 245, endPoint y: 110, distance: 90.1
click at [245, 110] on input "**********" at bounding box center [275, 109] width 84 height 14
paste input "text"
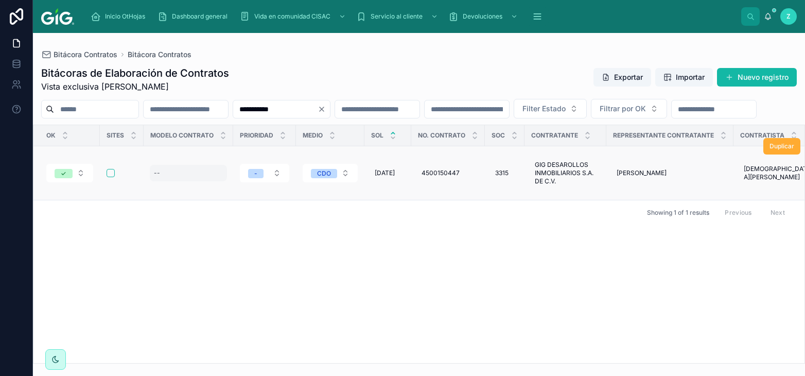
type input "**********"
click at [178, 181] on div "--" at bounding box center [188, 173] width 77 height 16
type input "**"
click button "submit" at bounding box center [279, 205] width 12 height 12
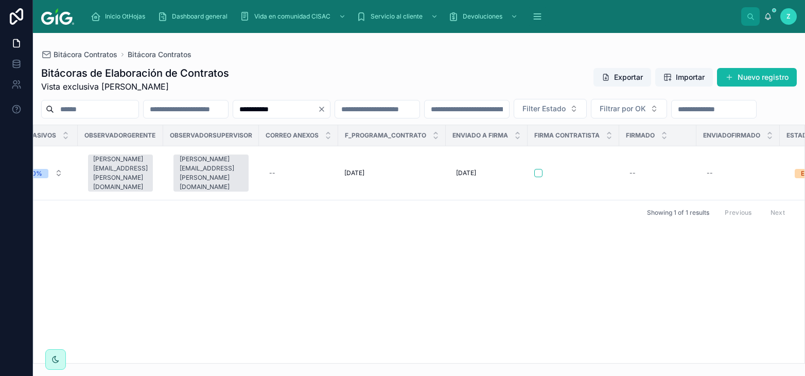
scroll to position [0, 4795]
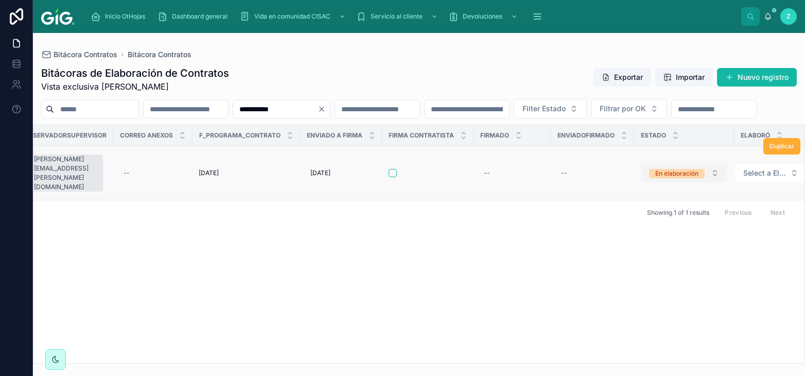
click at [684, 178] on span "En elaboración" at bounding box center [677, 173] width 56 height 9
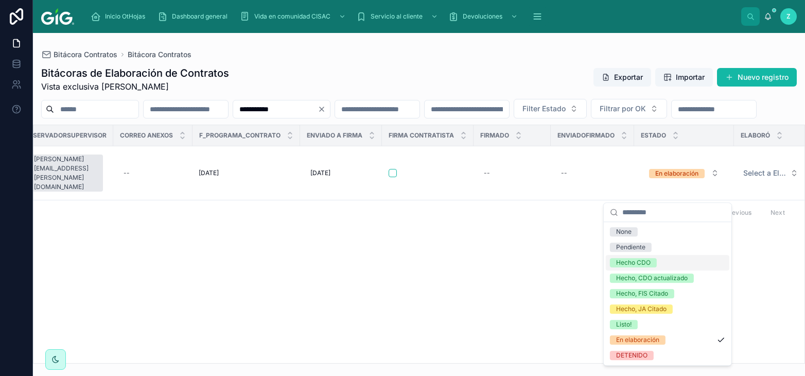
click at [644, 259] on div "Hecho CDO" at bounding box center [633, 262] width 35 height 9
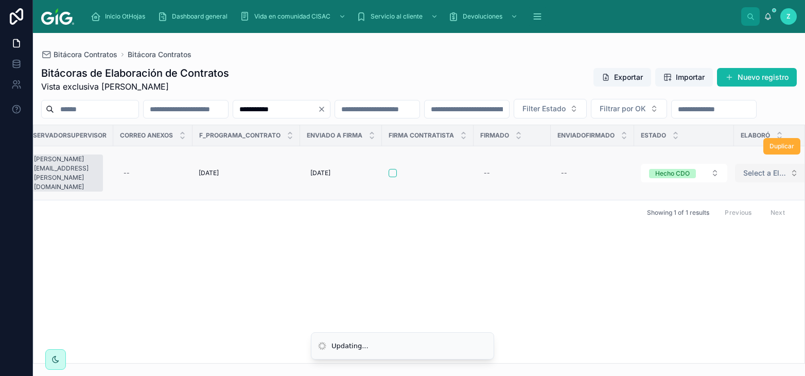
click at [744, 178] on span "Select a Elaboró" at bounding box center [765, 173] width 43 height 10
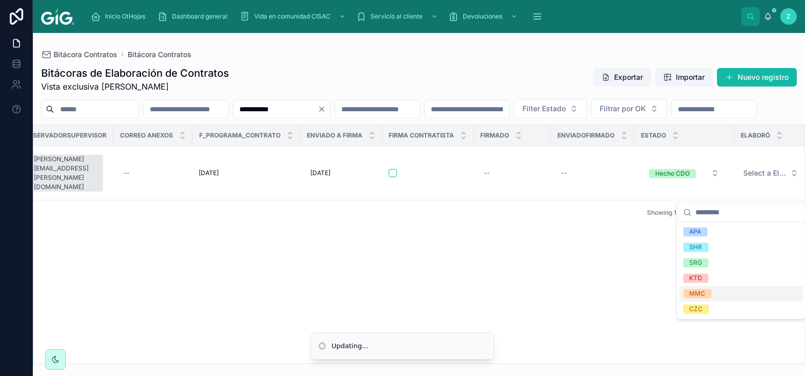
click at [695, 290] on div "MMC" at bounding box center [698, 293] width 16 height 9
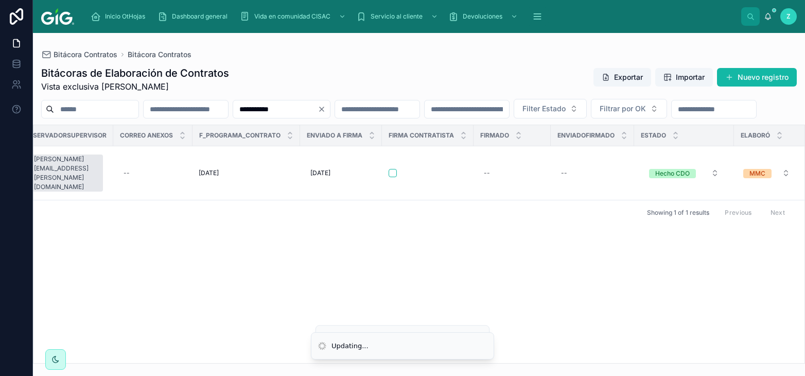
scroll to position [0, 4787]
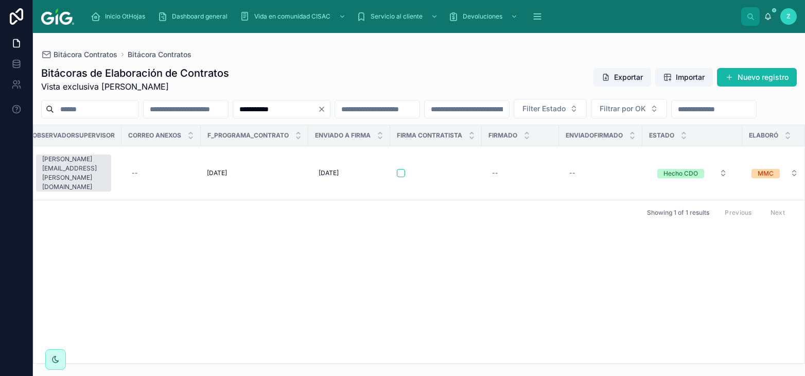
drag, startPoint x: 343, startPoint y: 111, endPoint x: 246, endPoint y: 111, distance: 96.8
click at [246, 111] on input "**********" at bounding box center [275, 109] width 84 height 14
paste input "text"
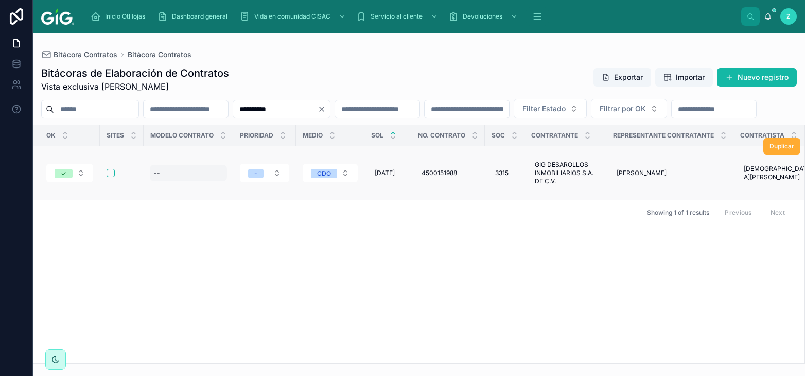
type input "**********"
click at [182, 181] on div "--" at bounding box center [188, 173] width 77 height 16
type input "**"
click button "submit" at bounding box center [279, 205] width 12 height 12
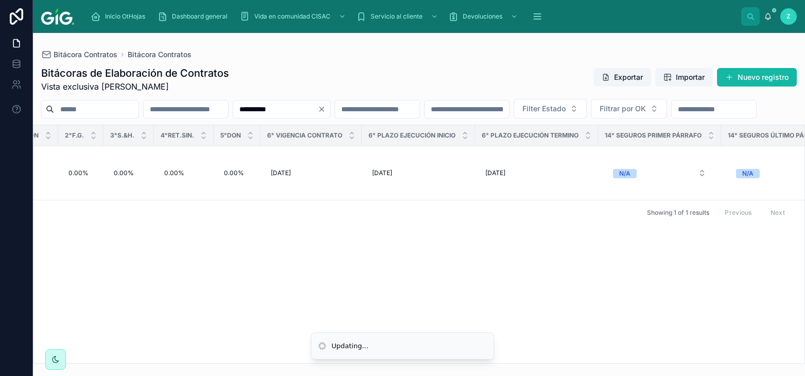
scroll to position [0, 4785]
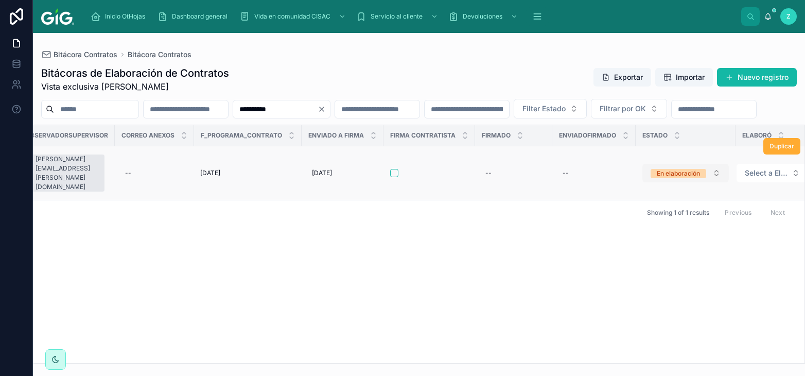
click at [675, 178] on div "En elaboración" at bounding box center [678, 173] width 43 height 9
click at [648, 267] on div "OK Sites Modelo contrato Prioridad Medio SOL No. Contrato Soc Contratante Repre…" at bounding box center [418, 244] width 771 height 238
click at [760, 178] on span "Select a Elaboró" at bounding box center [766, 173] width 43 height 10
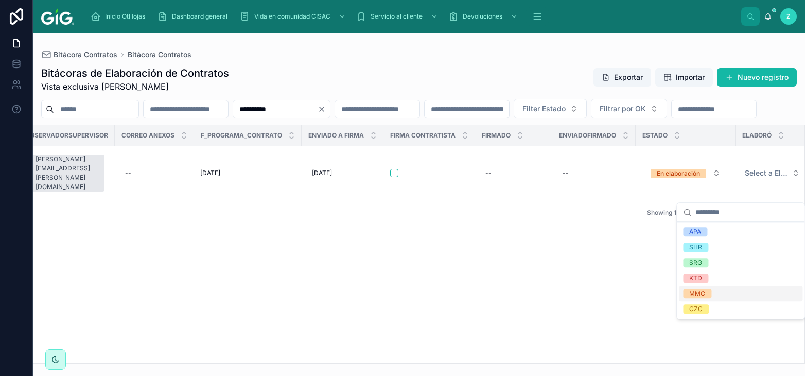
click at [705, 295] on div "MMC" at bounding box center [698, 293] width 16 height 9
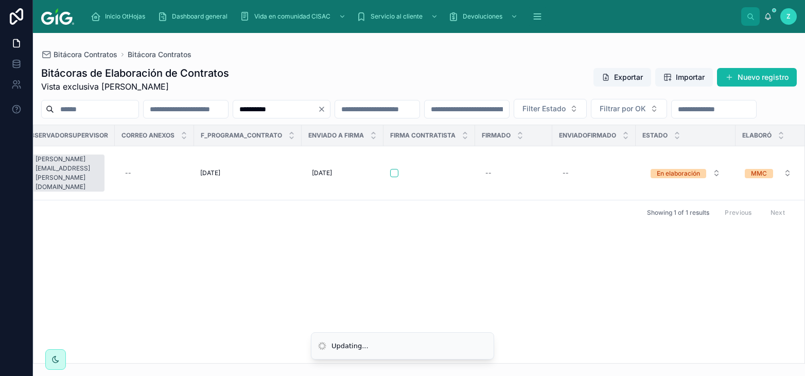
scroll to position [0, 4777]
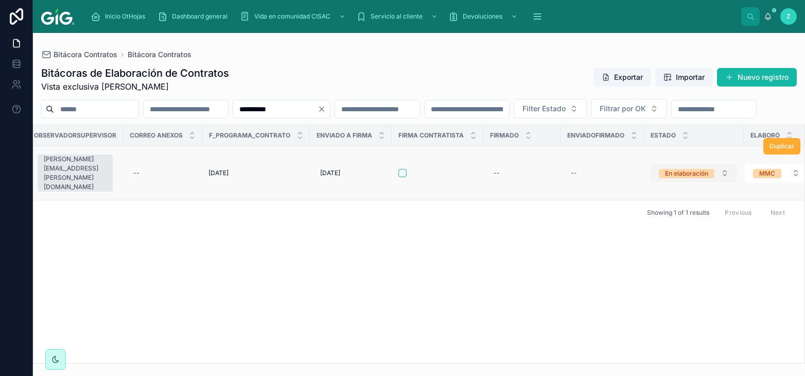
click at [670, 178] on div "En elaboración" at bounding box center [686, 173] width 43 height 9
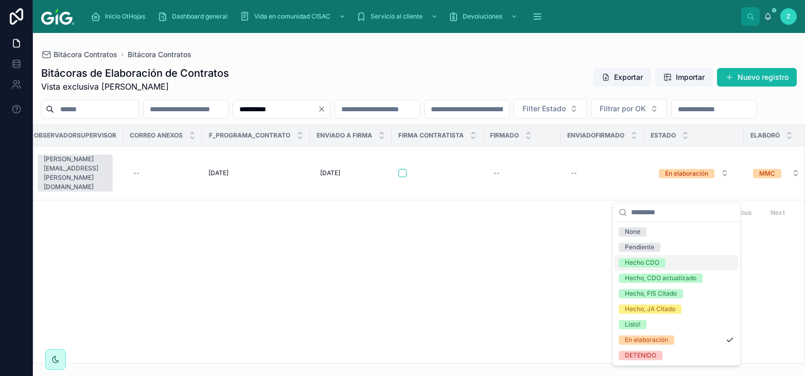
click at [645, 261] on div "Hecho CDO" at bounding box center [642, 262] width 35 height 9
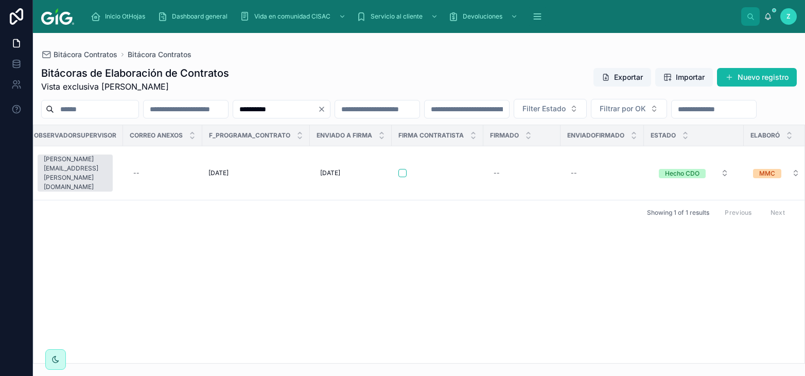
drag, startPoint x: 351, startPoint y: 106, endPoint x: 299, endPoint y: 134, distance: 59.4
click at [244, 106] on input "**********" at bounding box center [275, 109] width 84 height 14
paste input "text"
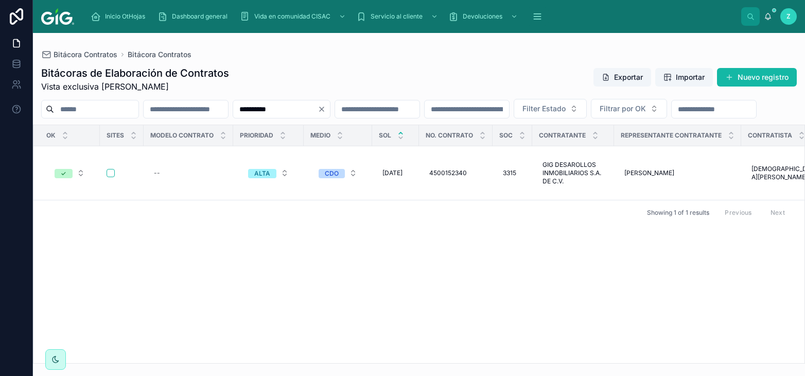
type input "**********"
click at [166, 181] on div "--" at bounding box center [188, 173] width 77 height 16
type input "**"
click button "submit" at bounding box center [279, 205] width 12 height 12
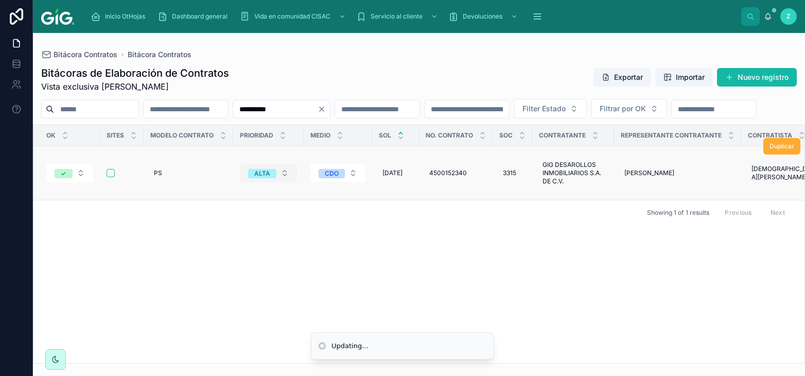
click at [255, 178] on div "ALTA" at bounding box center [262, 173] width 16 height 9
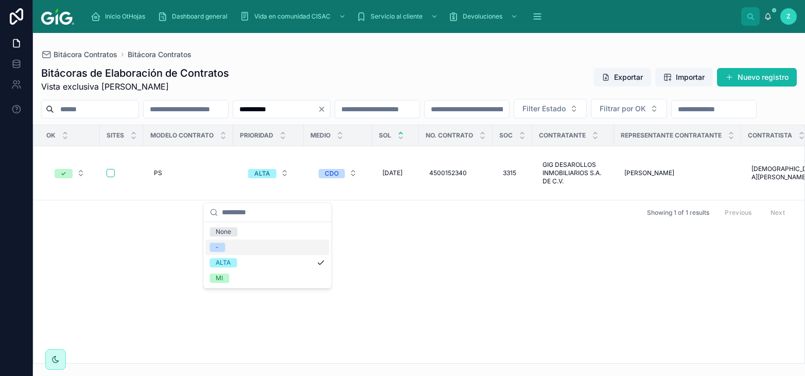
click at [230, 248] on div "-" at bounding box center [267, 246] width 124 height 15
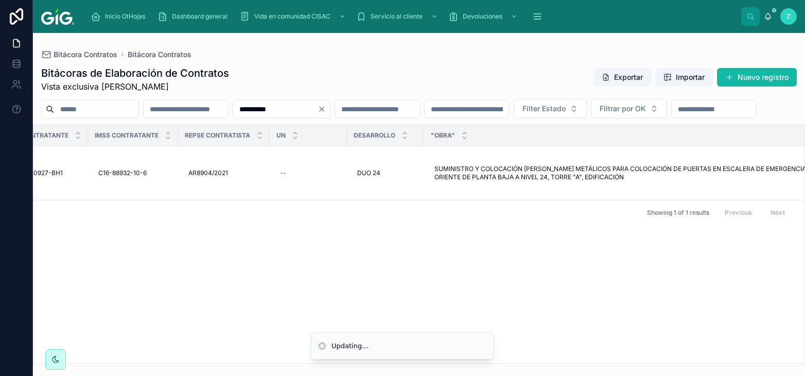
scroll to position [0, 4797]
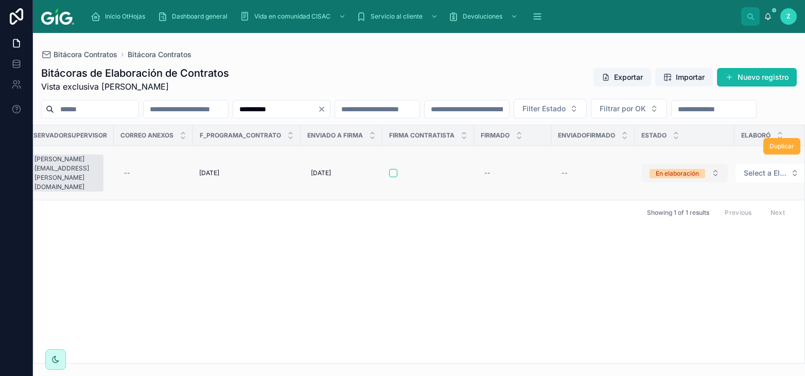
click at [667, 182] on button "En elaboración" at bounding box center [685, 173] width 87 height 19
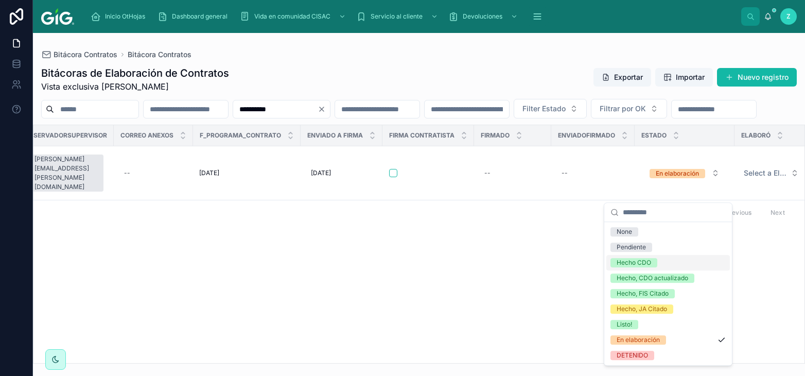
click at [640, 259] on div "Hecho CDO" at bounding box center [634, 262] width 35 height 9
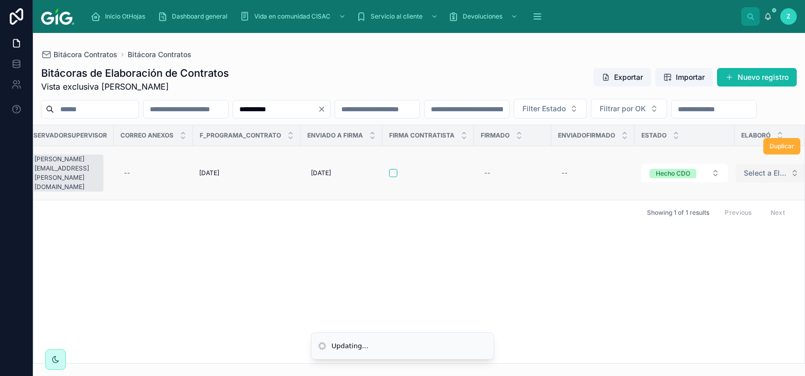
click at [744, 178] on span "Select a Elaboró" at bounding box center [765, 173] width 43 height 10
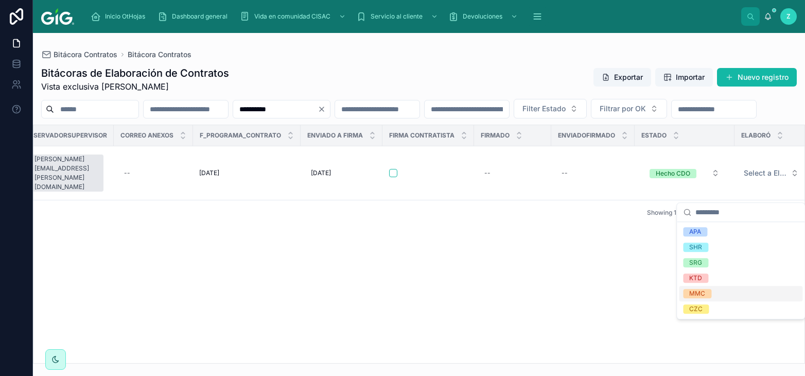
click at [711, 291] on span "MMC" at bounding box center [697, 293] width 28 height 9
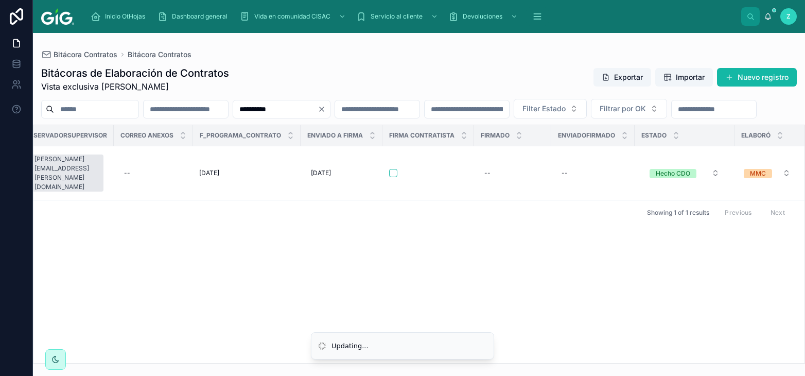
scroll to position [0, 4789]
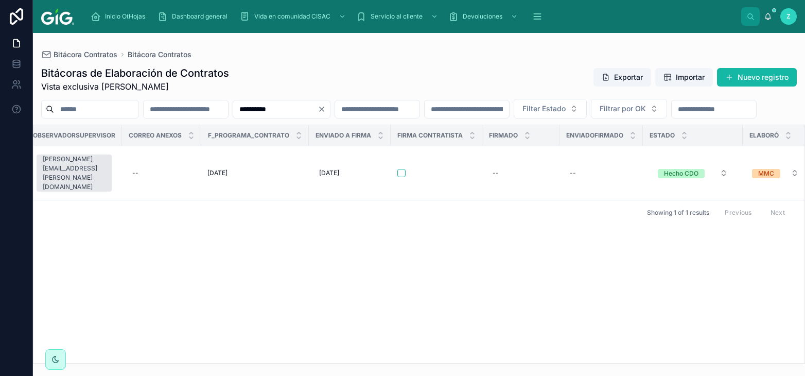
drag, startPoint x: 352, startPoint y: 108, endPoint x: 270, endPoint y: 118, distance: 83.0
click at [266, 108] on input "**********" at bounding box center [275, 109] width 84 height 14
paste input "text"
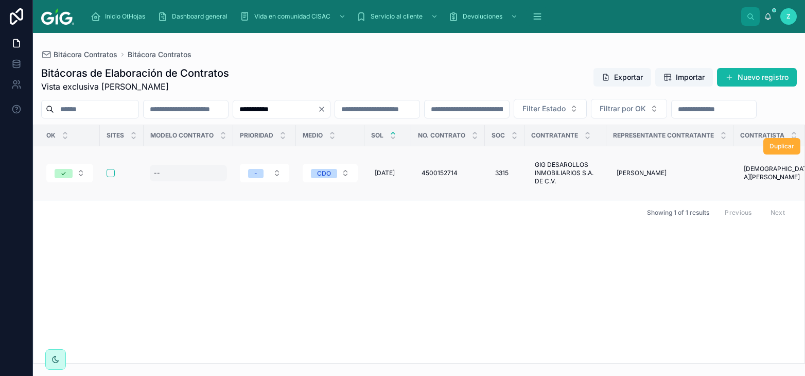
type input "**********"
click at [173, 181] on div "--" at bounding box center [188, 173] width 77 height 16
type input "**"
click button "submit" at bounding box center [279, 205] width 12 height 12
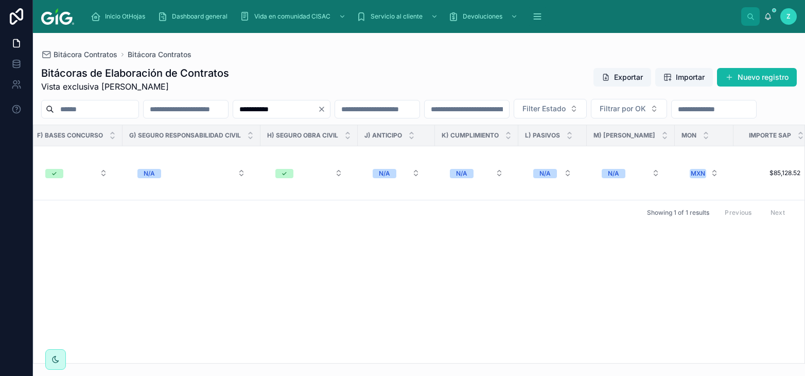
scroll to position [0, 4783]
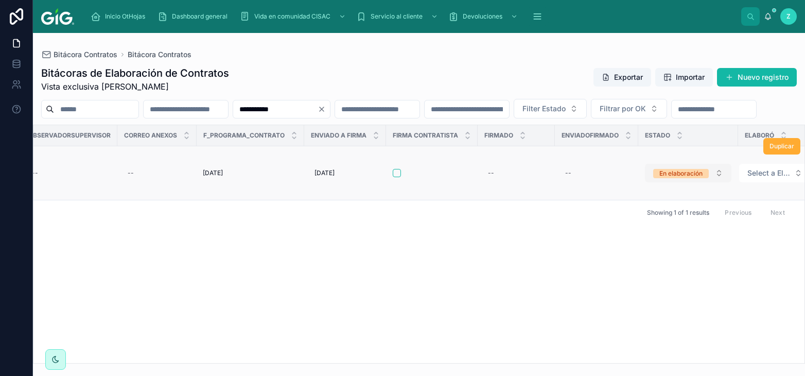
click at [660, 178] on div "En elaboración" at bounding box center [681, 173] width 43 height 9
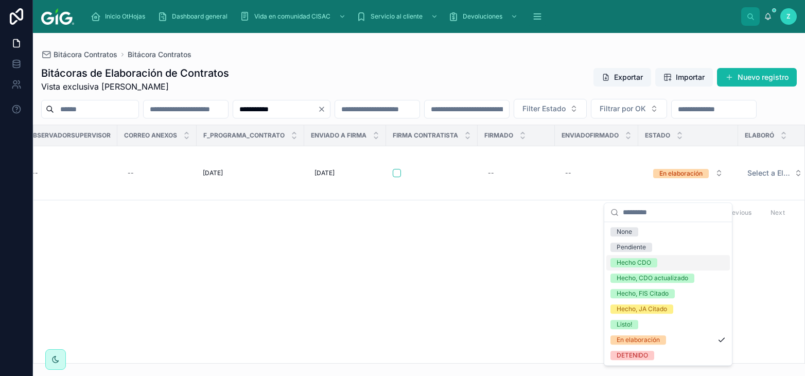
click at [645, 261] on div "Hecho CDO" at bounding box center [634, 262] width 35 height 9
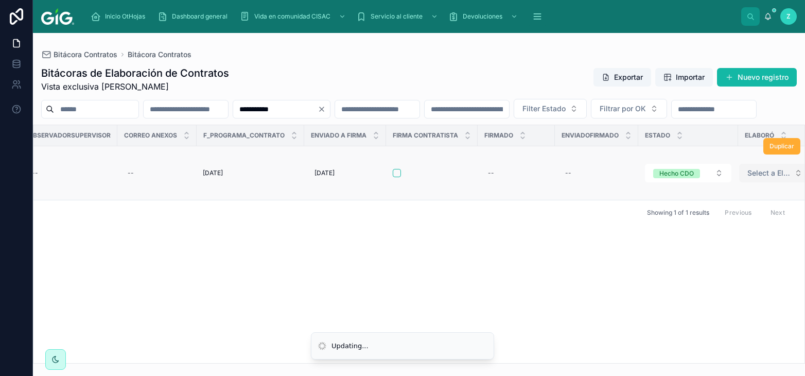
click at [748, 178] on span "Select a Elaboró" at bounding box center [769, 173] width 43 height 10
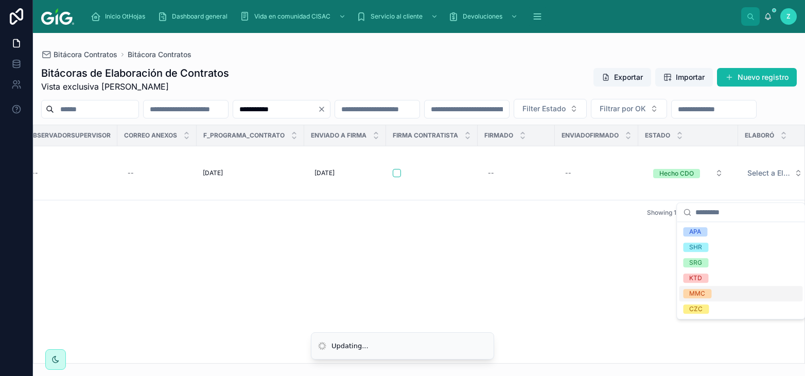
click at [706, 298] on span "MMC" at bounding box center [697, 293] width 28 height 9
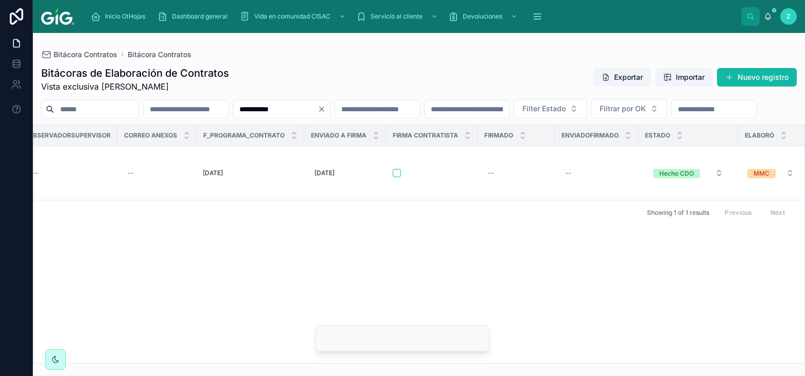
scroll to position [0, 4775]
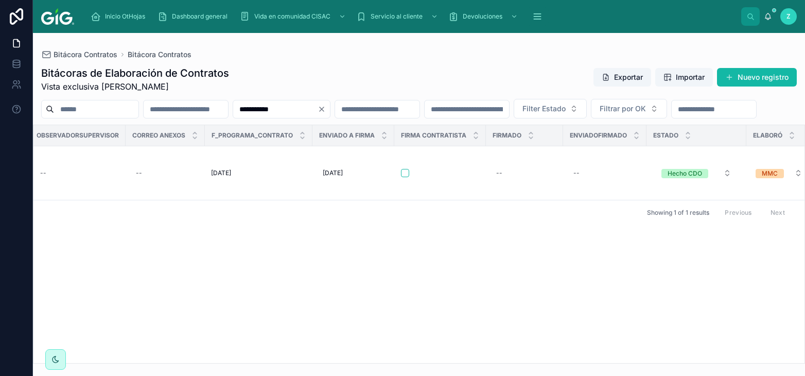
drag, startPoint x: 336, startPoint y: 108, endPoint x: 204, endPoint y: 110, distance: 132.3
click at [233, 110] on input "**********" at bounding box center [275, 109] width 84 height 14
paste input "text"
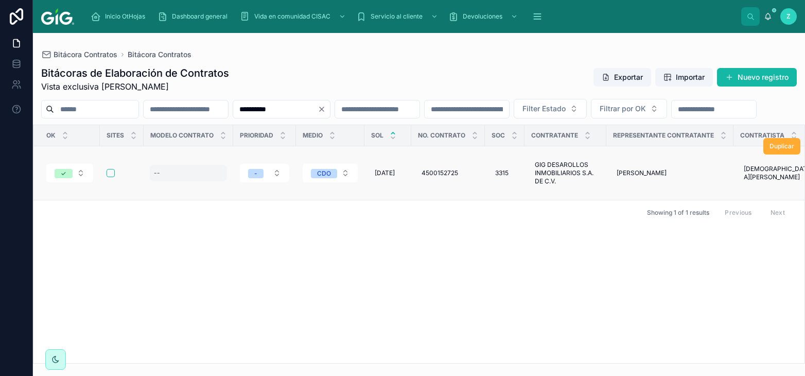
type input "**********"
click at [167, 181] on div "--" at bounding box center [188, 173] width 77 height 16
type input "**"
click button "submit" at bounding box center [279, 205] width 12 height 12
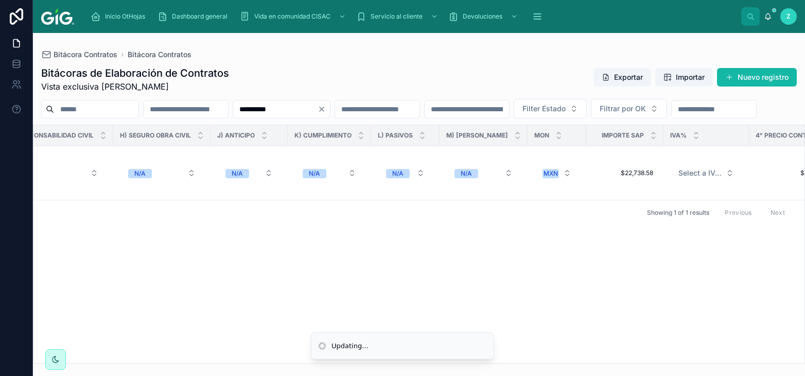
scroll to position [0, 4783]
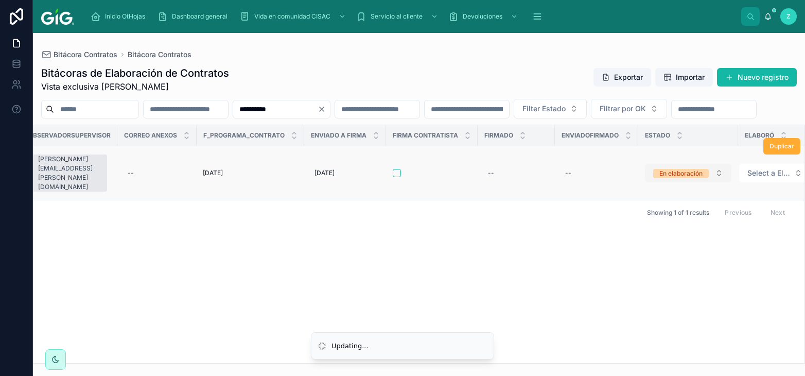
click at [671, 178] on span "En elaboración" at bounding box center [681, 173] width 56 height 10
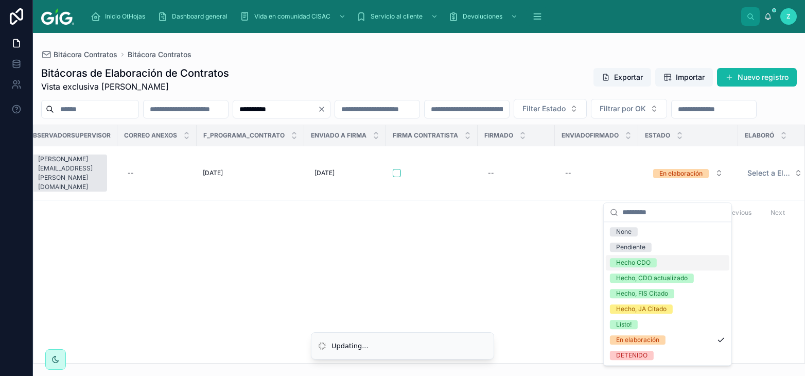
click at [652, 262] on span "Hecho CDO" at bounding box center [633, 262] width 47 height 9
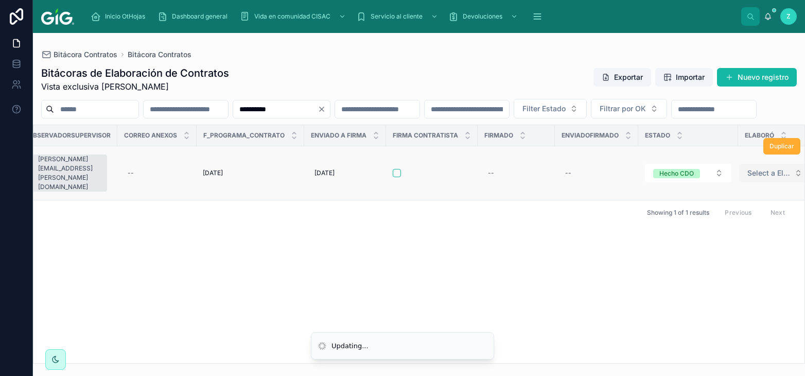
click at [753, 178] on span "Select a Elaboró" at bounding box center [769, 173] width 43 height 10
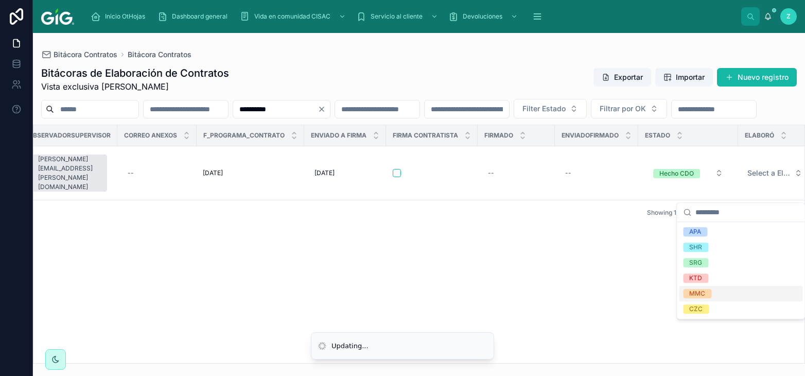
click at [712, 291] on div "MMC" at bounding box center [741, 293] width 124 height 15
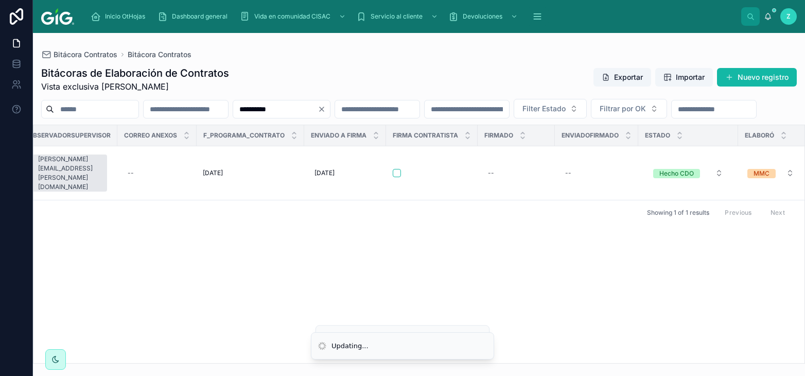
scroll to position [0, 4775]
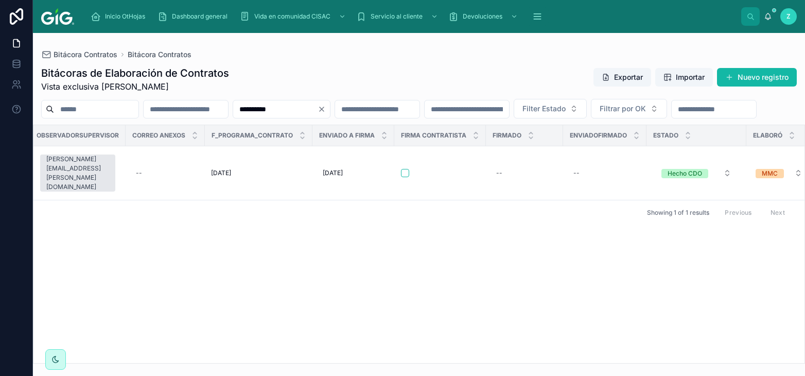
drag, startPoint x: 339, startPoint y: 106, endPoint x: 232, endPoint y: 110, distance: 107.2
click at [233, 110] on input "**********" at bounding box center [275, 109] width 84 height 14
paste input "text"
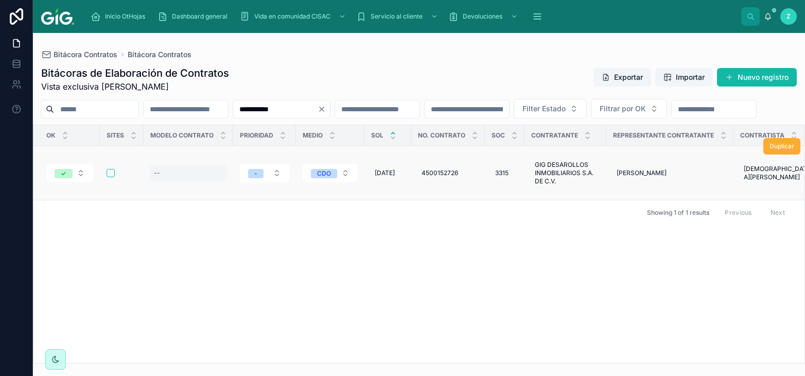
type input "**********"
click at [179, 181] on div "--" at bounding box center [188, 173] width 77 height 16
type input "**"
click button "submit" at bounding box center [279, 205] width 12 height 12
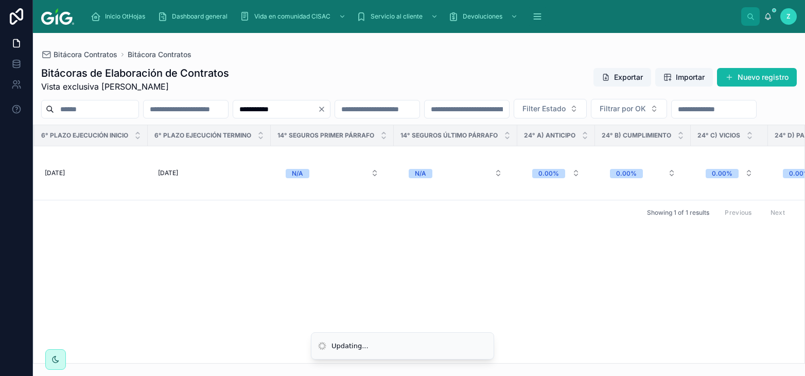
scroll to position [0, 4783]
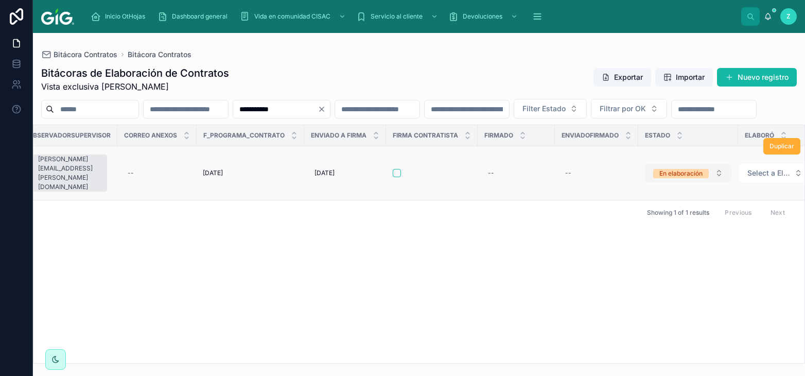
click at [664, 178] on div "En elaboración" at bounding box center [681, 173] width 43 height 9
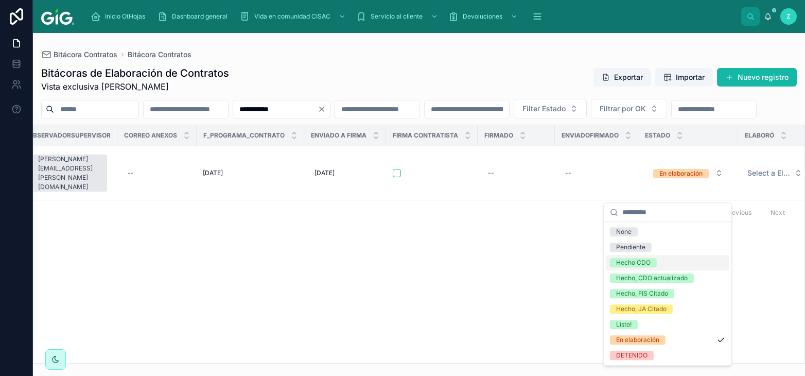
click at [631, 265] on div "Hecho CDO" at bounding box center [633, 262] width 35 height 9
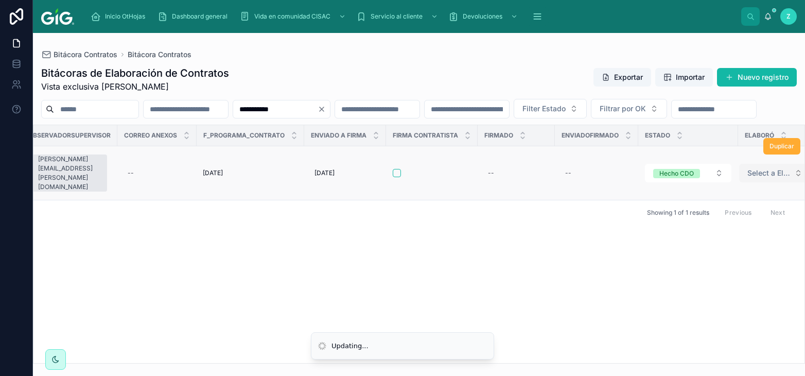
click at [748, 178] on span "Select a Elaboró" at bounding box center [769, 173] width 43 height 10
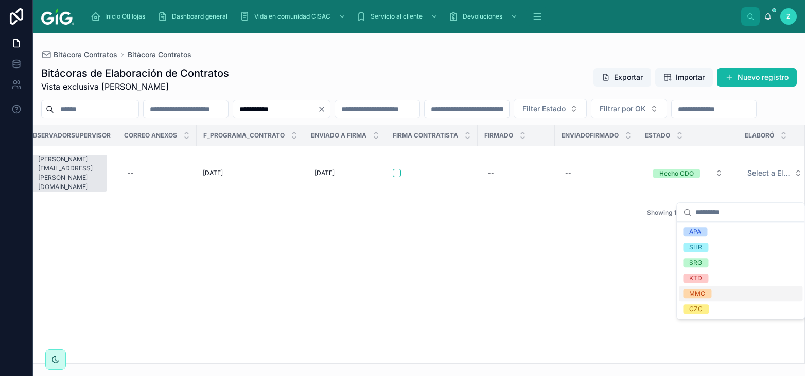
click at [700, 295] on div "MMC" at bounding box center [698, 293] width 16 height 9
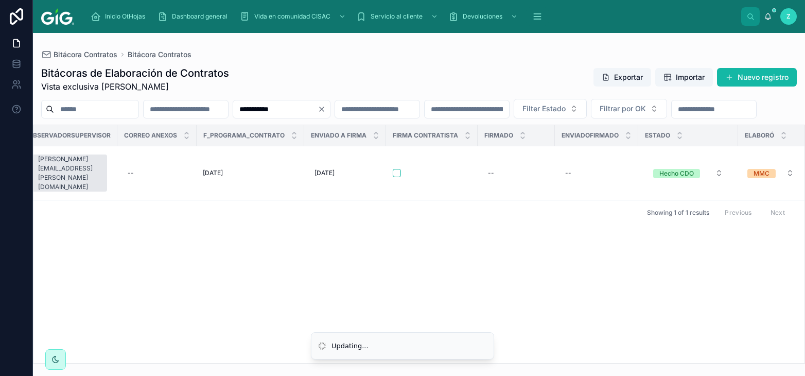
scroll to position [0, 4775]
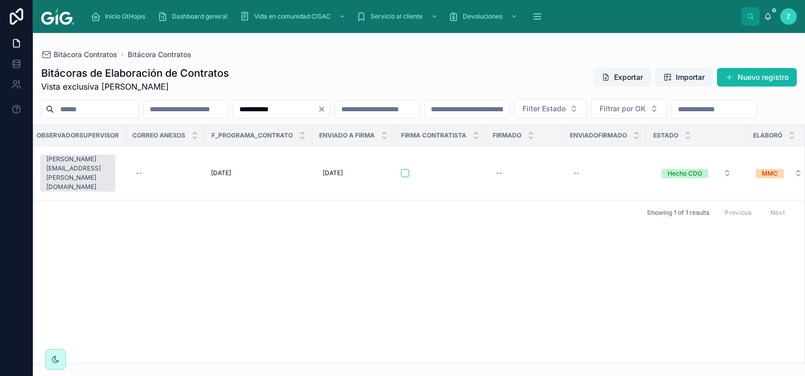
drag, startPoint x: 352, startPoint y: 107, endPoint x: 234, endPoint y: 107, distance: 117.9
click at [234, 107] on input "**********" at bounding box center [275, 109] width 84 height 14
paste input "text"
type input "**********"
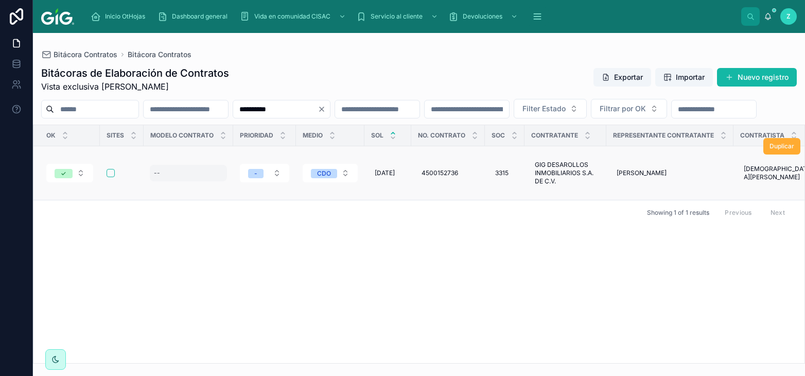
click at [171, 181] on div "--" at bounding box center [188, 173] width 77 height 16
type input "**"
click button "submit" at bounding box center [279, 205] width 12 height 12
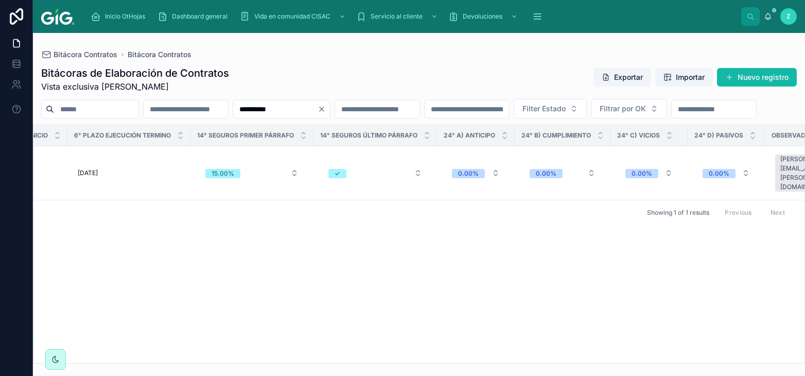
scroll to position [0, 4796]
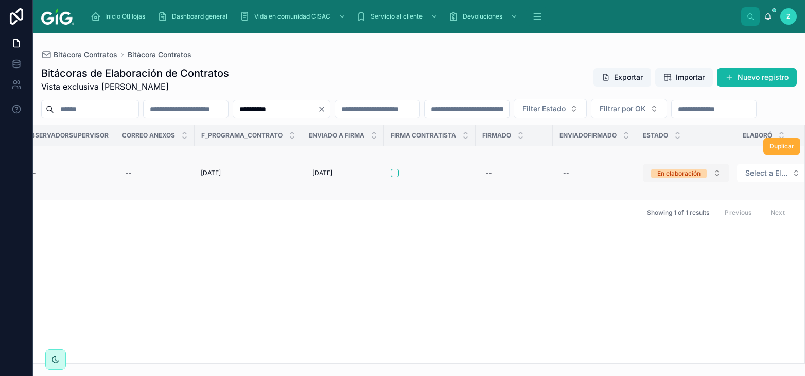
click at [666, 178] on div "En elaboración" at bounding box center [679, 173] width 43 height 9
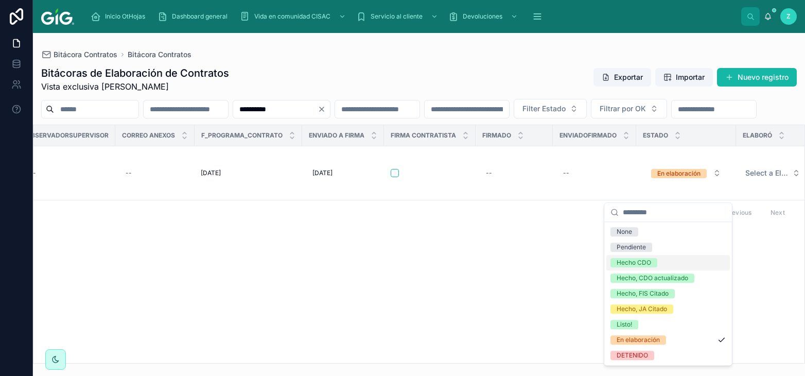
click at [644, 261] on div "Hecho CDO" at bounding box center [634, 262] width 35 height 9
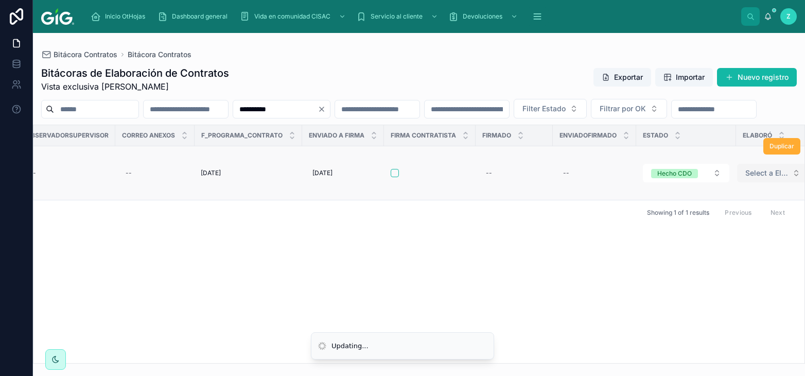
click at [746, 178] on span "Select a Elaboró" at bounding box center [767, 173] width 43 height 10
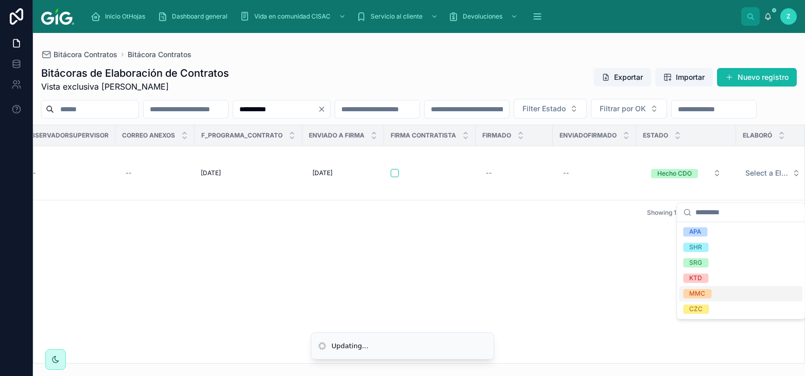
click at [701, 297] on div "MMC" at bounding box center [698, 293] width 16 height 9
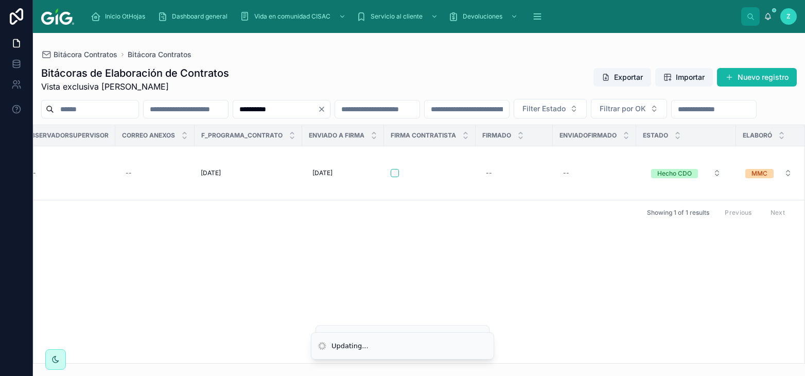
scroll to position [0, 4787]
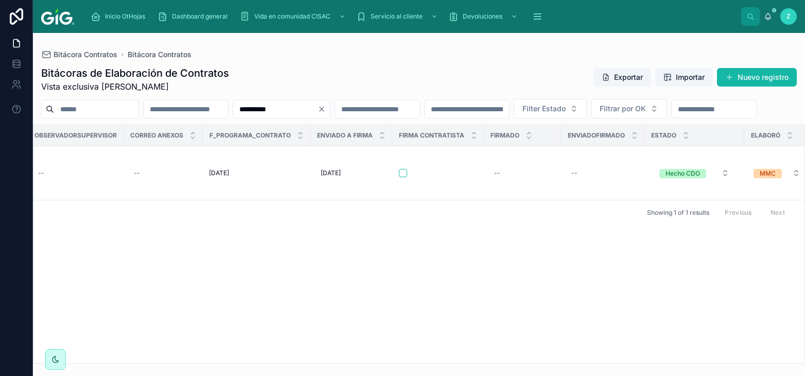
drag, startPoint x: 338, startPoint y: 108, endPoint x: 236, endPoint y: 111, distance: 102.5
click at [236, 110] on input "**********" at bounding box center [275, 109] width 84 height 14
paste input "text"
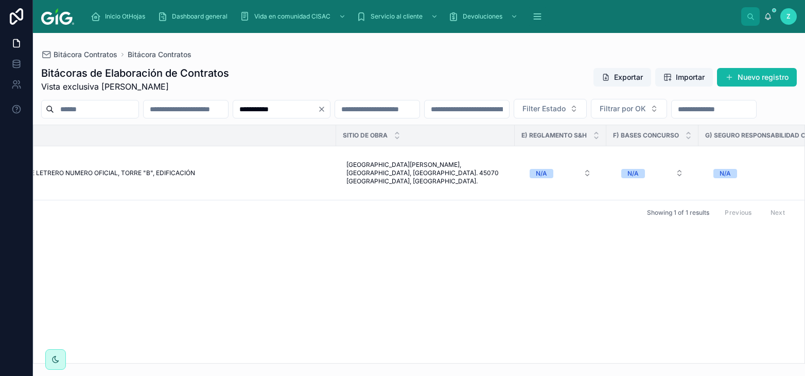
scroll to position [0, 4779]
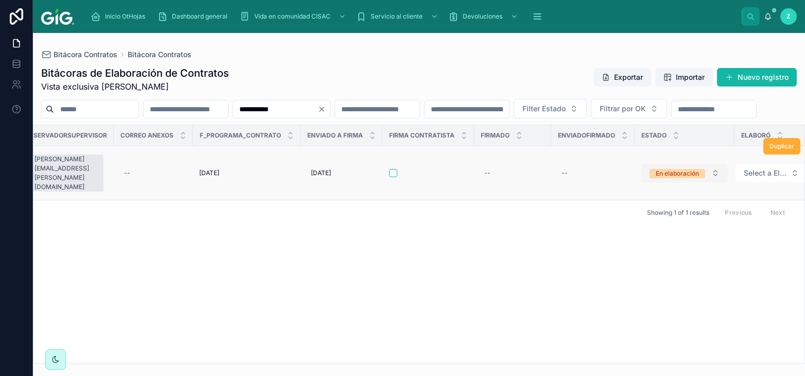
click at [682, 178] on div "En elaboración" at bounding box center [677, 173] width 43 height 9
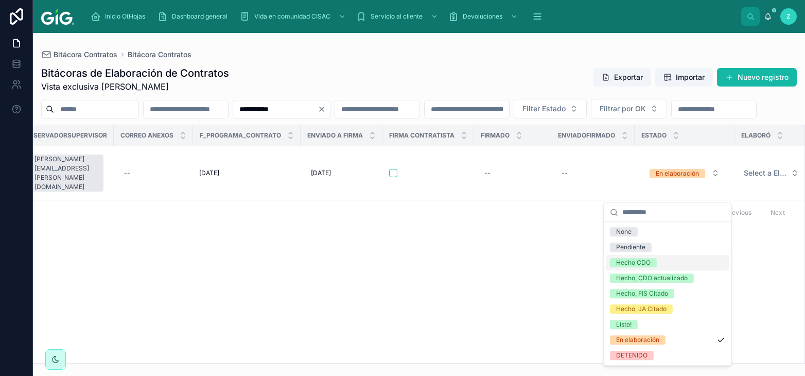
drag, startPoint x: 636, startPoint y: 265, endPoint x: 742, endPoint y: 215, distance: 116.3
click at [638, 265] on div "Hecho CDO" at bounding box center [633, 262] width 35 height 9
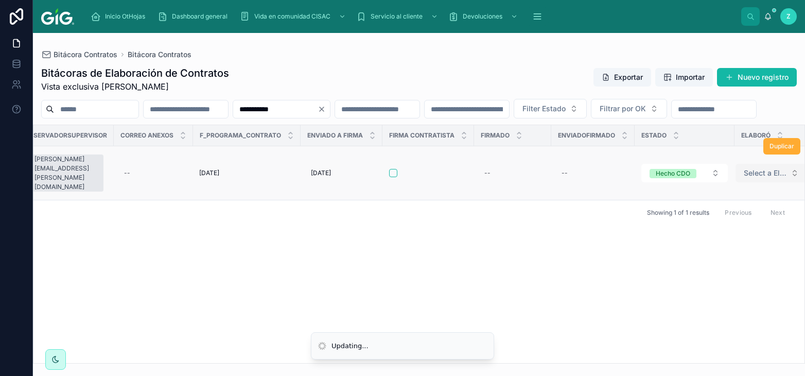
click at [744, 178] on span "Select a Elaboró" at bounding box center [765, 173] width 43 height 10
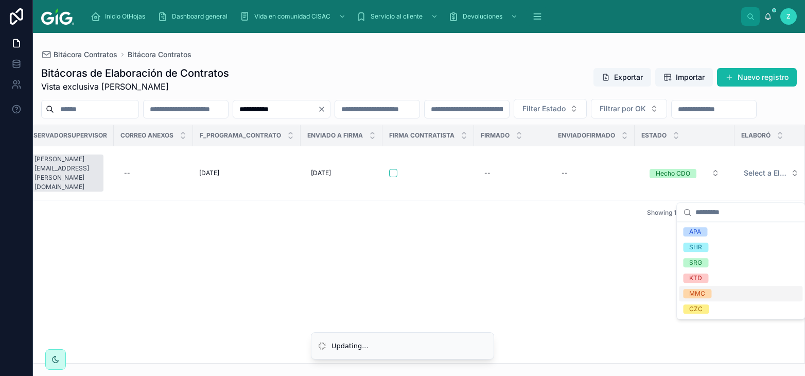
click at [711, 291] on span "MMC" at bounding box center [697, 293] width 28 height 9
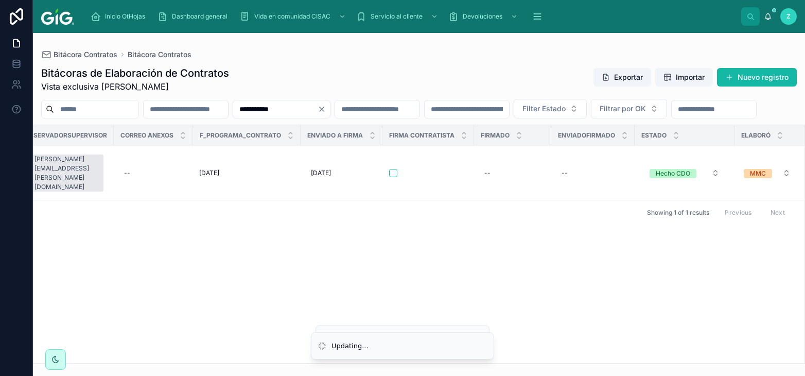
scroll to position [0, 4770]
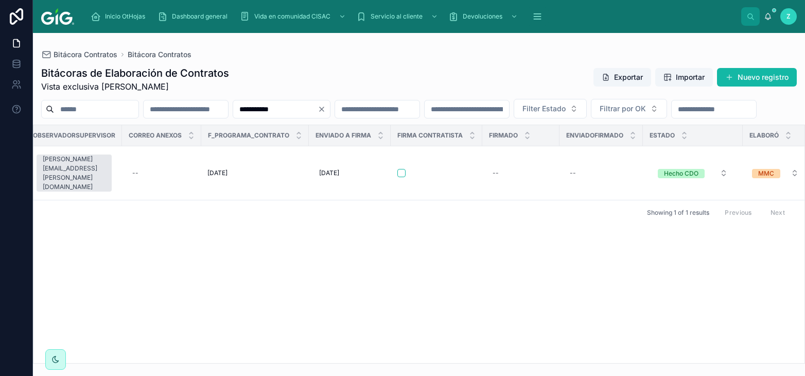
drag, startPoint x: 343, startPoint y: 108, endPoint x: 252, endPoint y: 107, distance: 91.7
click at [252, 107] on input "**********" at bounding box center [275, 109] width 84 height 14
paste input "text"
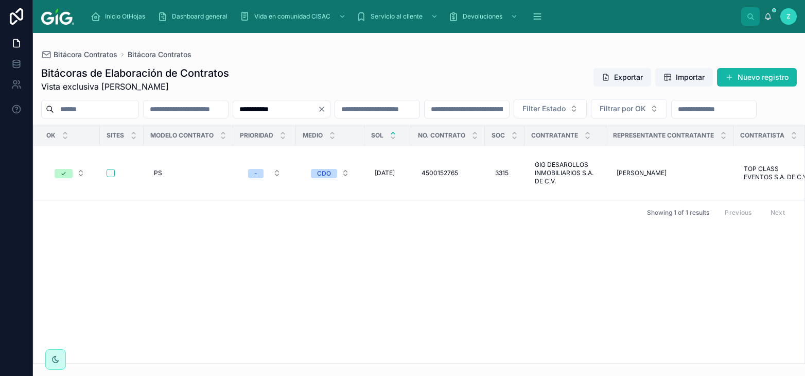
scroll to position [0, 4785]
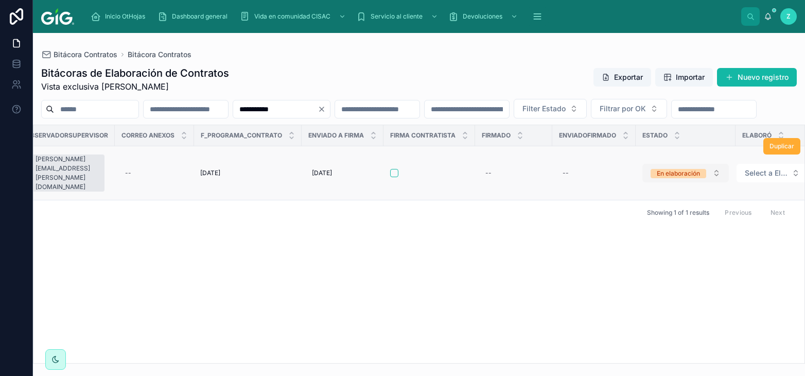
click at [686, 178] on span "En elaboración" at bounding box center [679, 173] width 56 height 9
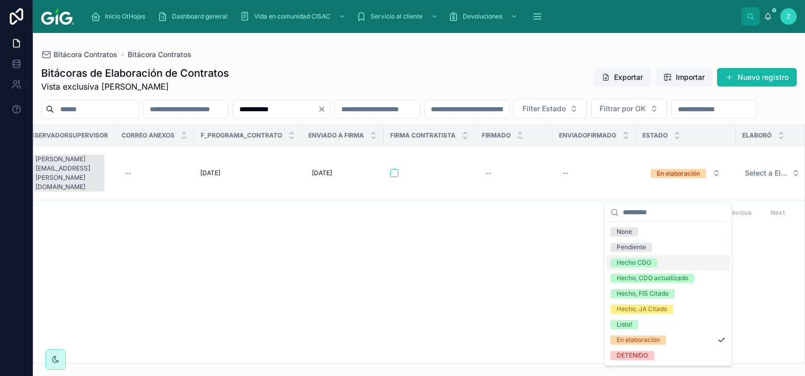
click at [643, 258] on div "Hecho CDO" at bounding box center [669, 262] width 124 height 15
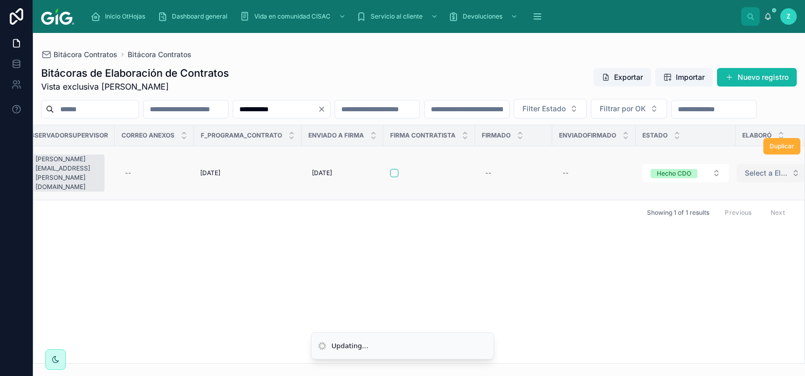
click at [750, 178] on span "Select a Elaboró" at bounding box center [766, 173] width 43 height 10
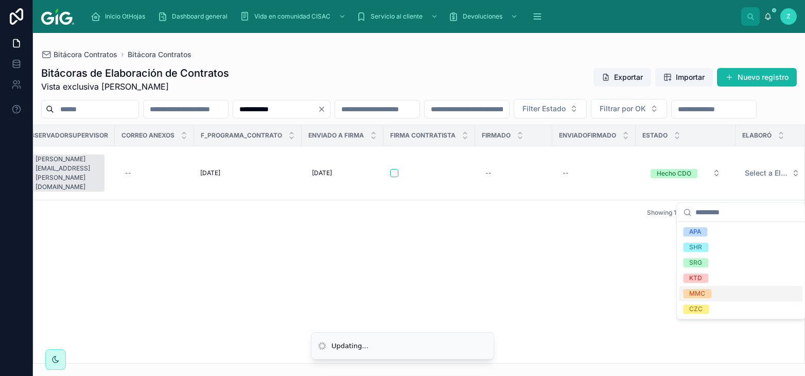
click at [703, 295] on div "MMC" at bounding box center [698, 293] width 16 height 9
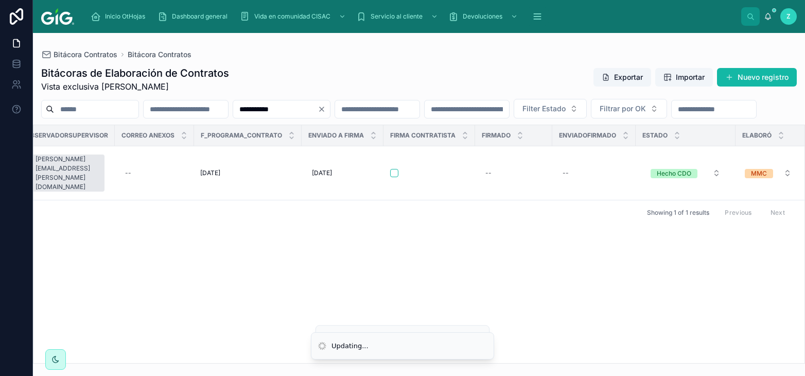
scroll to position [0, 4777]
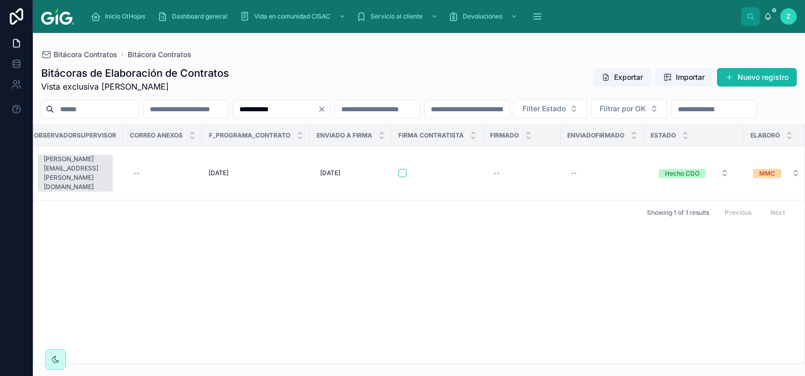
drag, startPoint x: 343, startPoint y: 111, endPoint x: 253, endPoint y: 109, distance: 90.1
click at [253, 109] on input "**********" at bounding box center [275, 109] width 84 height 14
paste input "text"
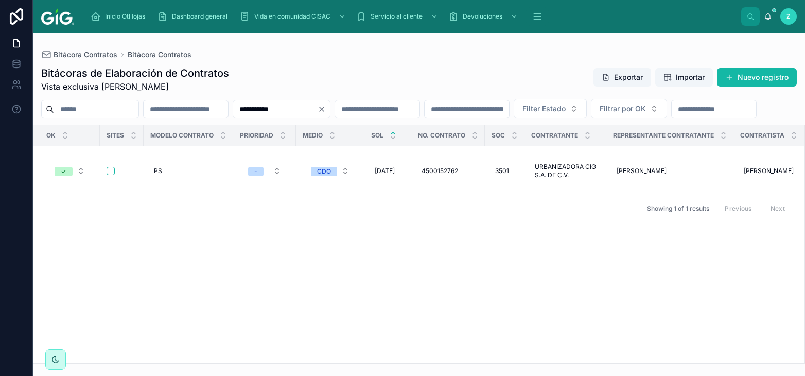
scroll to position [0, 4802]
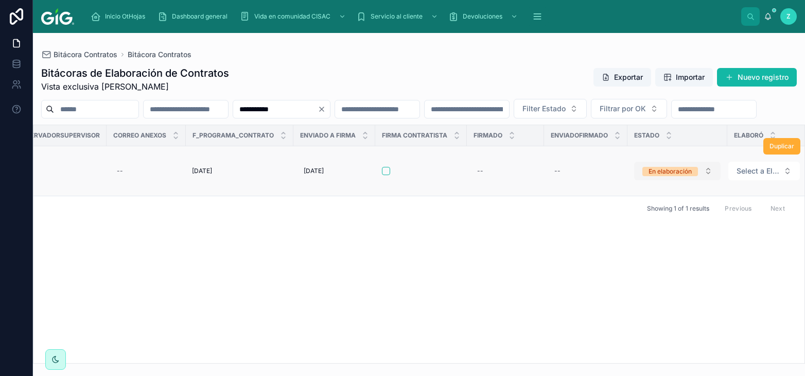
click at [667, 176] on div "En elaboración" at bounding box center [670, 171] width 43 height 9
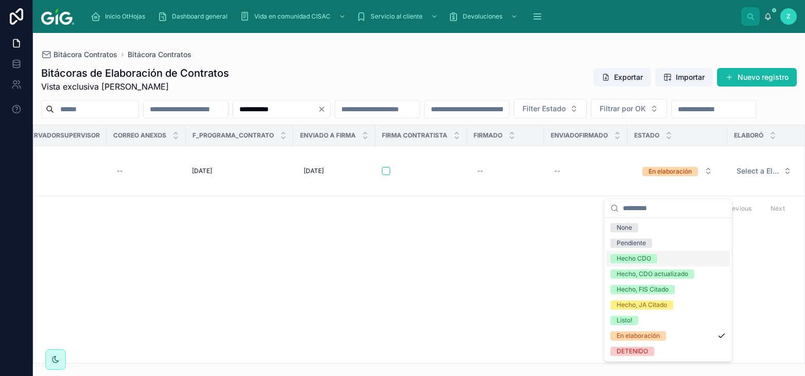
click at [625, 259] on div "Hecho CDO" at bounding box center [634, 258] width 35 height 9
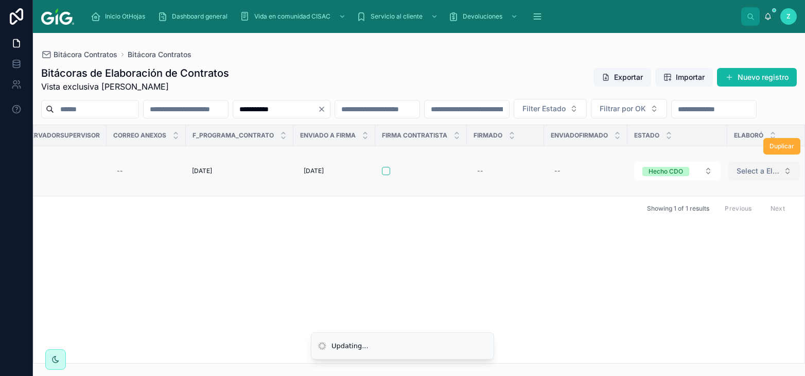
click at [756, 176] on span "Select a Elaboró" at bounding box center [758, 171] width 43 height 10
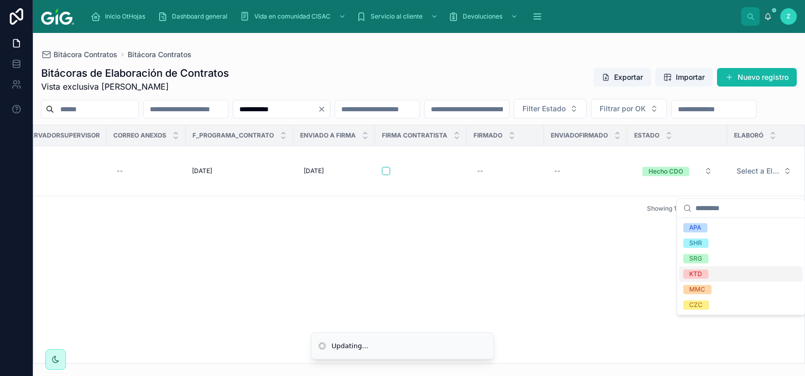
click at [709, 289] on span "MMC" at bounding box center [697, 289] width 28 height 9
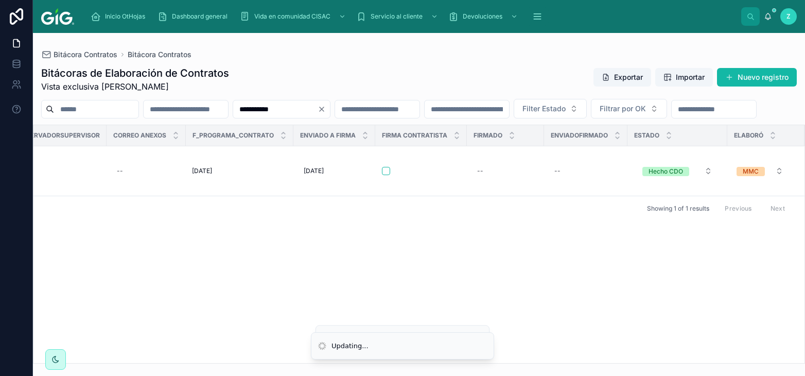
scroll to position [0, 4794]
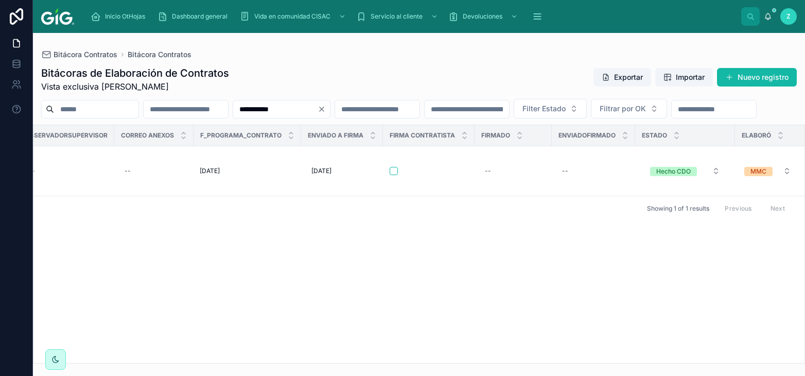
drag, startPoint x: 354, startPoint y: 114, endPoint x: 233, endPoint y: 112, distance: 120.5
click at [233, 112] on input "**********" at bounding box center [275, 109] width 84 height 14
paste input "text"
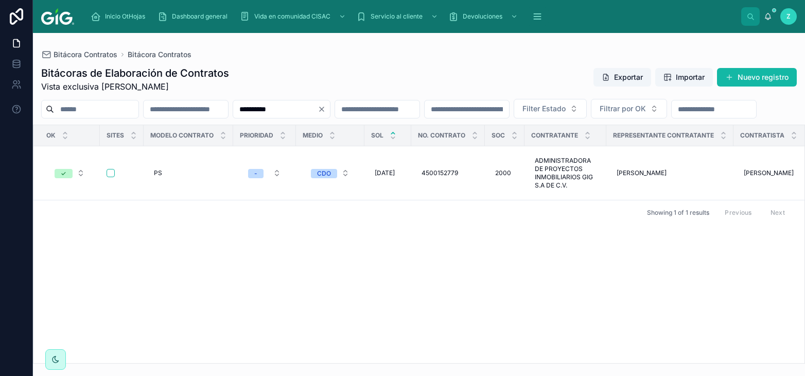
scroll to position [0, 4794]
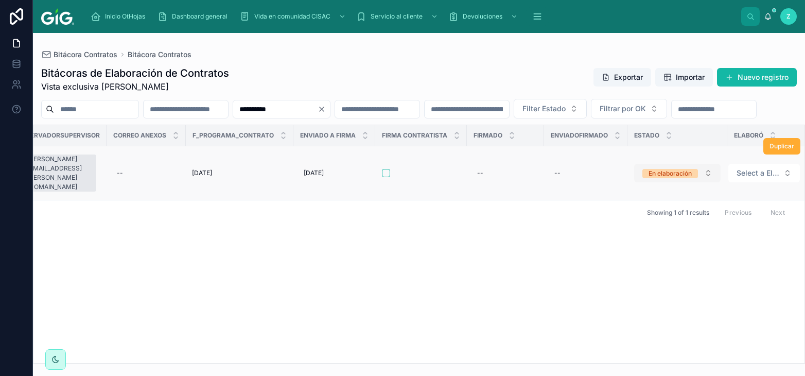
click at [682, 178] on div "En elaboración" at bounding box center [670, 173] width 43 height 9
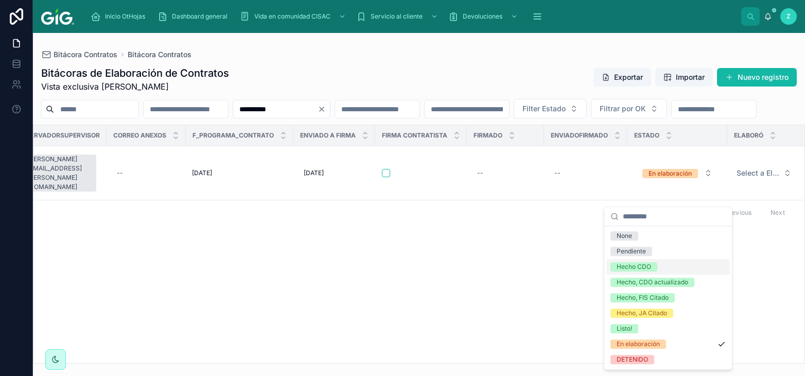
click at [642, 267] on div "Hecho CDO" at bounding box center [634, 266] width 35 height 9
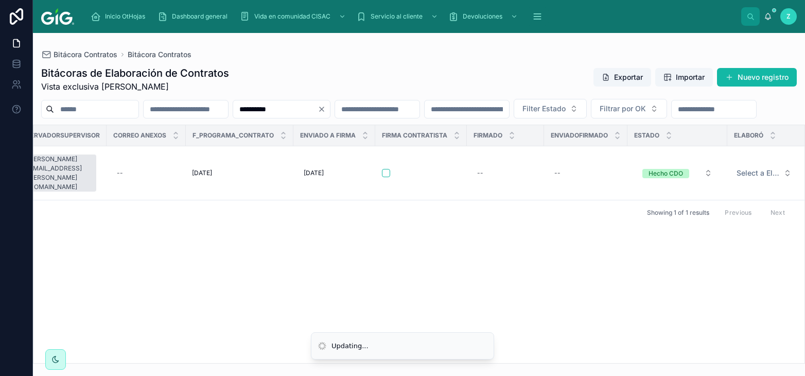
click at [762, 178] on span "Select a Elaboró" at bounding box center [758, 173] width 43 height 10
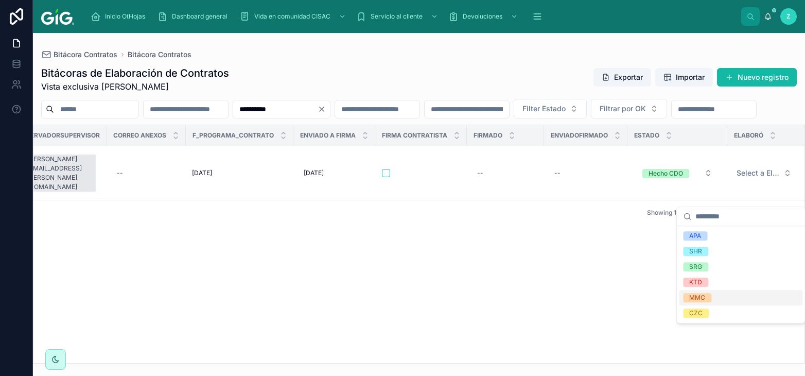
click at [708, 302] on span "MMC" at bounding box center [697, 297] width 28 height 9
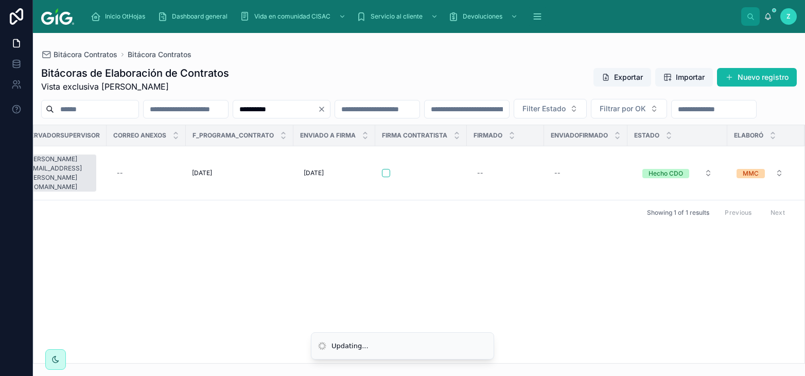
scroll to position [0, 4785]
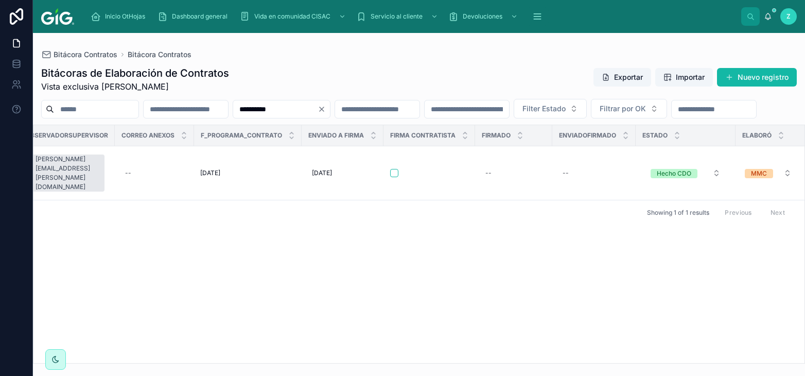
drag, startPoint x: 347, startPoint y: 107, endPoint x: 267, endPoint y: 107, distance: 79.8
click at [267, 107] on input "**********" at bounding box center [275, 109] width 84 height 14
click at [318, 107] on input "**********" at bounding box center [275, 109] width 84 height 14
drag, startPoint x: 342, startPoint y: 108, endPoint x: 262, endPoint y: 107, distance: 80.3
click at [262, 107] on input "**********" at bounding box center [275, 109] width 84 height 14
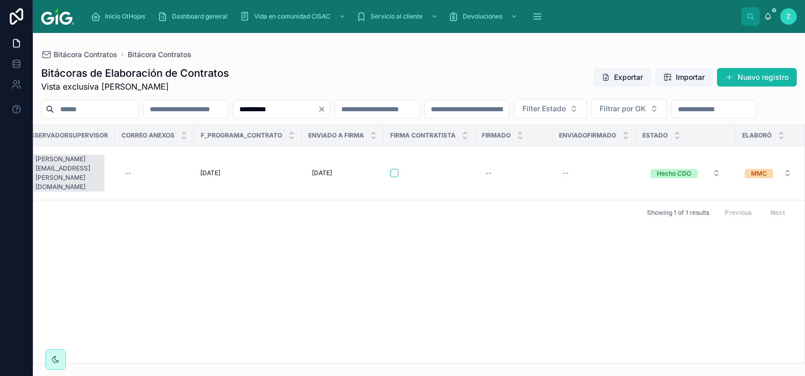
drag, startPoint x: 333, startPoint y: 107, endPoint x: 341, endPoint y: 111, distance: 8.5
click at [318, 107] on input "**********" at bounding box center [275, 109] width 84 height 14
drag, startPoint x: 342, startPoint y: 111, endPoint x: 206, endPoint y: 111, distance: 135.4
click at [233, 111] on input "**********" at bounding box center [275, 109] width 84 height 14
paste input "text"
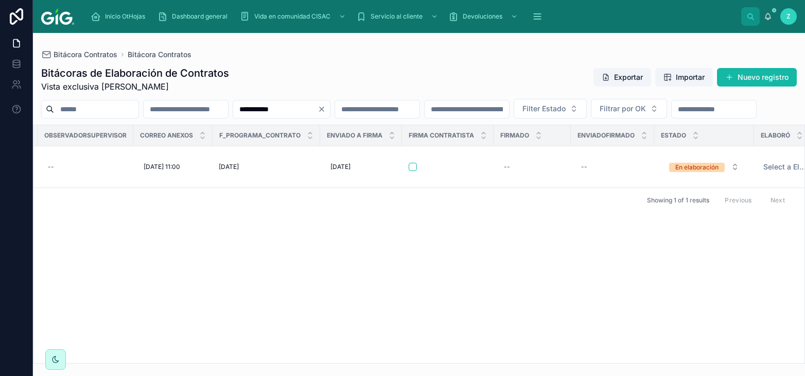
scroll to position [0, 4785]
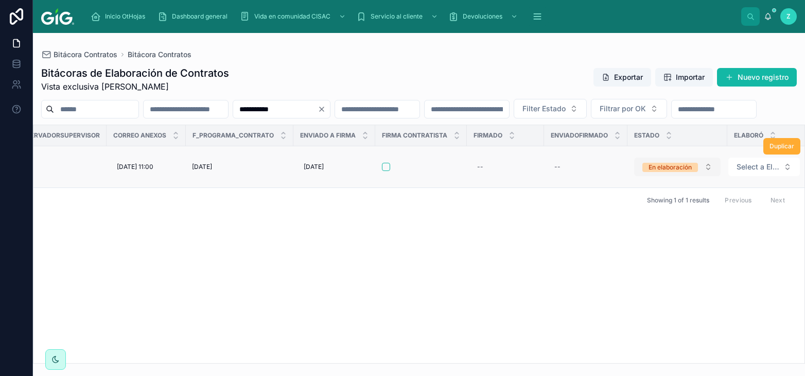
click at [643, 172] on span "En elaboración" at bounding box center [671, 167] width 56 height 9
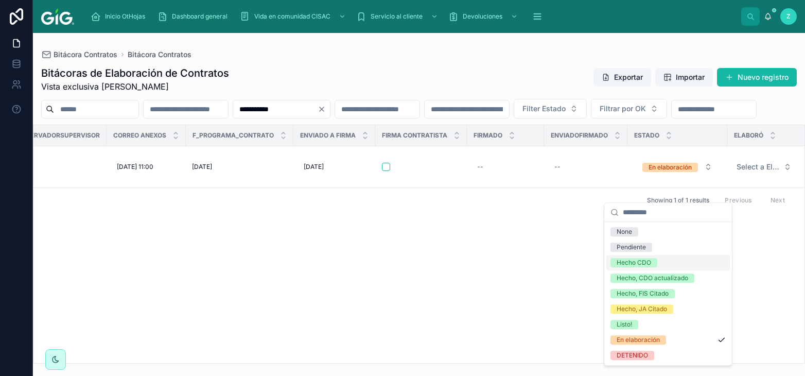
click at [639, 262] on div "Hecho CDO" at bounding box center [634, 262] width 35 height 9
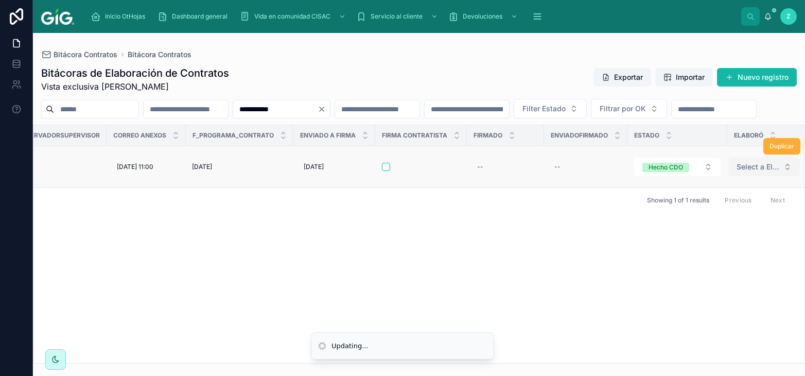
click at [737, 172] on span "Select a Elaboró" at bounding box center [758, 167] width 43 height 10
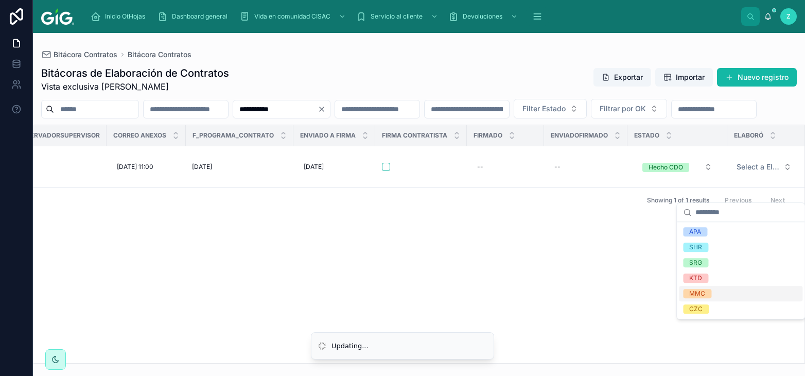
click at [700, 291] on div "MMC" at bounding box center [698, 293] width 16 height 9
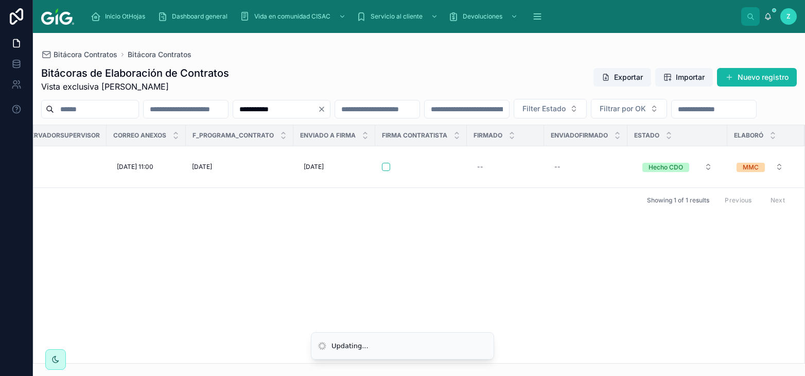
scroll to position [0, 4777]
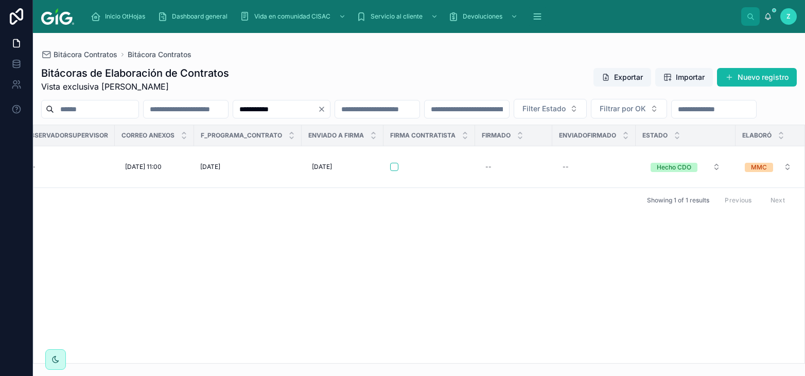
drag, startPoint x: 348, startPoint y: 107, endPoint x: 225, endPoint y: 107, distance: 123.1
click at [233, 107] on input "**********" at bounding box center [275, 109] width 84 height 14
paste input "text"
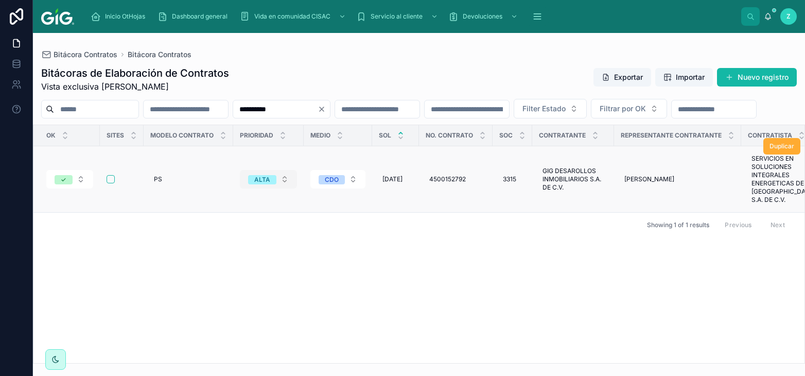
click at [271, 184] on span "ALTA" at bounding box center [262, 179] width 28 height 9
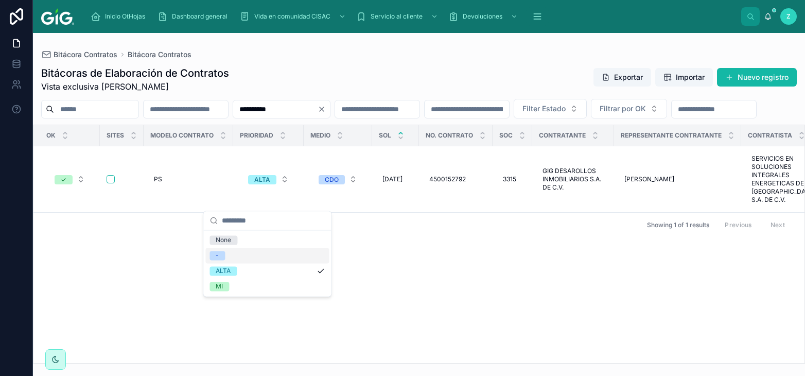
click at [231, 257] on div "-" at bounding box center [267, 255] width 124 height 15
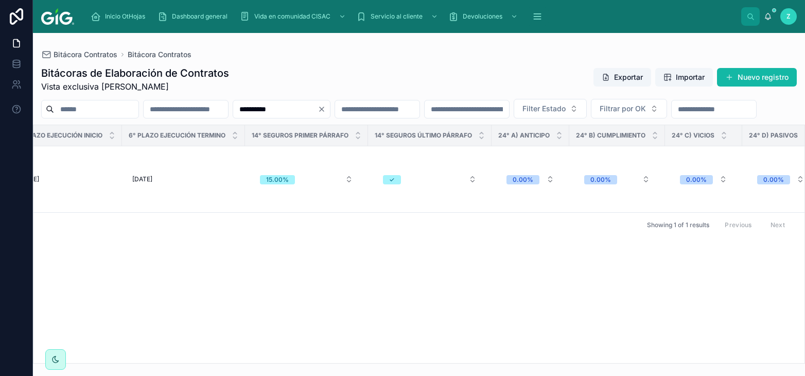
scroll to position [0, 4787]
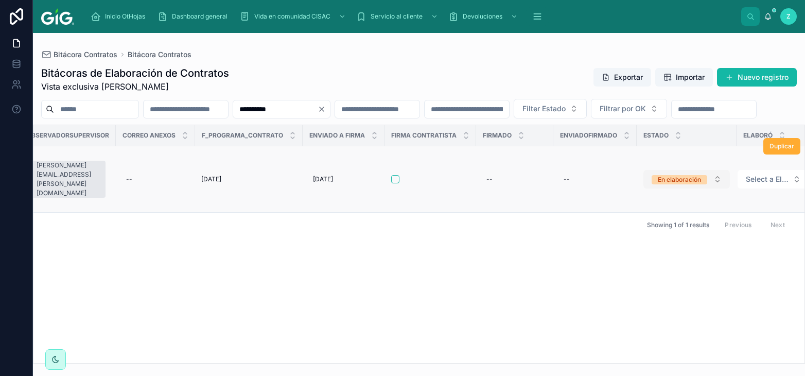
click at [658, 184] on div "En elaboración" at bounding box center [679, 179] width 43 height 9
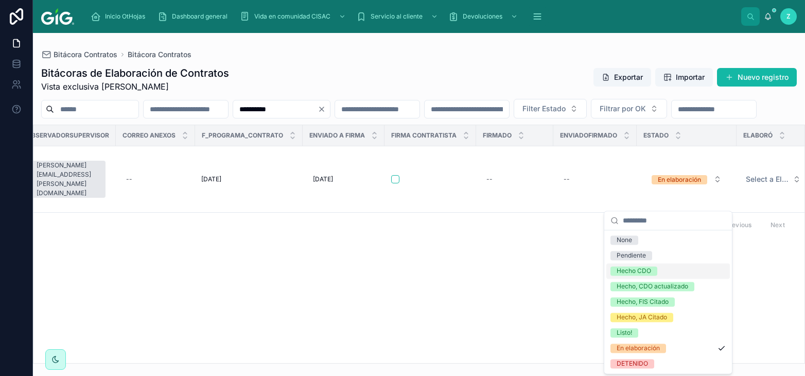
click at [638, 269] on div "Hecho CDO" at bounding box center [634, 270] width 35 height 9
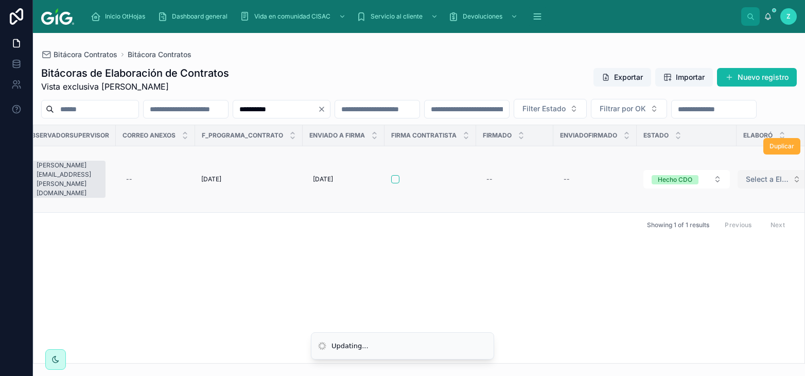
click at [746, 184] on span "Select a Elaboró" at bounding box center [767, 179] width 43 height 10
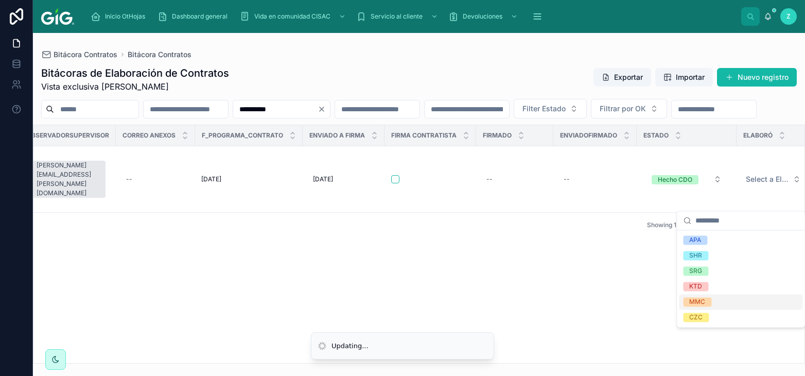
click at [703, 300] on div "MMC" at bounding box center [698, 301] width 16 height 9
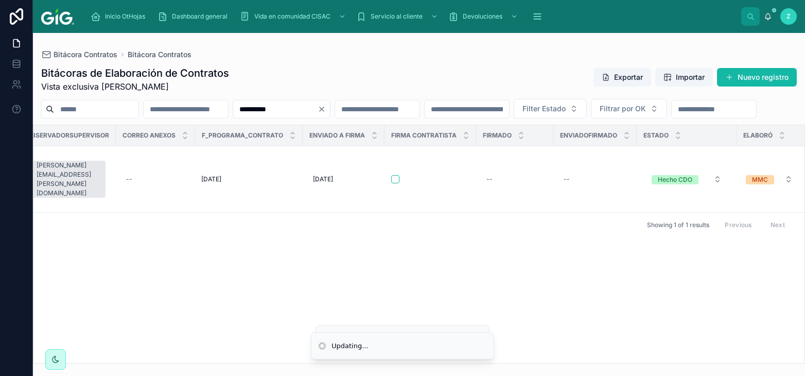
scroll to position [0, 4779]
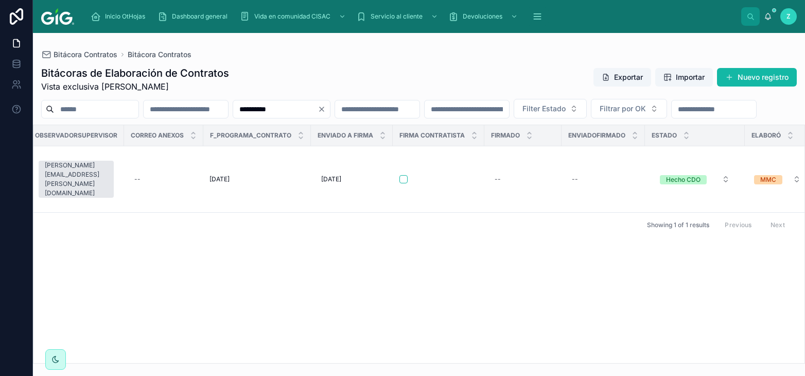
drag, startPoint x: 340, startPoint y: 110, endPoint x: 249, endPoint y: 110, distance: 91.1
click at [249, 110] on input "**********" at bounding box center [275, 109] width 84 height 14
paste input "text"
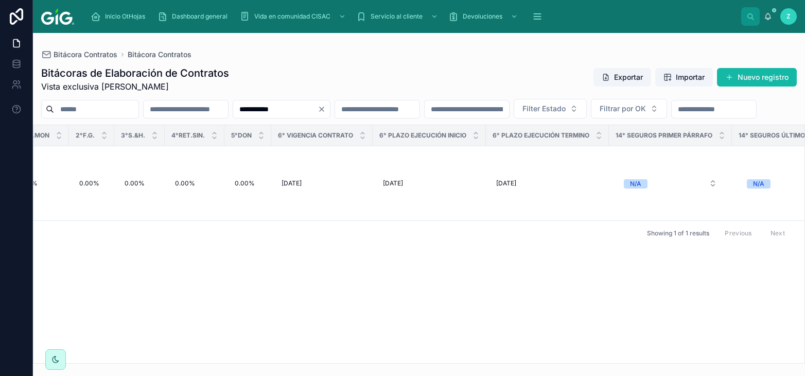
scroll to position [0, 4794]
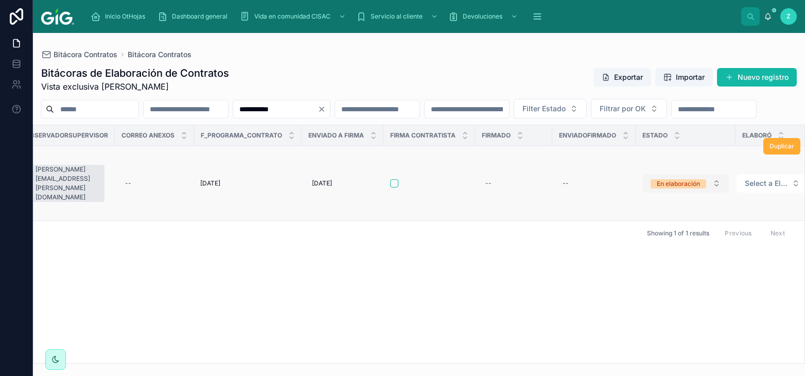
click at [671, 188] on div "En elaboración" at bounding box center [678, 183] width 43 height 9
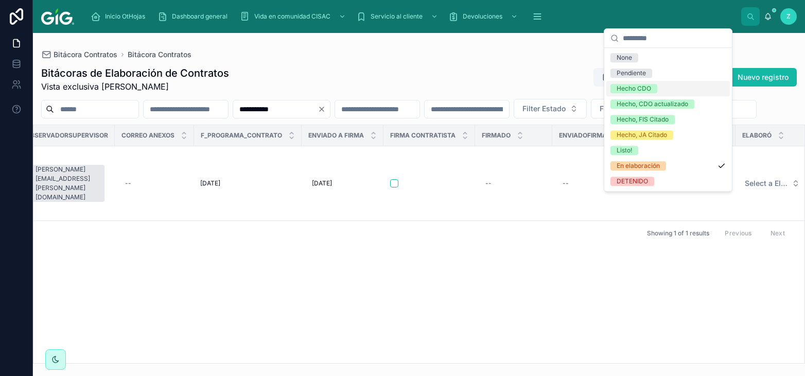
click at [639, 88] on div "Hecho CDO" at bounding box center [634, 88] width 35 height 9
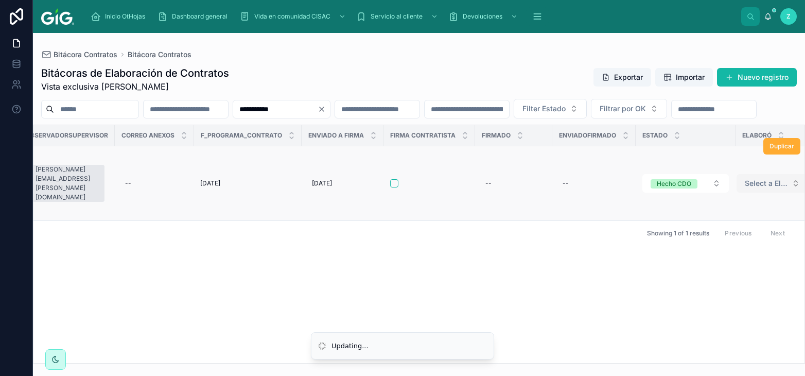
click at [745, 188] on span "Select a Elaboró" at bounding box center [766, 183] width 43 height 10
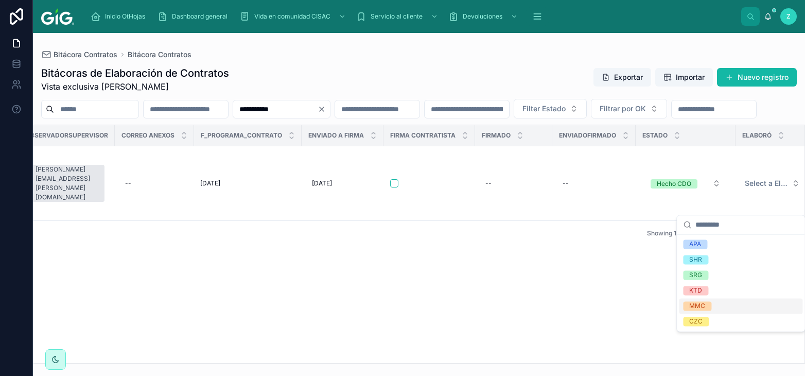
click at [702, 304] on div "MMC" at bounding box center [698, 305] width 16 height 9
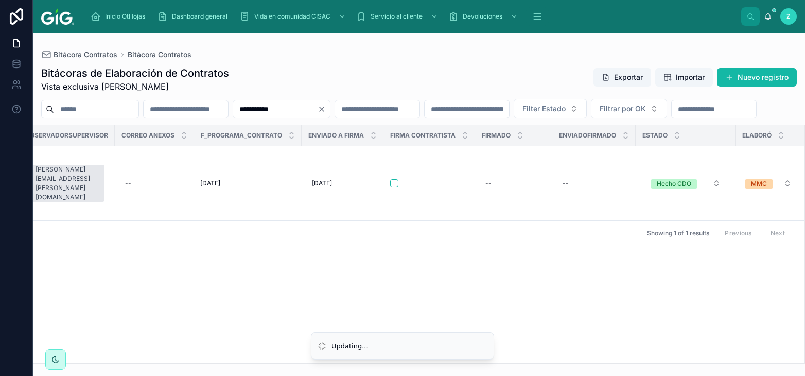
scroll to position [0, 4785]
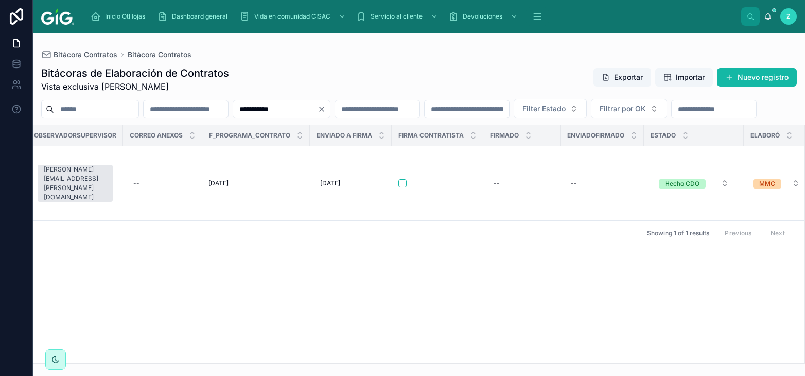
drag, startPoint x: 352, startPoint y: 110, endPoint x: 250, endPoint y: 113, distance: 101.5
click at [250, 113] on input "**********" at bounding box center [275, 109] width 84 height 14
paste input "text"
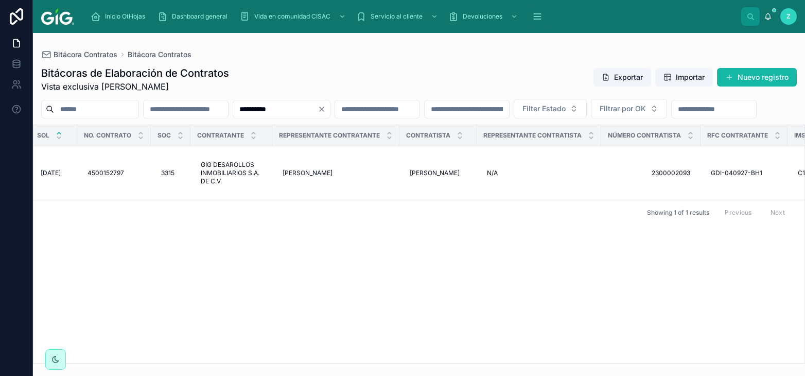
scroll to position [0, 4795]
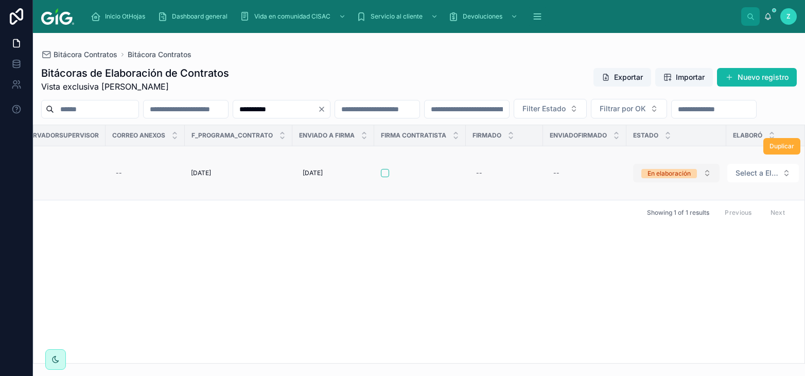
click at [648, 178] on div "En elaboración" at bounding box center [669, 173] width 43 height 9
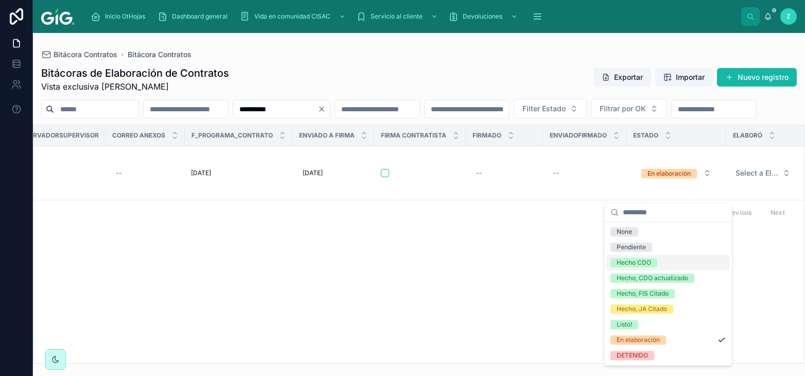
click at [629, 260] on div "Hecho CDO" at bounding box center [634, 262] width 35 height 9
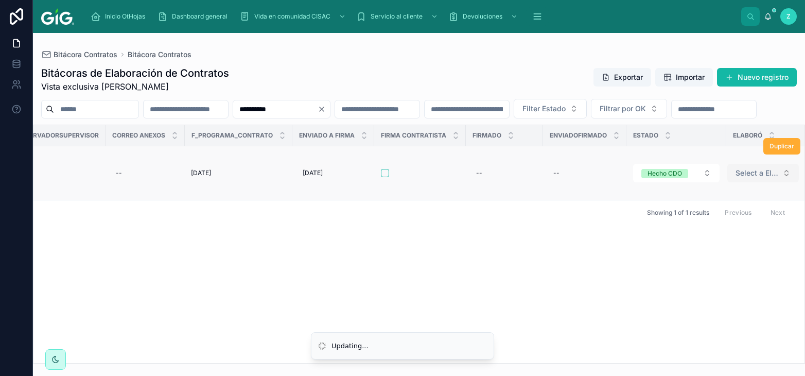
click at [742, 178] on span "Select a Elaboró" at bounding box center [757, 173] width 43 height 10
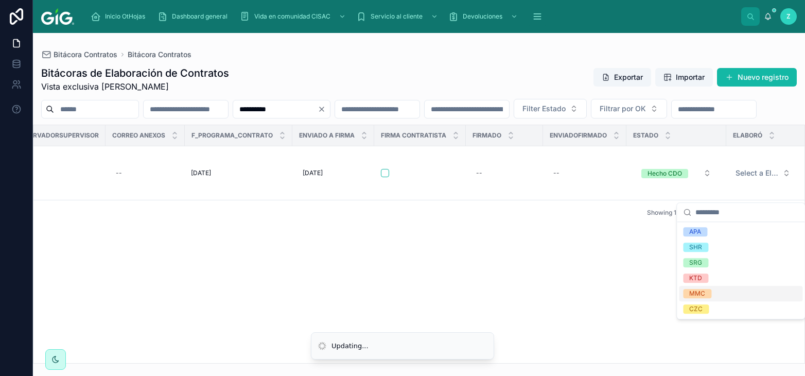
click at [727, 297] on div "MMC" at bounding box center [741, 293] width 124 height 15
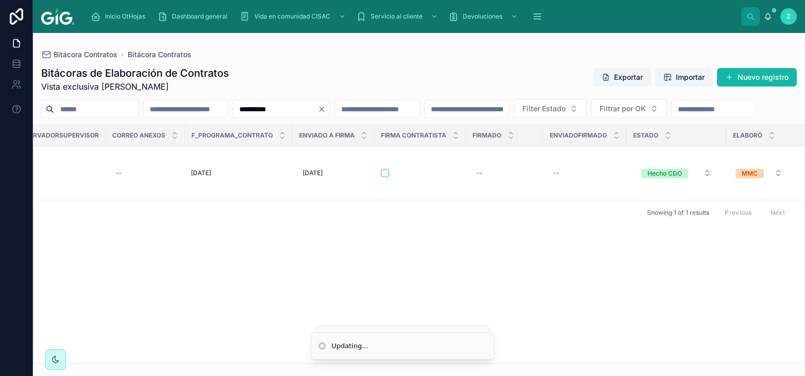
scroll to position [0, 4786]
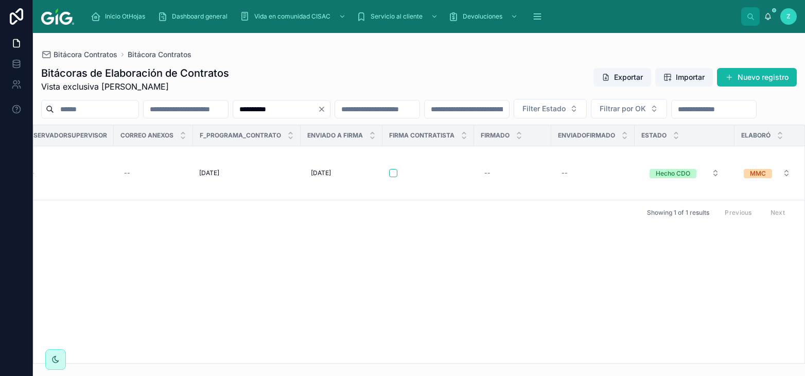
drag, startPoint x: 358, startPoint y: 113, endPoint x: 256, endPoint y: 113, distance: 102.0
click at [256, 113] on input "**********" at bounding box center [275, 109] width 84 height 14
paste input "text"
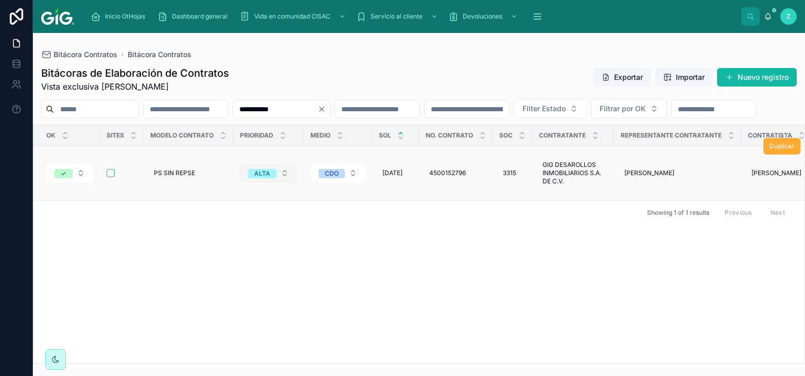
click at [253, 178] on span "ALTA" at bounding box center [262, 173] width 28 height 9
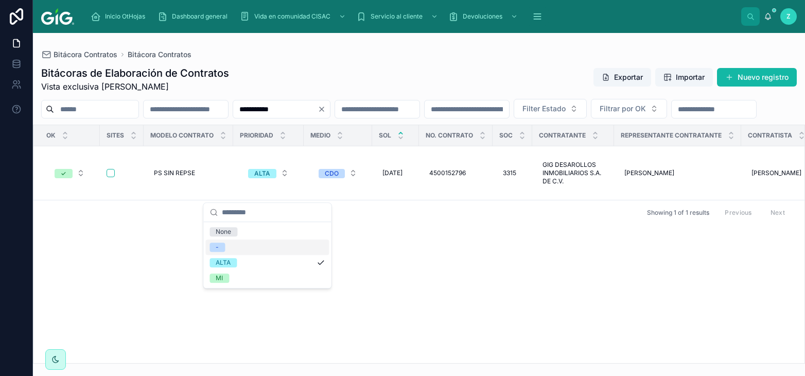
click at [227, 250] on div "-" at bounding box center [267, 246] width 124 height 15
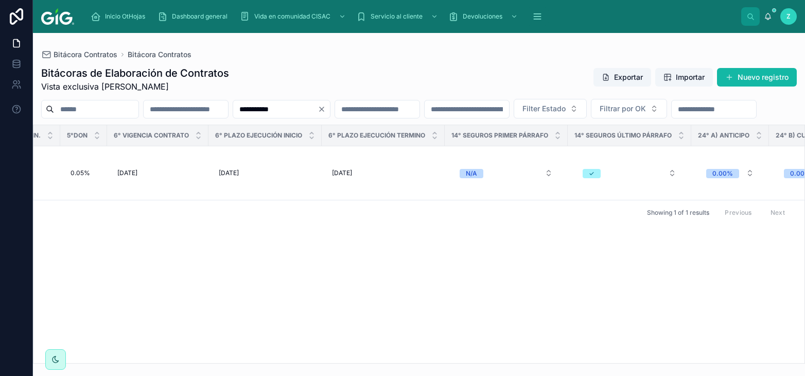
scroll to position [0, 4780]
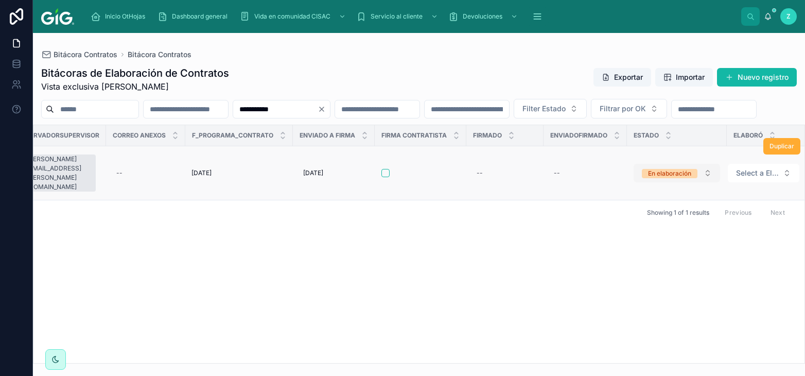
click at [648, 178] on div "En elaboración" at bounding box center [669, 173] width 43 height 9
click at [640, 263] on div "OK Sites Modelo contrato Prioridad Medio SOL No. Contrato Soc Contratante Repre…" at bounding box center [418, 244] width 771 height 238
click at [664, 178] on div "En elaboración" at bounding box center [669, 173] width 43 height 9
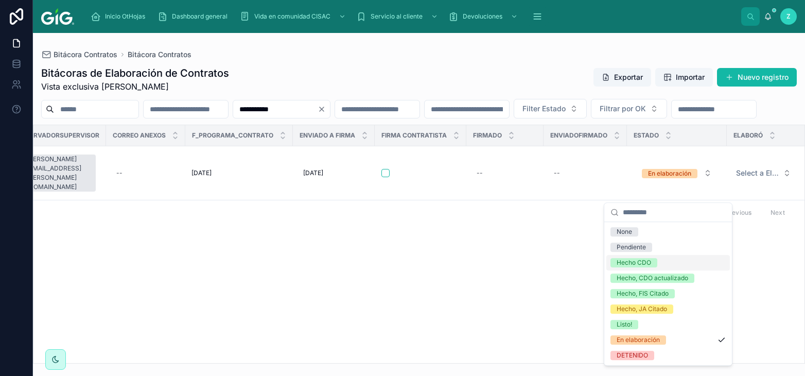
click at [653, 261] on span "Hecho CDO" at bounding box center [634, 262] width 47 height 9
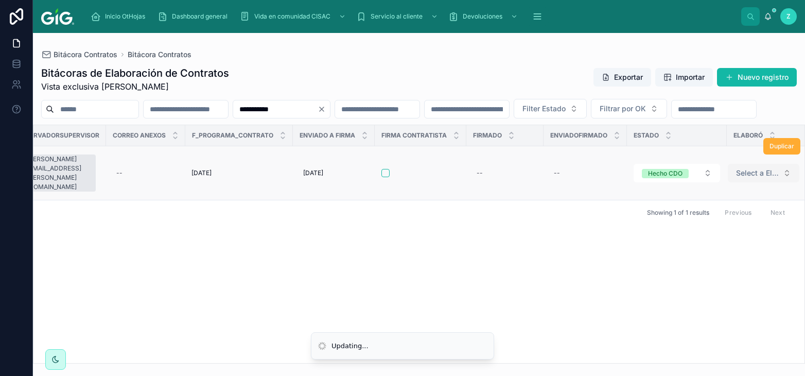
click at [748, 178] on span "Select a Elaboró" at bounding box center [757, 173] width 43 height 10
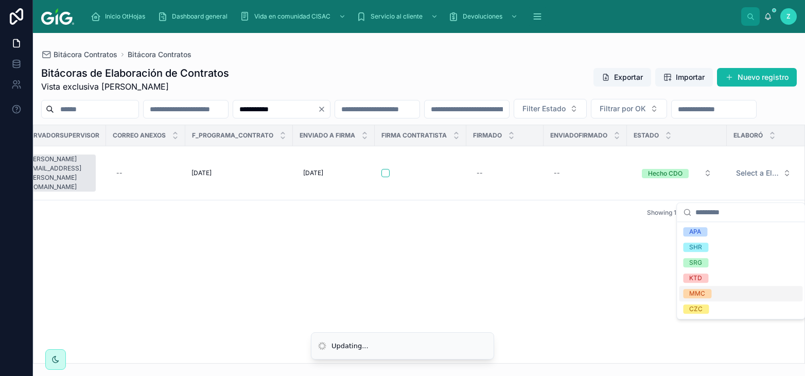
click at [711, 293] on span "MMC" at bounding box center [697, 293] width 28 height 9
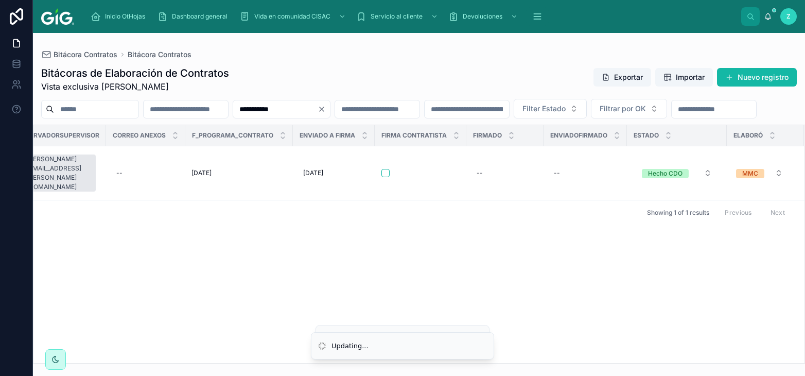
scroll to position [0, 4772]
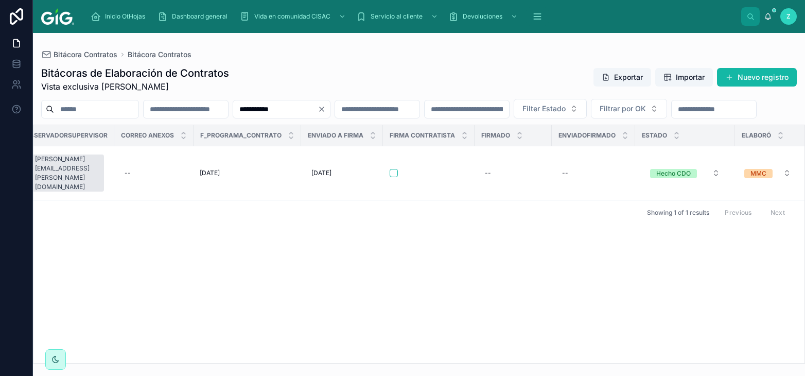
drag, startPoint x: 351, startPoint y: 110, endPoint x: 226, endPoint y: 111, distance: 125.6
click at [233, 111] on input "**********" at bounding box center [275, 109] width 84 height 14
paste input "text"
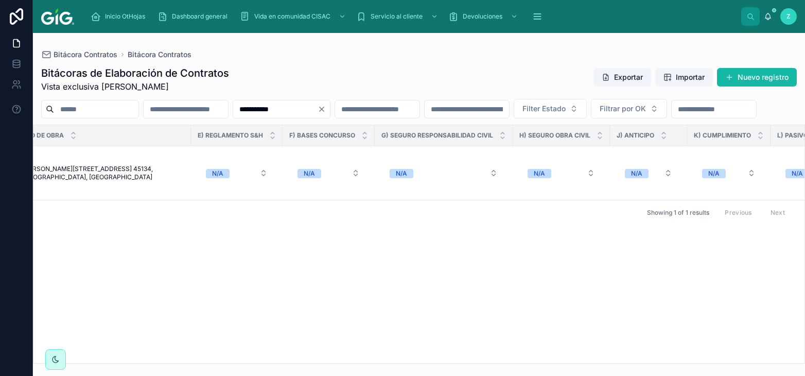
scroll to position [0, 4786]
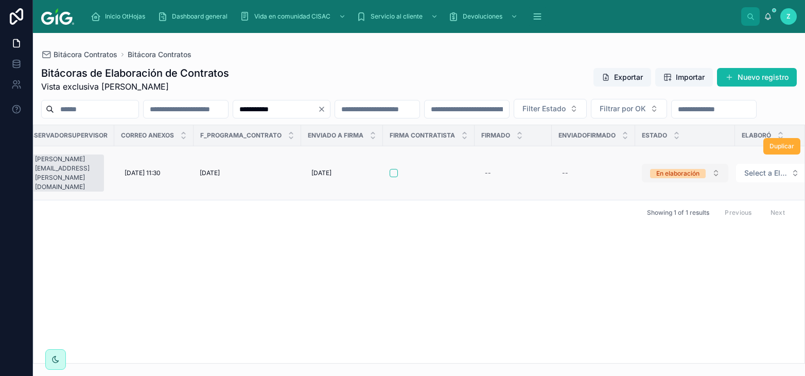
click at [657, 178] on div "En elaboración" at bounding box center [678, 173] width 43 height 9
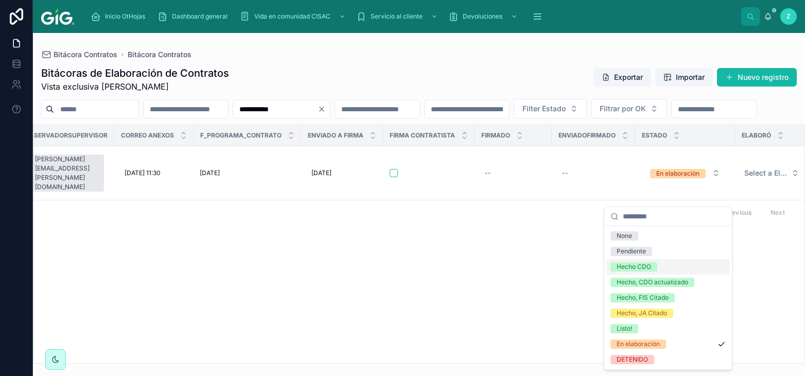
click at [642, 268] on div "Hecho CDO" at bounding box center [634, 266] width 35 height 9
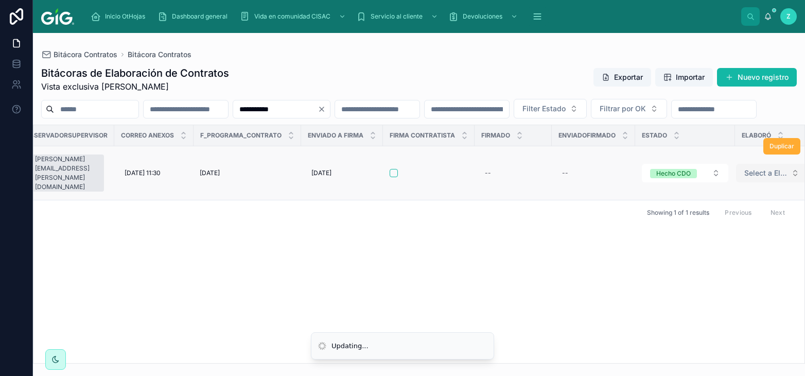
click at [745, 178] on span "Select a Elaboró" at bounding box center [766, 173] width 43 height 10
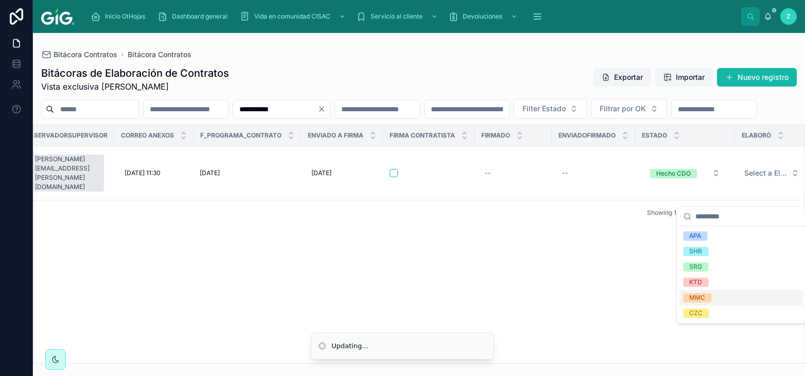
click at [703, 295] on div "MMC" at bounding box center [698, 297] width 16 height 9
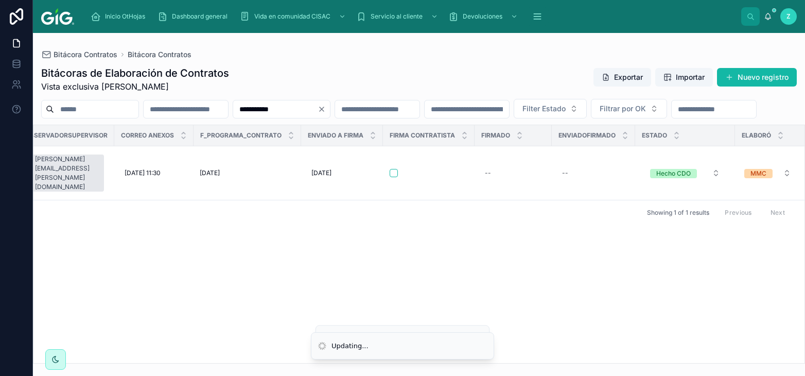
scroll to position [0, 4778]
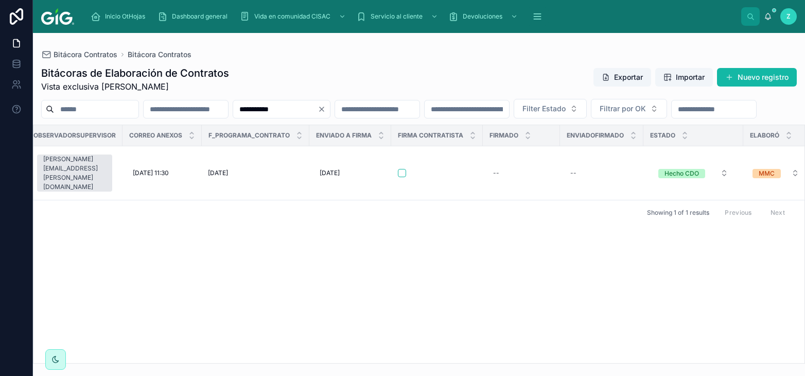
drag, startPoint x: 343, startPoint y: 108, endPoint x: 281, endPoint y: 137, distance: 69.3
click at [237, 108] on input "**********" at bounding box center [275, 109] width 84 height 14
paste input "text"
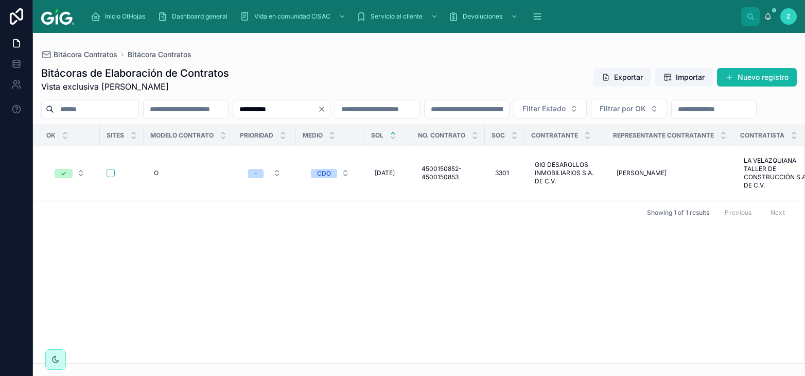
scroll to position [0, 4786]
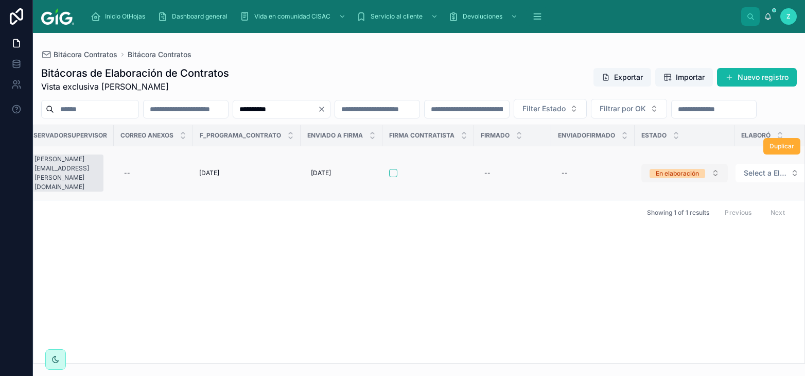
type input "**********"
click at [659, 178] on div "En elaboración" at bounding box center [677, 173] width 43 height 9
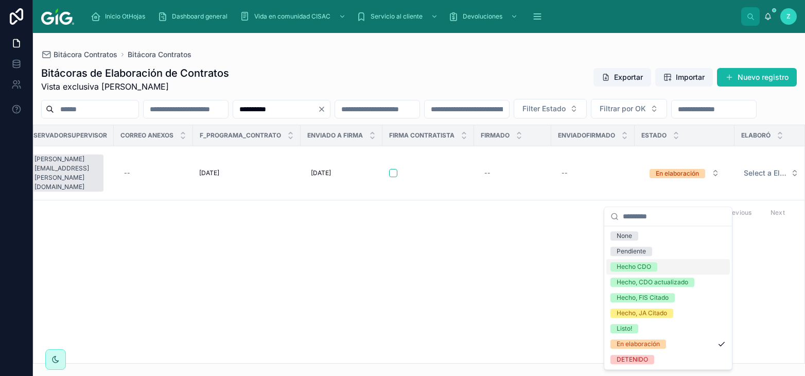
click at [646, 264] on div "Hecho CDO" at bounding box center [634, 266] width 35 height 9
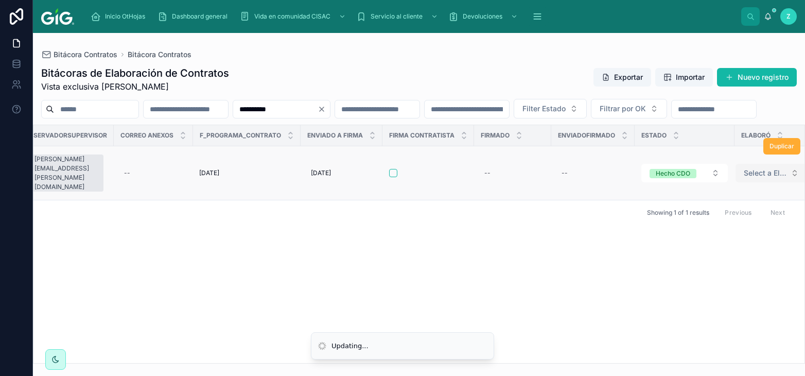
click at [744, 178] on span "Select a Elaboró" at bounding box center [765, 173] width 43 height 10
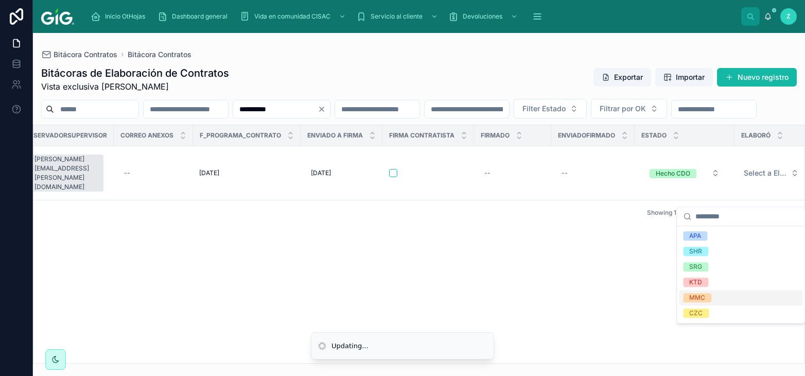
click at [698, 294] on div "MMC" at bounding box center [698, 297] width 16 height 9
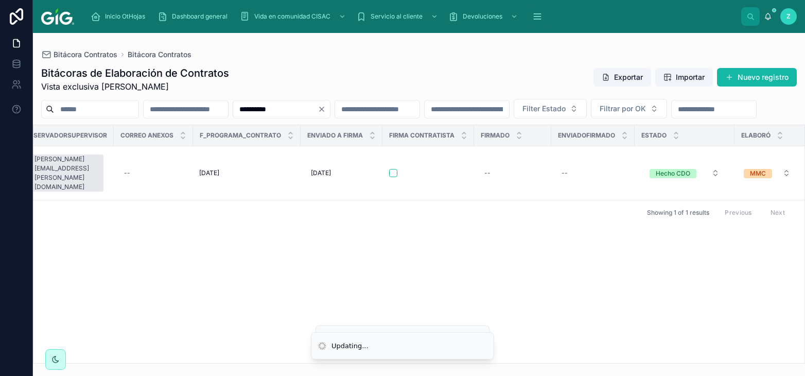
scroll to position [0, 4779]
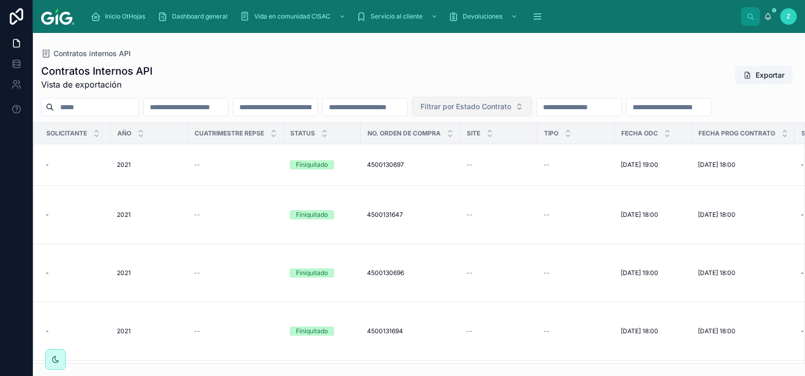
click at [511, 109] on span "Filtrar por Estado Contrato" at bounding box center [466, 106] width 91 height 10
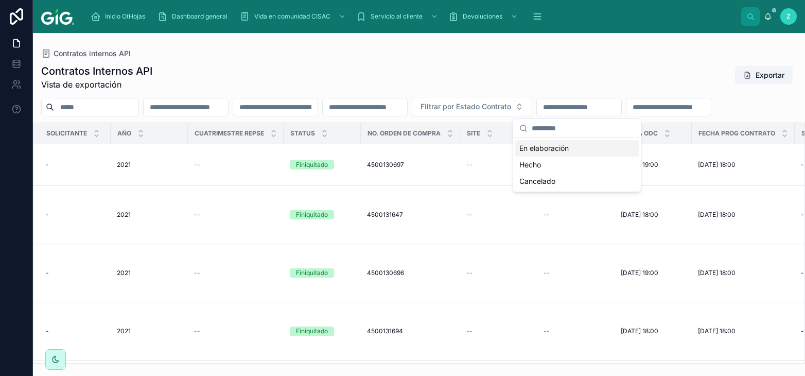
click at [496, 74] on div "Contratos Internos API Vista de exportación Exportar" at bounding box center [419, 77] width 756 height 27
click at [228, 108] on input "text" at bounding box center [186, 107] width 84 height 14
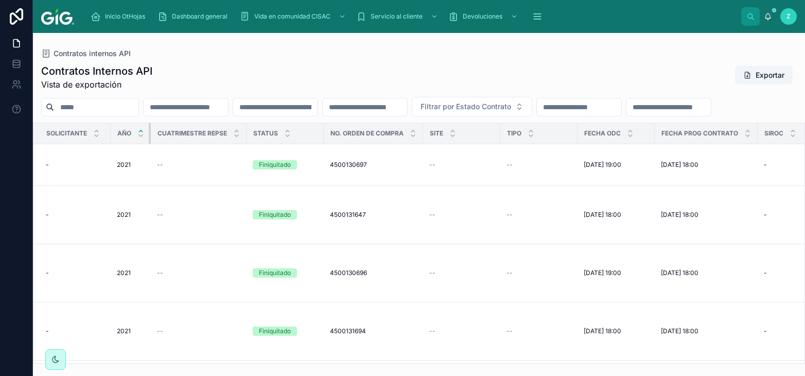
drag, startPoint x: 187, startPoint y: 157, endPoint x: 140, endPoint y: 155, distance: 47.4
click at [140, 144] on th "Año" at bounding box center [131, 133] width 40 height 21
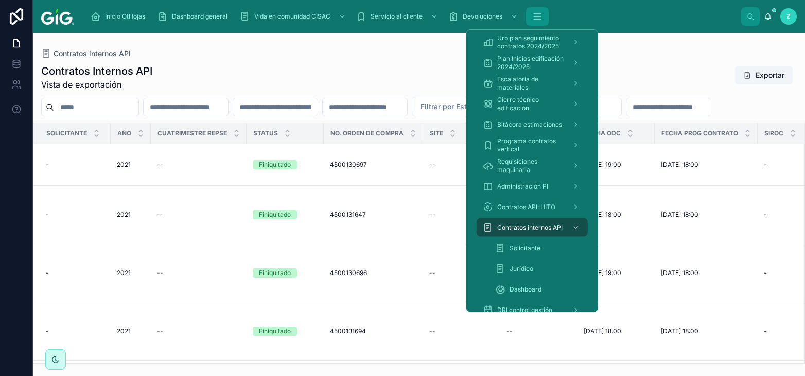
click at [532, 21] on button "scrollable content" at bounding box center [537, 16] width 23 height 19
click at [534, 263] on div "Jurídico" at bounding box center [538, 269] width 87 height 16
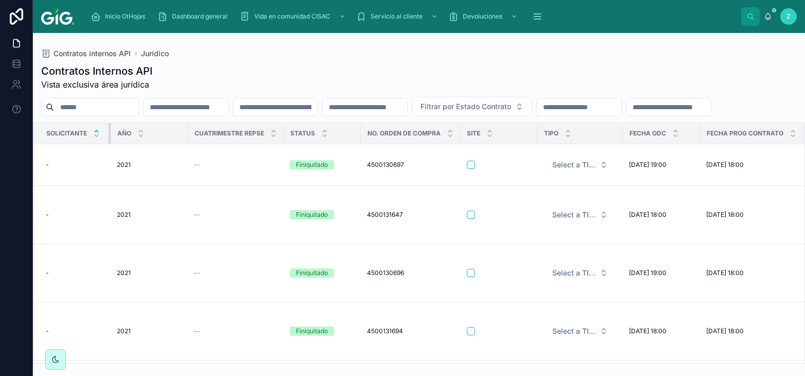
drag, startPoint x: 110, startPoint y: 156, endPoint x: 99, endPoint y: 153, distance: 11.6
click at [99, 144] on th "Solicitante" at bounding box center [71, 133] width 77 height 21
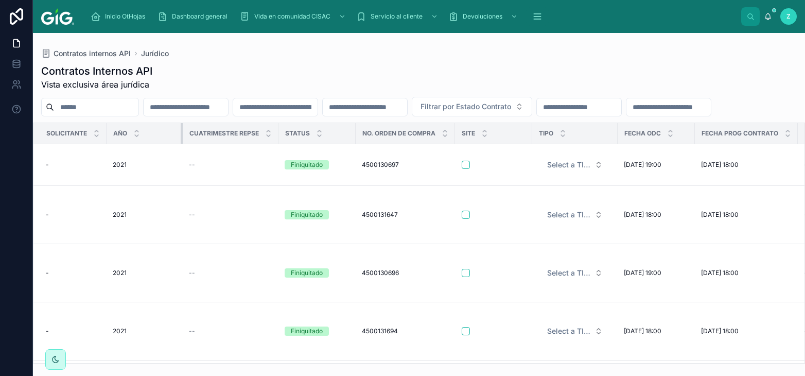
drag, startPoint x: 184, startPoint y: 153, endPoint x: 132, endPoint y: 151, distance: 52.1
click at [132, 144] on th "Año" at bounding box center [145, 133] width 76 height 21
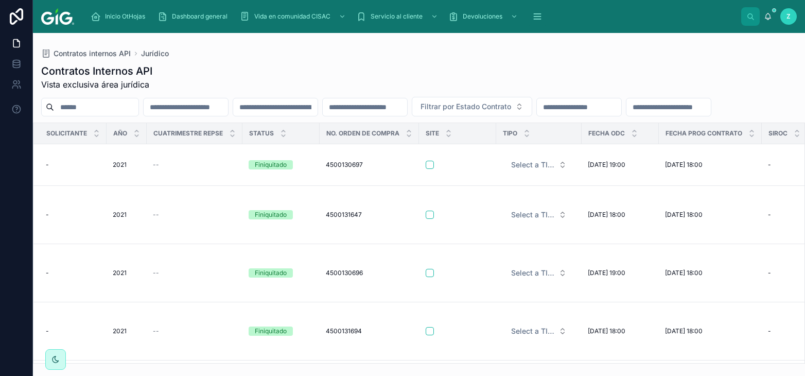
drag, startPoint x: 242, startPoint y: 159, endPoint x: 305, endPoint y: 156, distance: 62.9
click at [226, 144] on th "Cuatrimestre REPSE" at bounding box center [195, 133] width 96 height 21
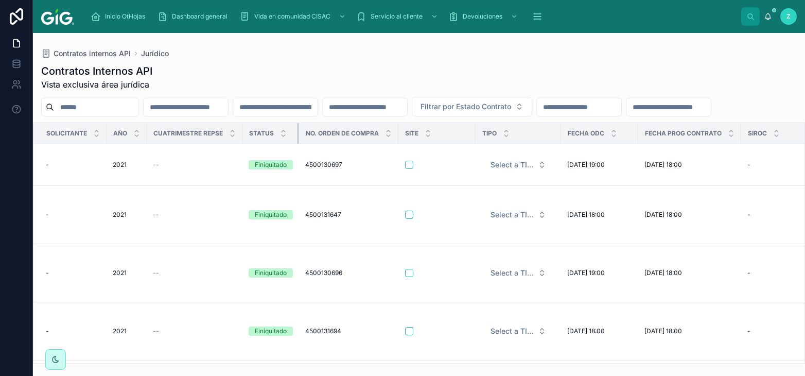
drag, startPoint x: 319, startPoint y: 156, endPoint x: 296, endPoint y: 156, distance: 23.2
click at [296, 144] on th "Status" at bounding box center [271, 133] width 57 height 21
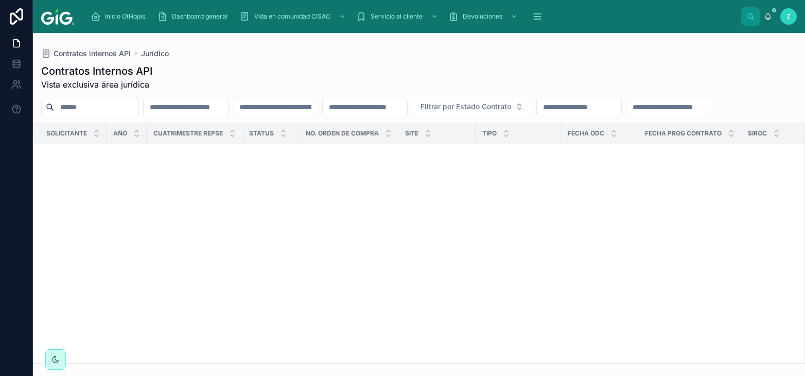
scroll to position [1274, 0]
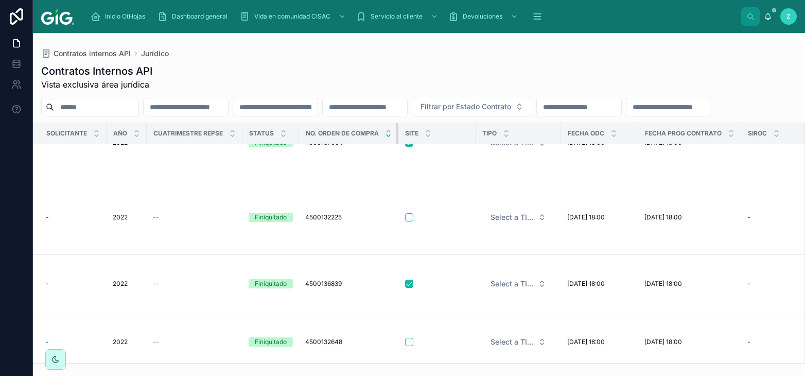
drag, startPoint x: 399, startPoint y: 158, endPoint x: 391, endPoint y: 158, distance: 7.7
click at [391, 144] on th "No. Orden de Compra" at bounding box center [348, 133] width 99 height 21
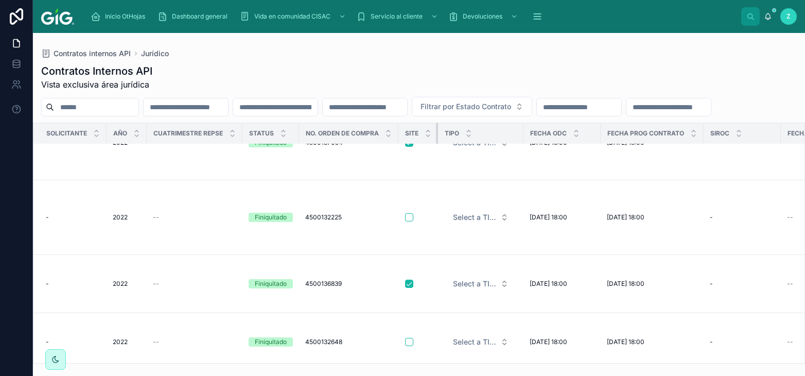
drag, startPoint x: 475, startPoint y: 158, endPoint x: 425, endPoint y: 161, distance: 50.0
click at [425, 144] on th "Site" at bounding box center [419, 133] width 40 height 21
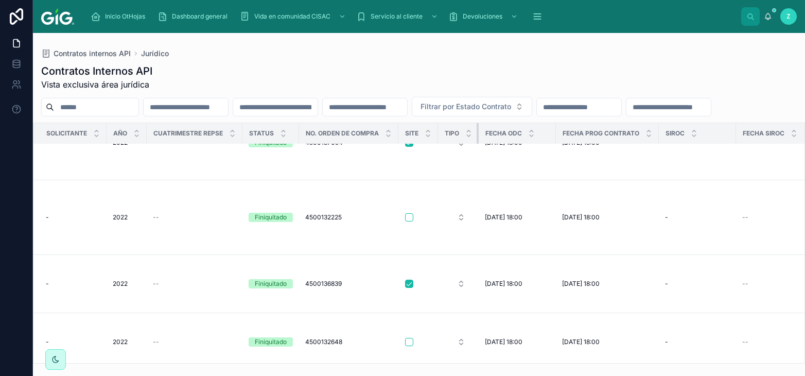
drag, startPoint x: 524, startPoint y: 159, endPoint x: 477, endPoint y: 161, distance: 47.4
click at [477, 144] on th "TIPO" at bounding box center [458, 133] width 41 height 21
drag, startPoint x: 479, startPoint y: 158, endPoint x: 489, endPoint y: 158, distance: 10.3
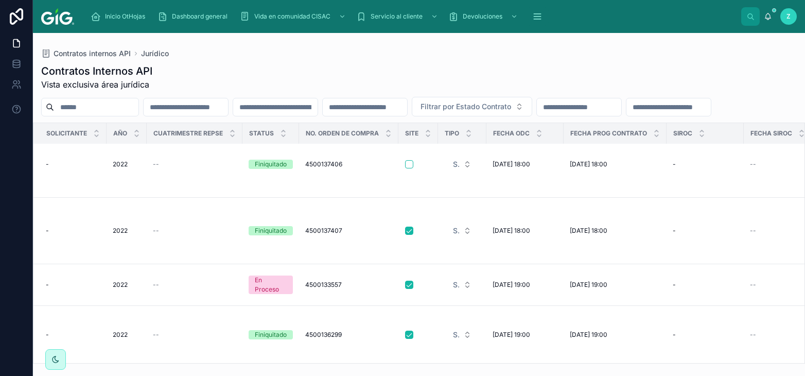
scroll to position [2523, 0]
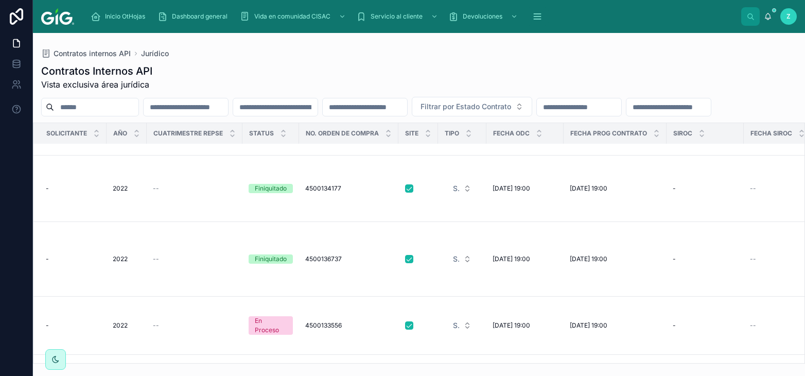
click at [216, 105] on input "text" at bounding box center [186, 107] width 84 height 14
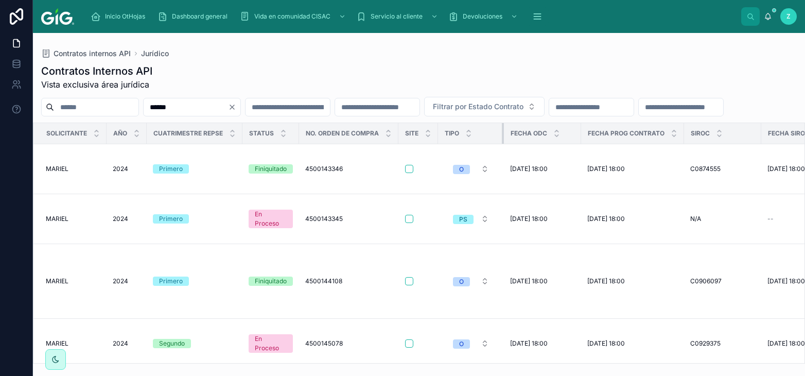
drag, startPoint x: 488, startPoint y: 157, endPoint x: 506, endPoint y: 157, distance: 17.5
drag, startPoint x: 581, startPoint y: 153, endPoint x: 564, endPoint y: 153, distance: 17.5
click at [564, 144] on th "Fecha ODC" at bounding box center [542, 133] width 77 height 21
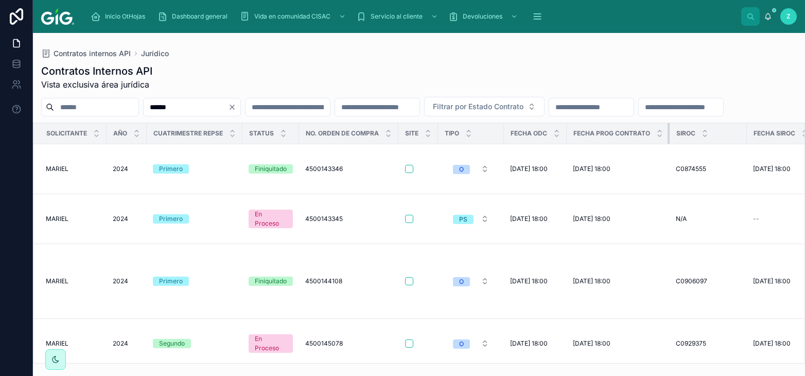
drag, startPoint x: 669, startPoint y: 157, endPoint x: 656, endPoint y: 157, distance: 13.4
click at [656, 144] on th "Fecha Prog Contrato" at bounding box center [618, 133] width 103 height 21
drag, startPoint x: 747, startPoint y: 157, endPoint x: 719, endPoint y: 158, distance: 27.3
click at [719, 144] on div at bounding box center [720, 133] width 4 height 21
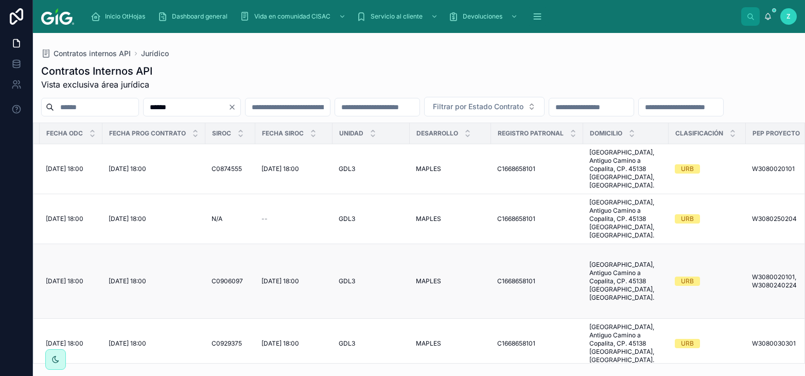
scroll to position [0, 473]
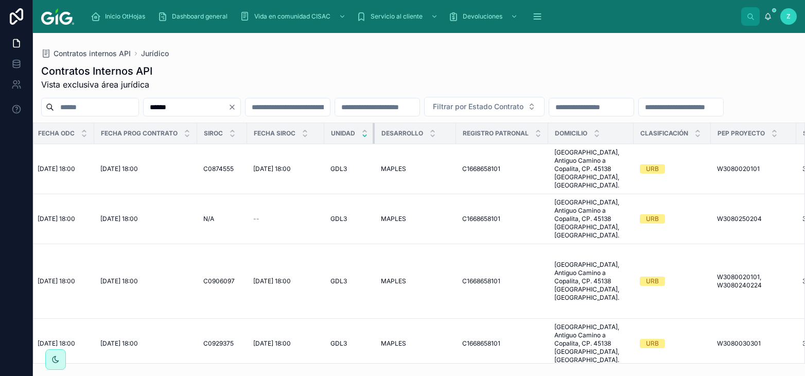
drag, startPoint x: 402, startPoint y: 157, endPoint x: 368, endPoint y: 158, distance: 34.0
click at [368, 144] on th "Unidad" at bounding box center [349, 133] width 50 height 21
type input "******"
drag, startPoint x: 543, startPoint y: 161, endPoint x: 538, endPoint y: 161, distance: 5.7
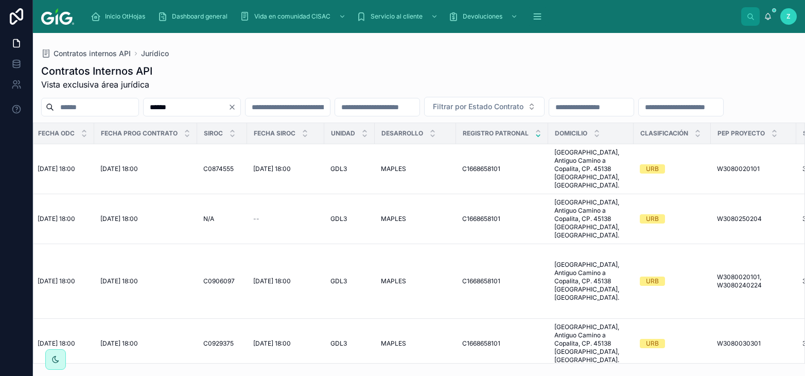
click at [538, 144] on th "Registro Patronal" at bounding box center [502, 133] width 92 height 21
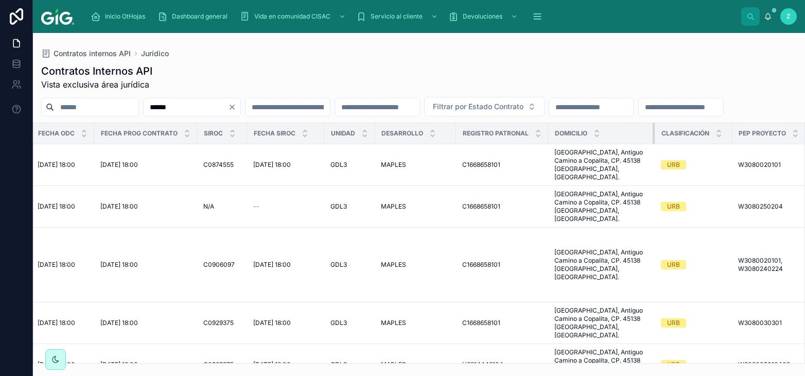
drag, startPoint x: 630, startPoint y: 158, endPoint x: 651, endPoint y: 154, distance: 21.4
click at [653, 144] on div at bounding box center [655, 133] width 4 height 21
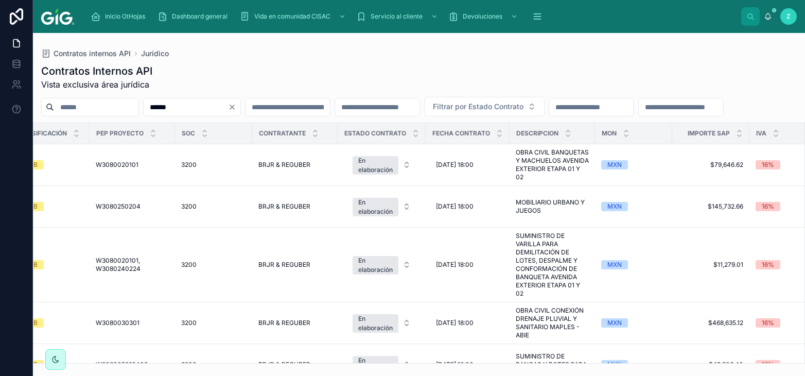
scroll to position [0, 1140]
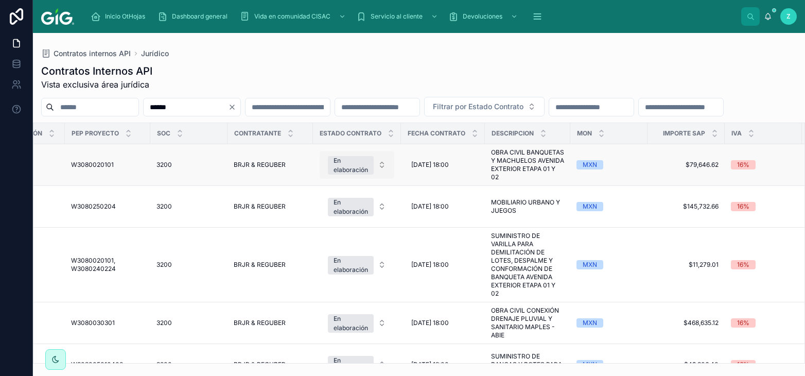
click at [351, 175] on div "En elaboración" at bounding box center [351, 165] width 35 height 19
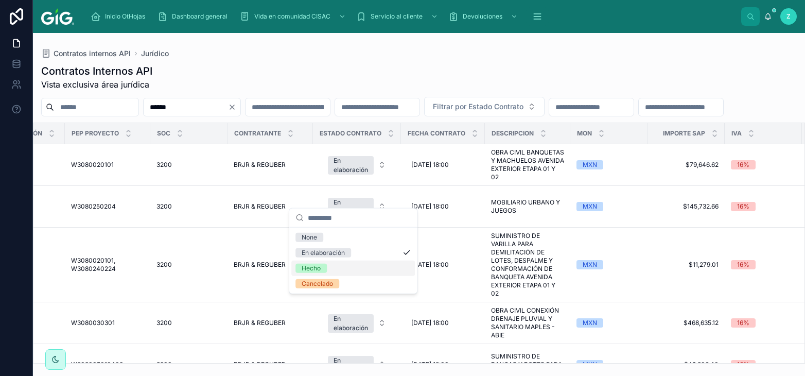
click at [327, 269] on span "Hecho" at bounding box center [311, 268] width 31 height 9
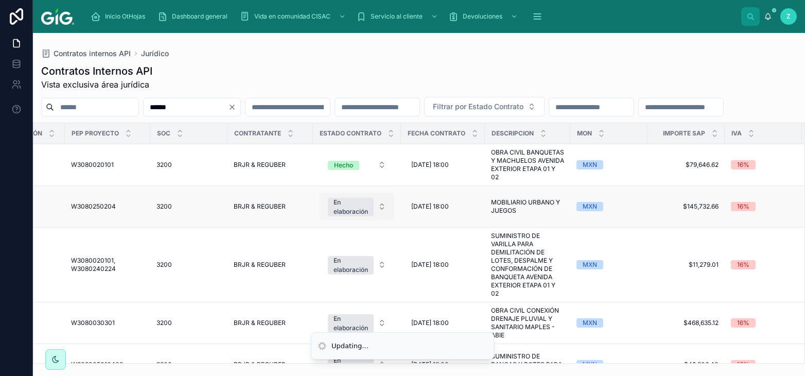
click at [359, 216] on div "En elaboración" at bounding box center [351, 207] width 35 height 19
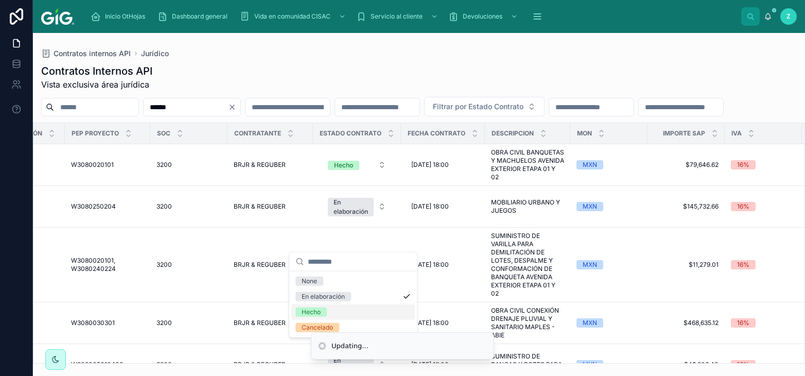
click at [327, 313] on span "Hecho" at bounding box center [311, 311] width 31 height 9
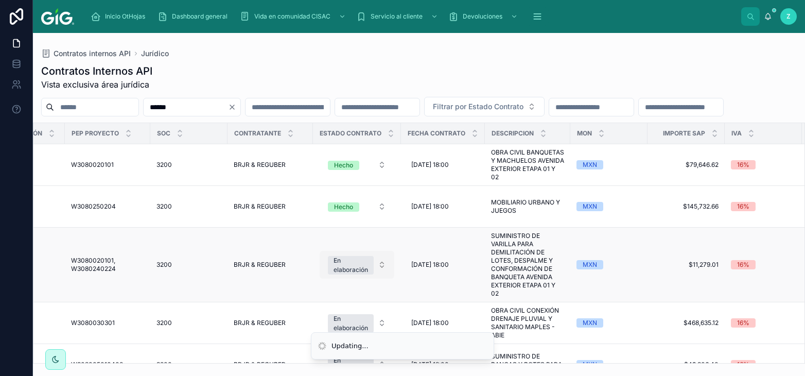
click at [360, 274] on div "En elaboración" at bounding box center [351, 265] width 35 height 19
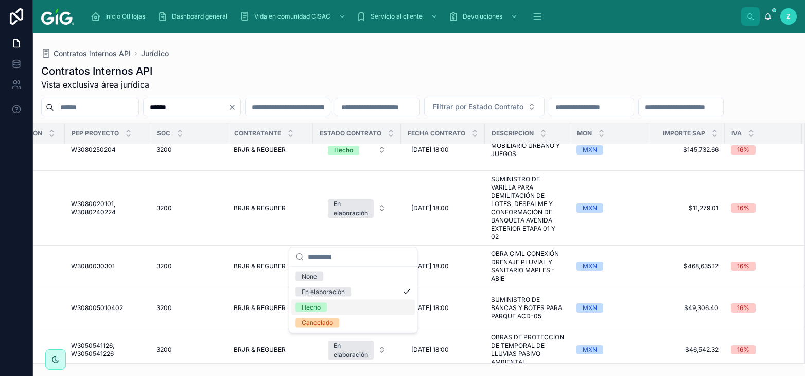
click at [317, 306] on div "Hecho" at bounding box center [311, 307] width 19 height 9
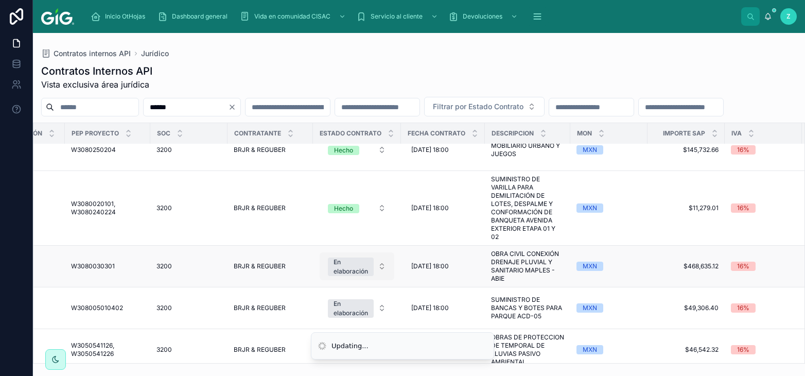
click at [338, 276] on div "En elaboración" at bounding box center [351, 266] width 35 height 19
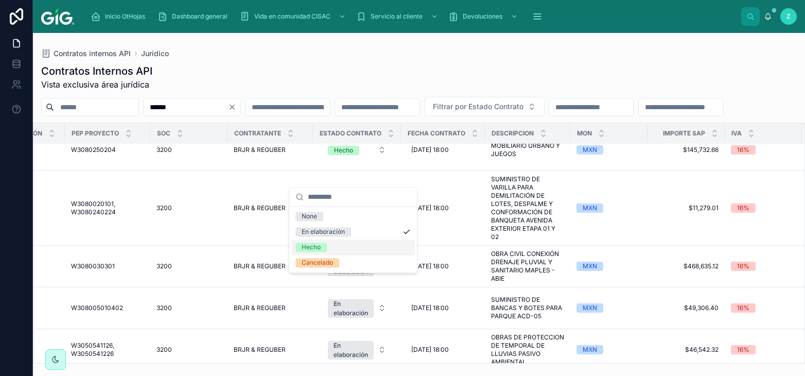
click at [321, 246] on div "Hecho" at bounding box center [311, 247] width 19 height 9
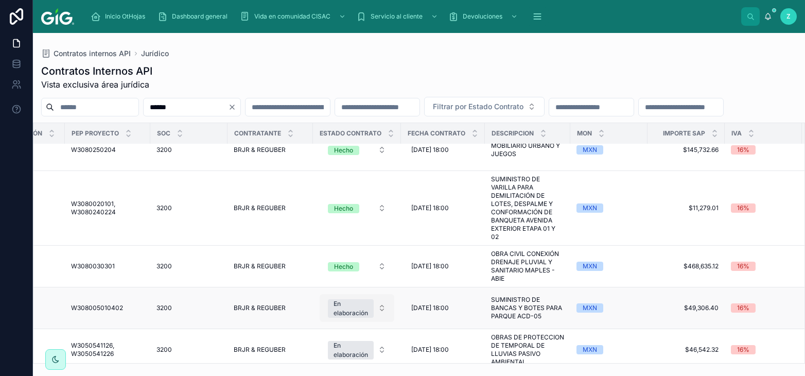
scroll to position [113, 1140]
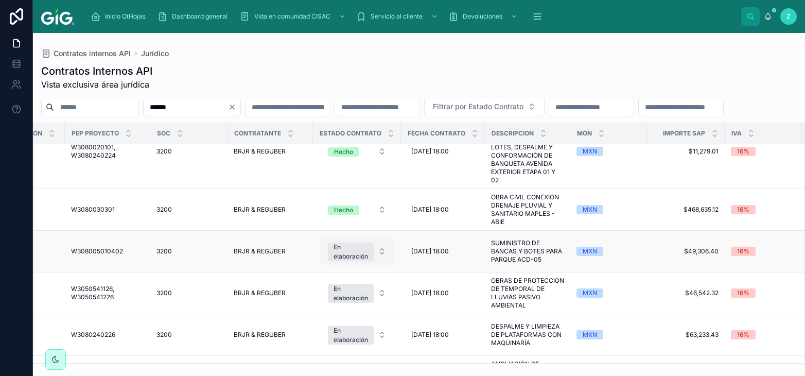
click at [348, 261] on div "En elaboración" at bounding box center [351, 252] width 35 height 19
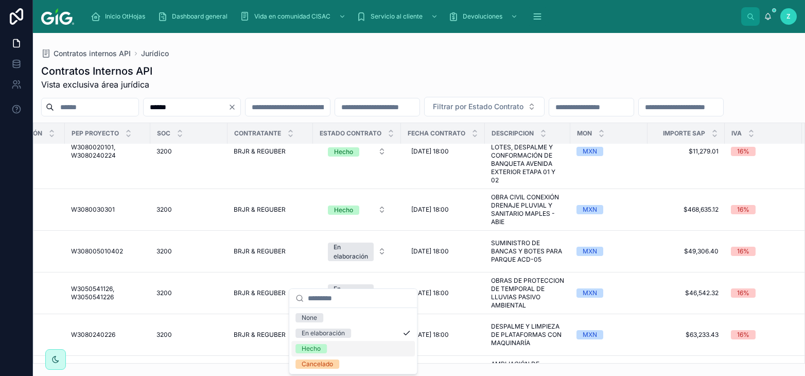
click at [321, 348] on span "Hecho" at bounding box center [311, 348] width 31 height 9
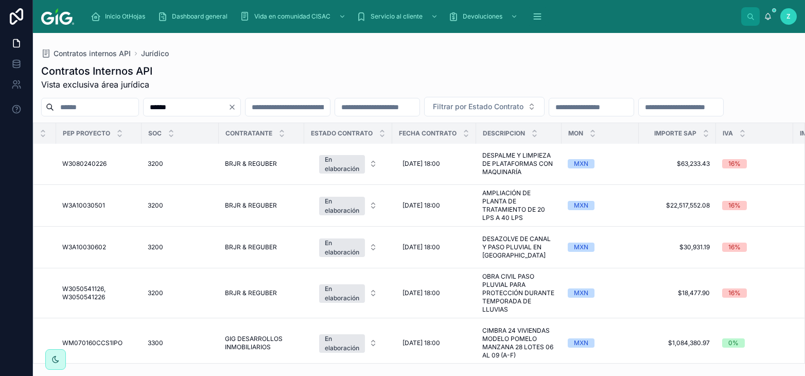
scroll to position [284, 1144]
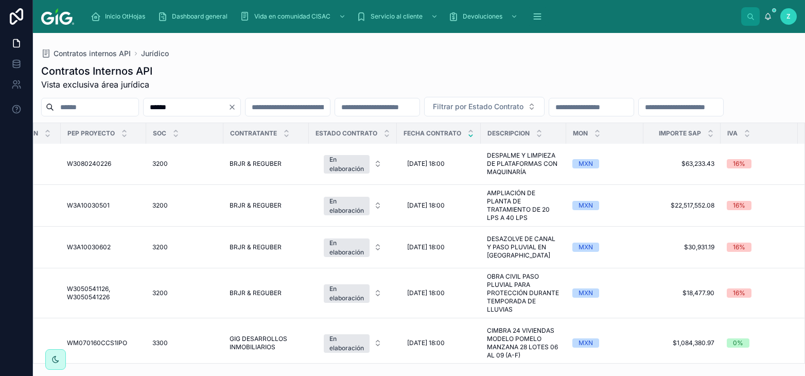
click at [468, 134] on icon at bounding box center [471, 131] width 7 height 7
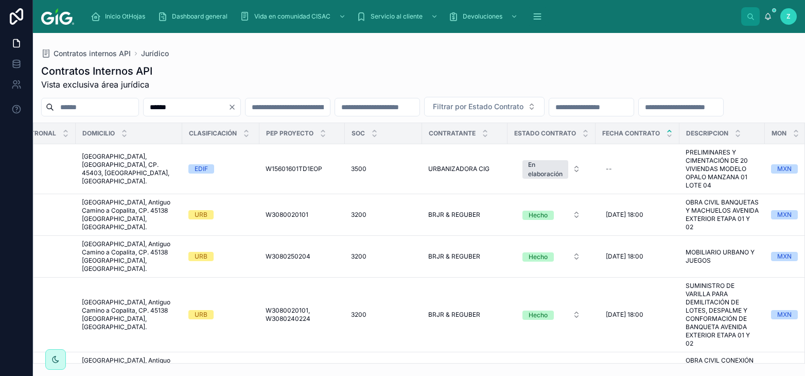
scroll to position [0, 1008]
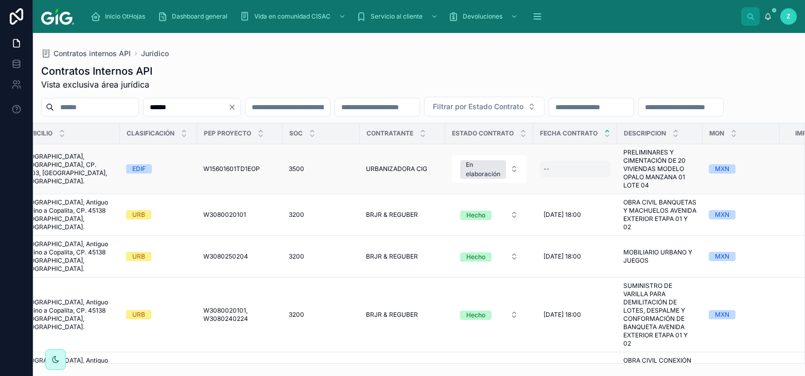
click at [556, 177] on div "--" at bounding box center [576, 169] width 72 height 16
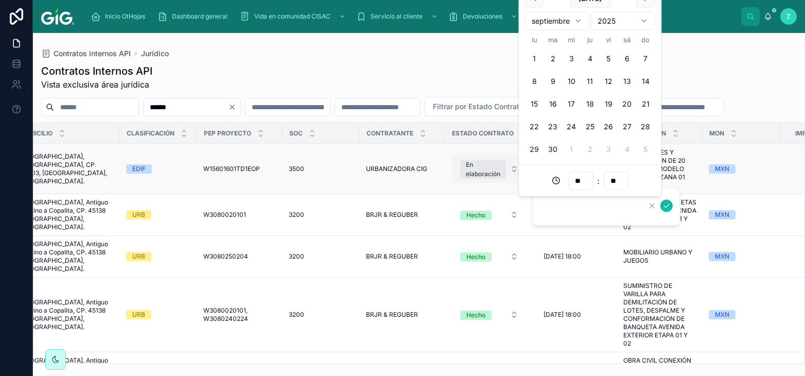
click at [506, 183] on button "En elaboración" at bounding box center [489, 169] width 75 height 28
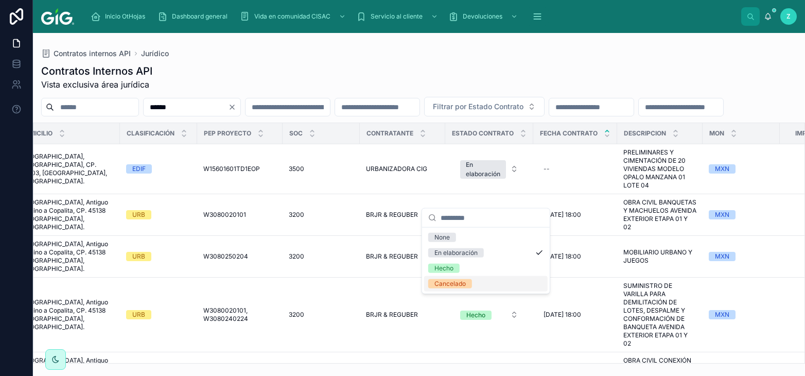
click at [456, 285] on div "Cancelado" at bounding box center [450, 283] width 31 height 9
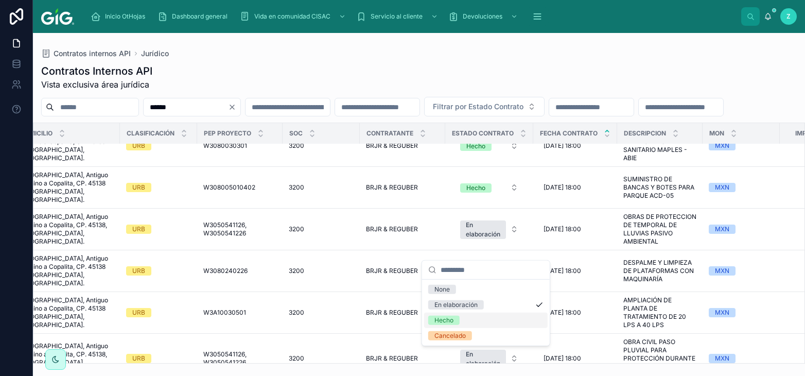
click at [456, 317] on span "Hecho" at bounding box center [443, 320] width 31 height 9
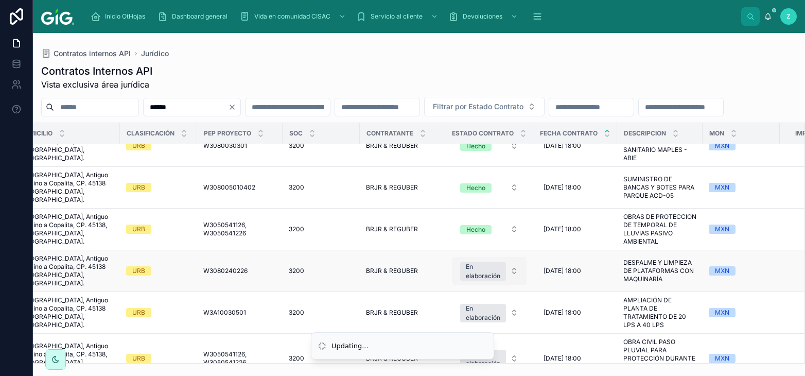
click at [474, 281] on div "En elaboración" at bounding box center [483, 271] width 35 height 19
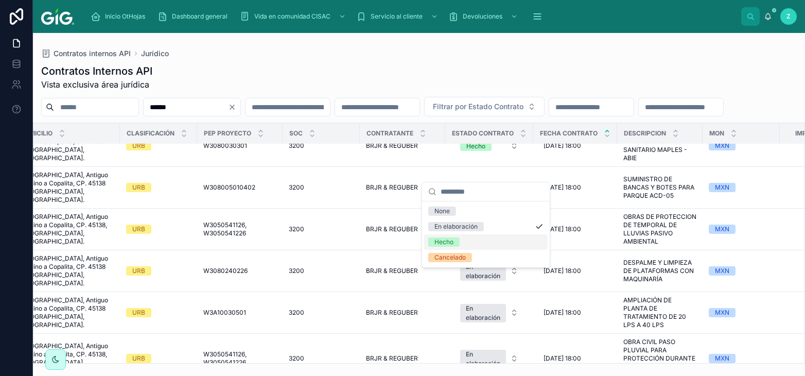
click at [459, 237] on div "Hecho" at bounding box center [486, 241] width 124 height 15
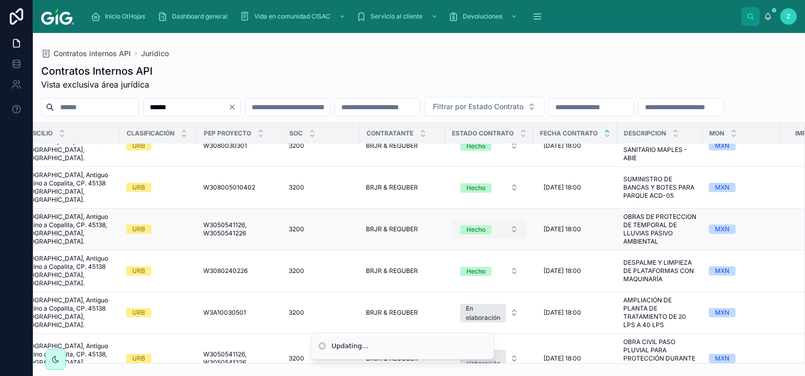
scroll to position [341, 1008]
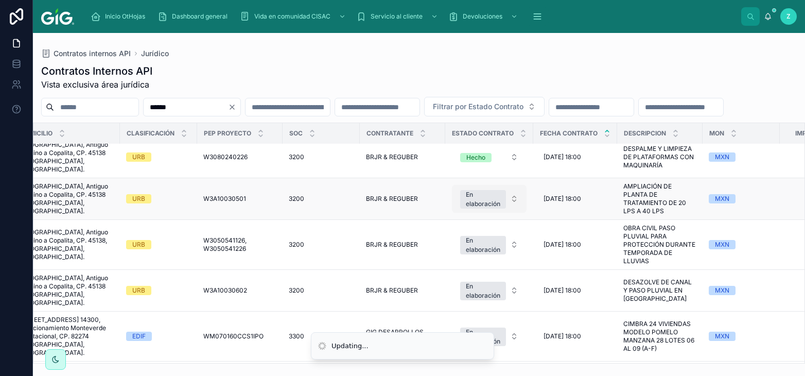
click at [485, 208] on div "En elaboración" at bounding box center [483, 199] width 35 height 19
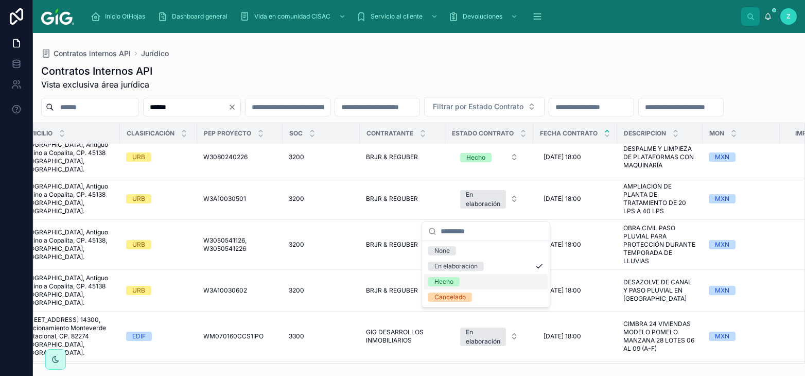
click at [457, 285] on span "Hecho" at bounding box center [443, 281] width 31 height 9
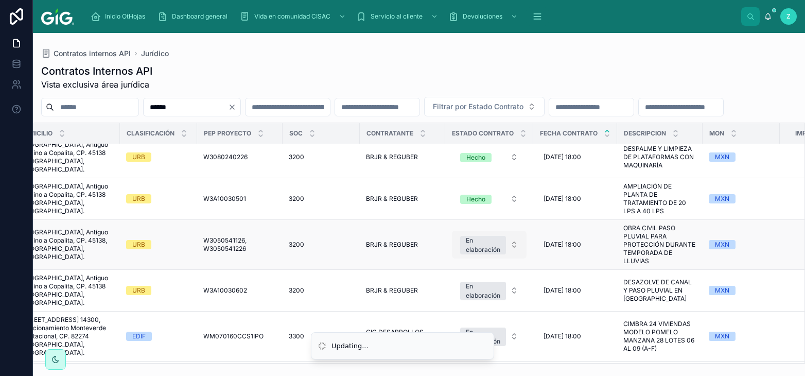
click at [478, 254] on div "En elaboración" at bounding box center [483, 245] width 35 height 19
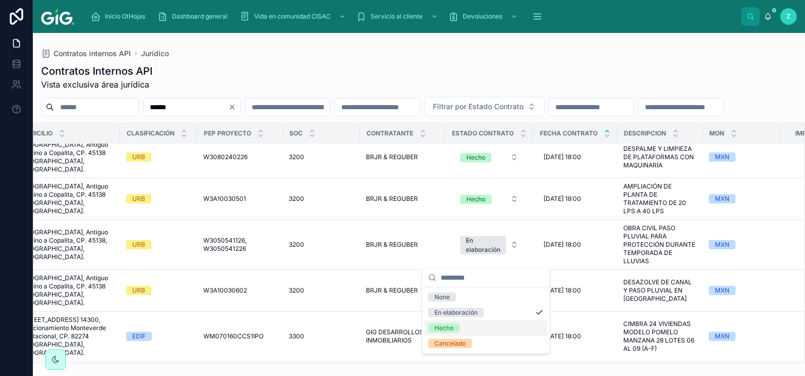
click at [457, 326] on span "Hecho" at bounding box center [443, 327] width 31 height 9
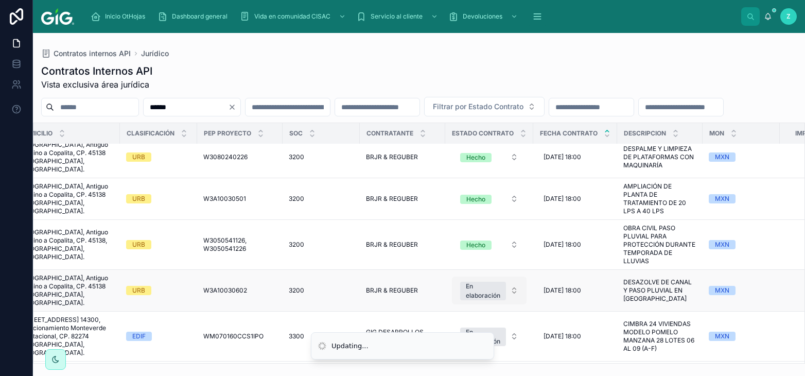
click at [479, 281] on span "En elaboración" at bounding box center [483, 291] width 46 height 20
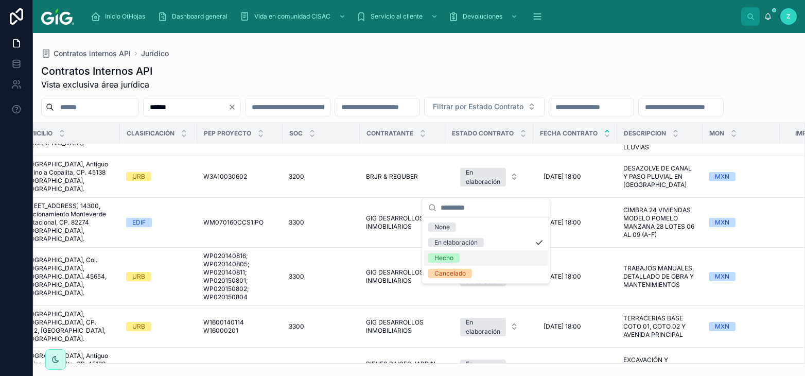
click at [458, 257] on span "Hecho" at bounding box center [443, 257] width 31 height 9
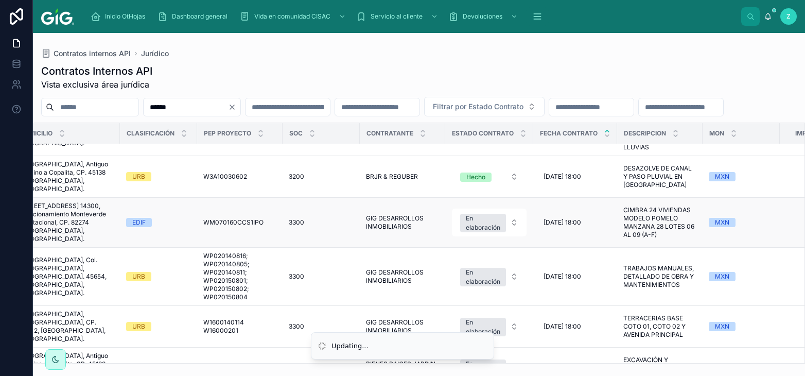
scroll to position [451, 1008]
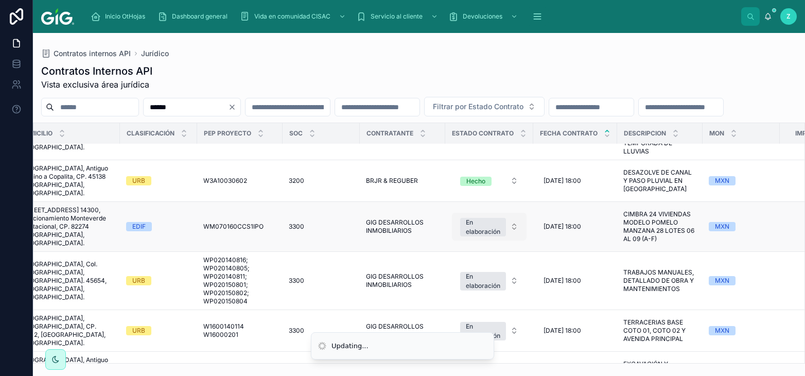
click at [474, 228] on div "En elaboración" at bounding box center [483, 227] width 35 height 19
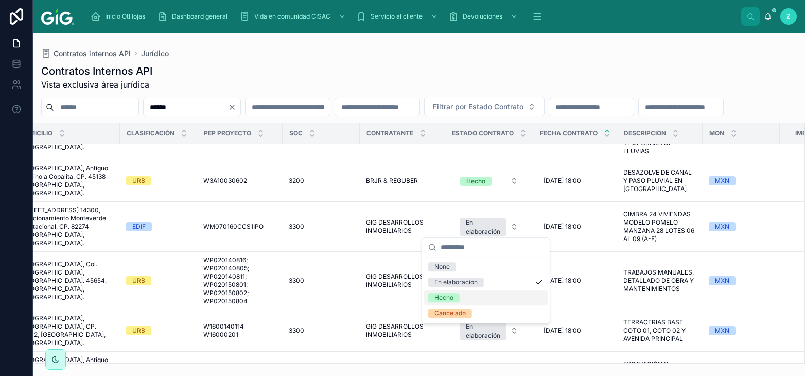
click at [456, 295] on span "Hecho" at bounding box center [443, 297] width 31 height 9
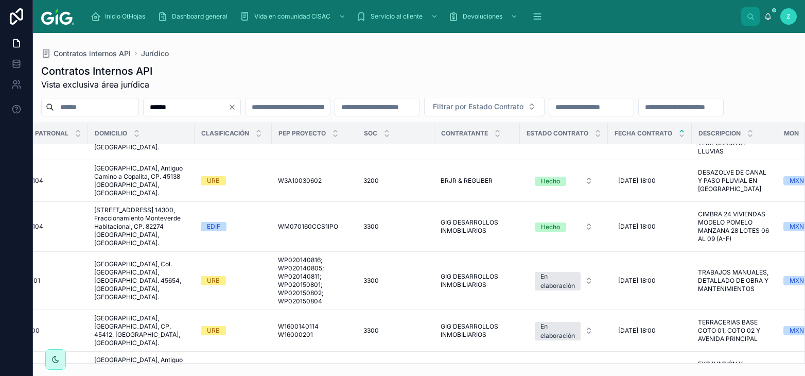
scroll to position [451, 1004]
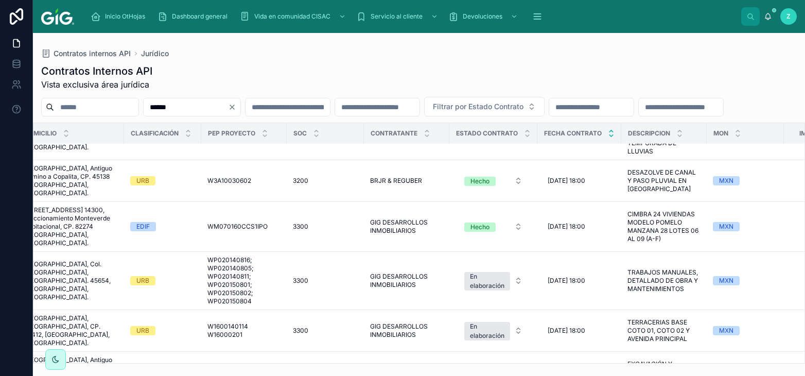
click at [609, 139] on icon at bounding box center [611, 135] width 7 height 7
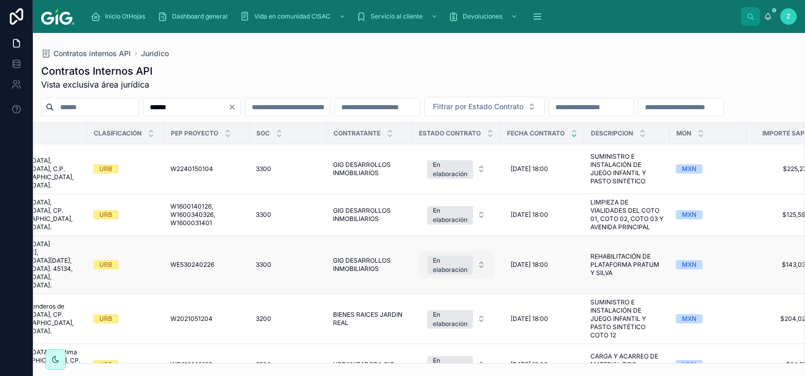
scroll to position [0, 1039]
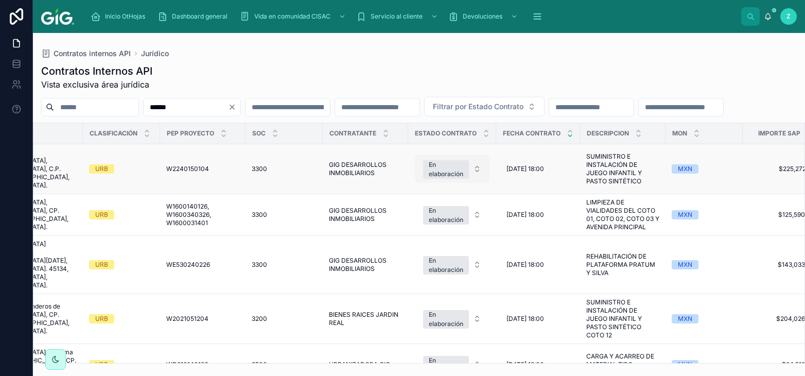
click at [450, 179] on div "En elaboración" at bounding box center [446, 169] width 35 height 19
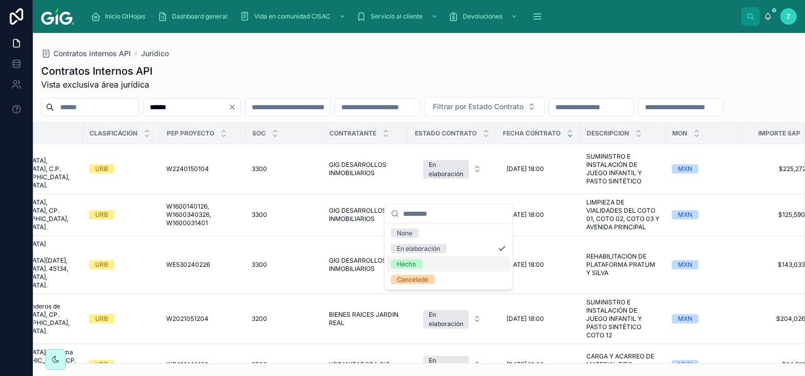
click at [419, 259] on div "Hecho" at bounding box center [449, 263] width 124 height 15
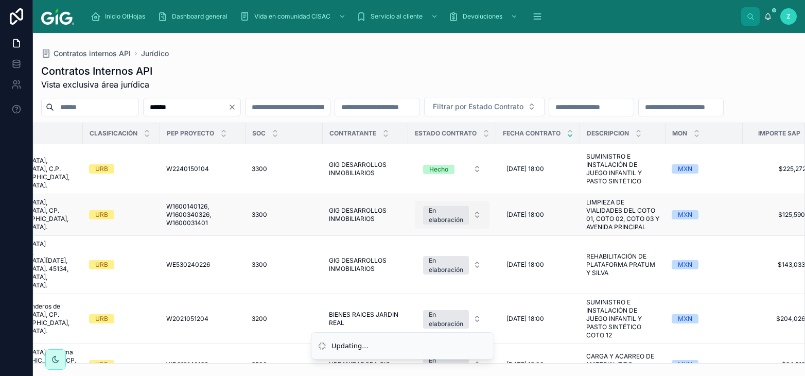
click at [444, 225] on div "En elaboración" at bounding box center [446, 215] width 35 height 19
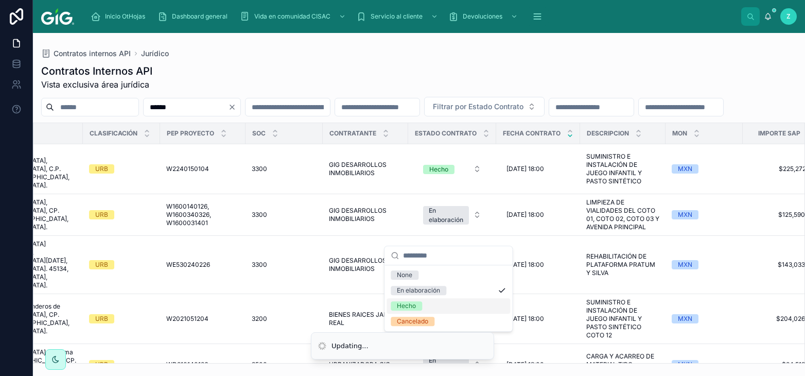
click at [419, 301] on div "Hecho" at bounding box center [449, 305] width 124 height 15
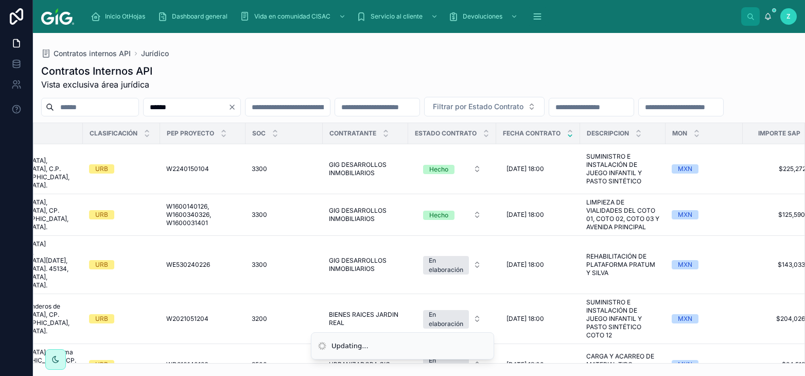
scroll to position [113, 1039]
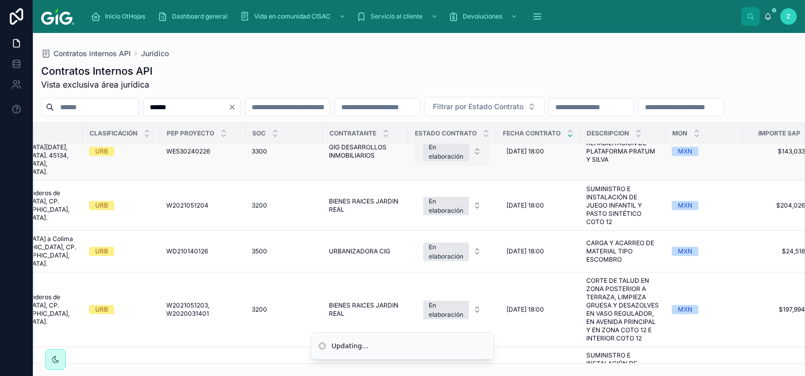
click at [444, 161] on div "En elaboración" at bounding box center [446, 152] width 35 height 19
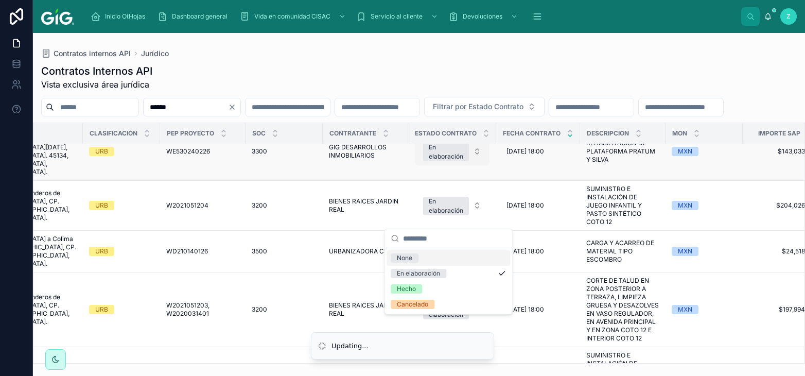
scroll to position [57, 1039]
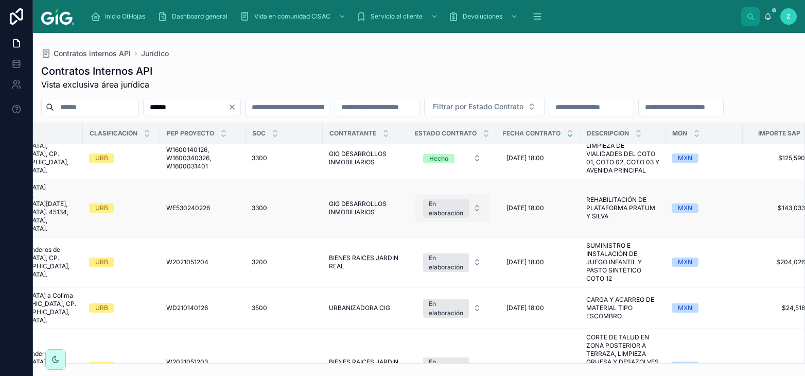
click at [437, 205] on div "En elaboración" at bounding box center [446, 208] width 35 height 19
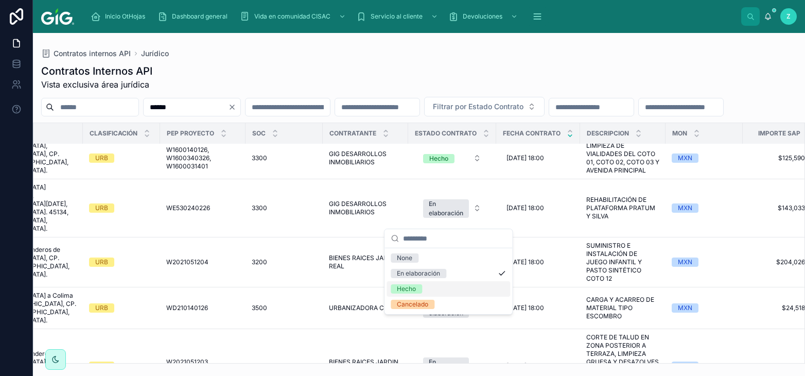
click at [410, 290] on div "Hecho" at bounding box center [406, 288] width 19 height 9
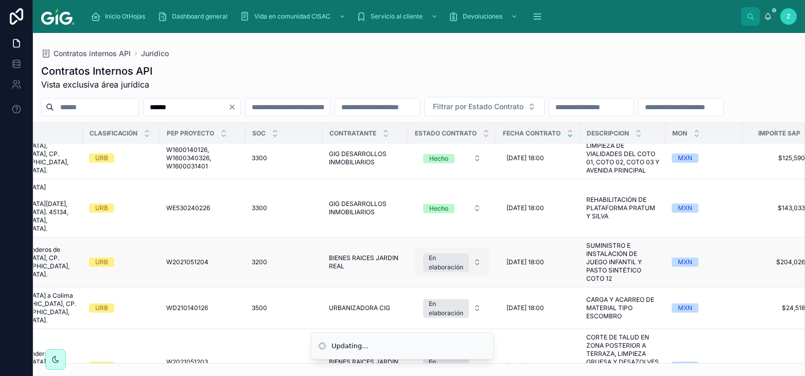
click at [451, 253] on div "En elaboración" at bounding box center [446, 262] width 35 height 19
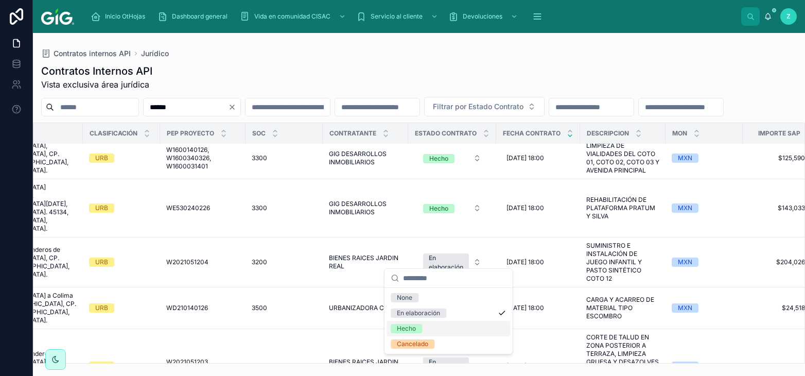
click at [415, 324] on div "Hecho" at bounding box center [449, 328] width 124 height 15
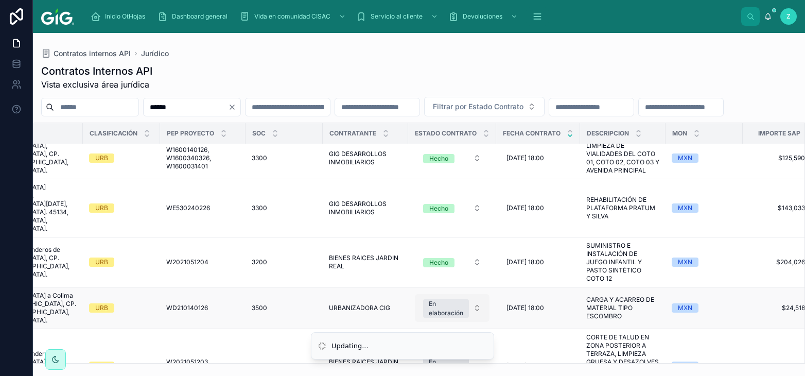
click at [451, 299] on div "En elaboración" at bounding box center [446, 308] width 35 height 19
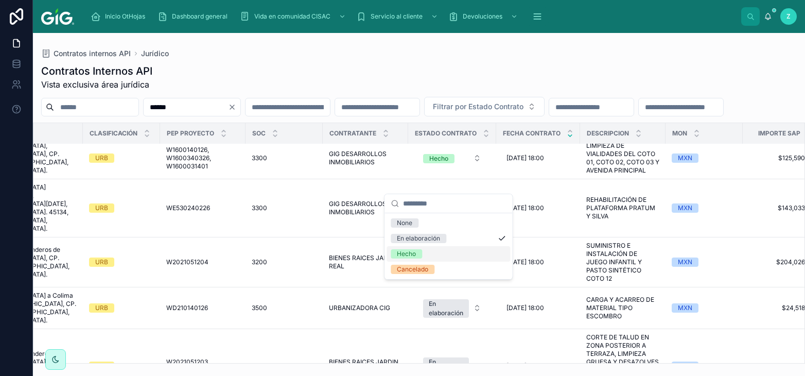
click at [416, 251] on div "Hecho" at bounding box center [406, 253] width 19 height 9
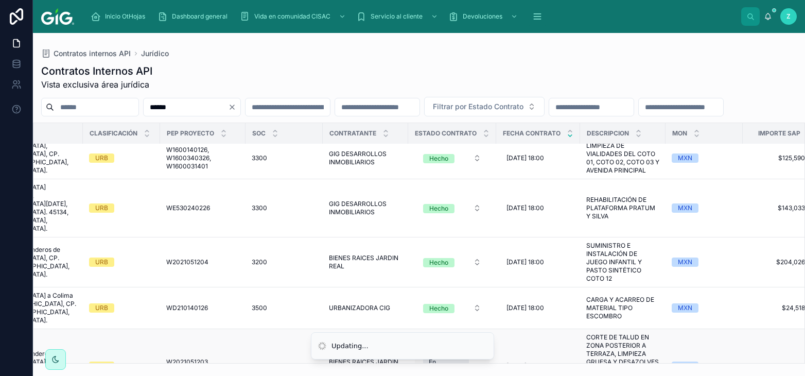
click at [454, 357] on div "En elaboración" at bounding box center [446, 366] width 35 height 19
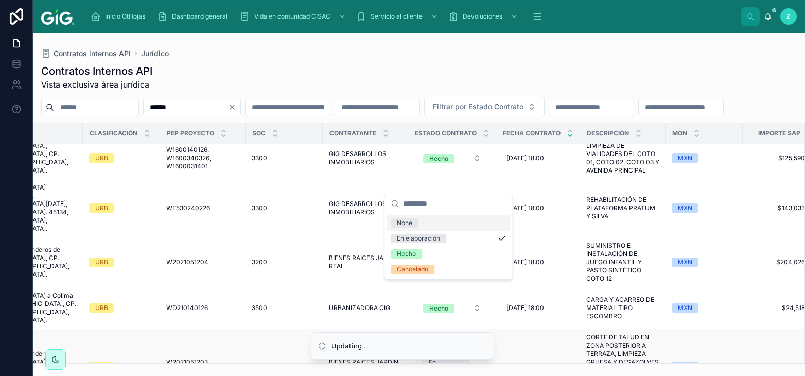
scroll to position [227, 1039]
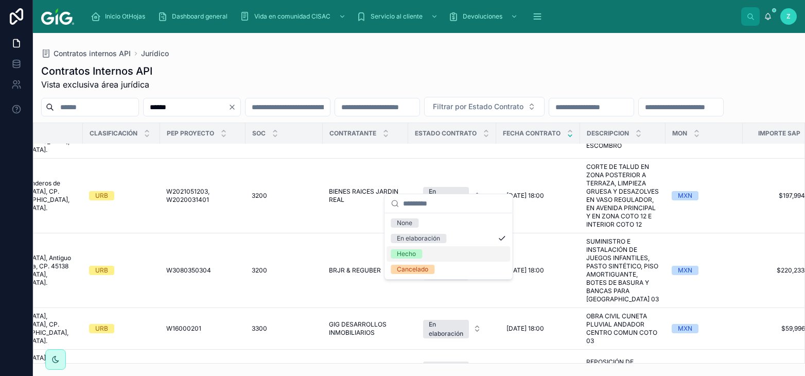
click at [425, 255] on div "Hecho" at bounding box center [449, 253] width 124 height 15
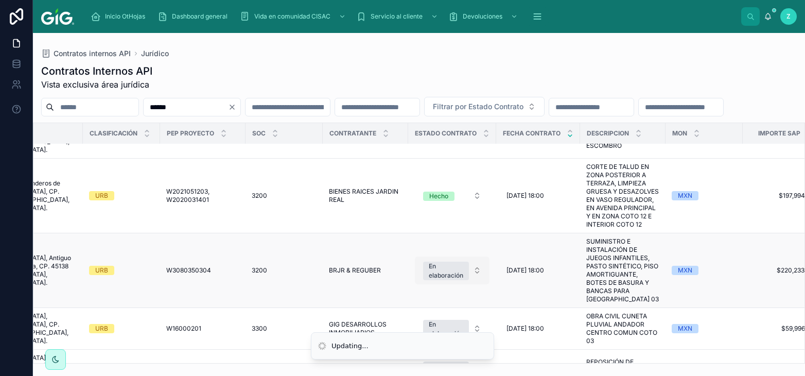
click at [437, 262] on div "En elaboración" at bounding box center [446, 271] width 35 height 19
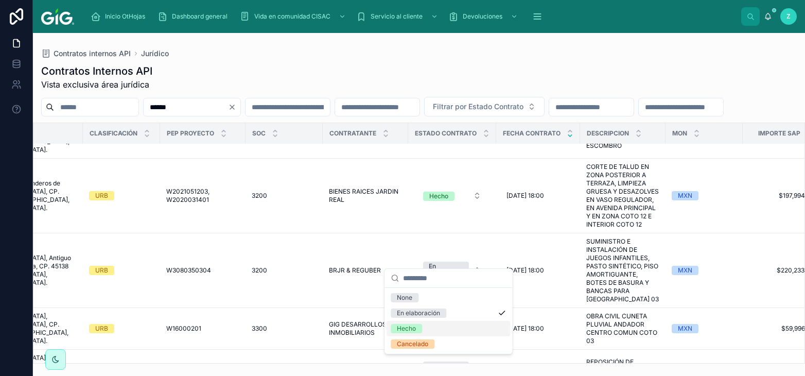
click at [417, 325] on span "Hecho" at bounding box center [406, 328] width 31 height 9
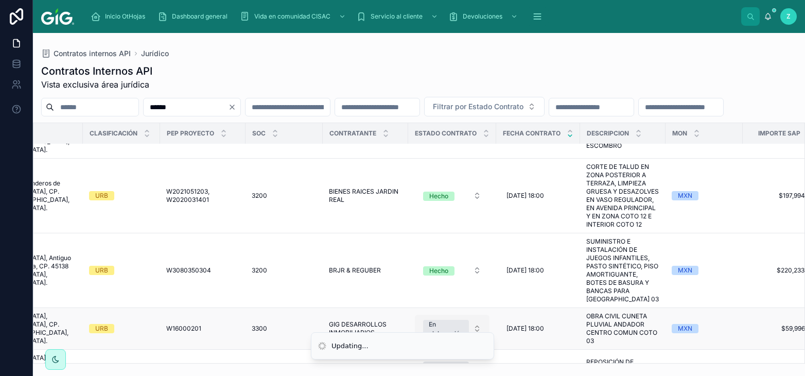
scroll to position [341, 1039]
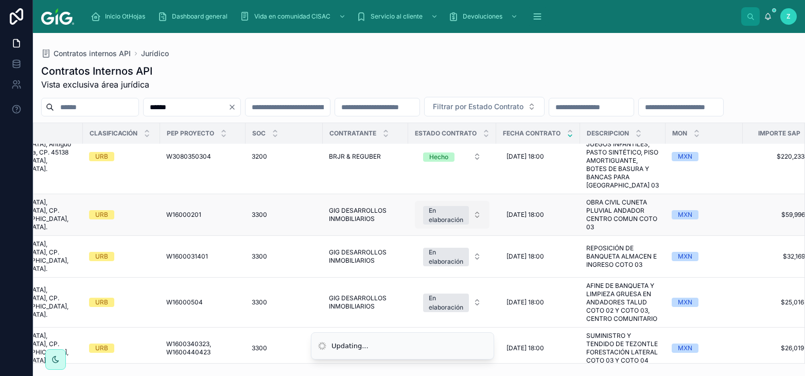
click at [444, 206] on div "En elaboración" at bounding box center [446, 215] width 35 height 19
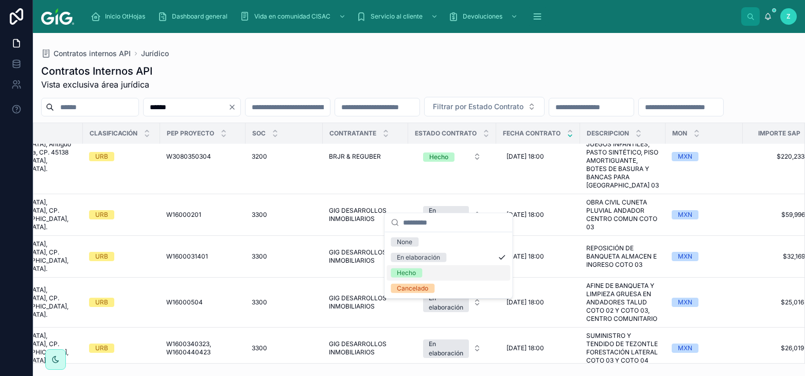
click at [409, 273] on div "Hecho" at bounding box center [406, 272] width 19 height 9
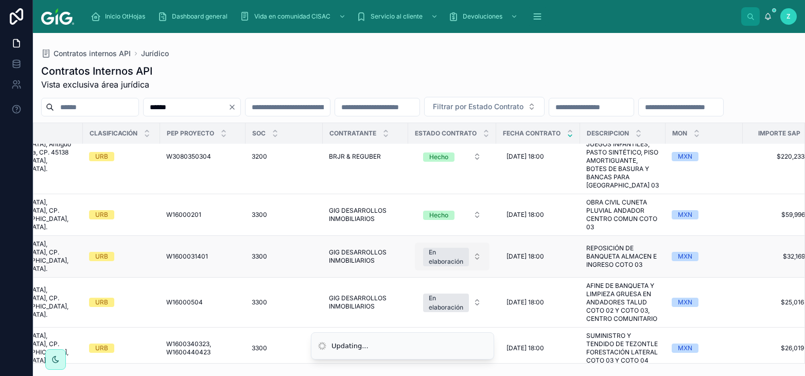
click at [440, 248] on div "En elaboración" at bounding box center [446, 257] width 35 height 19
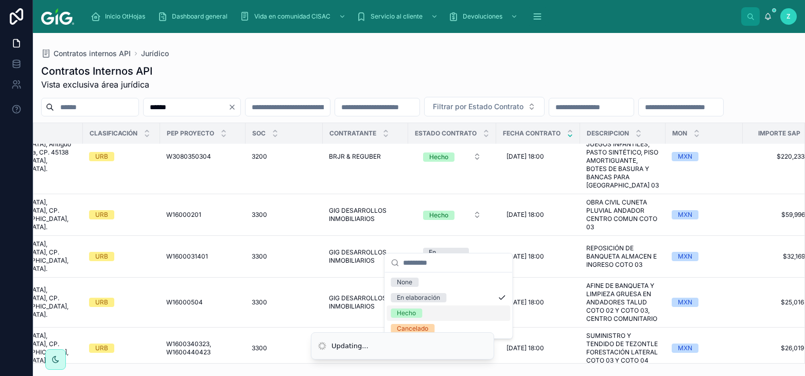
click at [418, 316] on span "Hecho" at bounding box center [406, 312] width 31 height 9
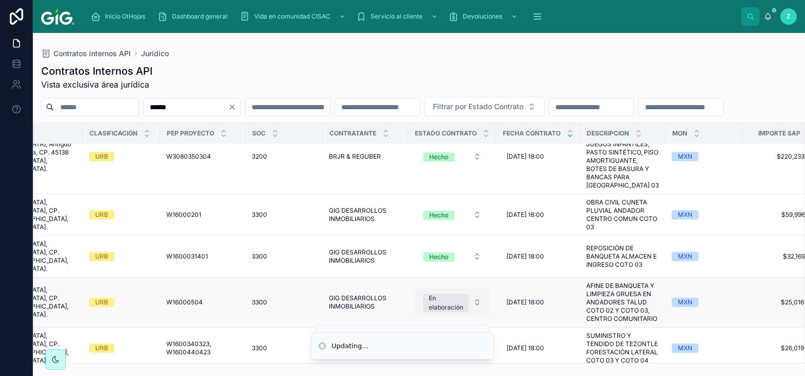
click at [441, 294] on div "En elaboración" at bounding box center [446, 303] width 35 height 19
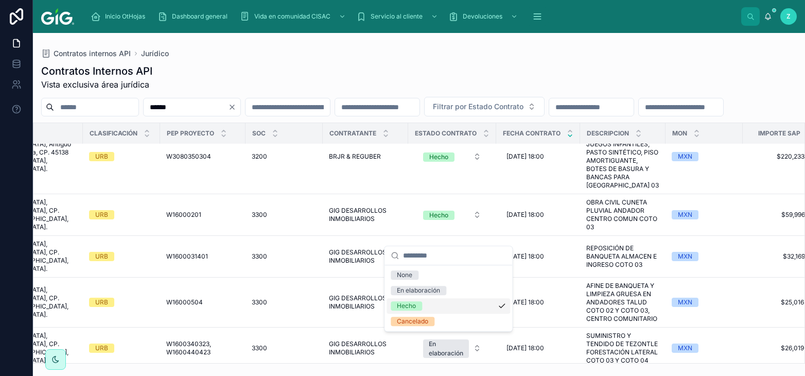
click at [410, 305] on div "Hecho" at bounding box center [406, 305] width 19 height 9
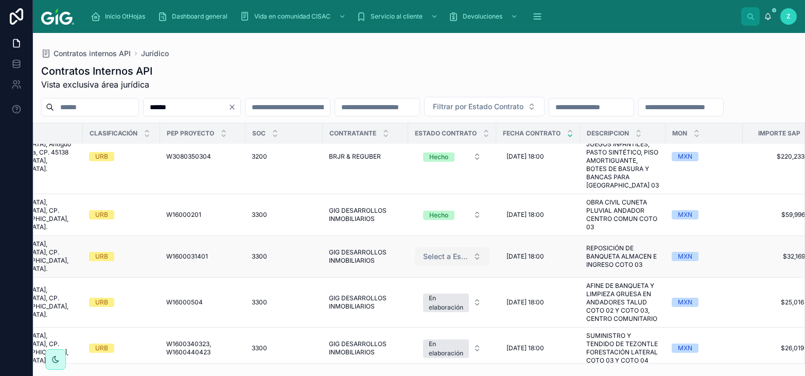
click at [441, 251] on span "Select a Estado Contrato" at bounding box center [446, 256] width 46 height 10
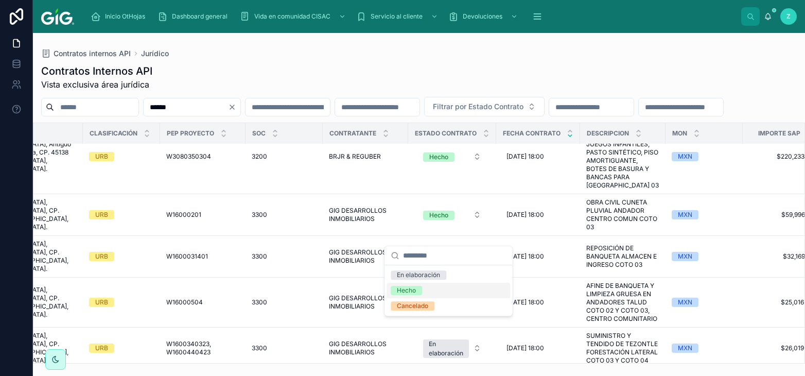
click at [414, 293] on div "Hecho" at bounding box center [406, 290] width 19 height 9
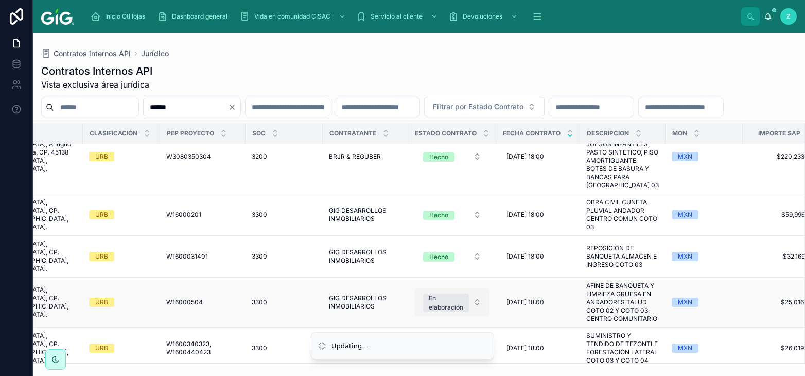
click at [448, 294] on div "En elaboración" at bounding box center [446, 303] width 35 height 19
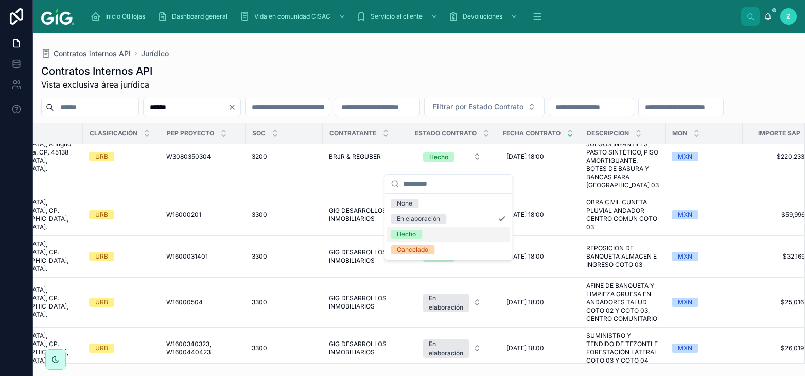
click at [410, 228] on div "Hecho" at bounding box center [449, 234] width 124 height 15
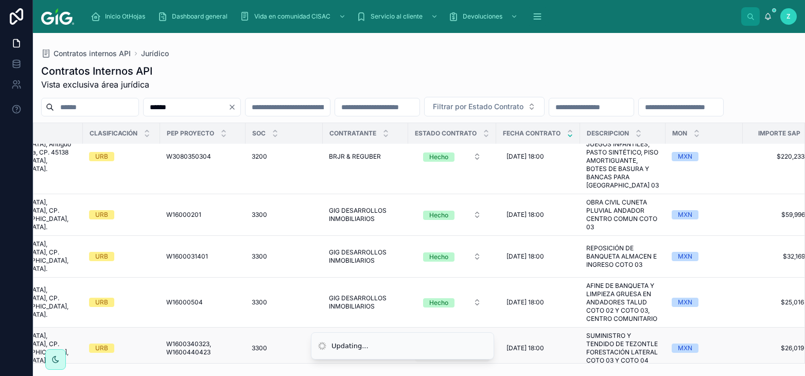
click at [439, 339] on div "En elaboración" at bounding box center [446, 348] width 35 height 19
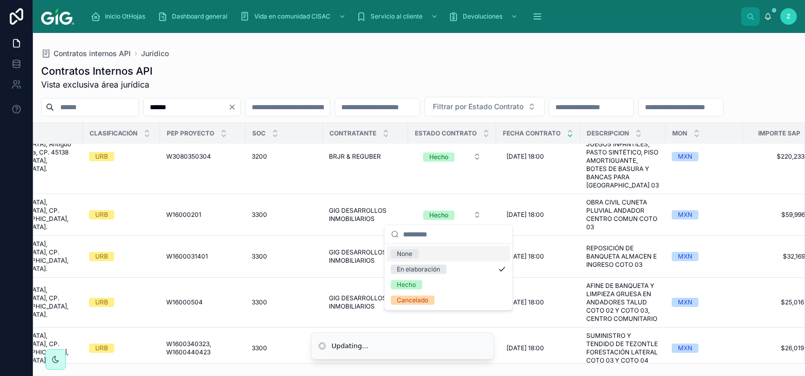
scroll to position [455, 1039]
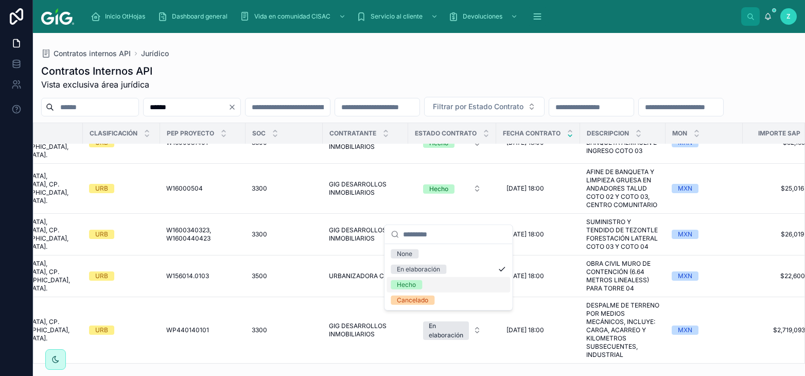
click at [410, 282] on div "Hecho" at bounding box center [406, 284] width 19 height 9
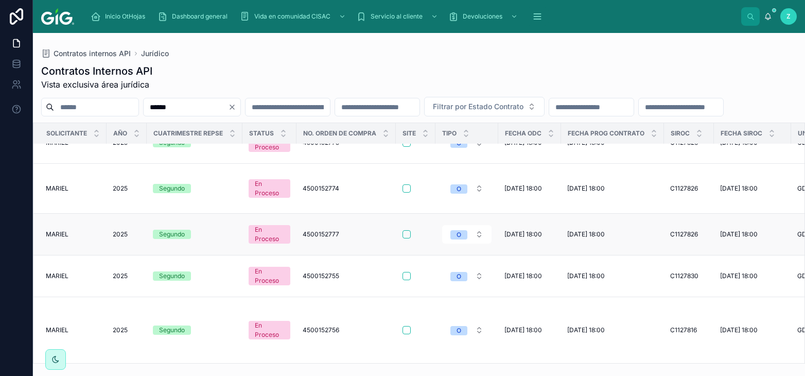
scroll to position [0, 0]
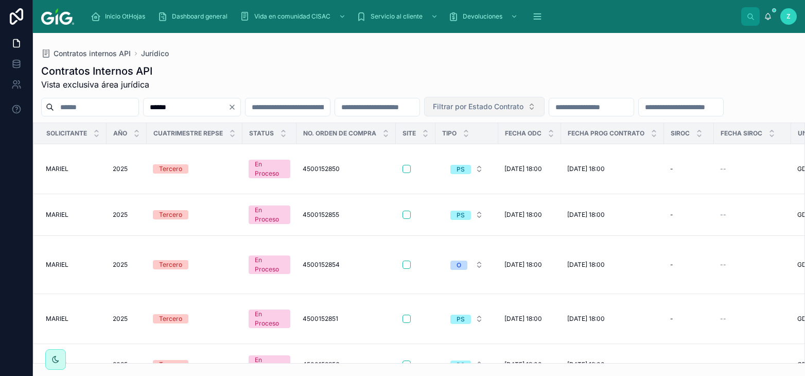
click at [524, 108] on span "Filtrar por Estado Contrato" at bounding box center [478, 106] width 91 height 10
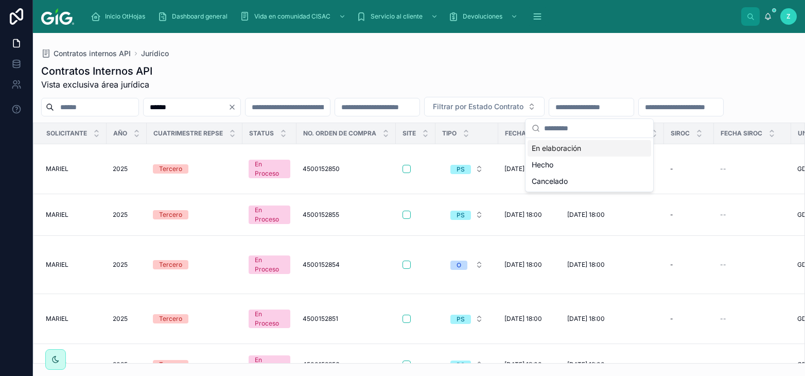
click at [436, 116] on div "****** Filtrar por Estado Contrato" at bounding box center [419, 107] width 772 height 20
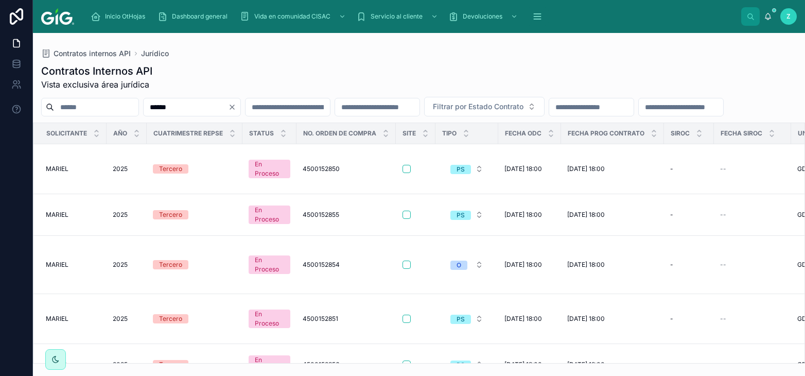
click at [234, 109] on icon "Clear" at bounding box center [232, 107] width 4 height 4
